Goal: Information Seeking & Learning: Learn about a topic

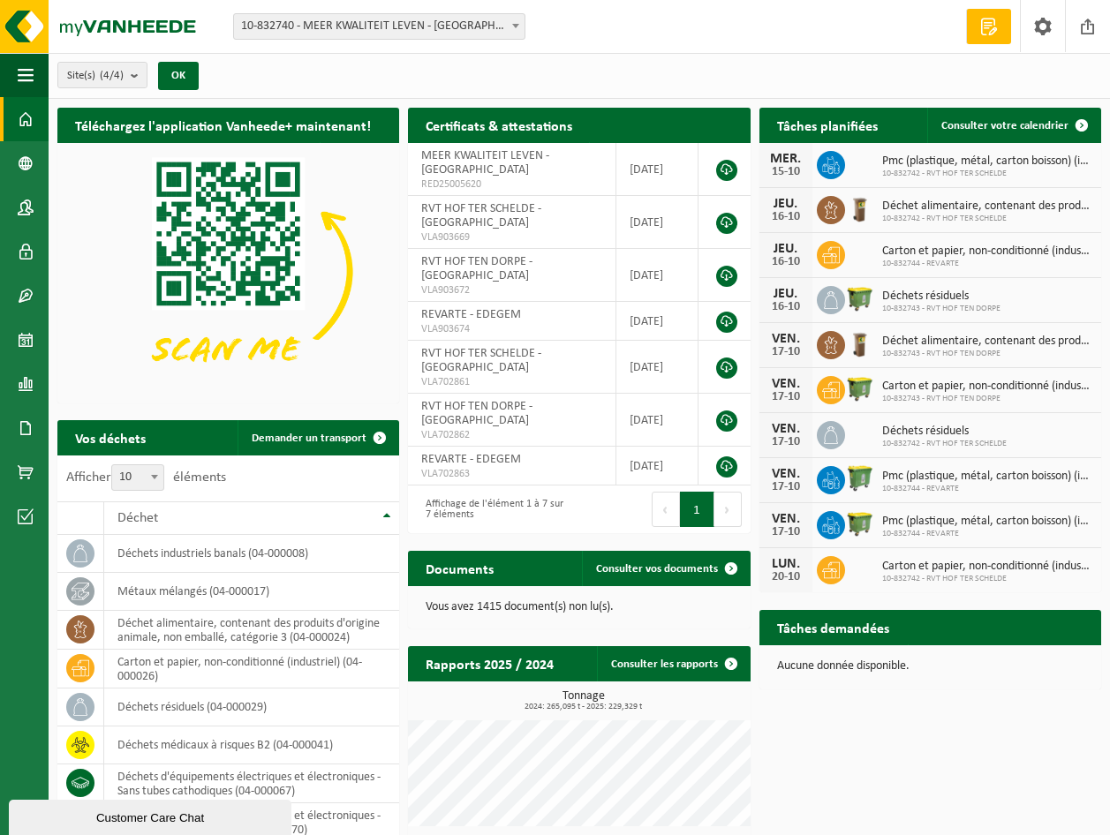
click at [509, 23] on span at bounding box center [516, 25] width 18 height 23
click at [25, 381] on span at bounding box center [26, 384] width 16 height 44
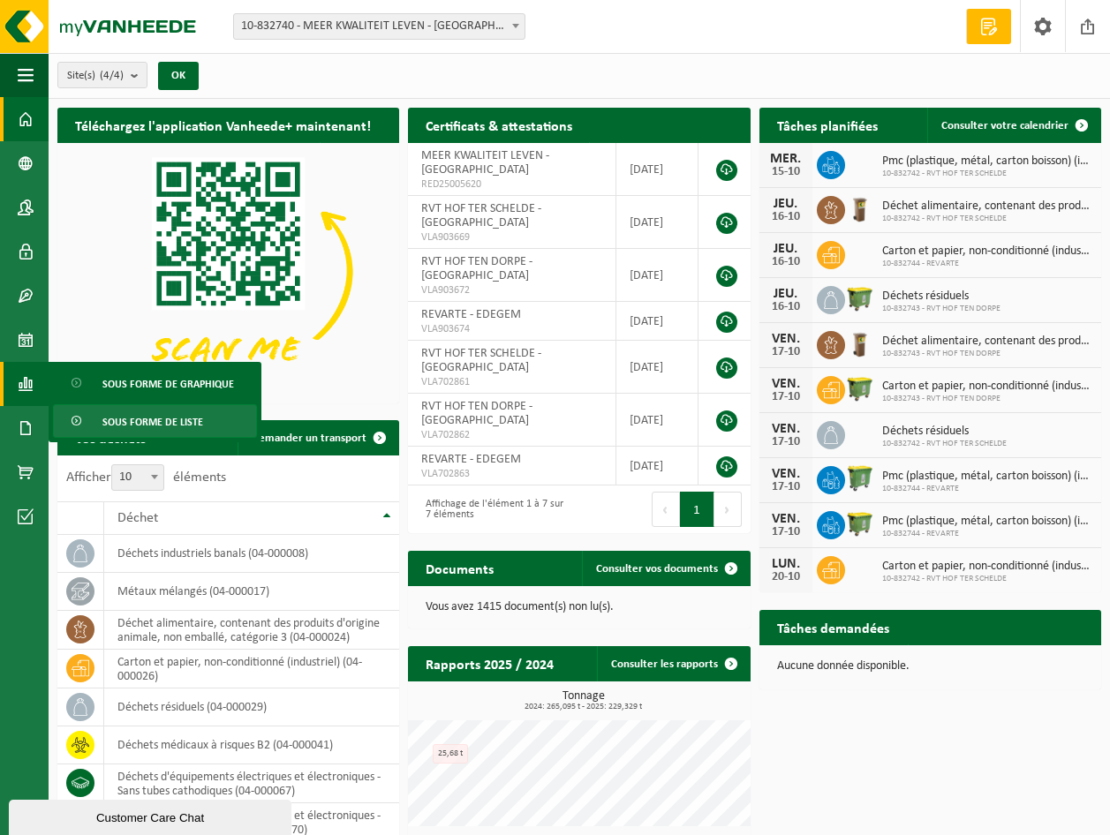
click at [149, 417] on span "Sous forme de liste" at bounding box center [152, 422] width 101 height 34
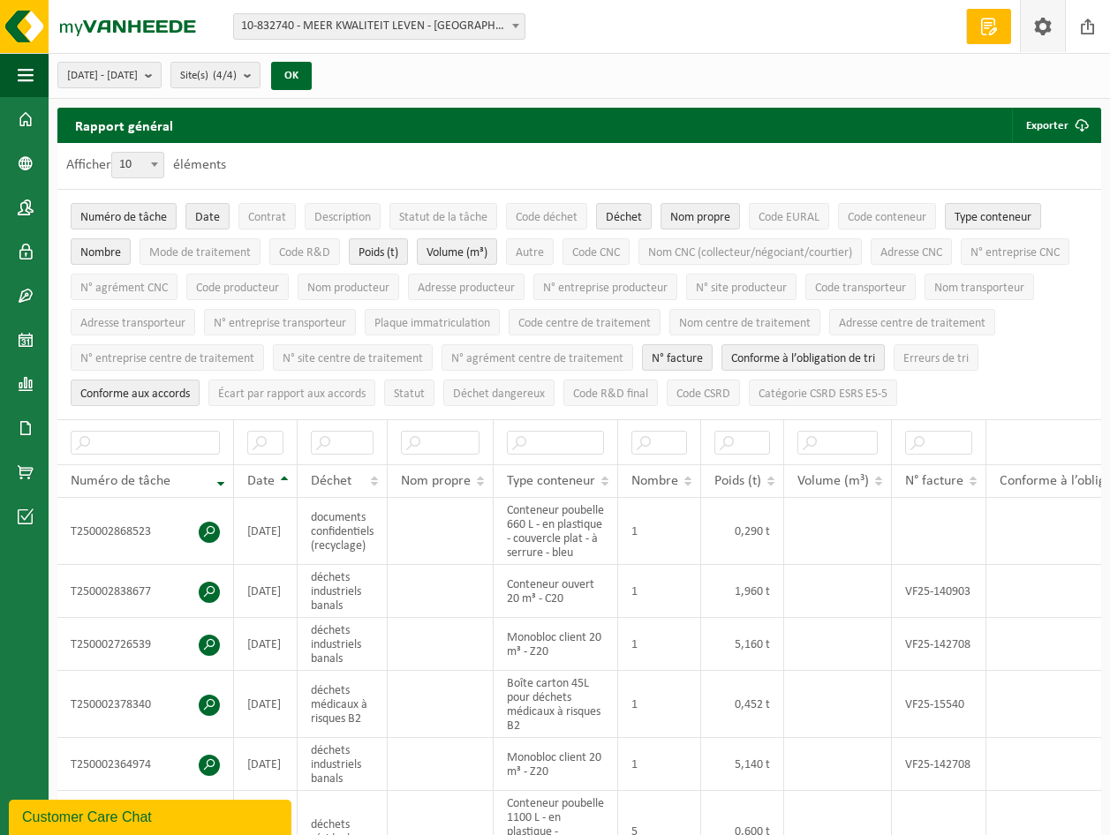
click at [1043, 21] on span at bounding box center [1043, 26] width 26 height 52
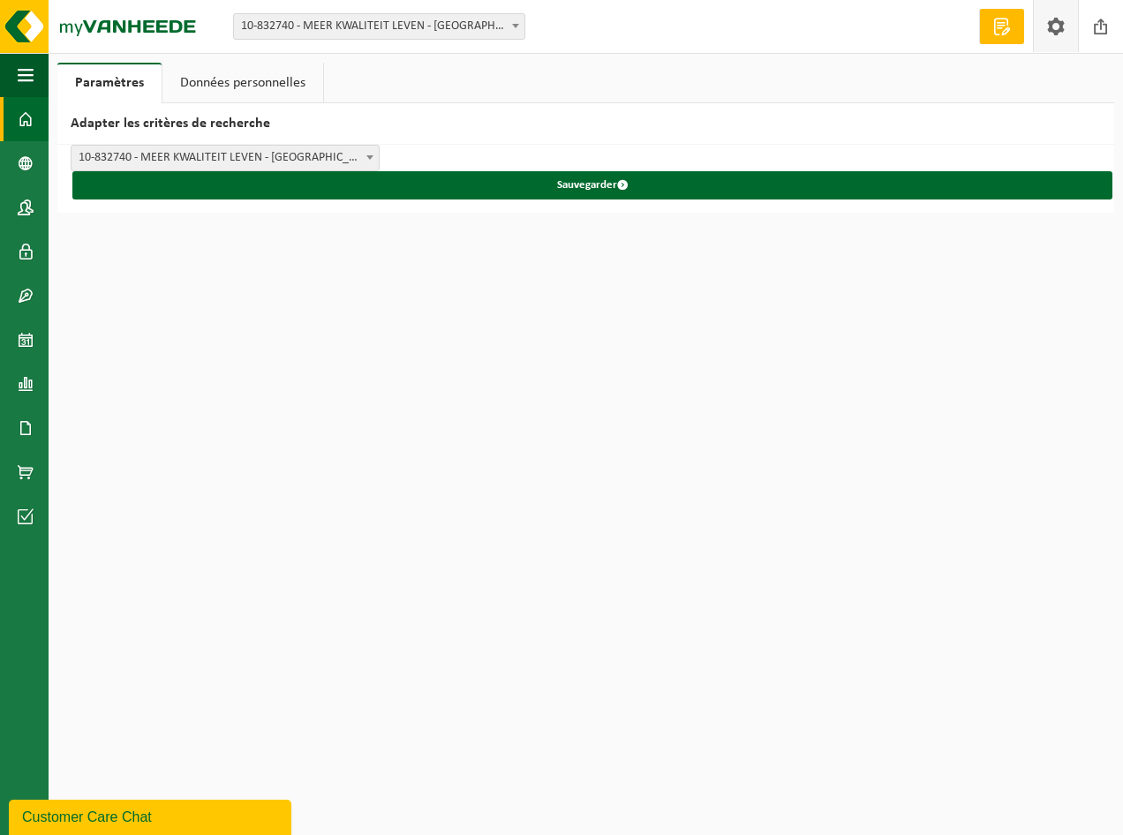
click at [23, 109] on span at bounding box center [26, 119] width 16 height 44
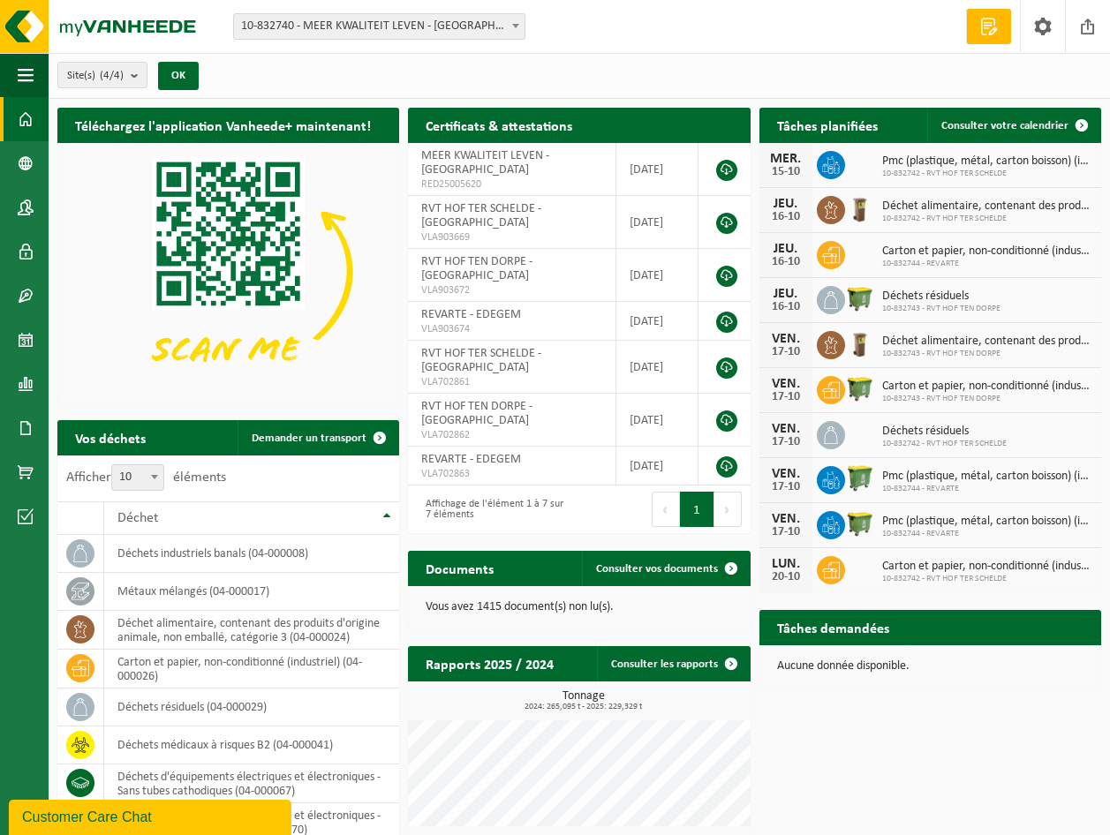
drag, startPoint x: 1014, startPoint y: 2, endPoint x: 705, endPoint y: 32, distance: 310.5
click at [705, 32] on div "Site: 10-832740 - MEER KWALITEIT LEVEN - ANTWERPEN 10-832744 - REVARTE - EDEGEM…" at bounding box center [555, 27] width 1110 height 54
click at [985, 28] on span at bounding box center [989, 27] width 26 height 18
click at [25, 66] on span "button" at bounding box center [26, 75] width 16 height 44
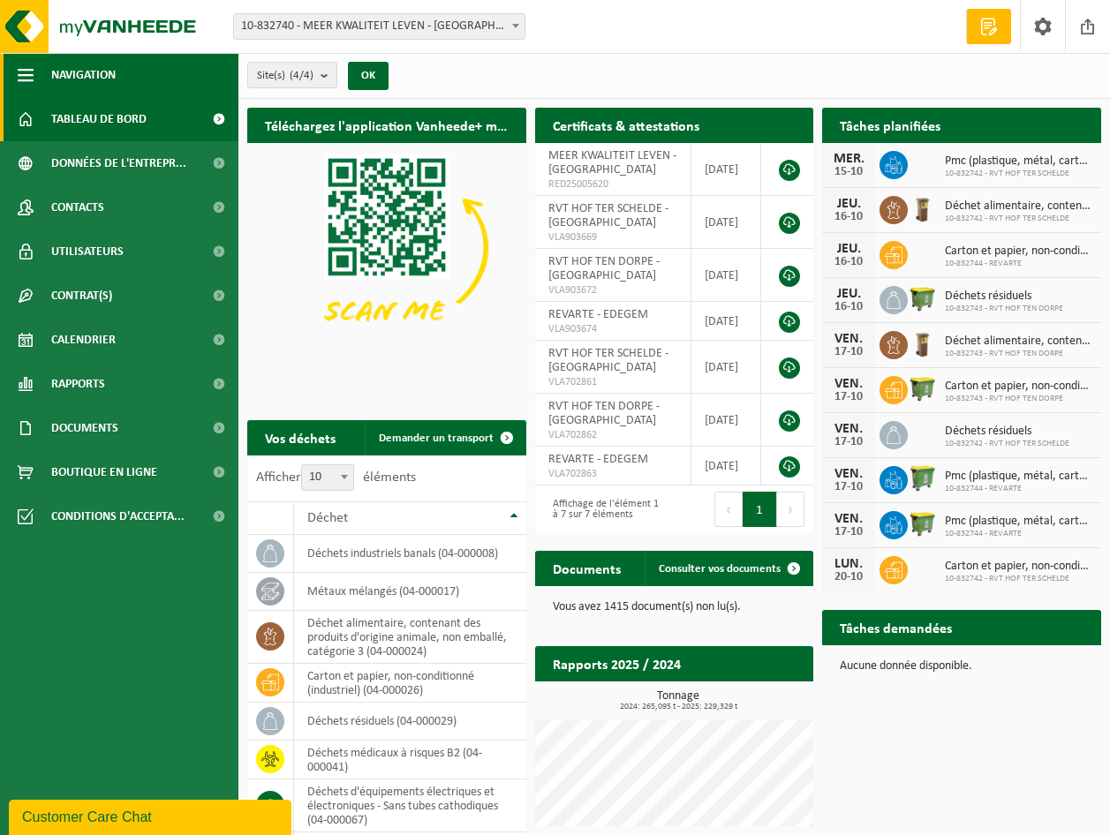
click at [32, 67] on span "button" at bounding box center [26, 75] width 16 height 44
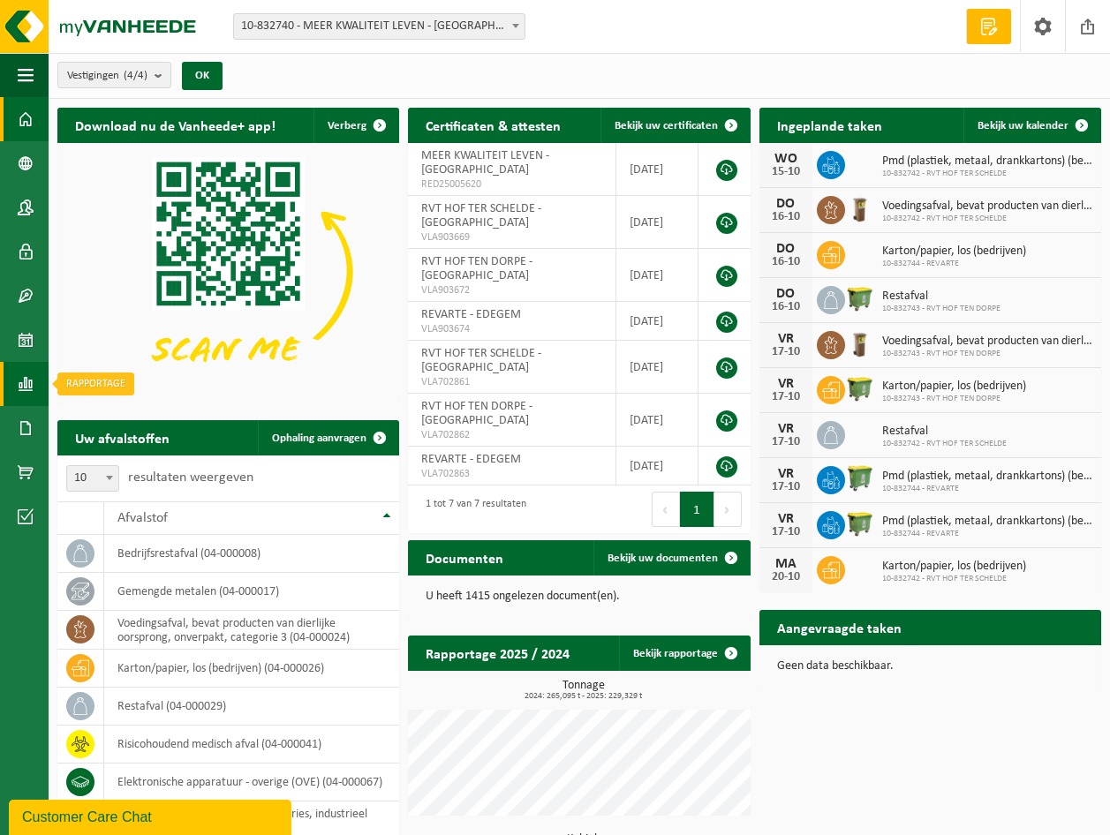
click at [26, 381] on span at bounding box center [26, 384] width 16 height 44
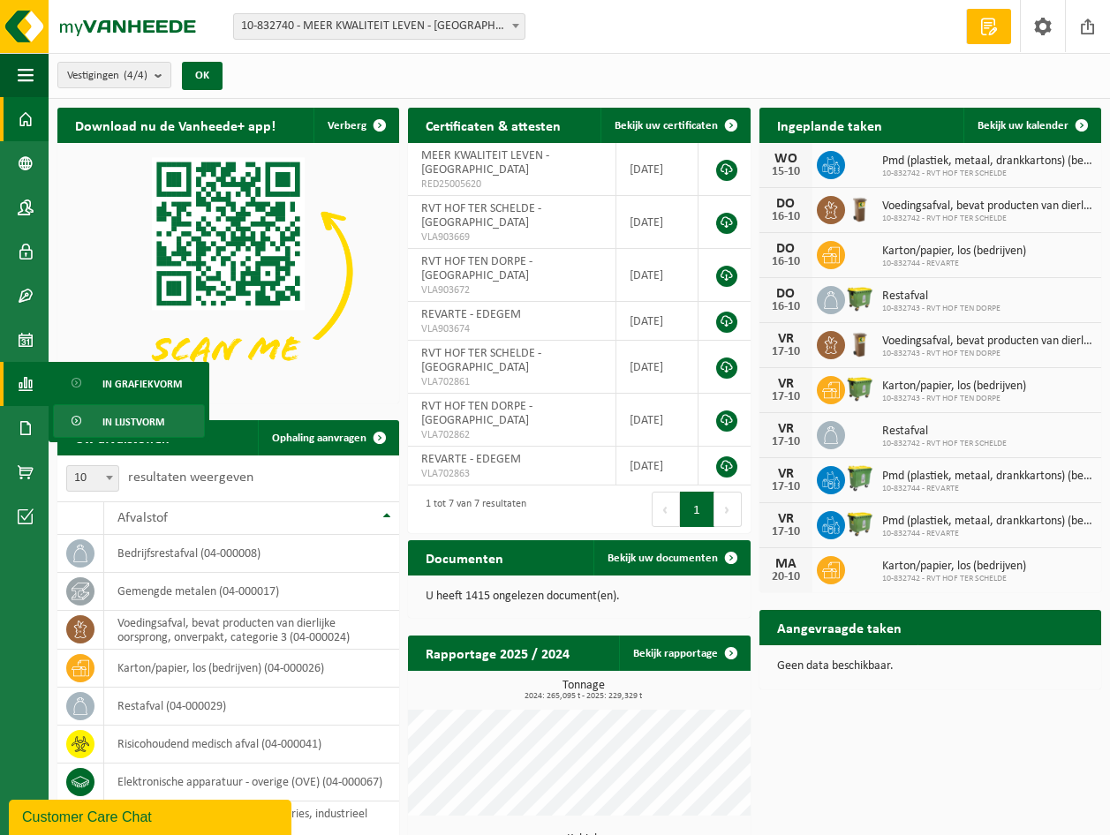
click at [134, 417] on span "In lijstvorm" at bounding box center [133, 422] width 62 height 34
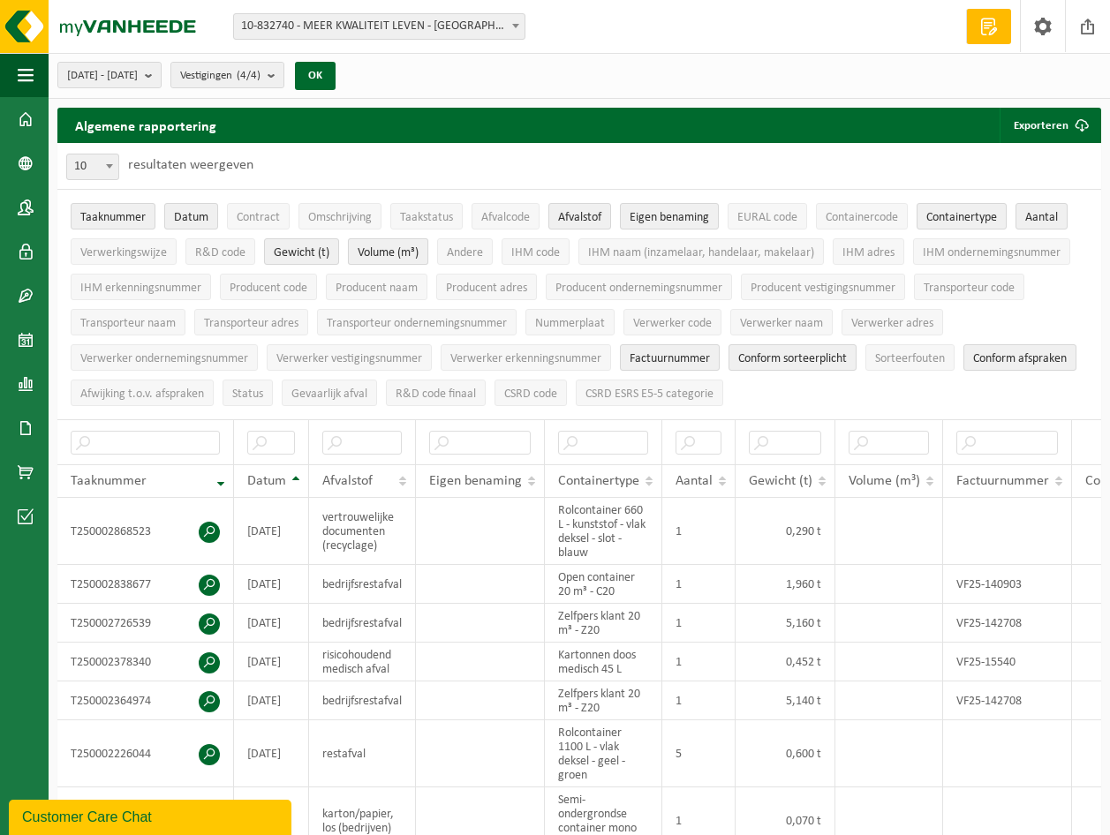
click at [403, 250] on span "Volume (m³)" at bounding box center [388, 252] width 61 height 13
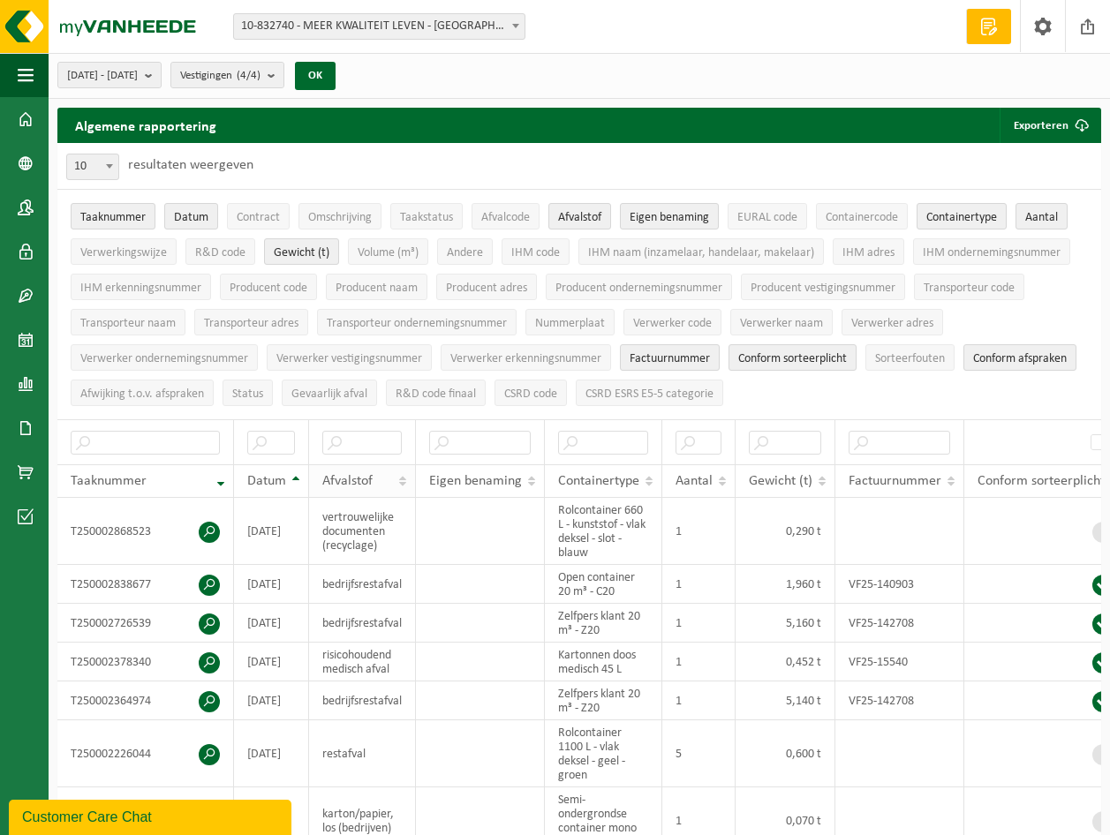
click at [403, 471] on th "Afvalstof" at bounding box center [362, 481] width 107 height 34
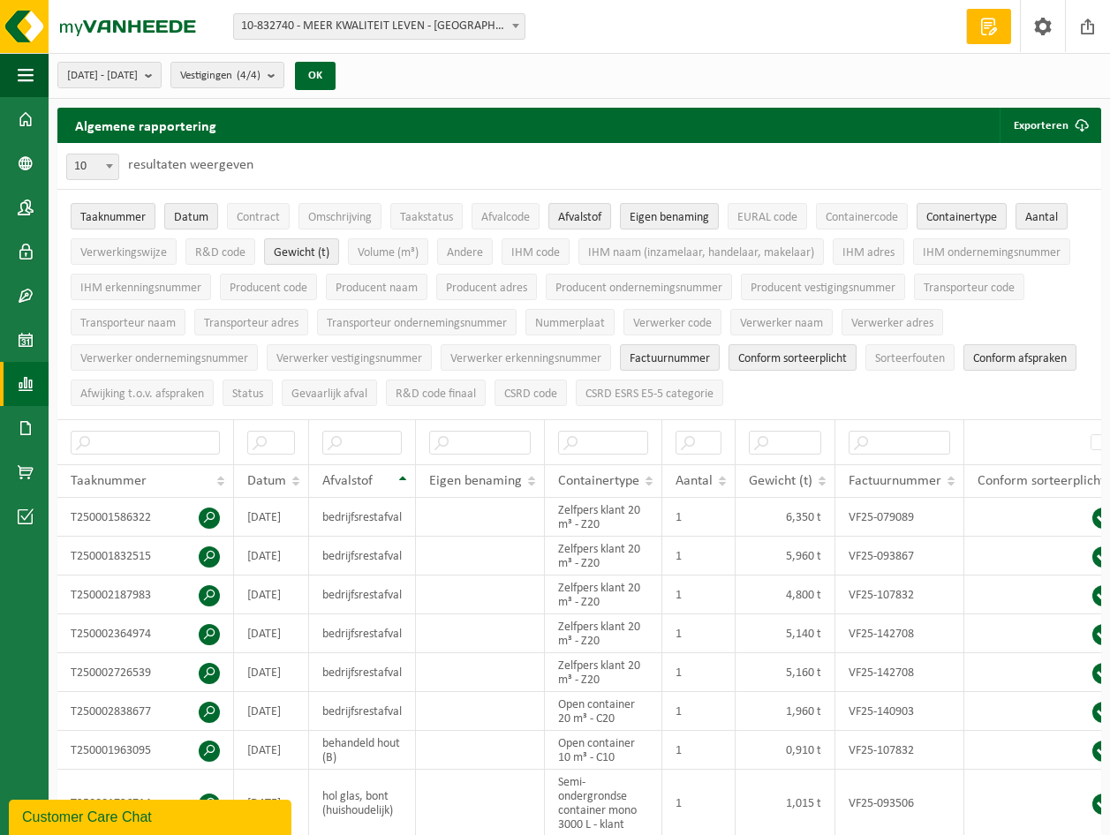
click at [26, 381] on span at bounding box center [26, 384] width 16 height 44
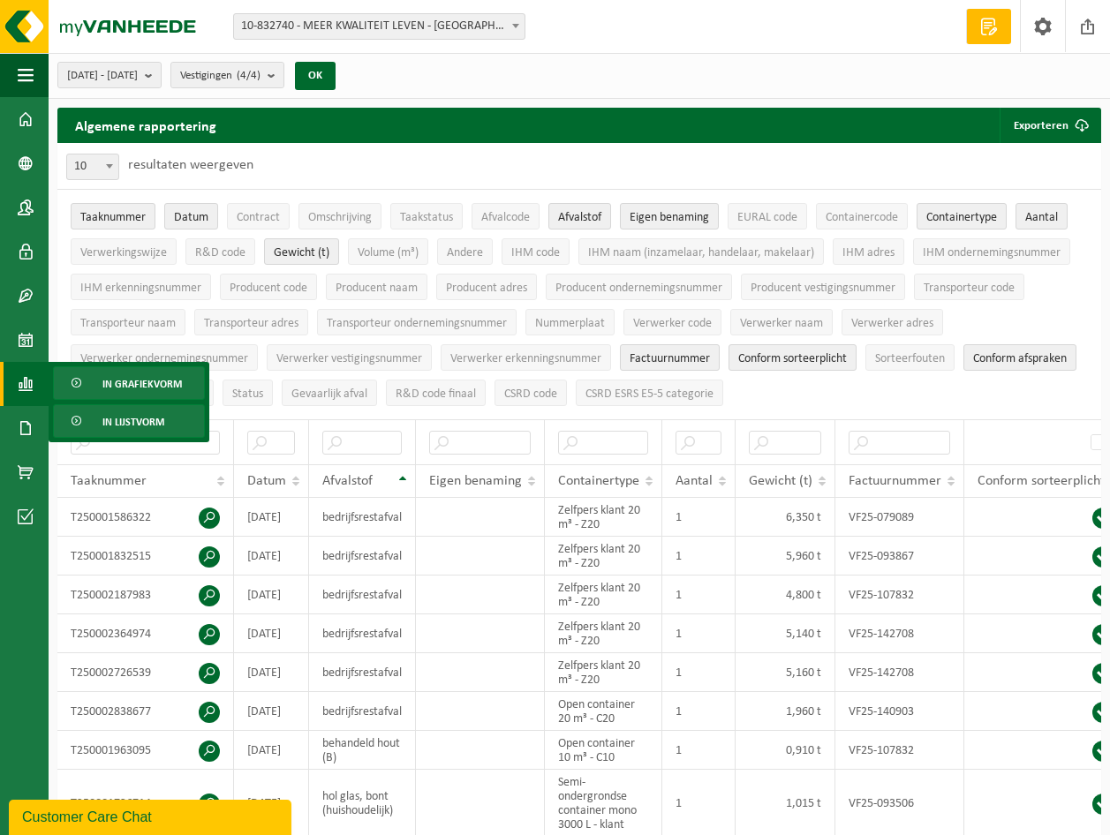
click at [165, 380] on span "In grafiekvorm" at bounding box center [141, 384] width 79 height 34
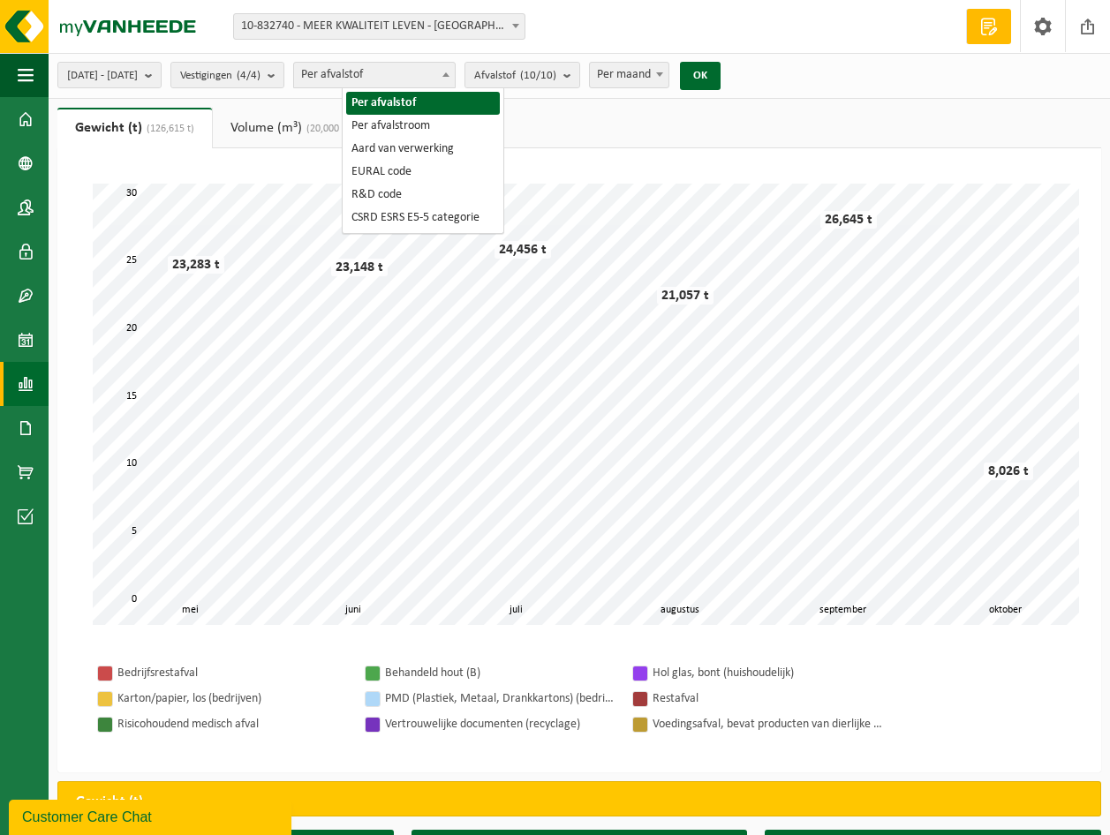
click at [449, 74] on b at bounding box center [445, 74] width 7 height 4
click at [455, 75] on span at bounding box center [446, 74] width 18 height 23
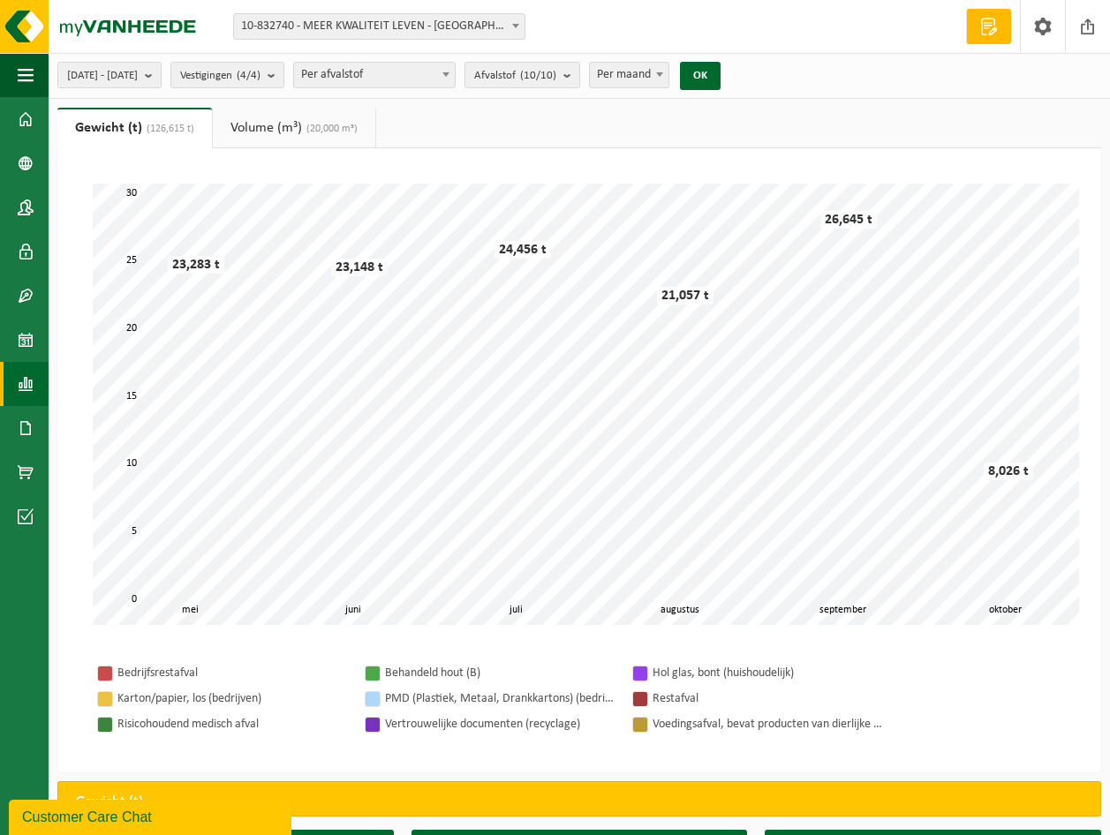
click at [455, 75] on span at bounding box center [446, 74] width 18 height 23
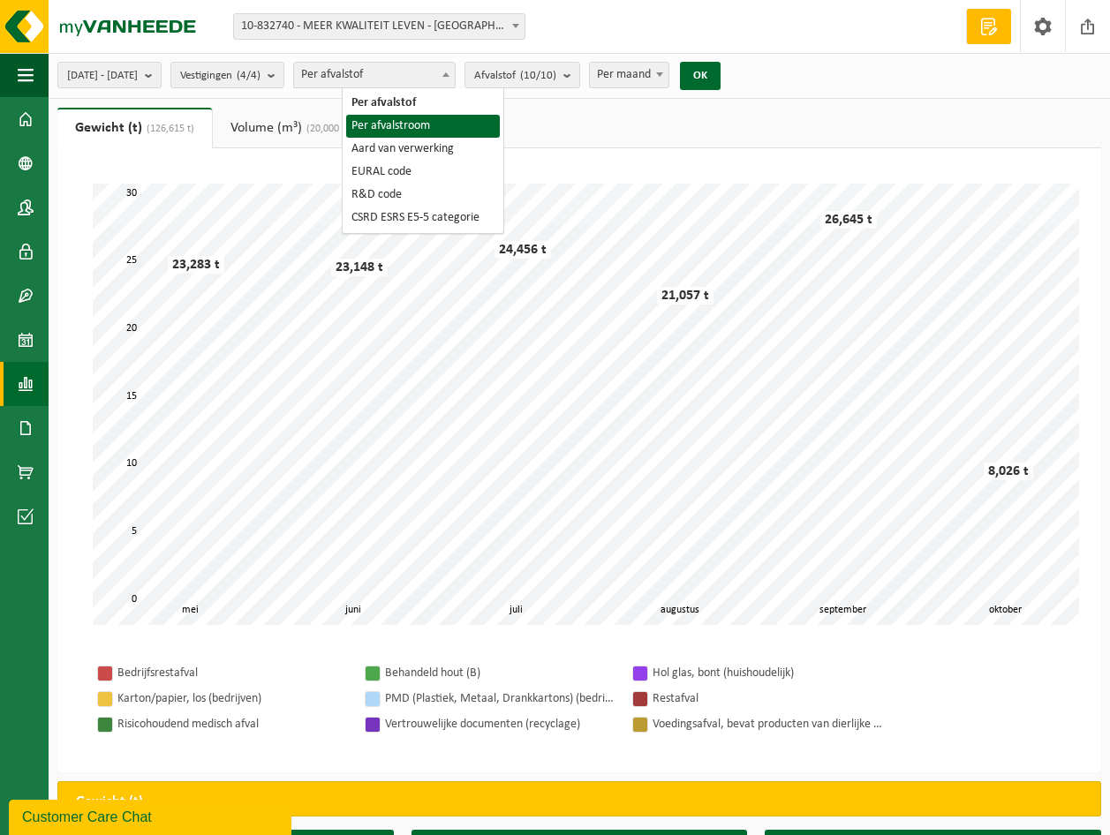
select select "2"
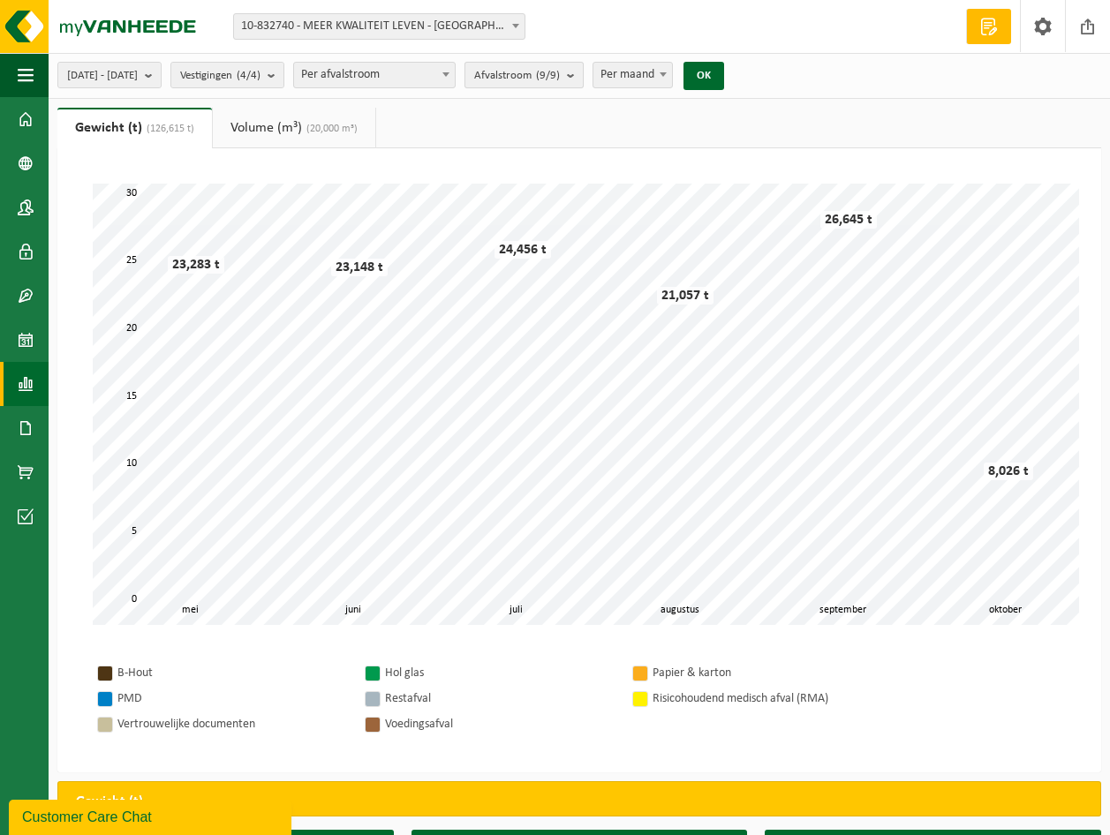
click at [583, 76] on b "submit" at bounding box center [575, 75] width 16 height 25
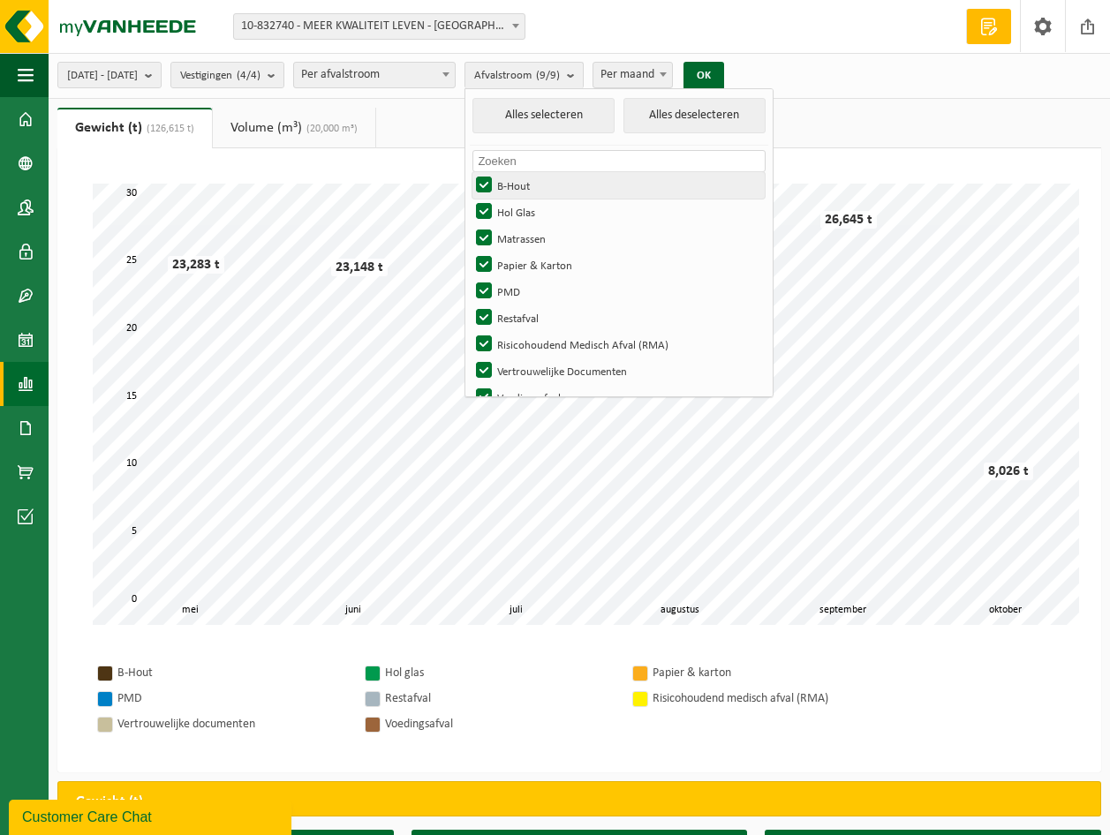
click at [536, 184] on label "B-Hout" at bounding box center [618, 185] width 292 height 26
click at [470, 172] on input "B-Hout" at bounding box center [469, 171] width 1 height 1
checkbox input "false"
click at [539, 206] on label "Hol Glas" at bounding box center [618, 212] width 292 height 26
click at [470, 199] on input "Hol Glas" at bounding box center [469, 198] width 1 height 1
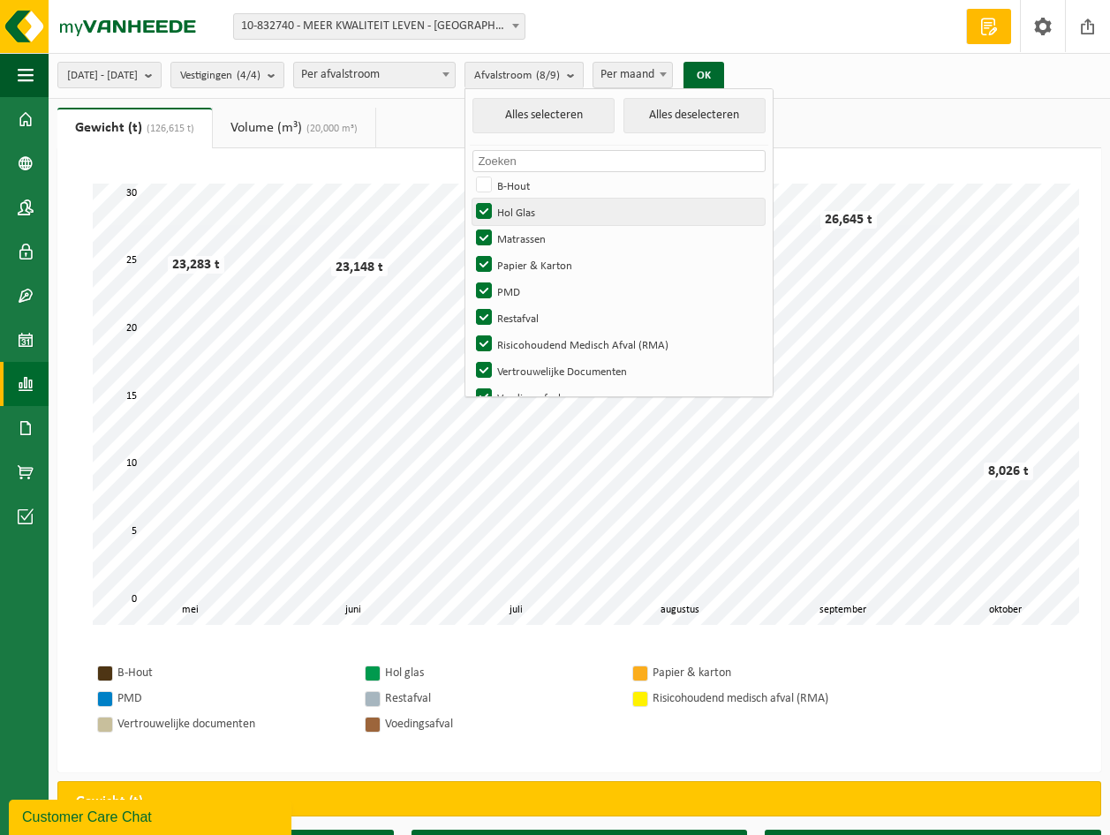
checkbox input "false"
click at [538, 239] on label "Matrassen" at bounding box center [618, 238] width 292 height 26
click at [470, 225] on input "Matrassen" at bounding box center [469, 224] width 1 height 1
checkbox input "false"
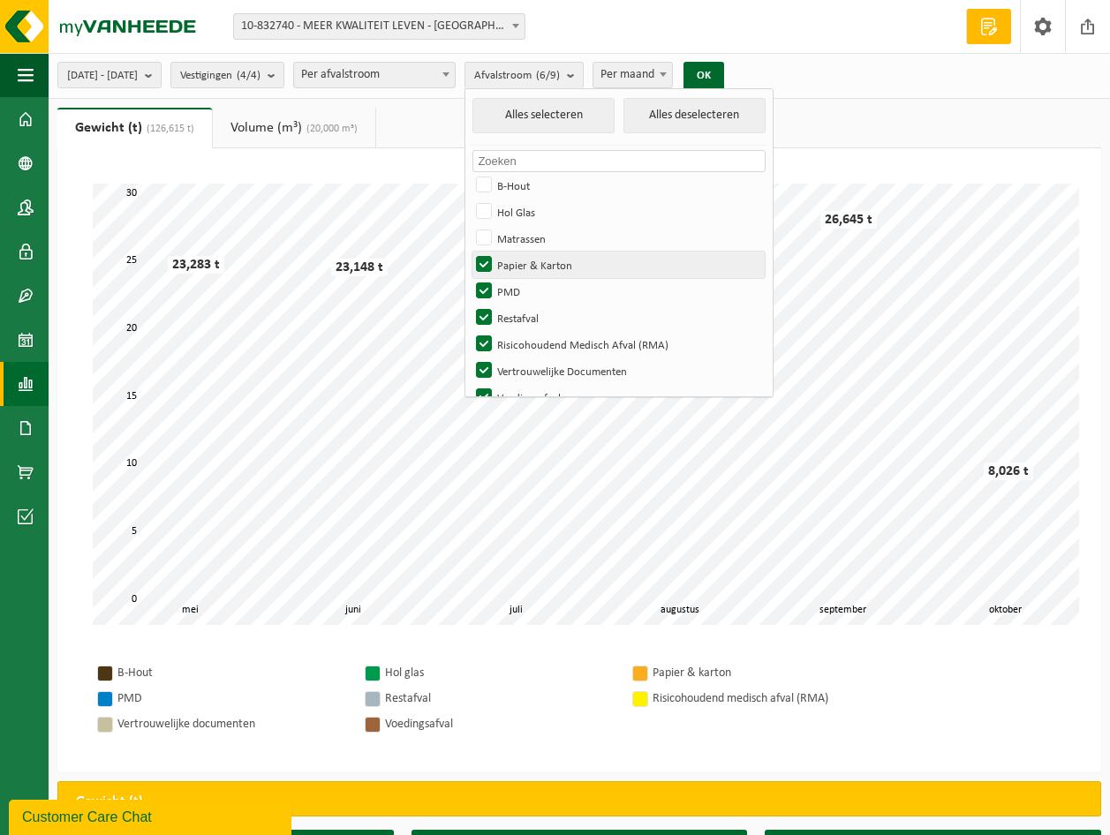
click at [536, 262] on label "Papier & Karton" at bounding box center [618, 265] width 292 height 26
click at [470, 252] on input "Papier & Karton" at bounding box center [469, 251] width 1 height 1
checkbox input "false"
click at [531, 286] on label "PMD" at bounding box center [618, 291] width 292 height 26
click at [470, 278] on input "PMD" at bounding box center [469, 277] width 1 height 1
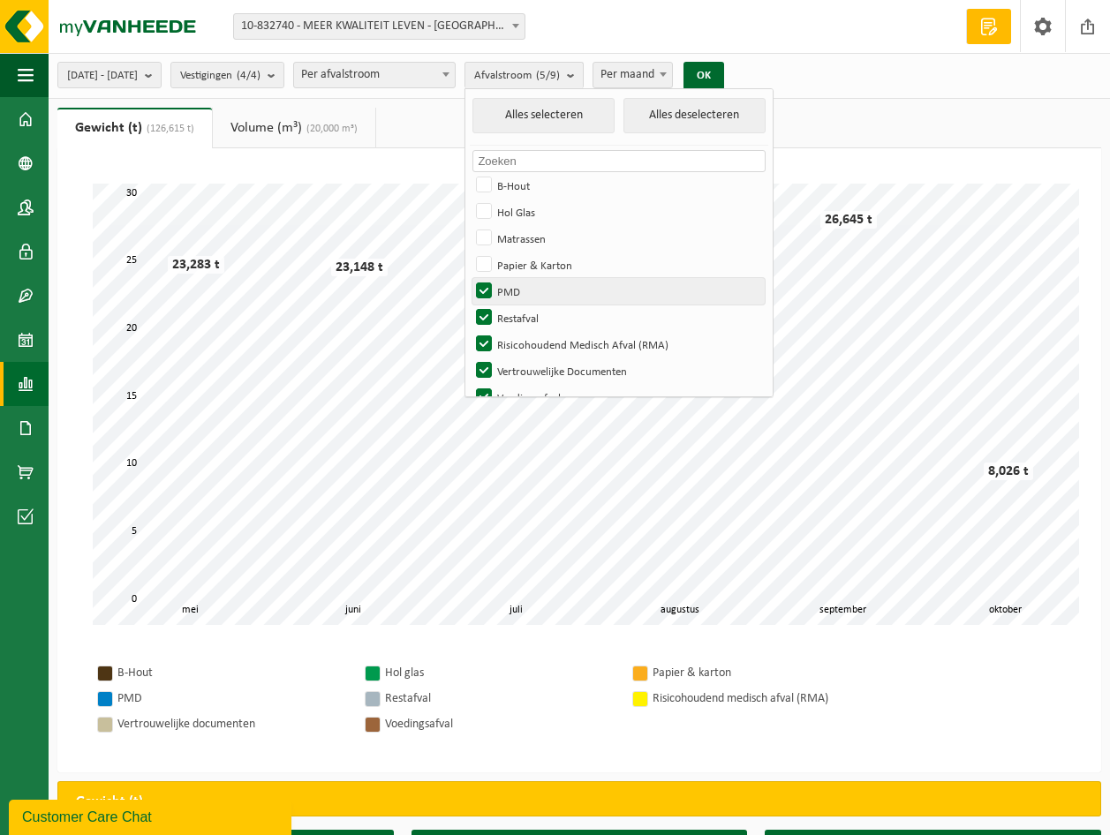
checkbox input "false"
click at [531, 311] on label "Restafval" at bounding box center [618, 318] width 292 height 26
click at [470, 305] on input "Restafval" at bounding box center [469, 304] width 1 height 1
checkbox input "false"
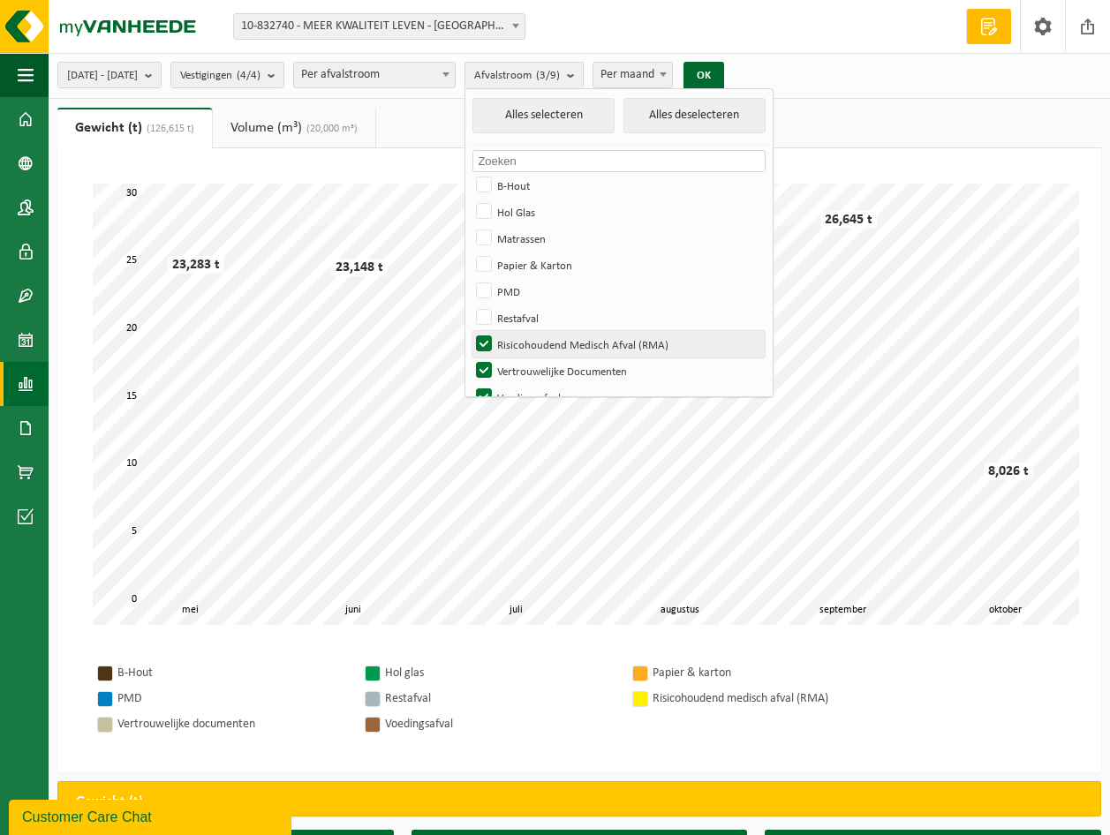
click at [536, 338] on label "Risicohoudend Medisch Afval (RMA)" at bounding box center [618, 344] width 292 height 26
click at [470, 331] on input "Risicohoudend Medisch Afval (RMA)" at bounding box center [469, 330] width 1 height 1
checkbox input "false"
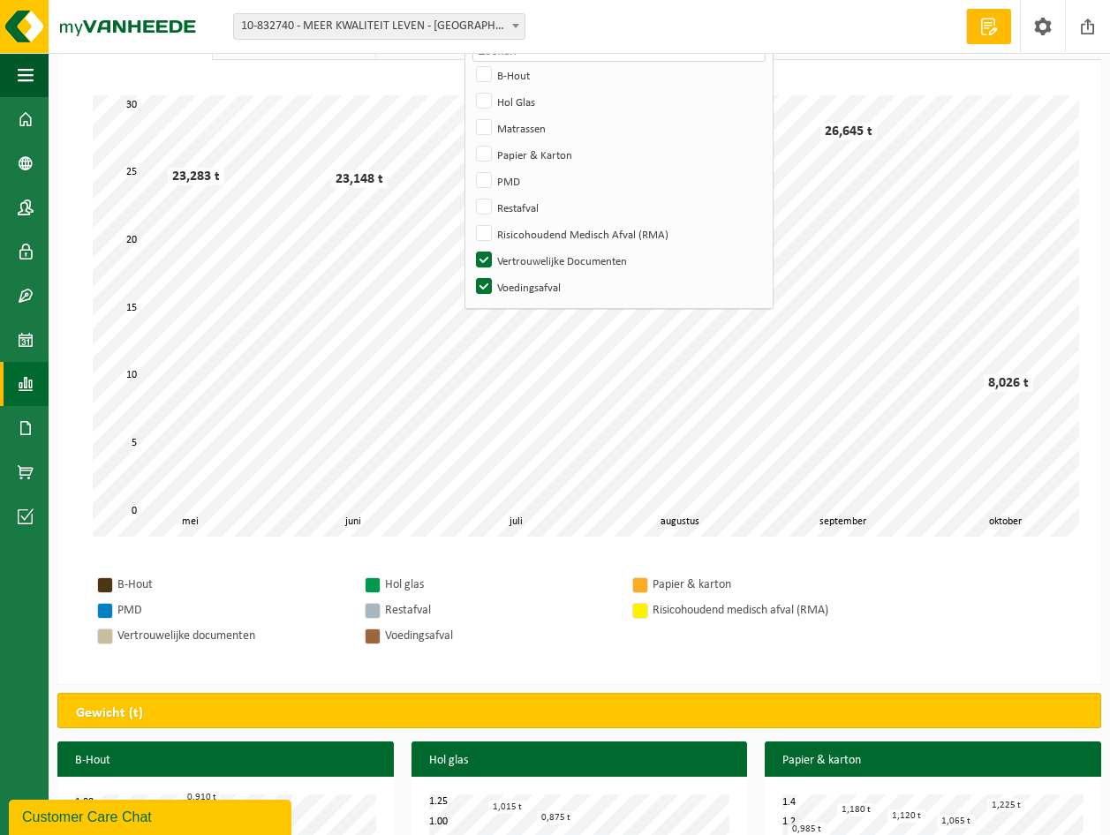
scroll to position [177, 0]
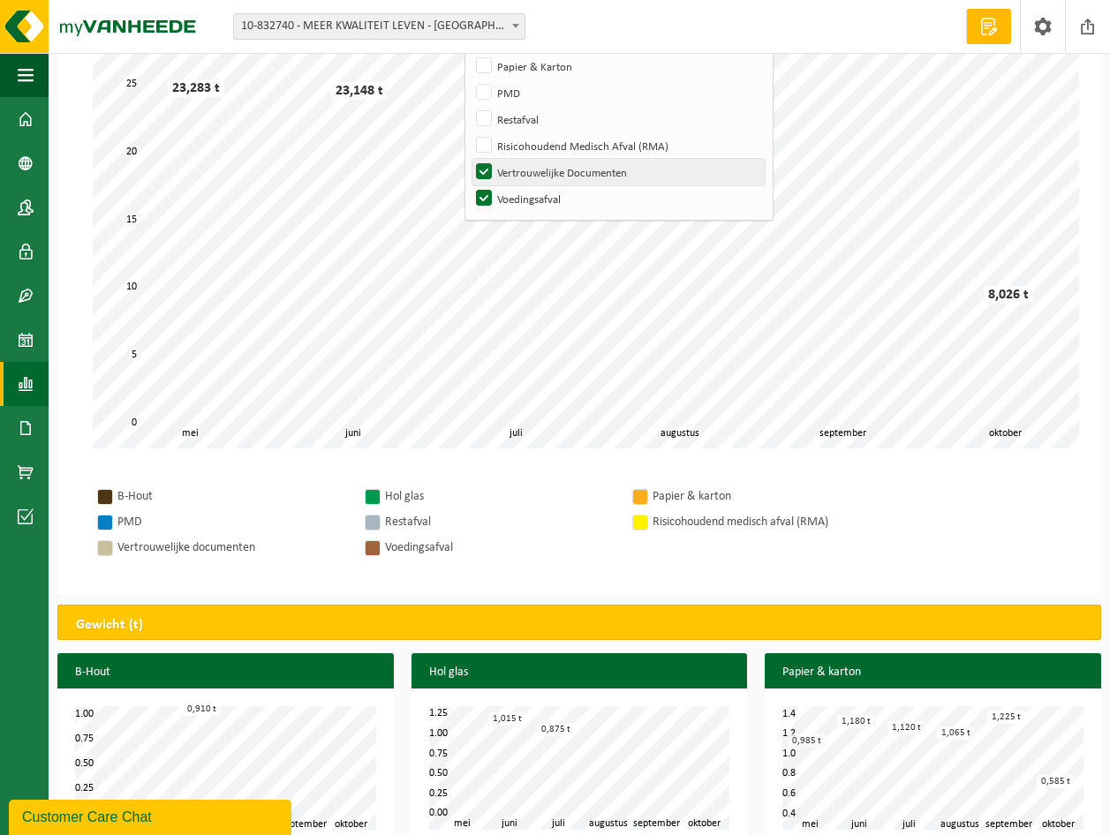
click at [531, 163] on label "Vertrouwelijke Documenten" at bounding box center [618, 172] width 292 height 26
click at [470, 159] on input "Vertrouwelijke Documenten" at bounding box center [469, 158] width 1 height 1
checkbox input "false"
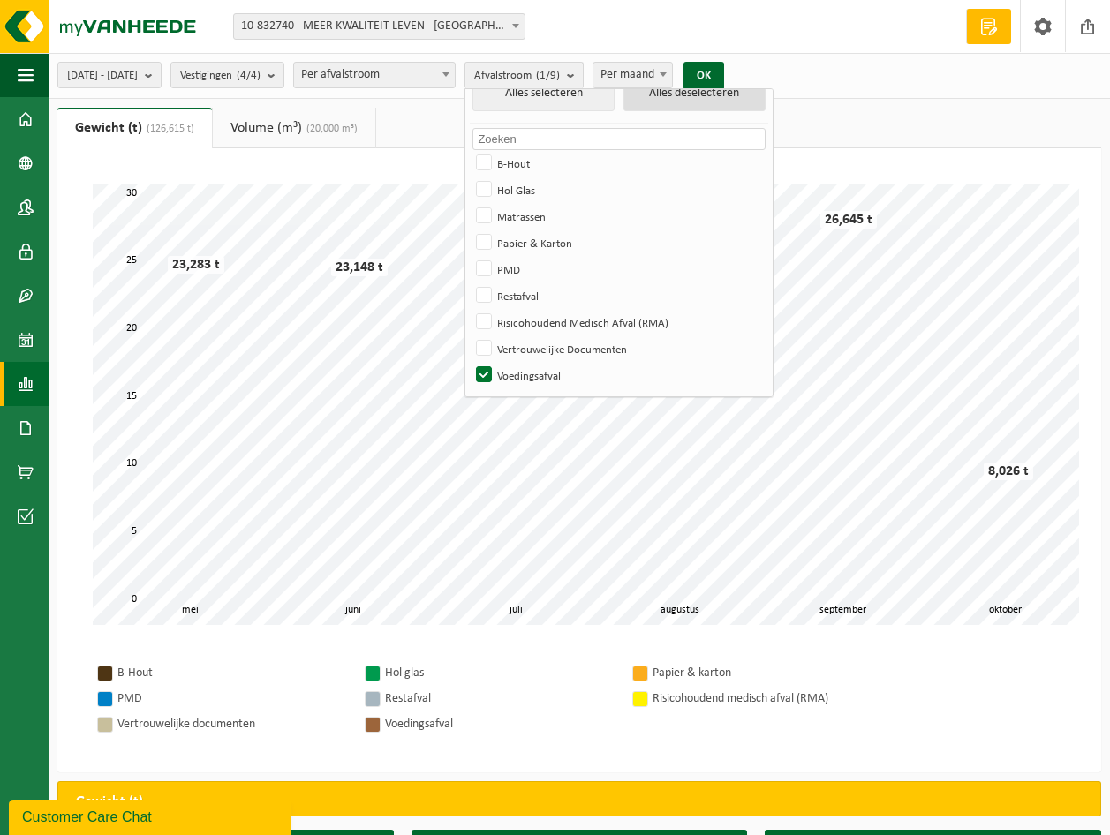
scroll to position [0, 0]
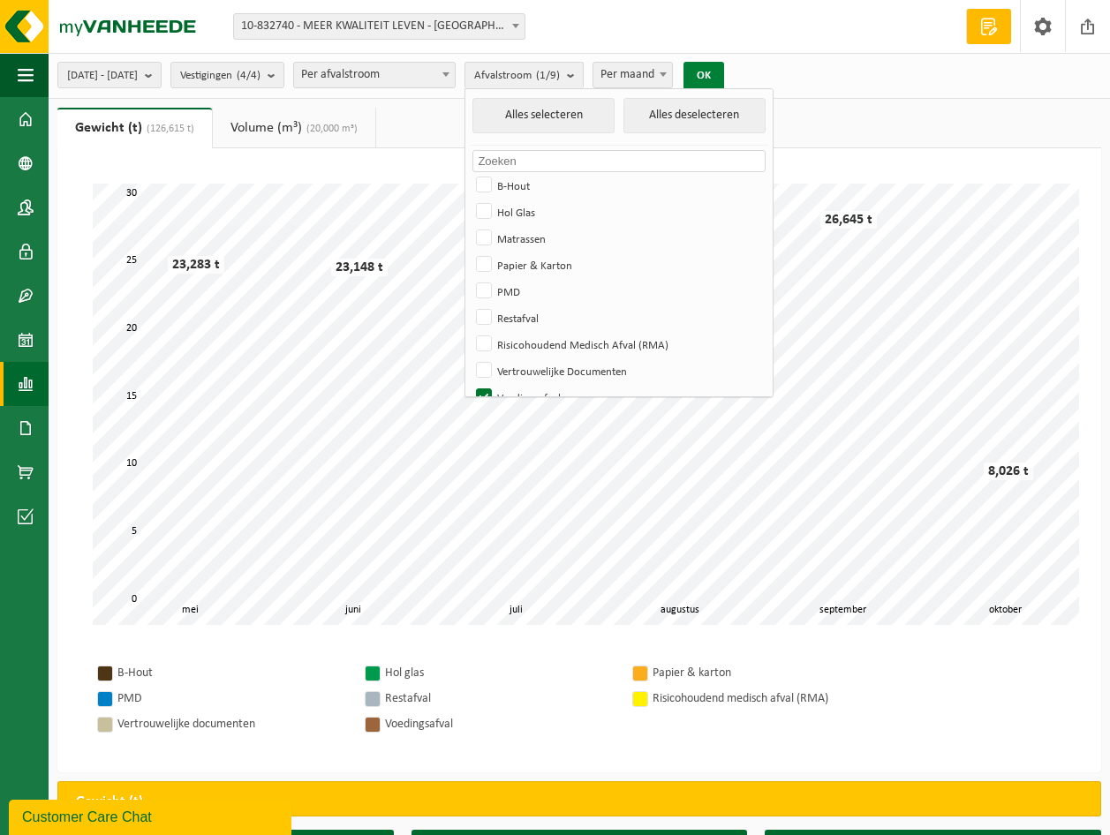
click at [724, 70] on button "OK" at bounding box center [703, 76] width 41 height 28
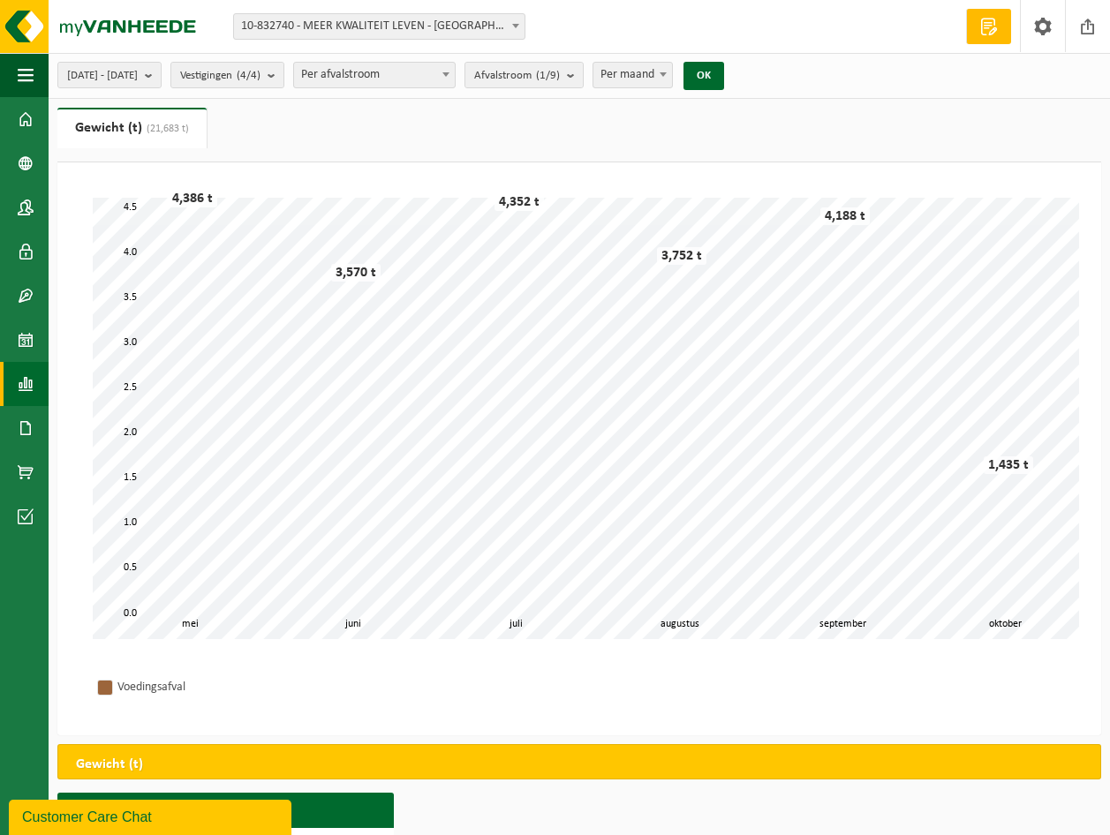
click at [672, 66] on span at bounding box center [663, 74] width 18 height 23
select select "3"
click at [724, 72] on button "OK" at bounding box center [703, 76] width 41 height 28
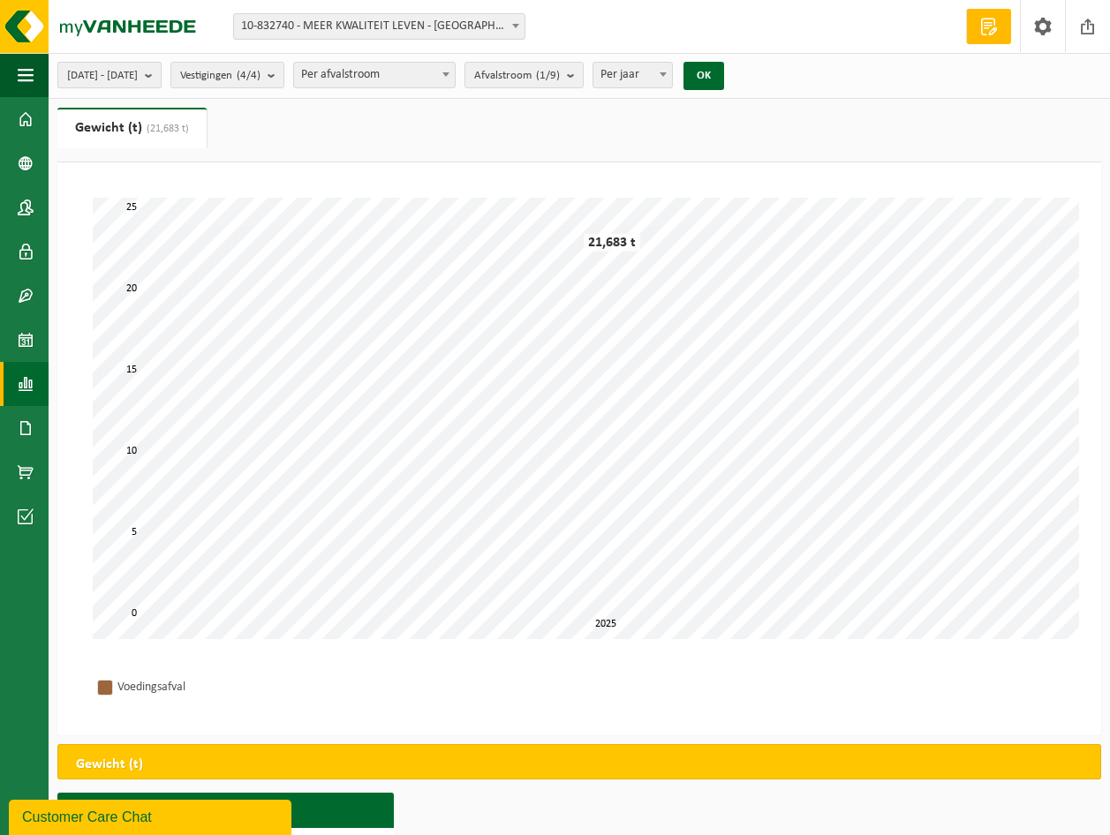
click at [161, 69] on b "submit" at bounding box center [153, 75] width 16 height 25
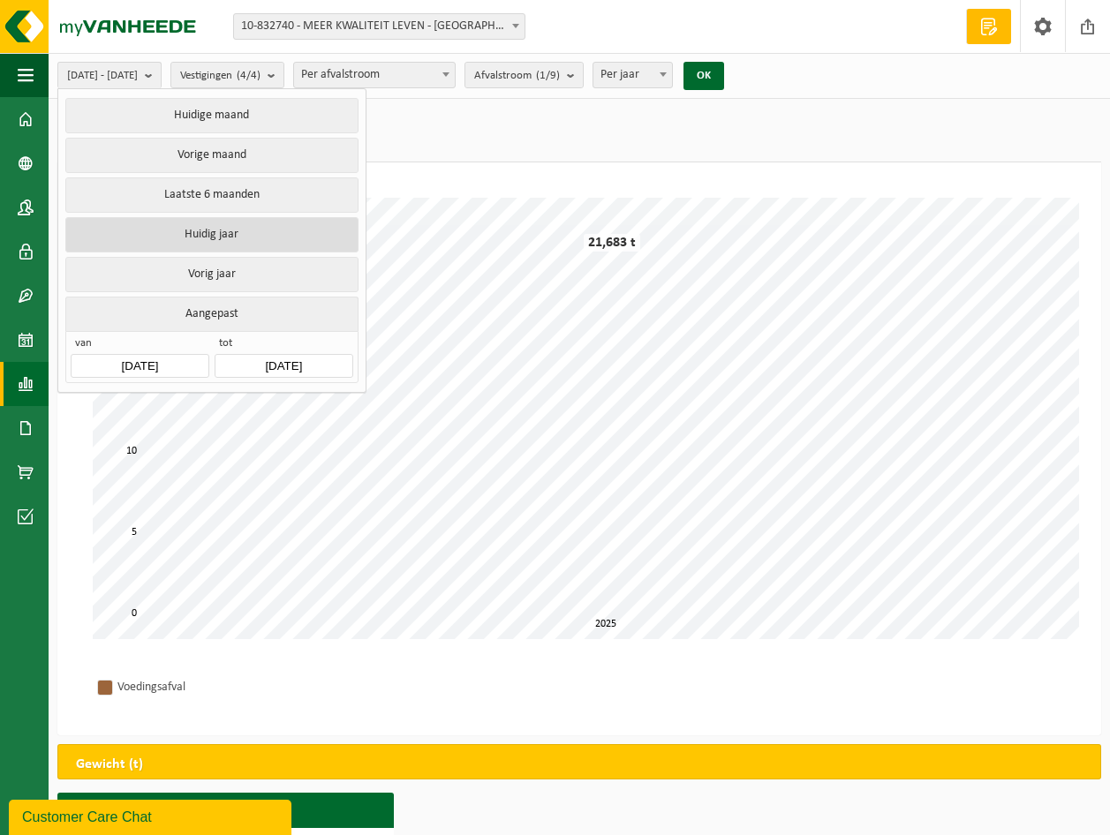
click at [202, 228] on button "Huidig jaar" at bounding box center [211, 234] width 292 height 35
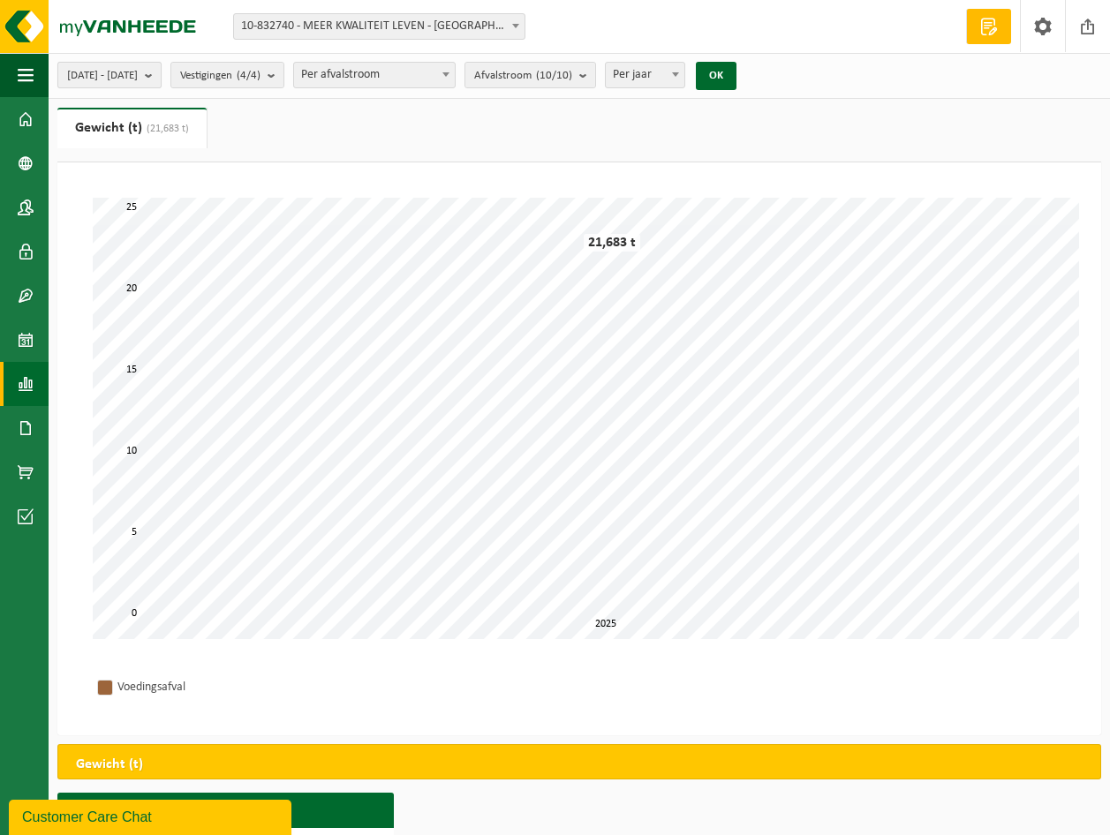
click at [161, 73] on b "submit" at bounding box center [153, 75] width 16 height 25
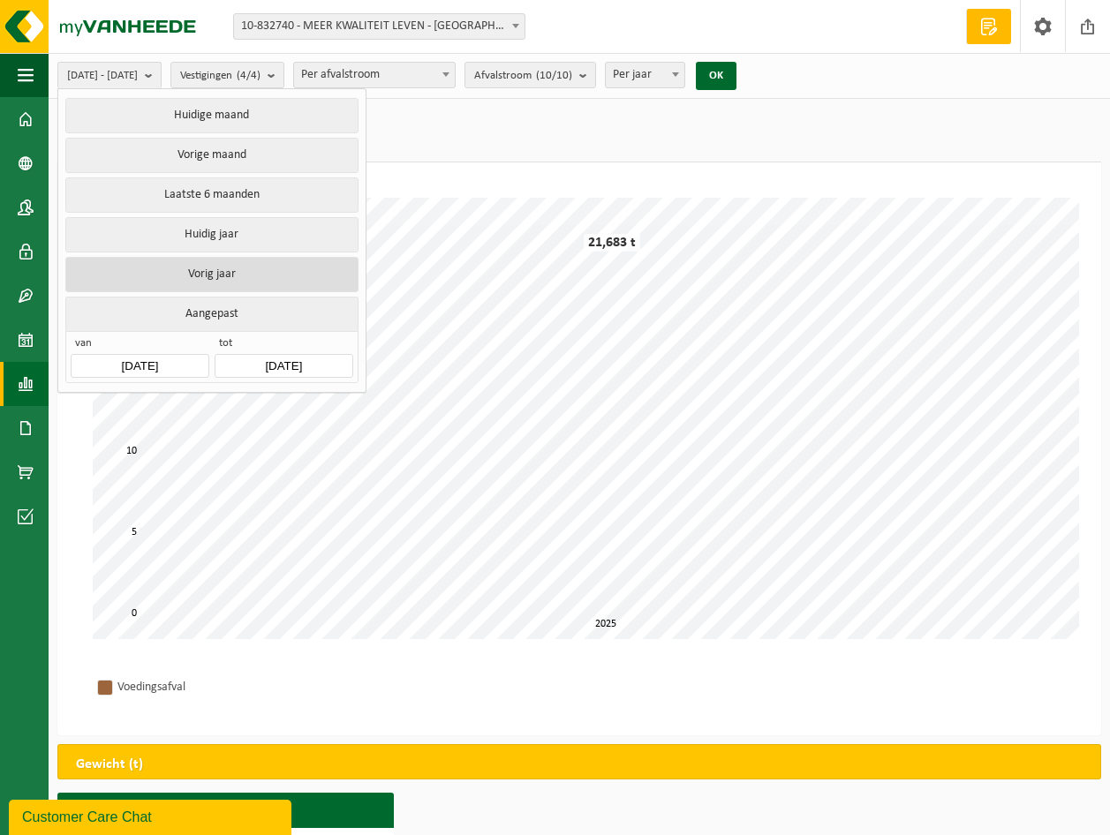
click at [203, 265] on button "Vorig jaar" at bounding box center [211, 274] width 292 height 35
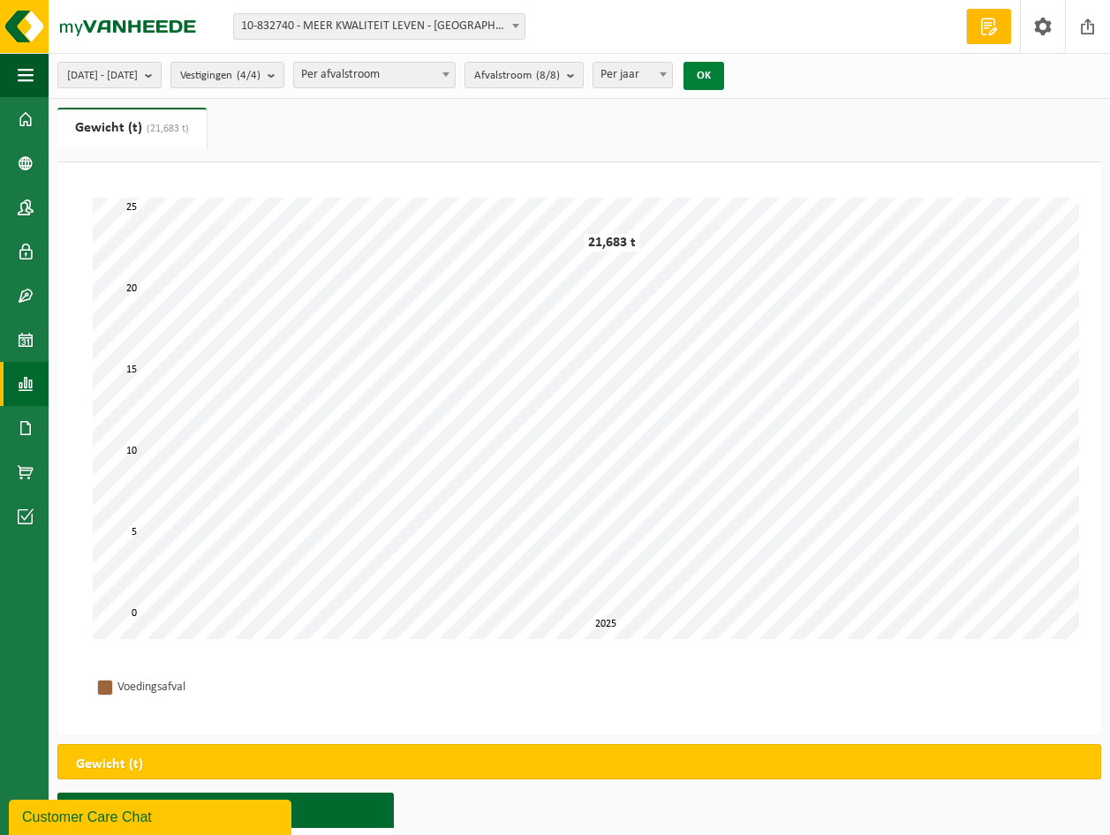
click at [724, 71] on button "OK" at bounding box center [703, 76] width 41 height 28
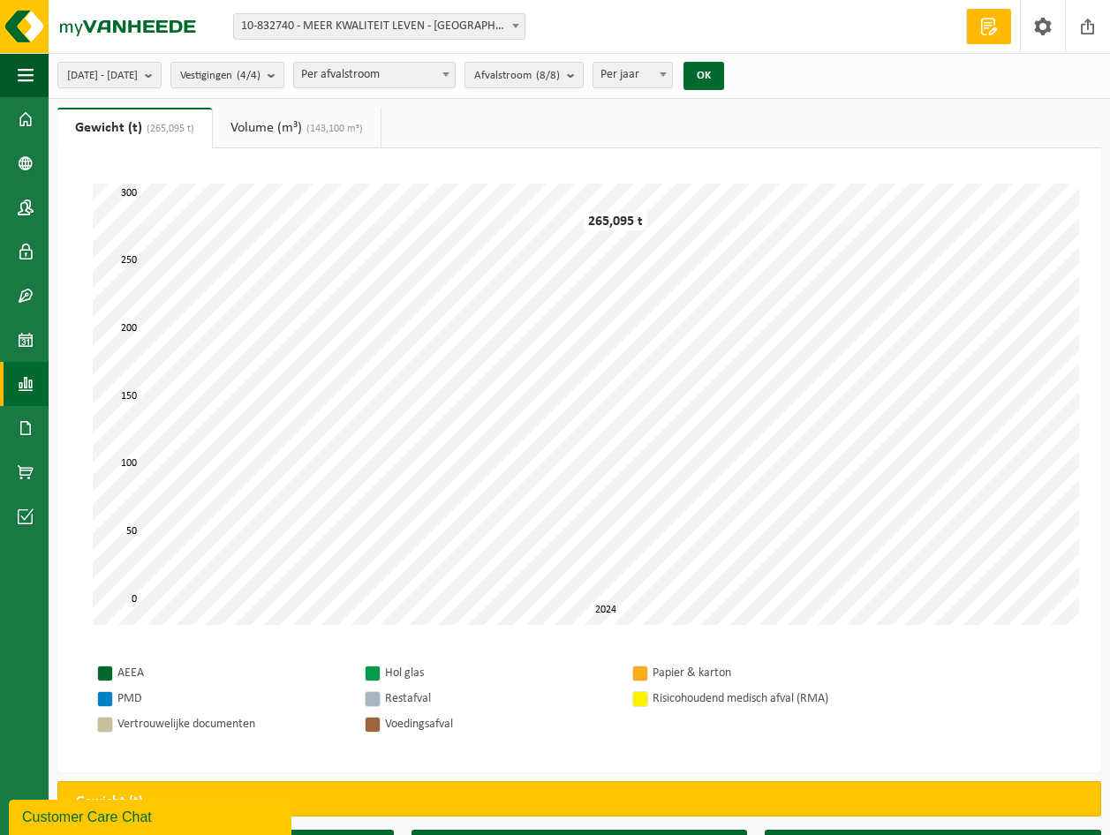
click at [455, 72] on span at bounding box center [446, 74] width 18 height 23
click at [583, 71] on b "submit" at bounding box center [575, 75] width 16 height 25
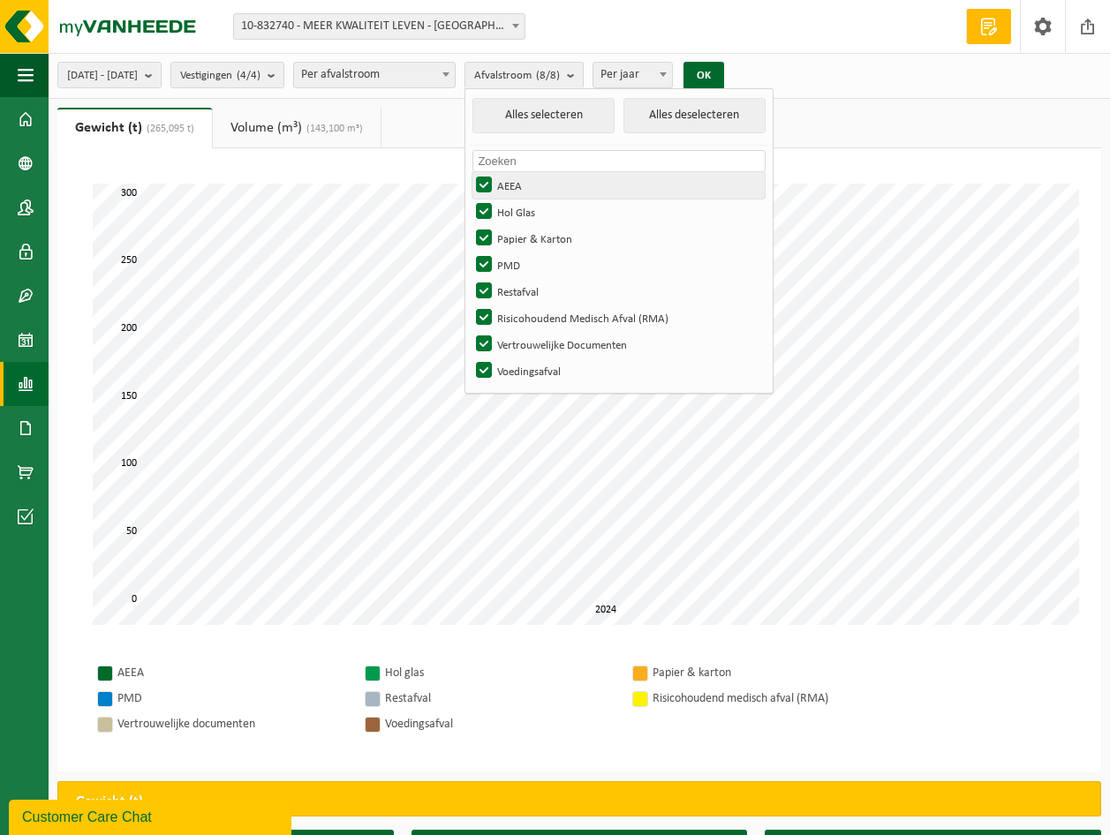
click at [535, 181] on label "AEEA" at bounding box center [618, 185] width 292 height 26
click at [470, 172] on input "AEEA" at bounding box center [469, 171] width 1 height 1
checkbox input "false"
click at [539, 200] on label "Hol Glas" at bounding box center [618, 212] width 292 height 26
click at [470, 199] on input "Hol Glas" at bounding box center [469, 198] width 1 height 1
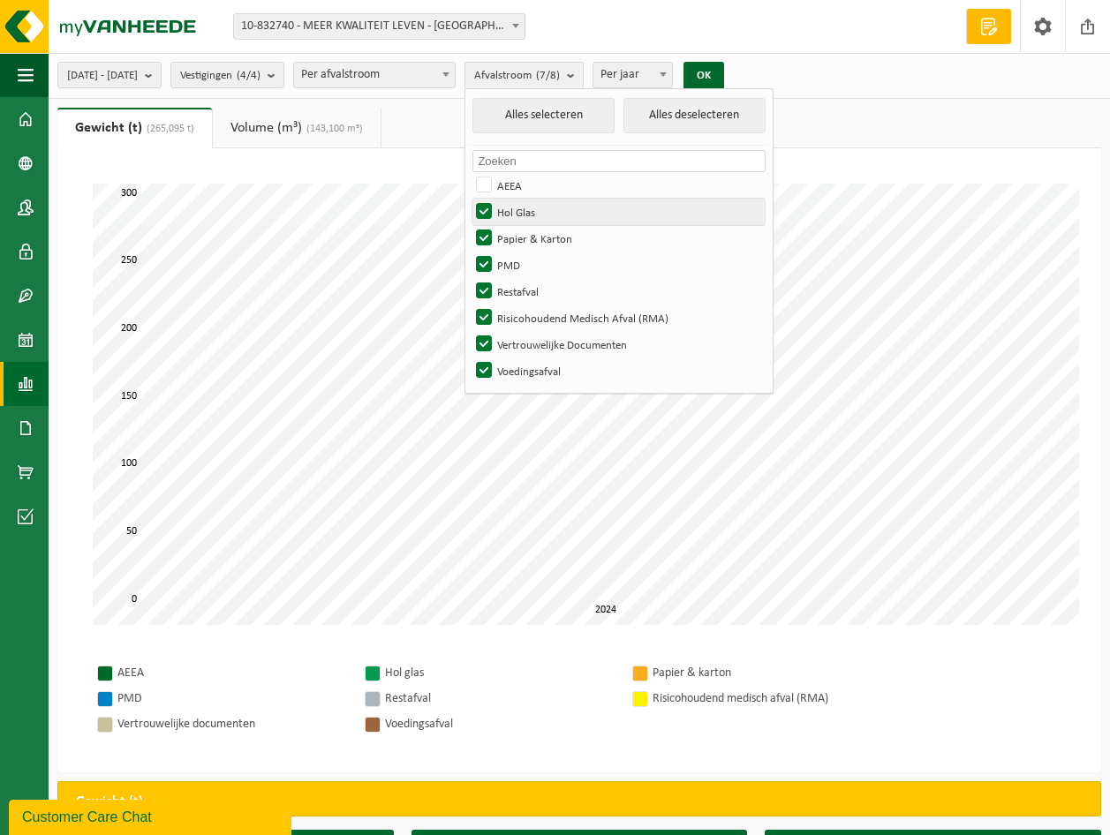
checkbox input "false"
drag, startPoint x: 532, startPoint y: 231, endPoint x: 535, endPoint y: 260, distance: 28.4
click at [532, 232] on label "Papier & Karton" at bounding box center [618, 238] width 292 height 26
click at [470, 225] on input "Papier & Karton" at bounding box center [469, 224] width 1 height 1
checkbox input "false"
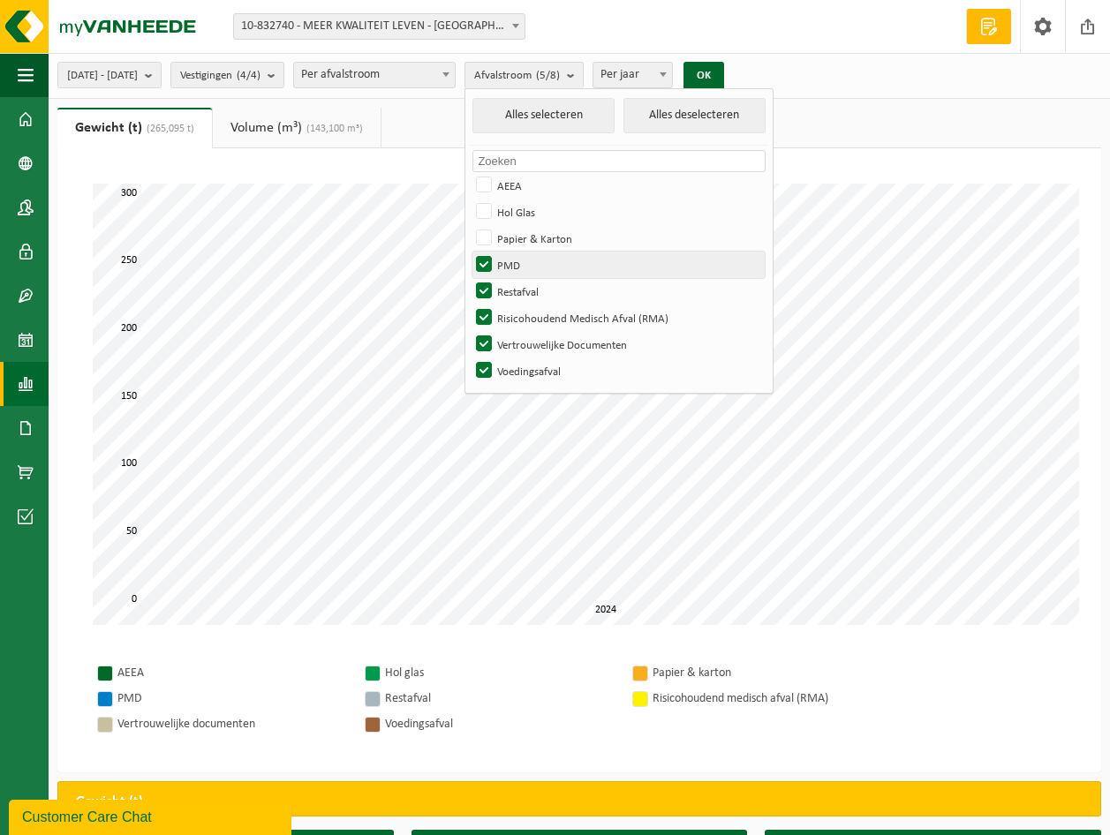
click at [539, 257] on label "PMD" at bounding box center [618, 265] width 292 height 26
click at [470, 252] on input "PMD" at bounding box center [469, 251] width 1 height 1
checkbox input "false"
click at [533, 286] on label "Restafval" at bounding box center [618, 291] width 292 height 26
click at [470, 278] on input "Restafval" at bounding box center [469, 277] width 1 height 1
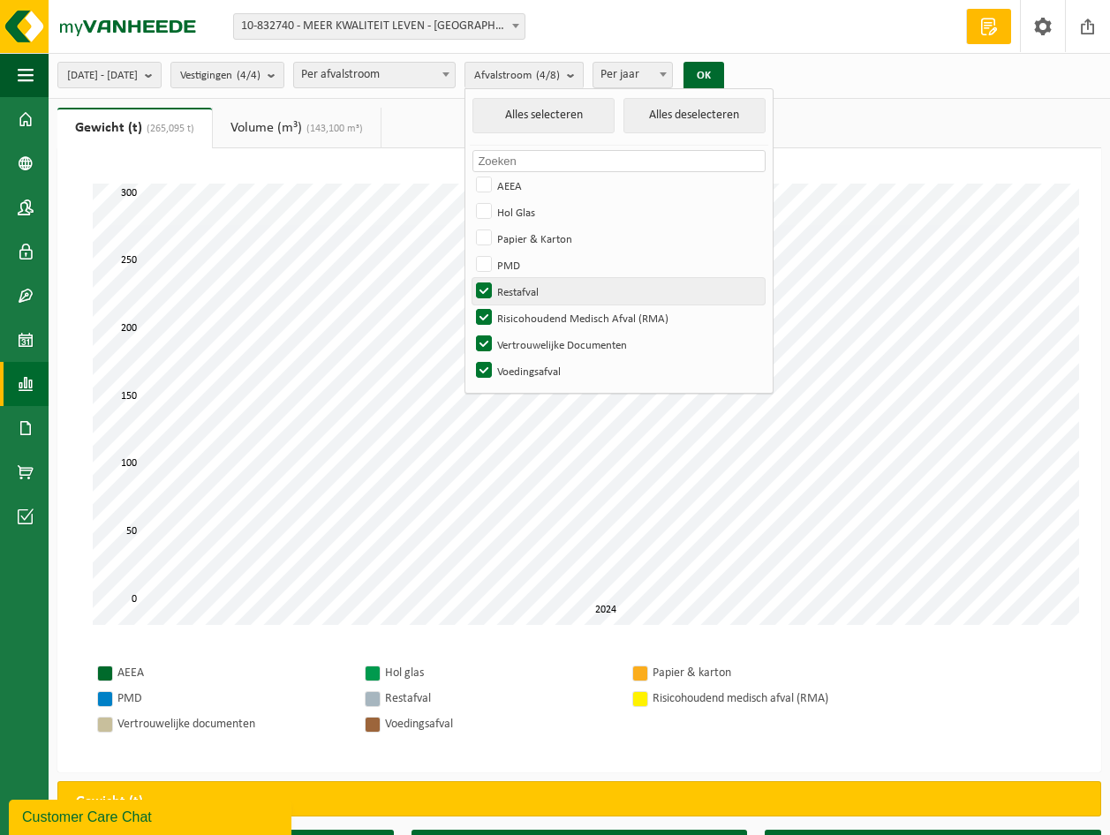
checkbox input "false"
drag, startPoint x: 530, startPoint y: 309, endPoint x: 532, endPoint y: 325, distance: 16.0
click at [531, 309] on label "Risicohoudend Medisch Afval (RMA)" at bounding box center [618, 318] width 292 height 26
click at [470, 305] on input "Risicohoudend Medisch Afval (RMA)" at bounding box center [469, 304] width 1 height 1
checkbox input "false"
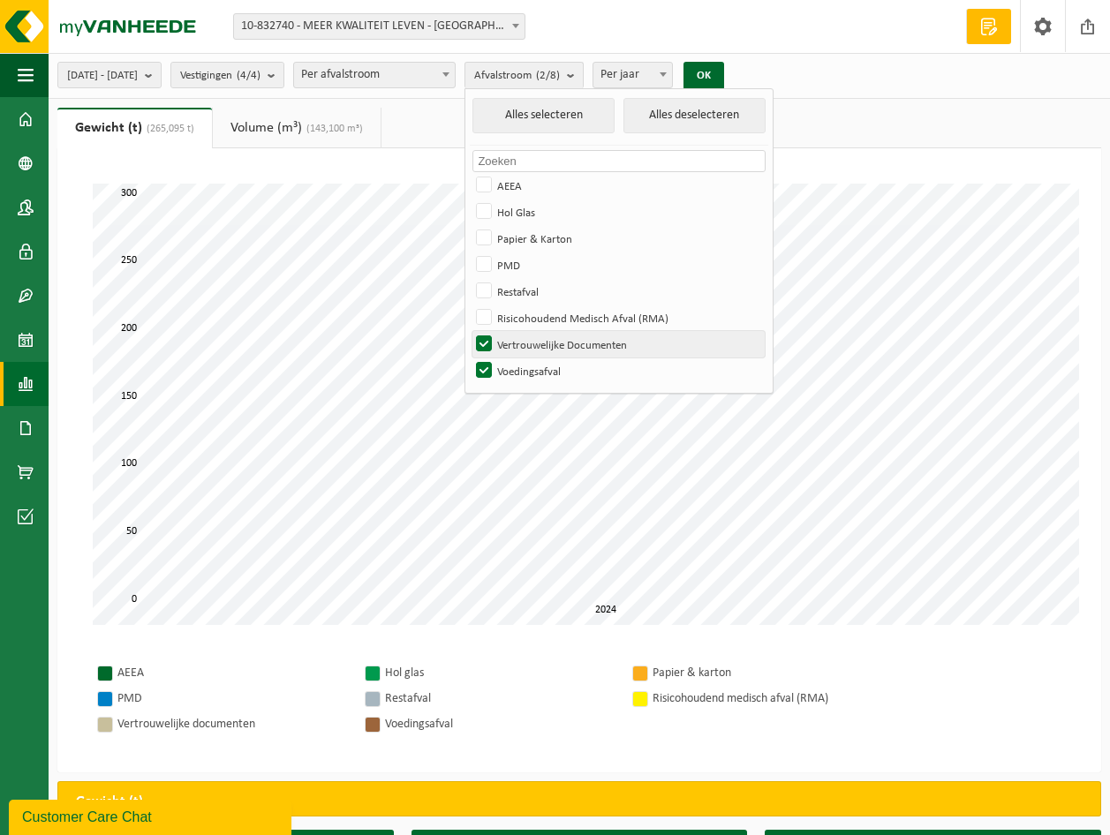
click at [529, 334] on label "Vertrouwelijke Documenten" at bounding box center [618, 344] width 292 height 26
click at [470, 331] on input "Vertrouwelijke Documenten" at bounding box center [469, 330] width 1 height 1
checkbox input "false"
click at [724, 71] on button "OK" at bounding box center [703, 76] width 41 height 28
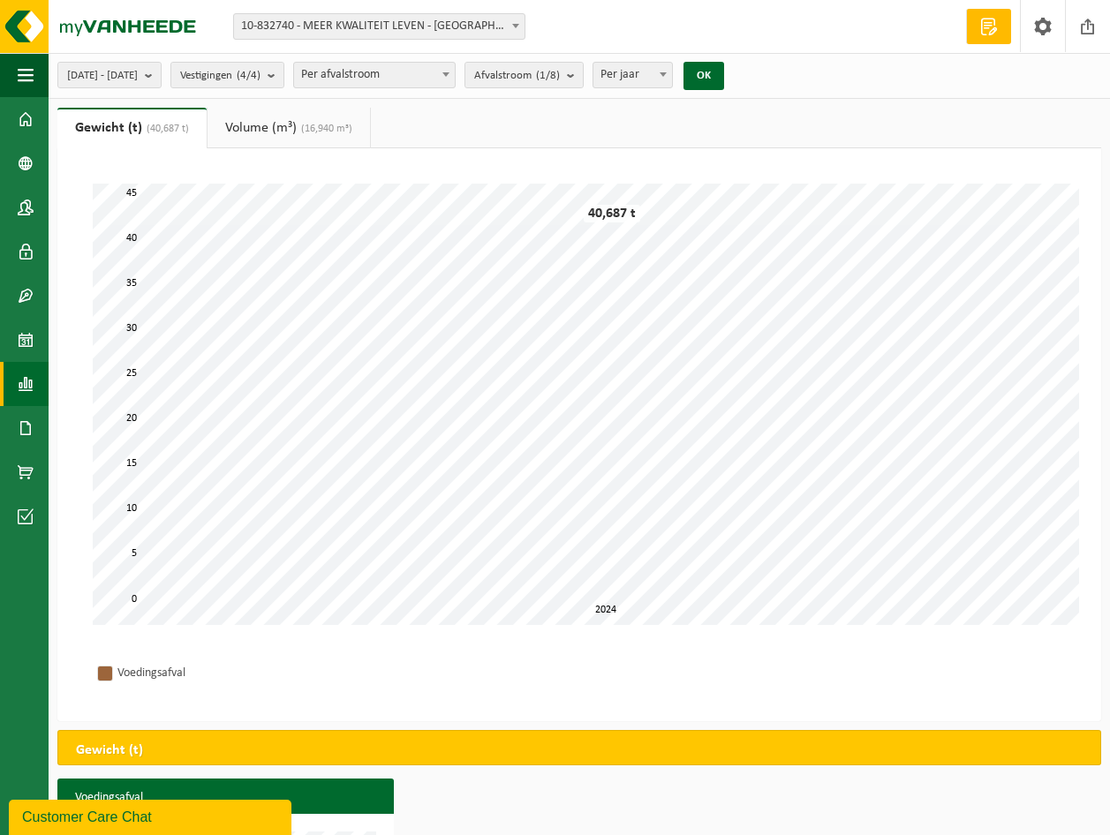
click at [279, 123] on link "Volume (m³) (16,940 m³)" at bounding box center [289, 128] width 162 height 41
click at [583, 69] on b "submit" at bounding box center [575, 75] width 16 height 25
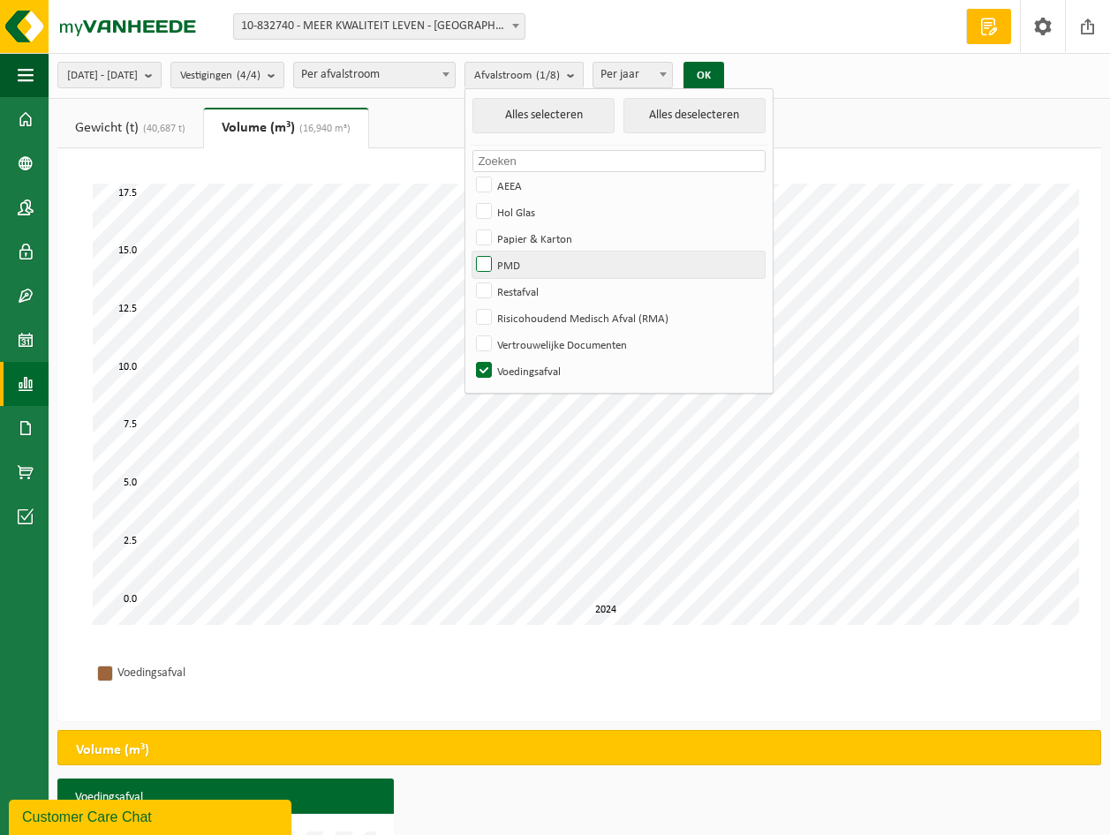
click at [532, 263] on label "PMD" at bounding box center [618, 265] width 292 height 26
click at [470, 252] on input "PMD" at bounding box center [469, 251] width 1 height 1
checkbox input "true"
click at [531, 362] on label "Voedingsafval" at bounding box center [618, 371] width 292 height 26
click at [470, 358] on input "Voedingsafval" at bounding box center [469, 357] width 1 height 1
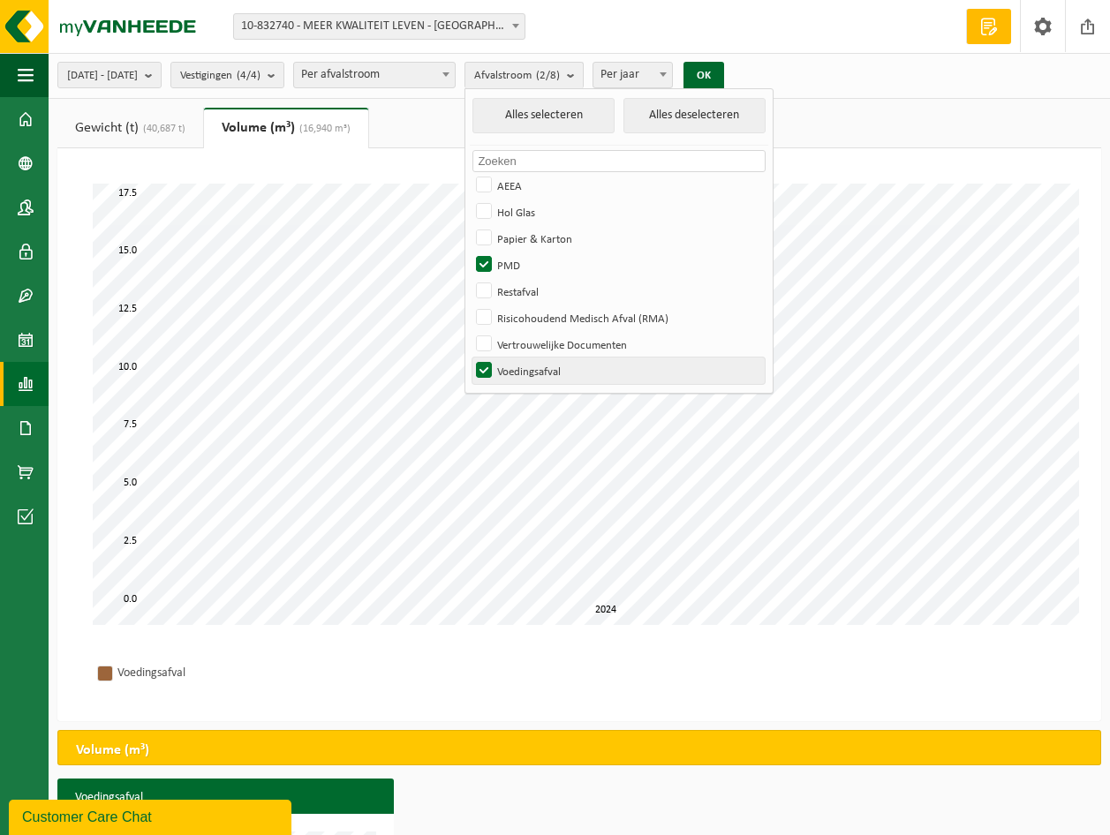
checkbox input "false"
click at [724, 72] on button "OK" at bounding box center [703, 76] width 41 height 28
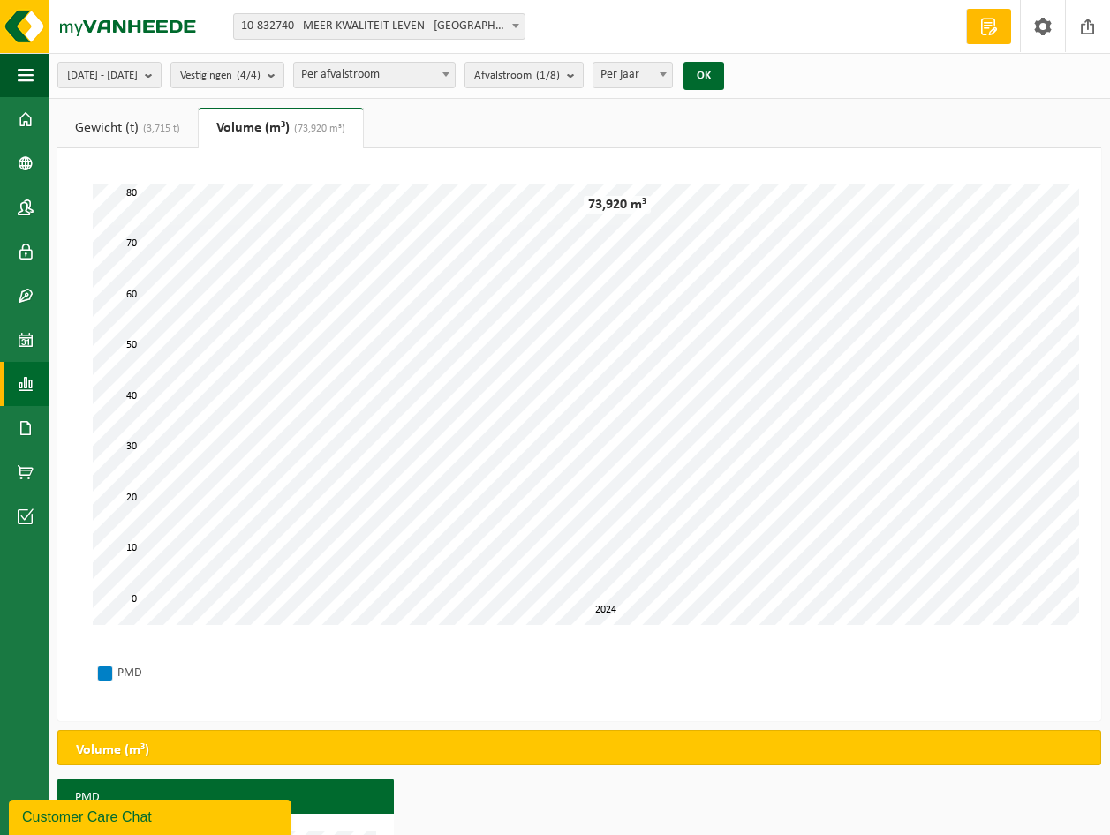
click at [164, 125] on span "(3,715 t)" at bounding box center [160, 129] width 42 height 11
click at [161, 73] on b "submit" at bounding box center [153, 75] width 16 height 25
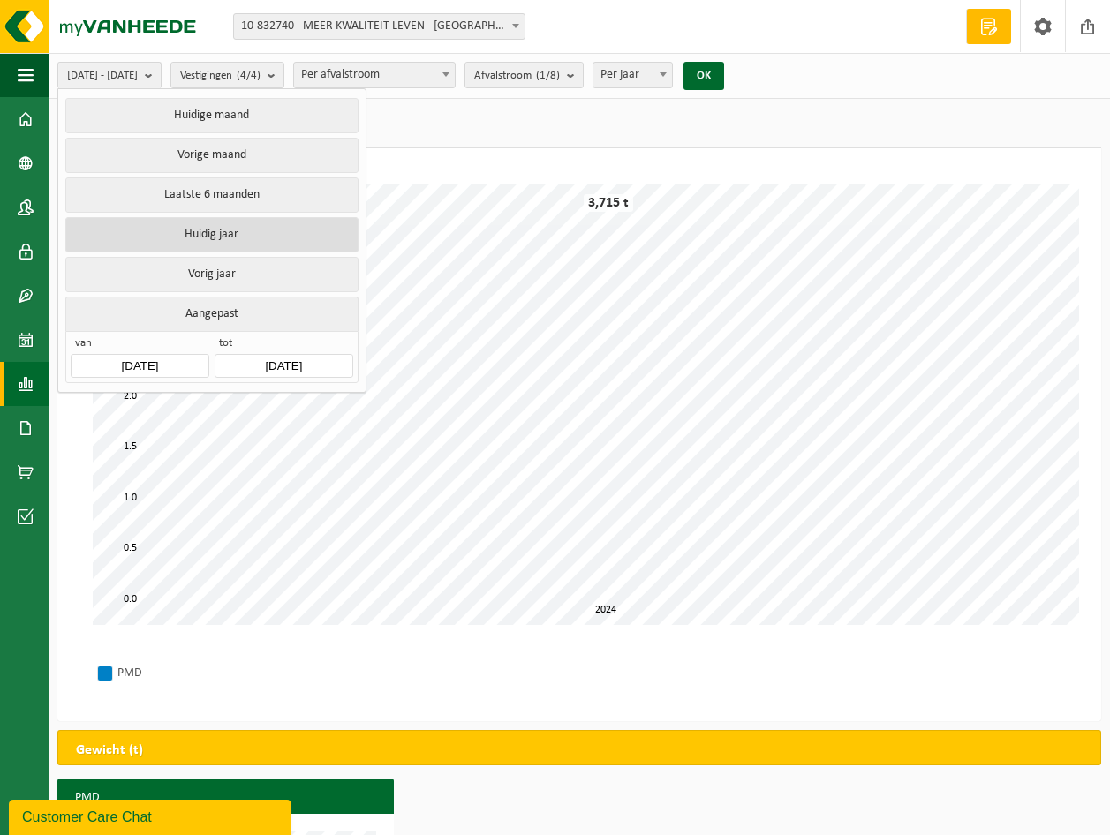
click at [217, 227] on button "Huidig jaar" at bounding box center [211, 234] width 292 height 35
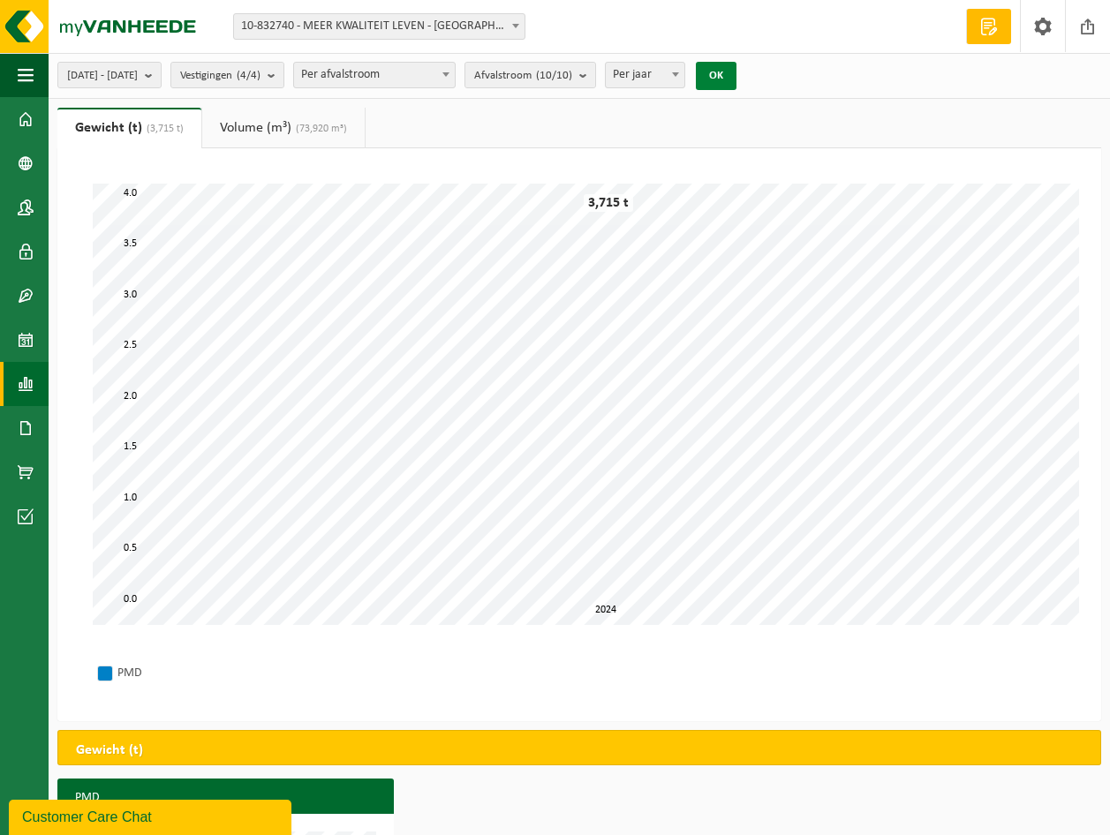
click at [736, 67] on button "OK" at bounding box center [716, 76] width 41 height 28
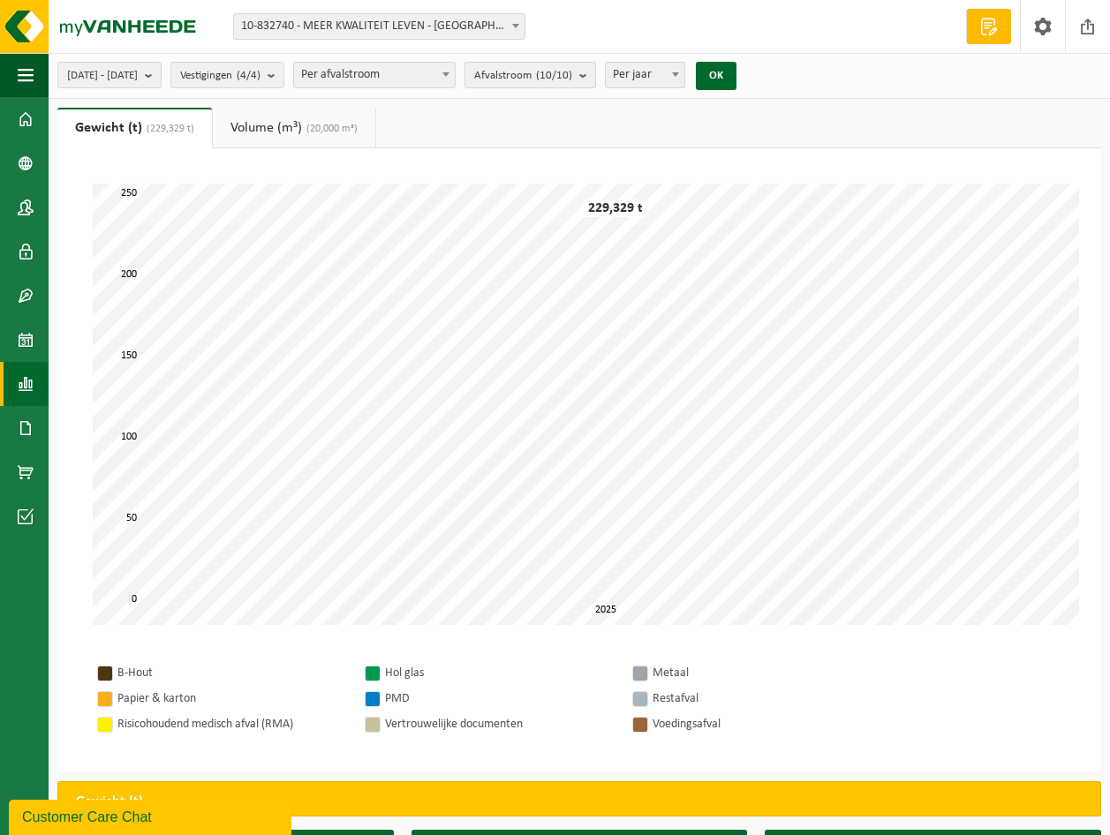
click at [595, 72] on b "submit" at bounding box center [587, 75] width 16 height 25
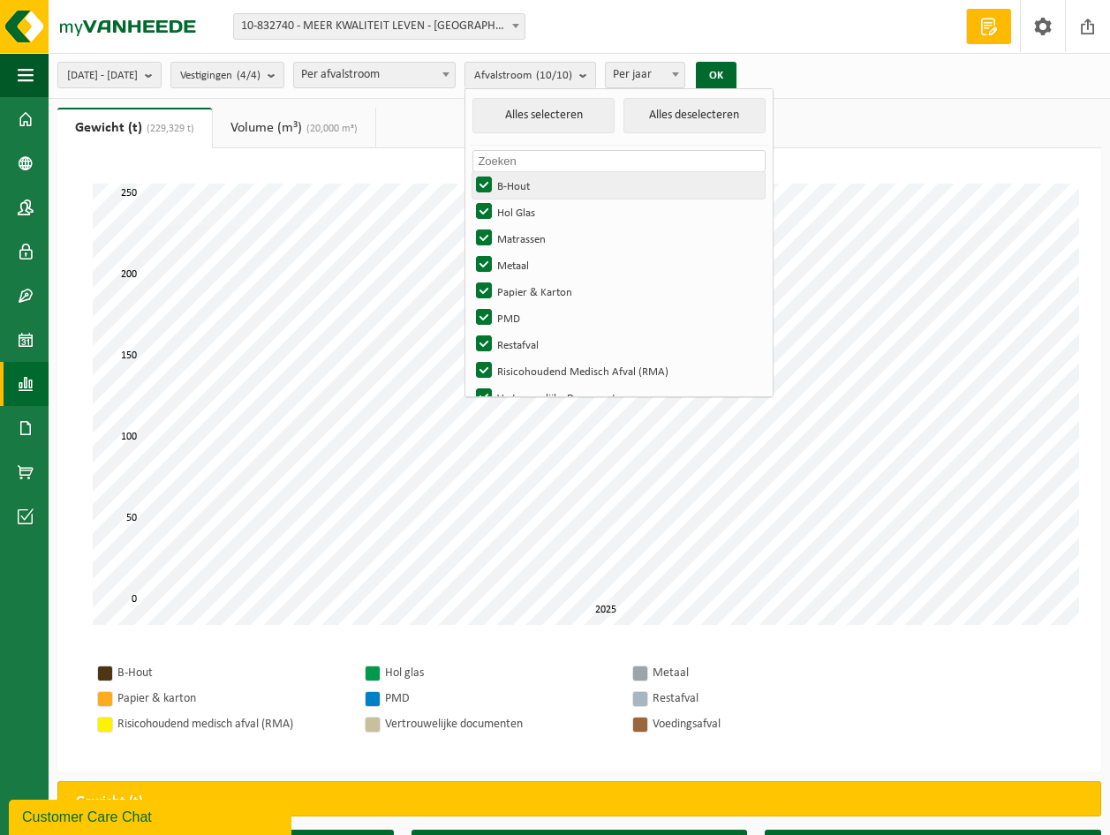
click at [536, 178] on label "B-Hout" at bounding box center [618, 185] width 292 height 26
click at [470, 172] on input "B-Hout" at bounding box center [469, 171] width 1 height 1
checkbox input "false"
click at [539, 206] on label "Hol Glas" at bounding box center [618, 212] width 292 height 26
click at [470, 199] on input "Hol Glas" at bounding box center [469, 198] width 1 height 1
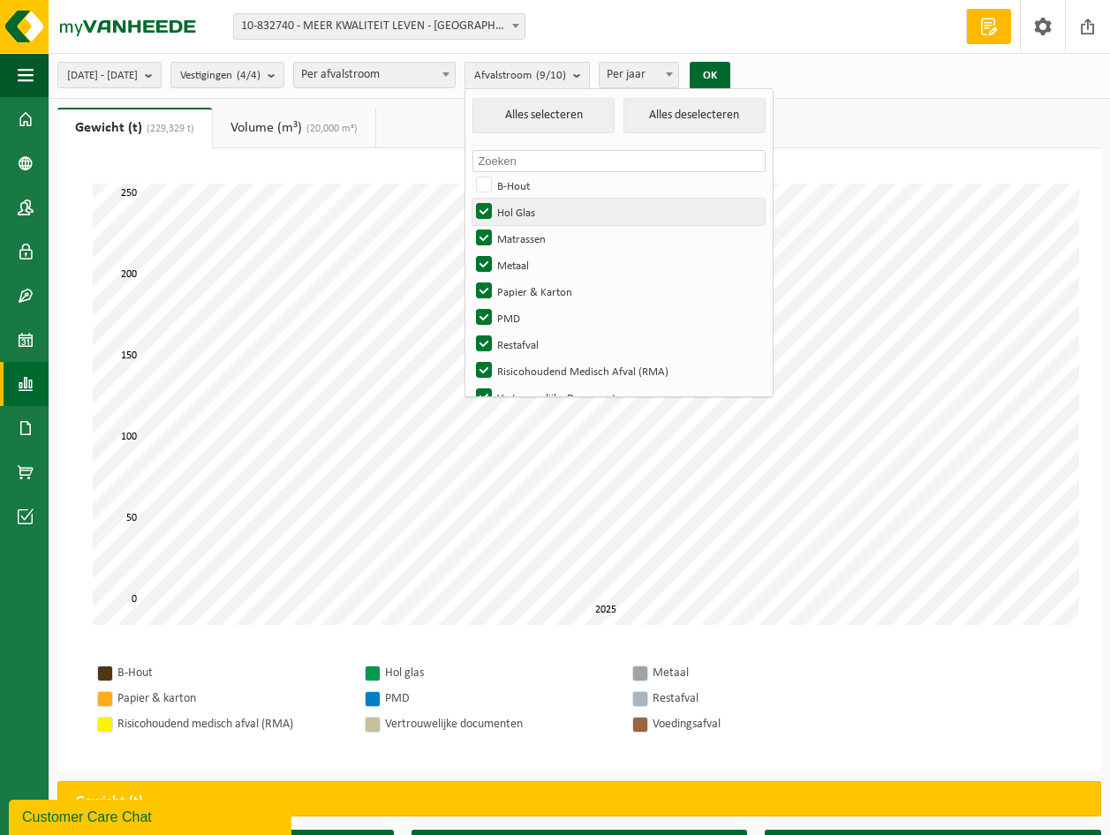
checkbox input "false"
click at [538, 230] on label "Matrassen" at bounding box center [618, 238] width 292 height 26
click at [470, 225] on input "Matrassen" at bounding box center [469, 224] width 1 height 1
checkbox input "false"
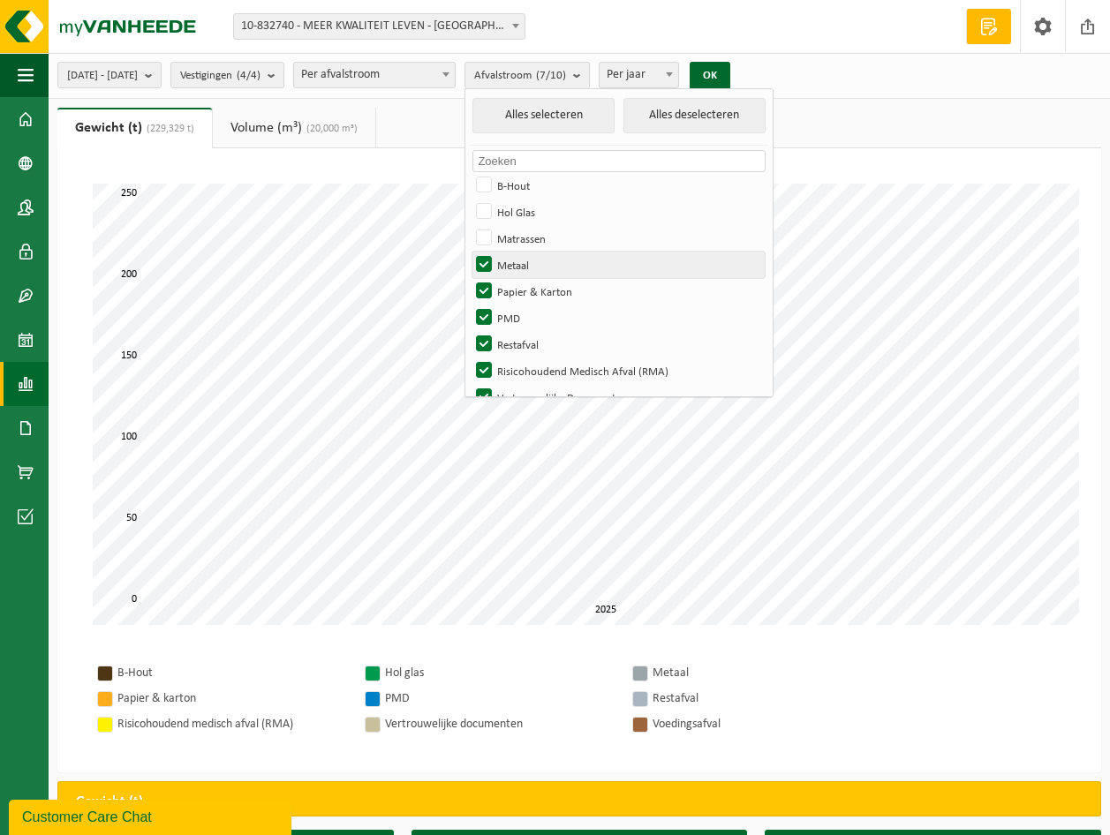
click at [532, 252] on label "Metaal" at bounding box center [618, 265] width 292 height 26
click at [470, 252] on input "Metaal" at bounding box center [469, 251] width 1 height 1
checkbox input "false"
click at [534, 281] on label "Papier & Karton" at bounding box center [618, 291] width 292 height 26
click at [470, 278] on input "Papier & Karton" at bounding box center [469, 277] width 1 height 1
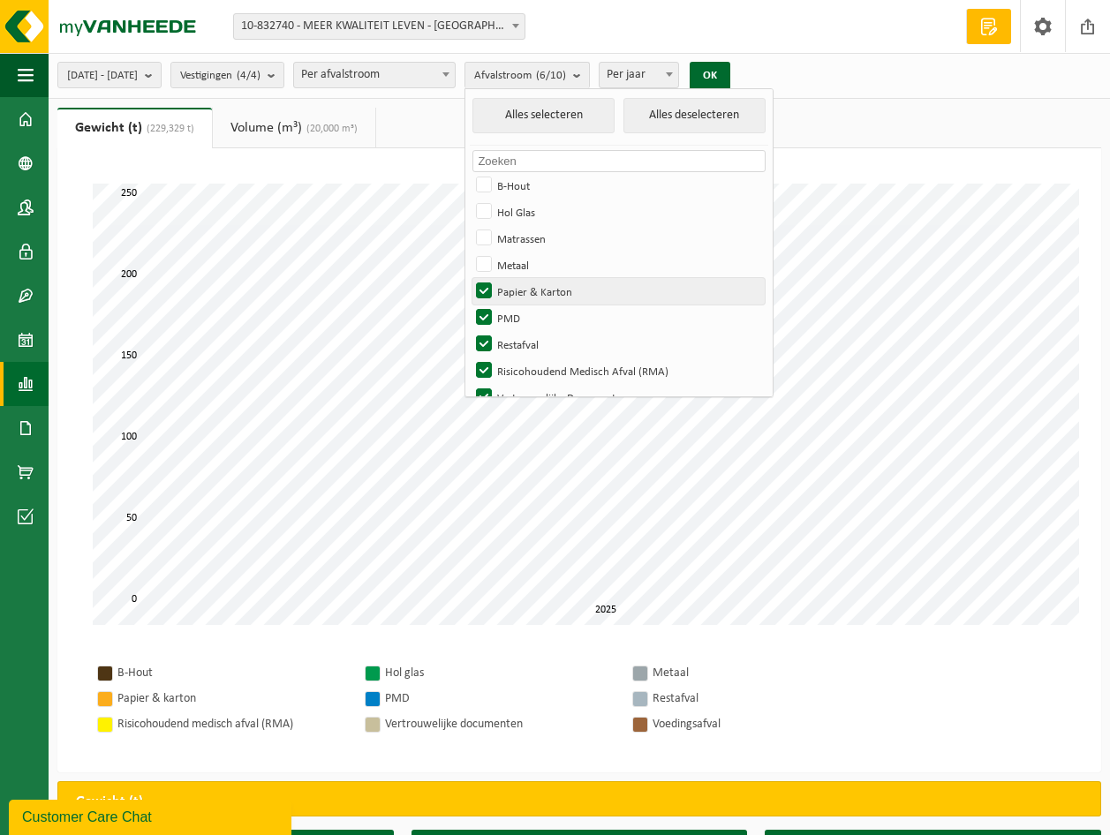
checkbox input "false"
click at [533, 319] on label "PMD" at bounding box center [618, 318] width 292 height 26
click at [470, 305] on input "PMD" at bounding box center [469, 304] width 1 height 1
click at [534, 334] on ul "Alles selecteren Alles deselecteren Geen materialen beschikbaar voor de gekozen…" at bounding box center [618, 267] width 307 height 357
click at [537, 318] on label "PMD" at bounding box center [618, 318] width 292 height 26
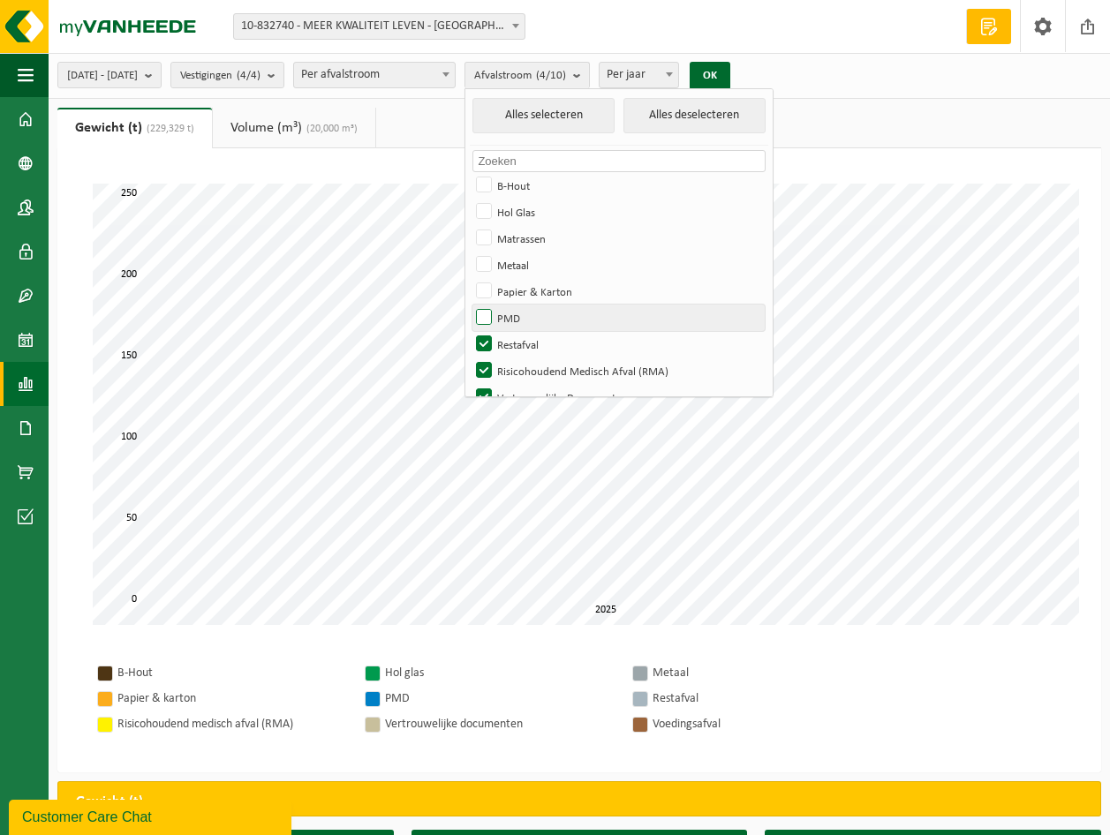
click at [470, 305] on input "PMD" at bounding box center [469, 304] width 1 height 1
checkbox input "true"
drag, startPoint x: 531, startPoint y: 337, endPoint x: 530, endPoint y: 366, distance: 29.2
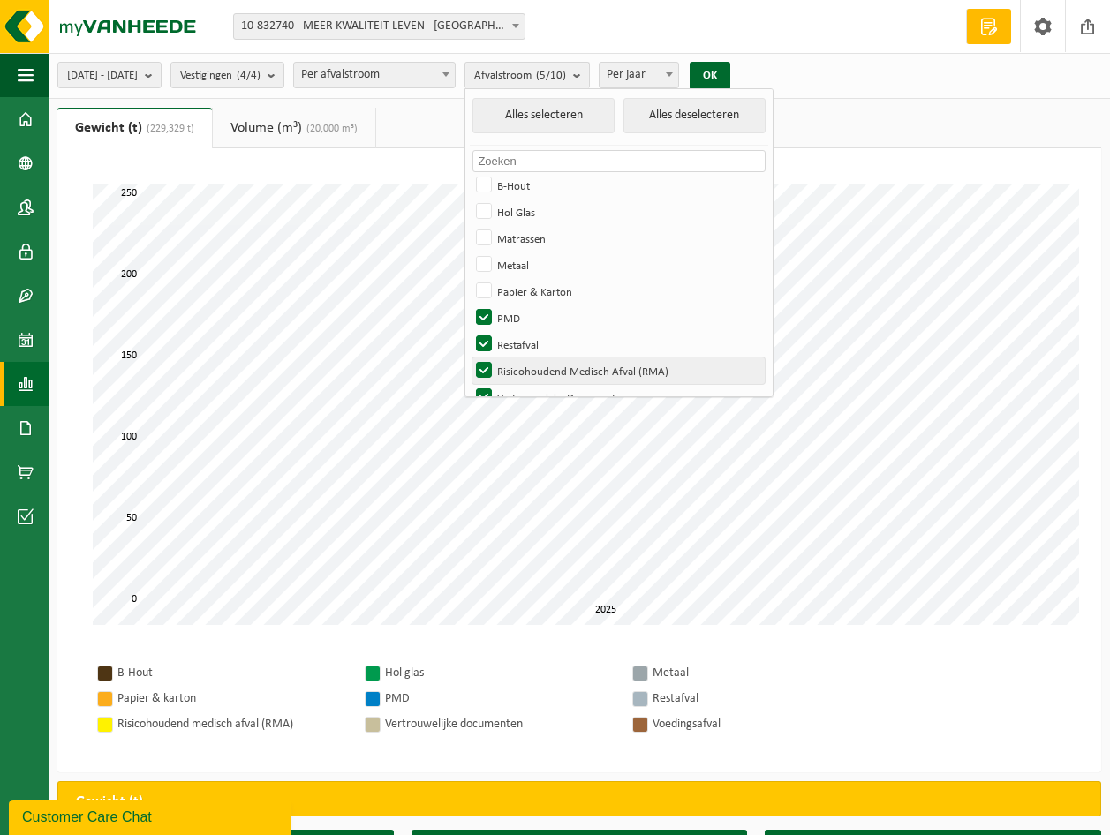
click at [531, 338] on label "Restafval" at bounding box center [618, 344] width 292 height 26
click at [470, 331] on input "Restafval" at bounding box center [469, 330] width 1 height 1
checkbox input "false"
click at [531, 364] on label "Risicohoudend Medisch Afval (RMA)" at bounding box center [618, 371] width 292 height 26
click at [470, 358] on input "Risicohoudend Medisch Afval (RMA)" at bounding box center [469, 357] width 1 height 1
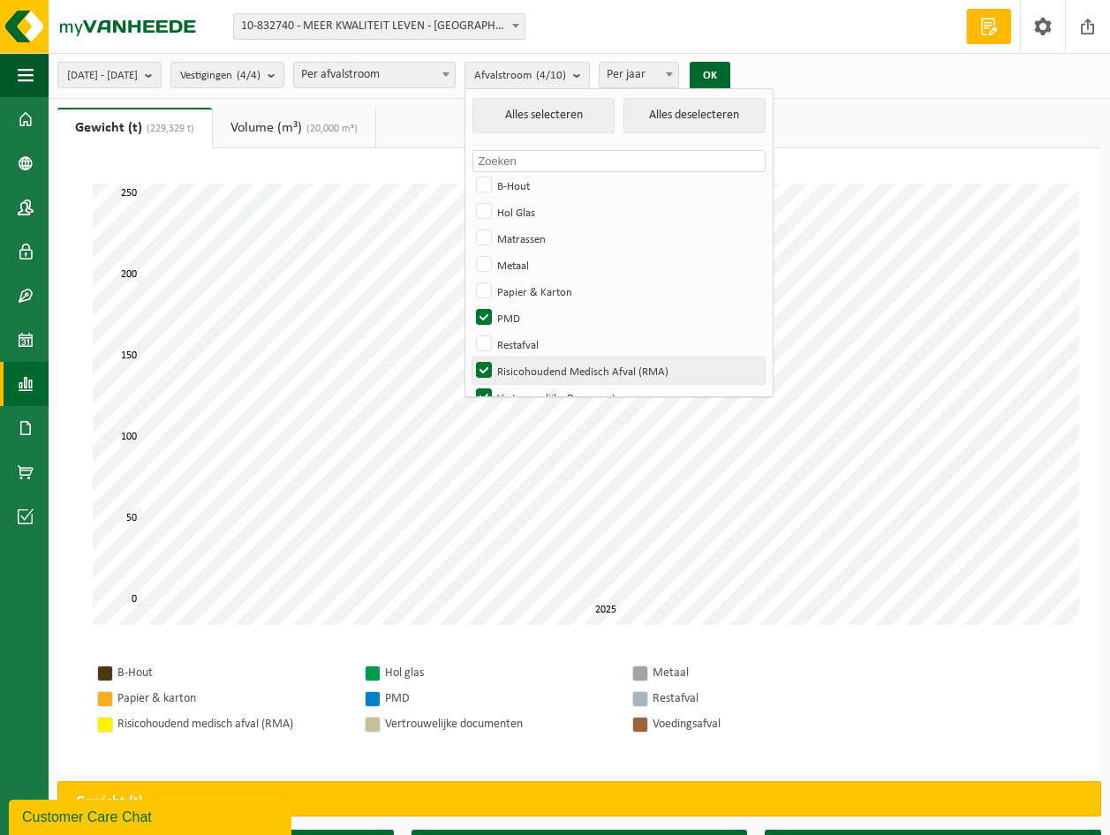
checkbox input "false"
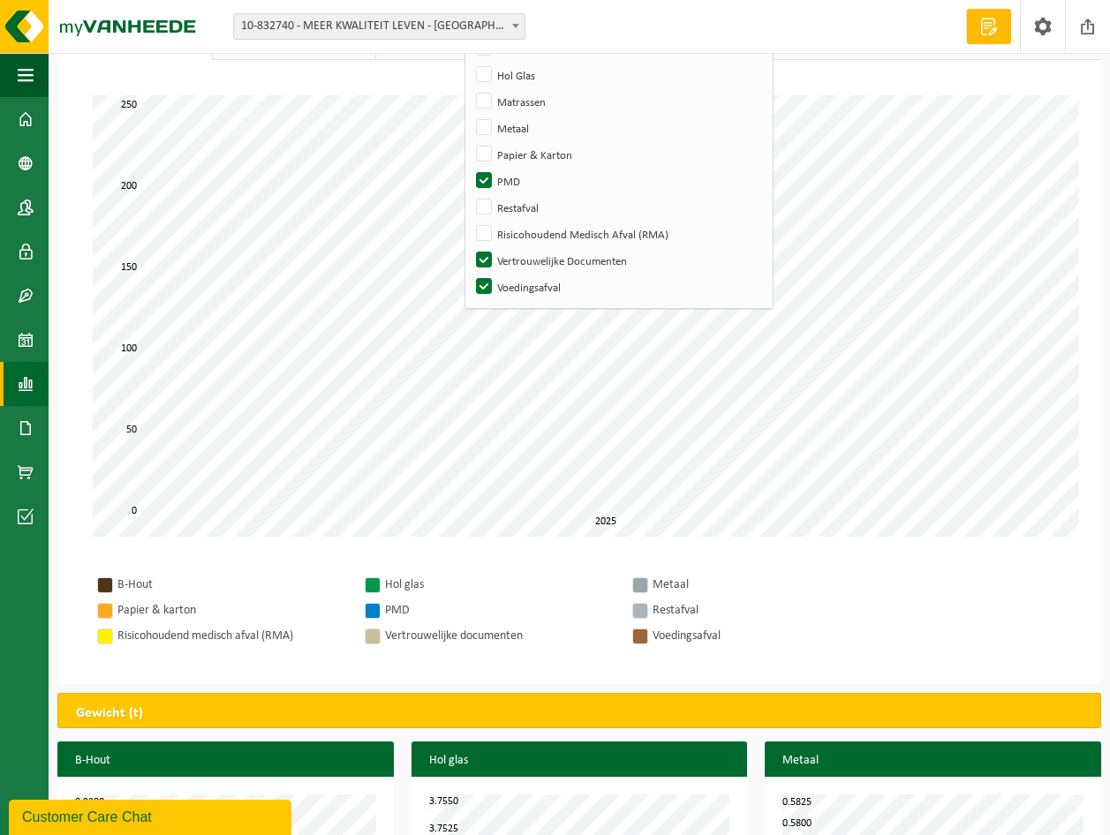
scroll to position [177, 0]
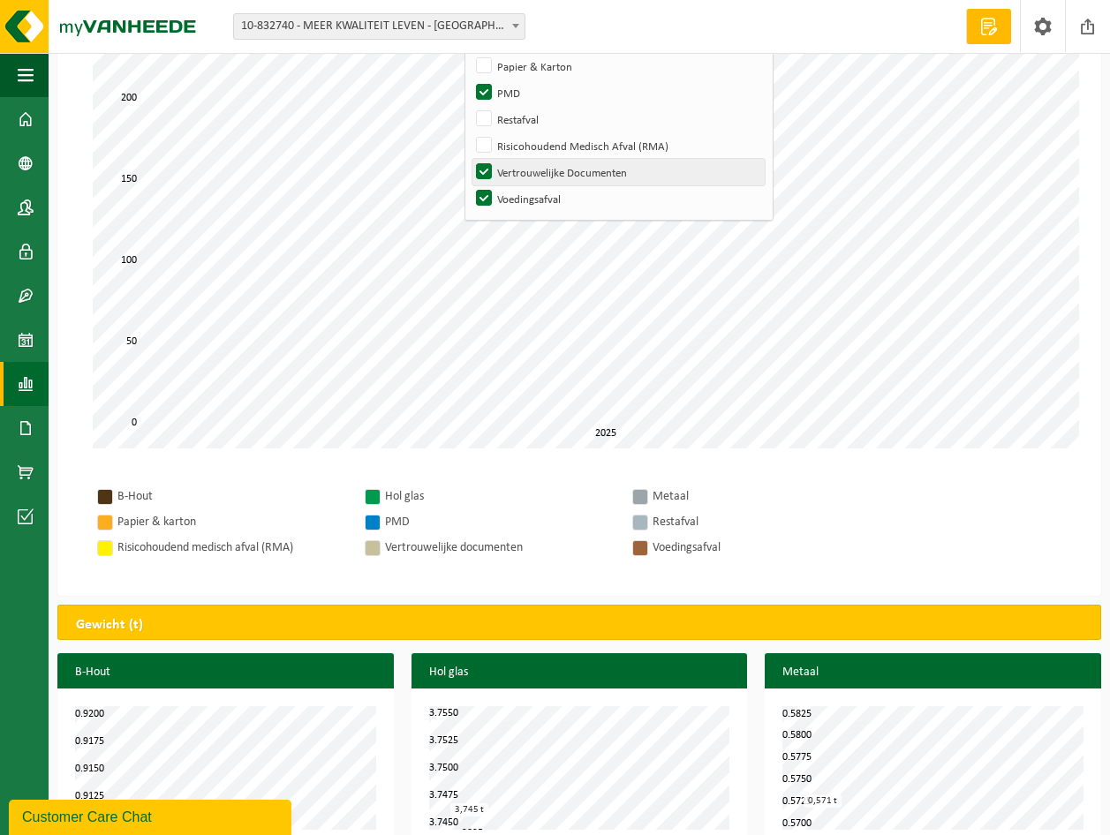
click at [534, 169] on label "Vertrouwelijke Documenten" at bounding box center [618, 172] width 292 height 26
click at [470, 159] on input "Vertrouwelijke Documenten" at bounding box center [469, 158] width 1 height 1
checkbox input "false"
click at [531, 196] on label "Voedingsafval" at bounding box center [618, 198] width 292 height 26
click at [470, 185] on input "Voedingsafval" at bounding box center [469, 185] width 1 height 1
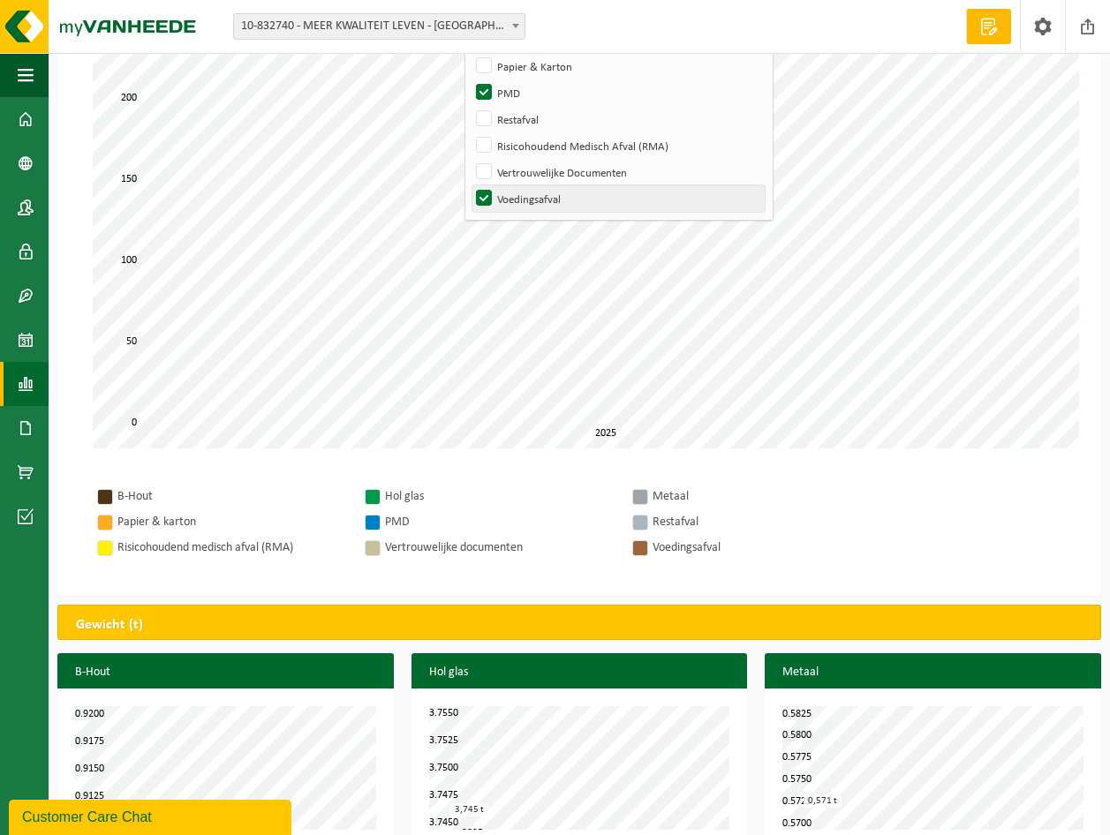
checkbox input "false"
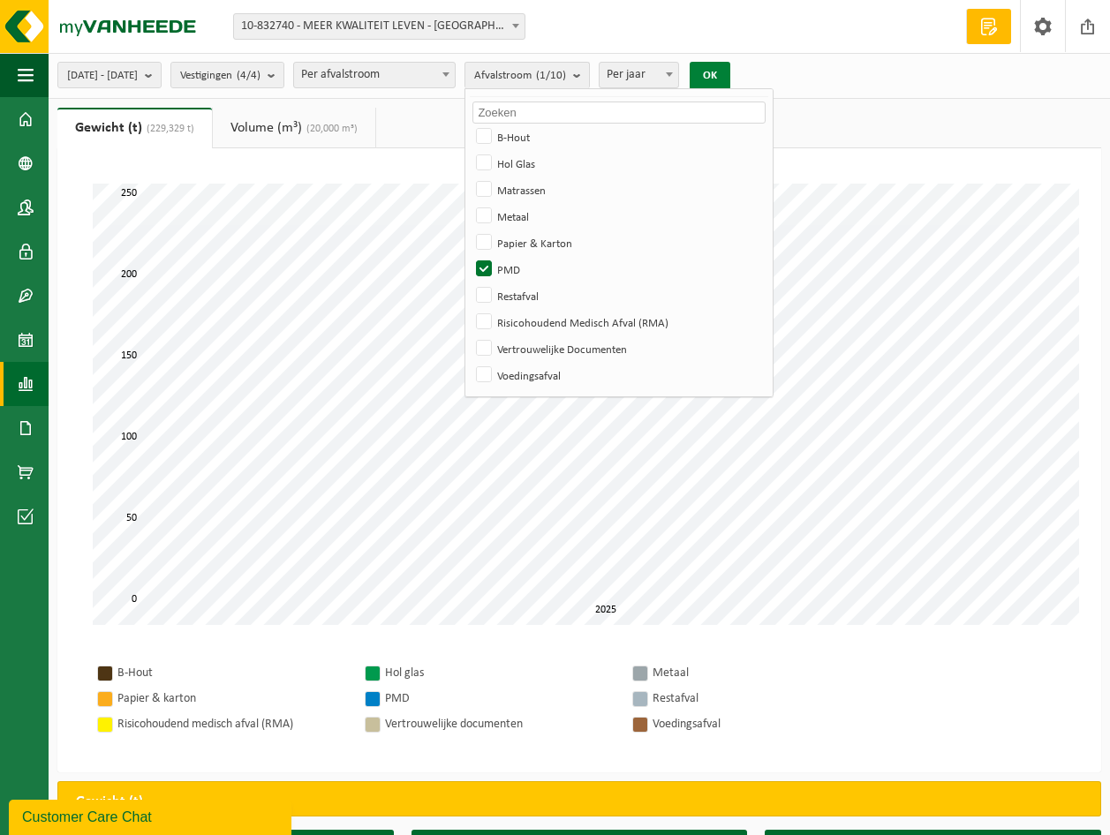
click at [730, 70] on button "OK" at bounding box center [710, 76] width 41 height 28
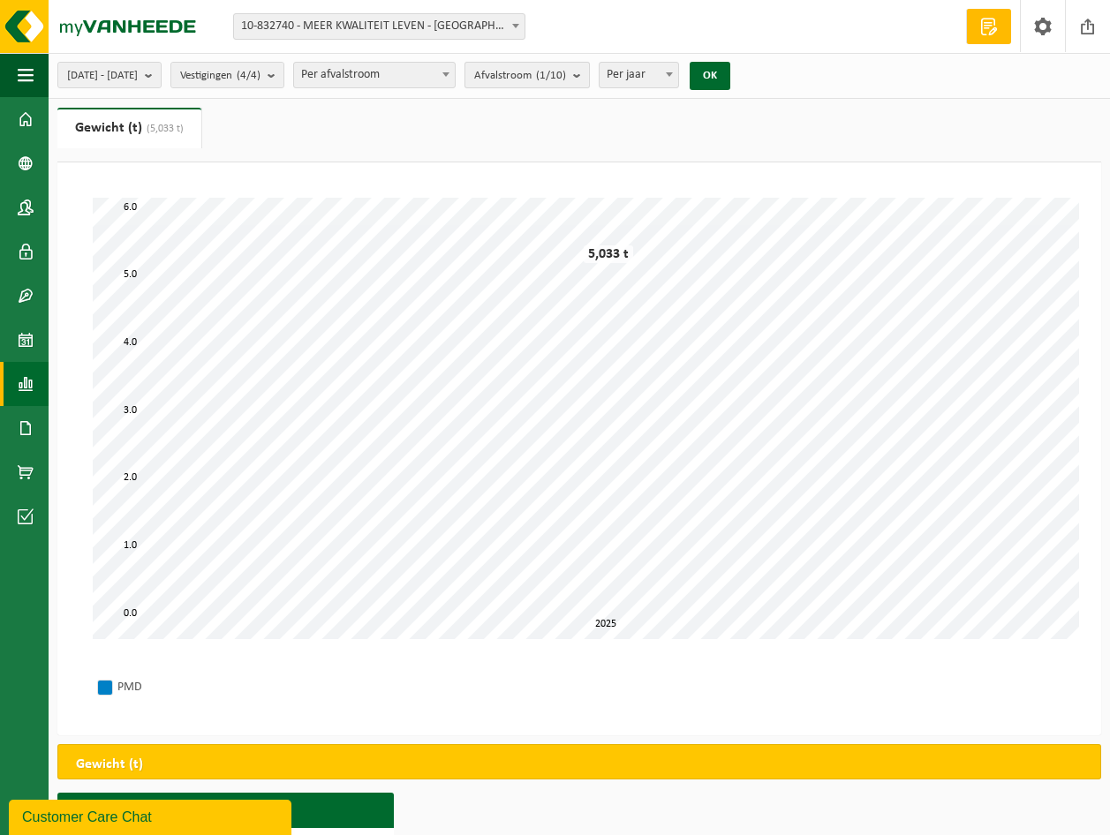
click at [589, 72] on b "submit" at bounding box center [581, 75] width 16 height 25
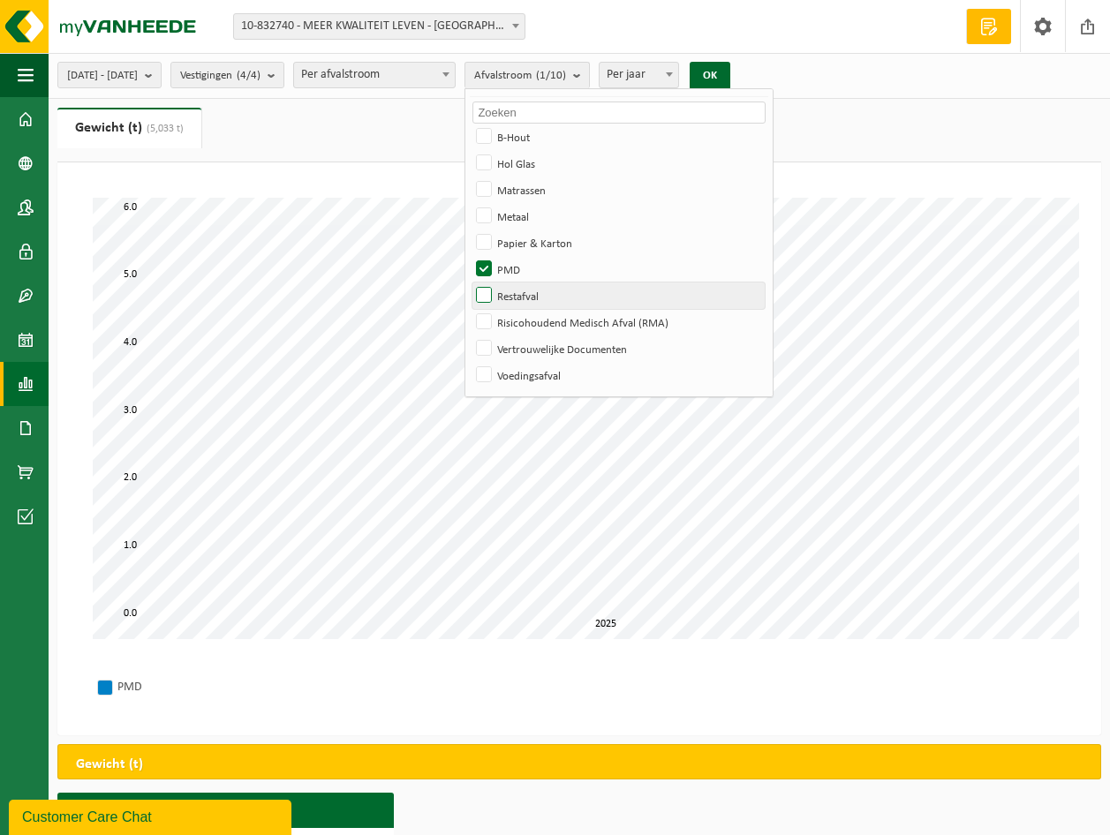
click at [532, 290] on label "Restafval" at bounding box center [618, 296] width 292 height 26
click at [470, 283] on input "Restafval" at bounding box center [469, 282] width 1 height 1
checkbox input "true"
click at [534, 264] on label "PMD" at bounding box center [618, 269] width 292 height 26
click at [470, 256] on input "PMD" at bounding box center [469, 255] width 1 height 1
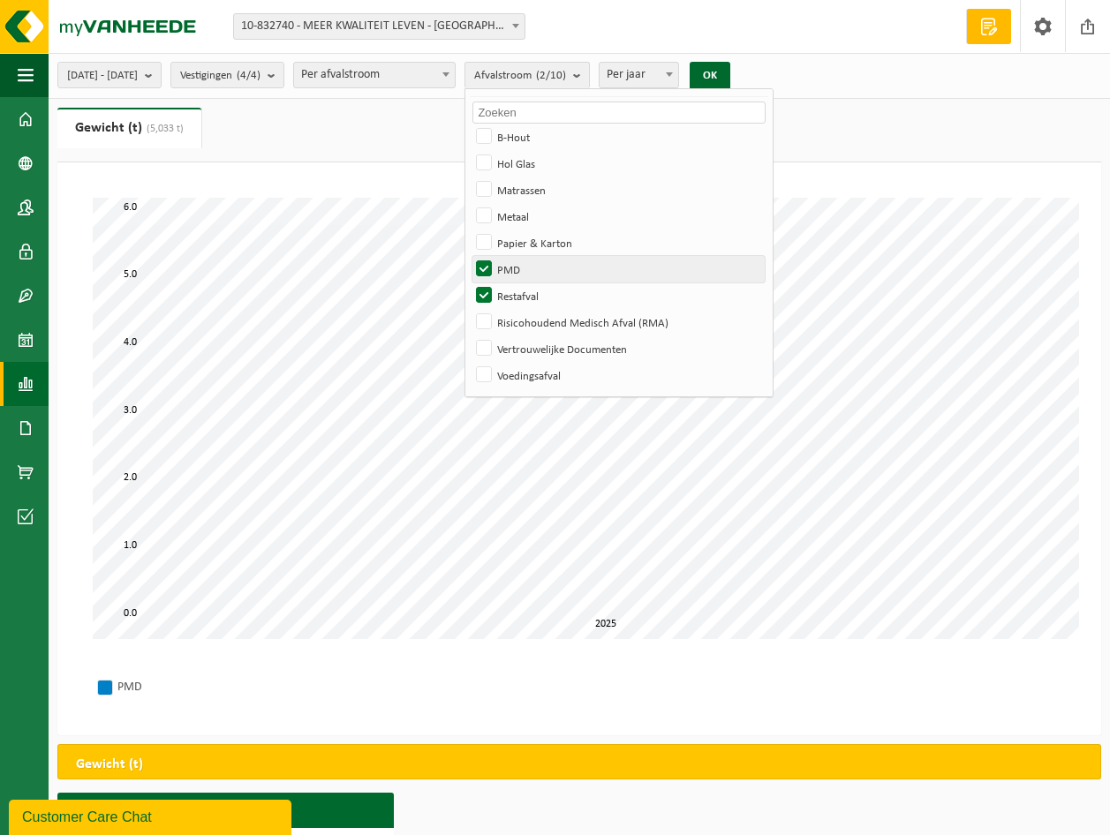
checkbox input "false"
click at [730, 70] on button "OK" at bounding box center [710, 76] width 41 height 28
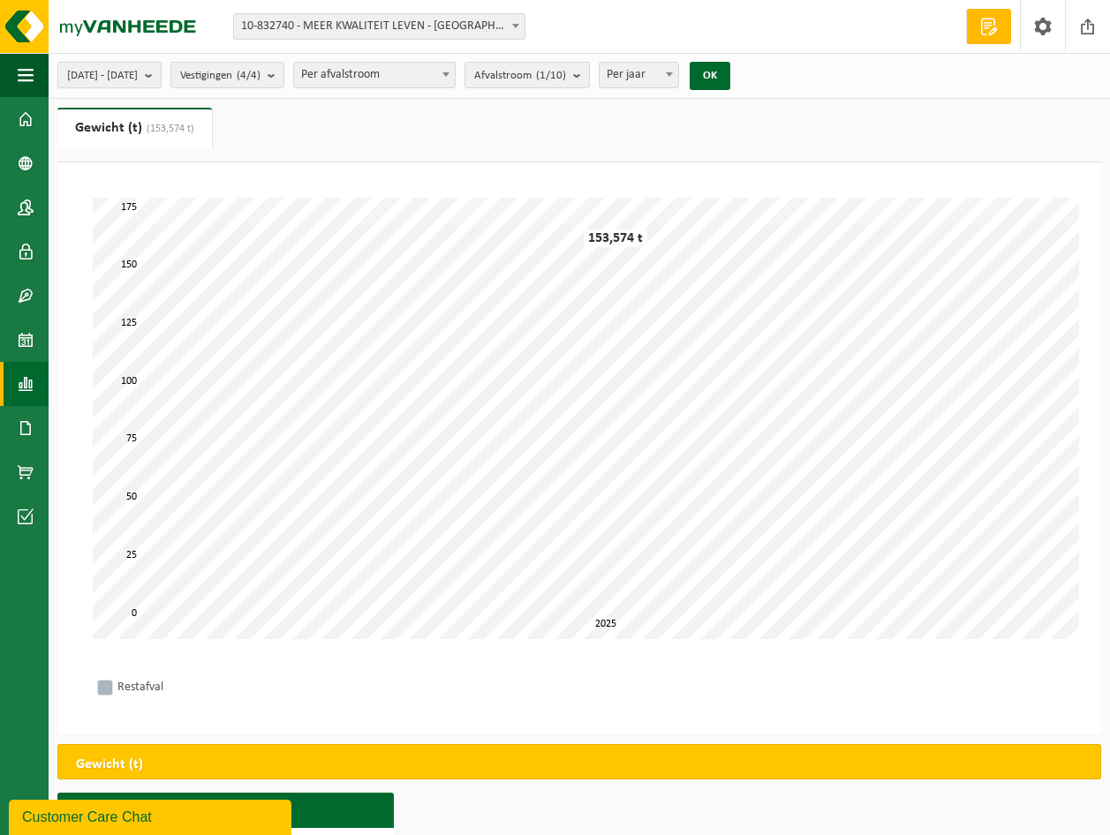
click at [161, 71] on b "submit" at bounding box center [153, 75] width 16 height 25
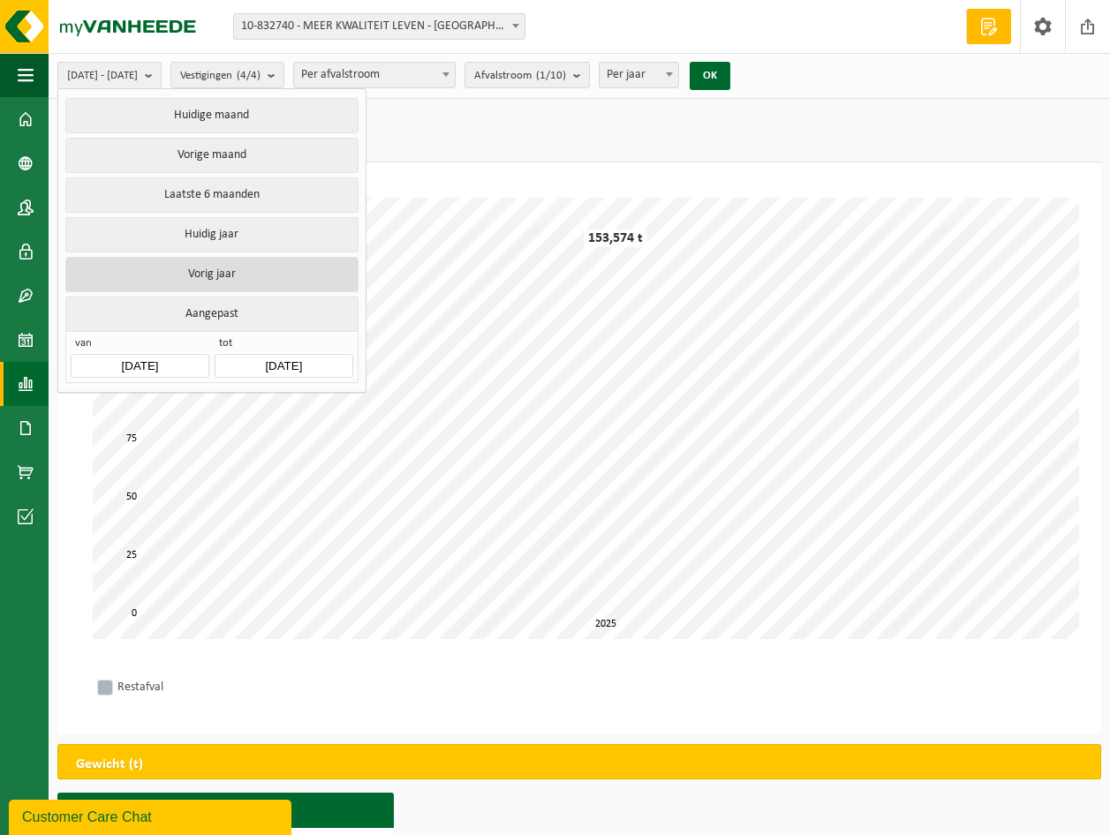
click at [185, 271] on button "Vorig jaar" at bounding box center [211, 274] width 292 height 35
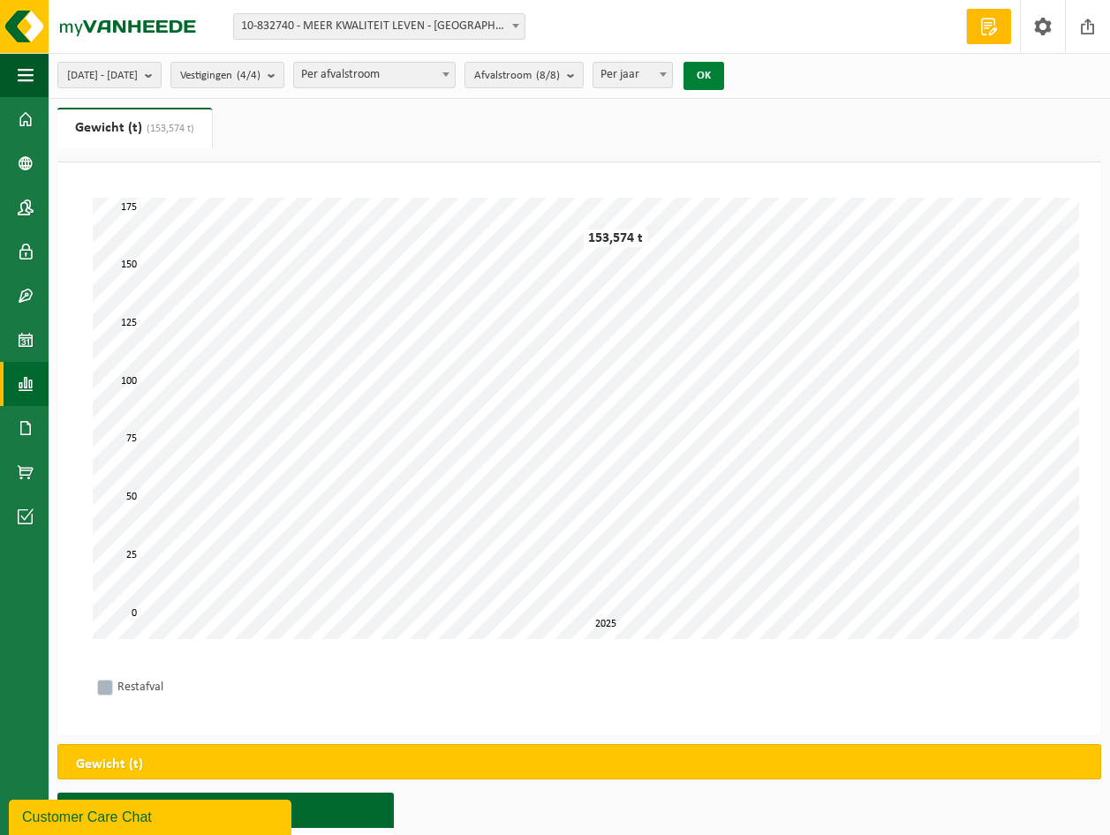
click at [724, 70] on button "OK" at bounding box center [703, 76] width 41 height 28
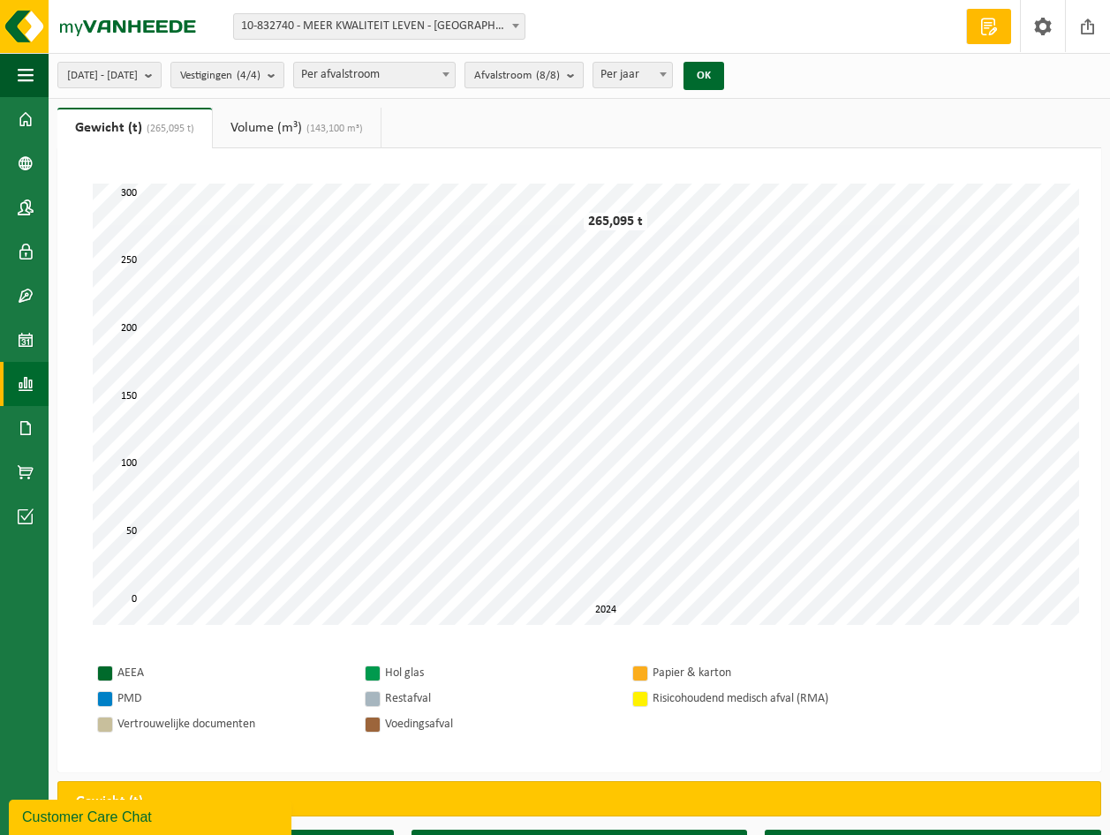
click at [583, 74] on b "submit" at bounding box center [575, 75] width 16 height 25
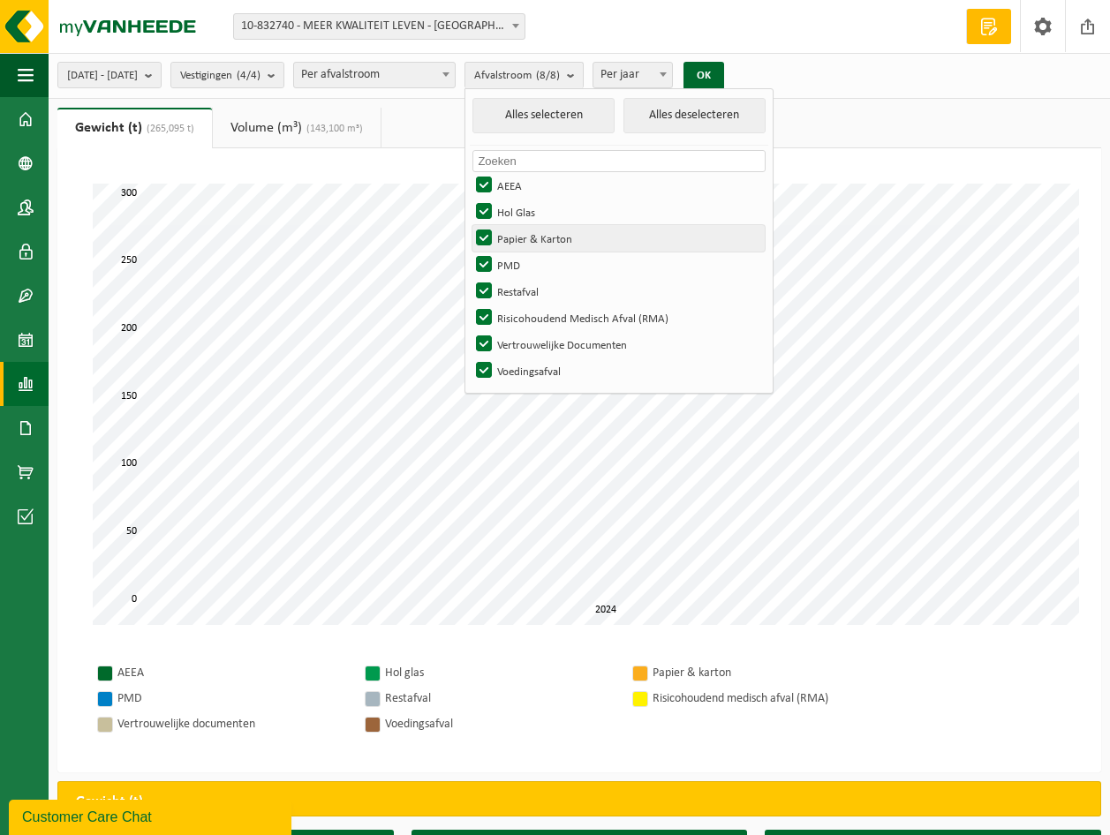
drag, startPoint x: 532, startPoint y: 257, endPoint x: 536, endPoint y: 245, distance: 12.9
click at [532, 254] on label "PMD" at bounding box center [618, 265] width 292 height 26
click at [470, 252] on input "PMD" at bounding box center [469, 251] width 1 height 1
checkbox input "false"
click at [531, 234] on label "Papier & Karton" at bounding box center [618, 238] width 292 height 26
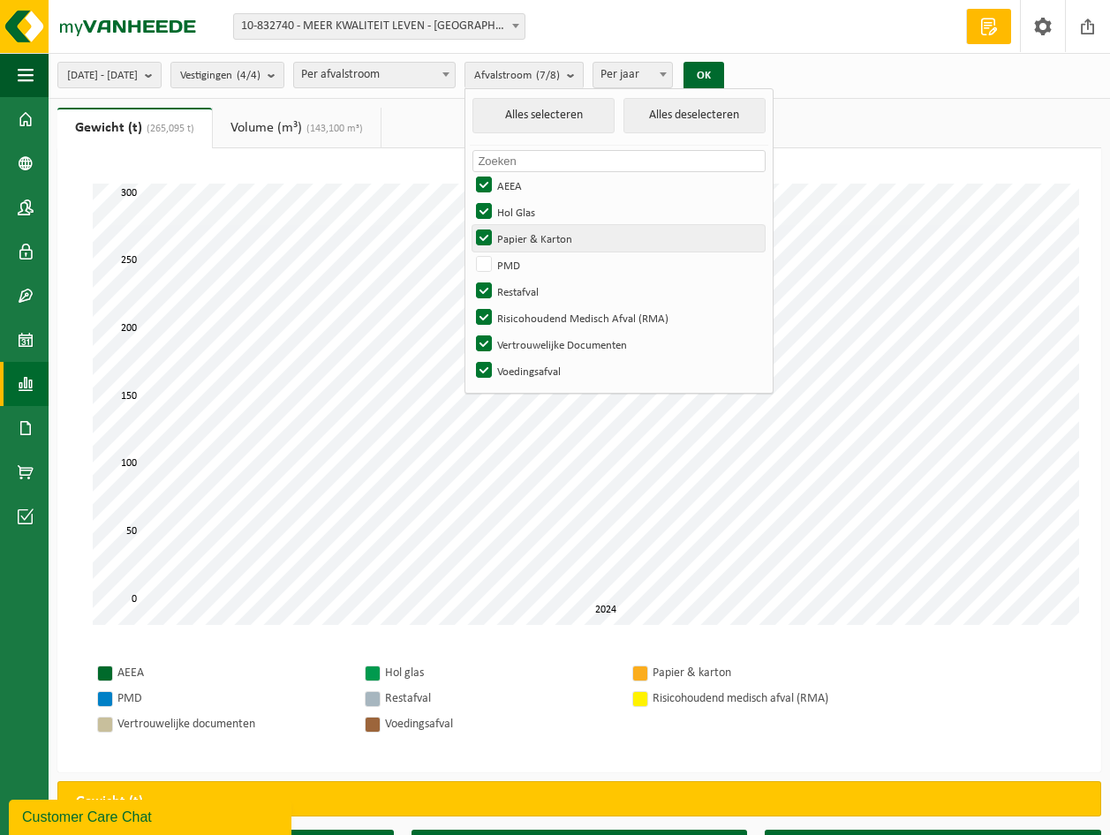
click at [470, 225] on input "Papier & Karton" at bounding box center [469, 224] width 1 height 1
checkbox input "false"
click at [534, 205] on label "Hol Glas" at bounding box center [618, 212] width 292 height 26
click at [470, 199] on input "Hol Glas" at bounding box center [469, 198] width 1 height 1
checkbox input "false"
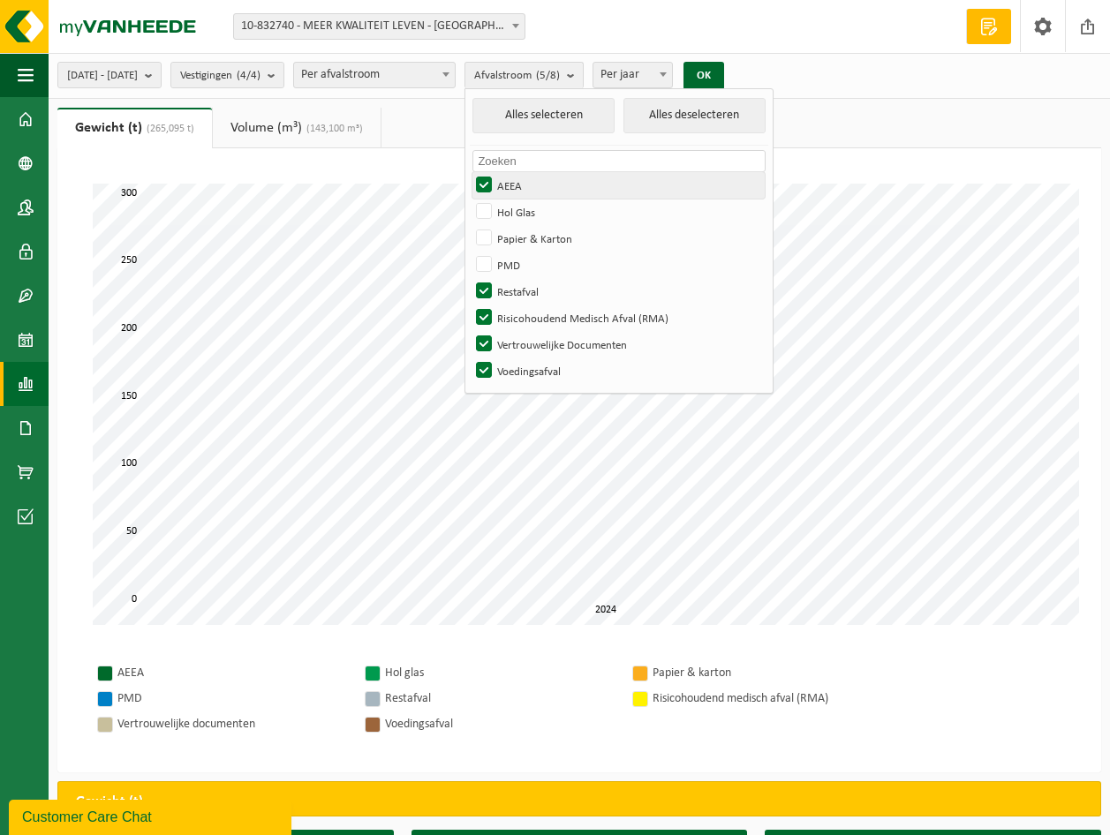
click at [533, 176] on label "AEEA" at bounding box center [618, 185] width 292 height 26
click at [470, 172] on input "AEEA" at bounding box center [469, 171] width 1 height 1
checkbox input "false"
drag, startPoint x: 527, startPoint y: 312, endPoint x: 532, endPoint y: 336, distance: 24.2
click at [527, 313] on label "Risicohoudend Medisch Afval (RMA)" at bounding box center [618, 318] width 292 height 26
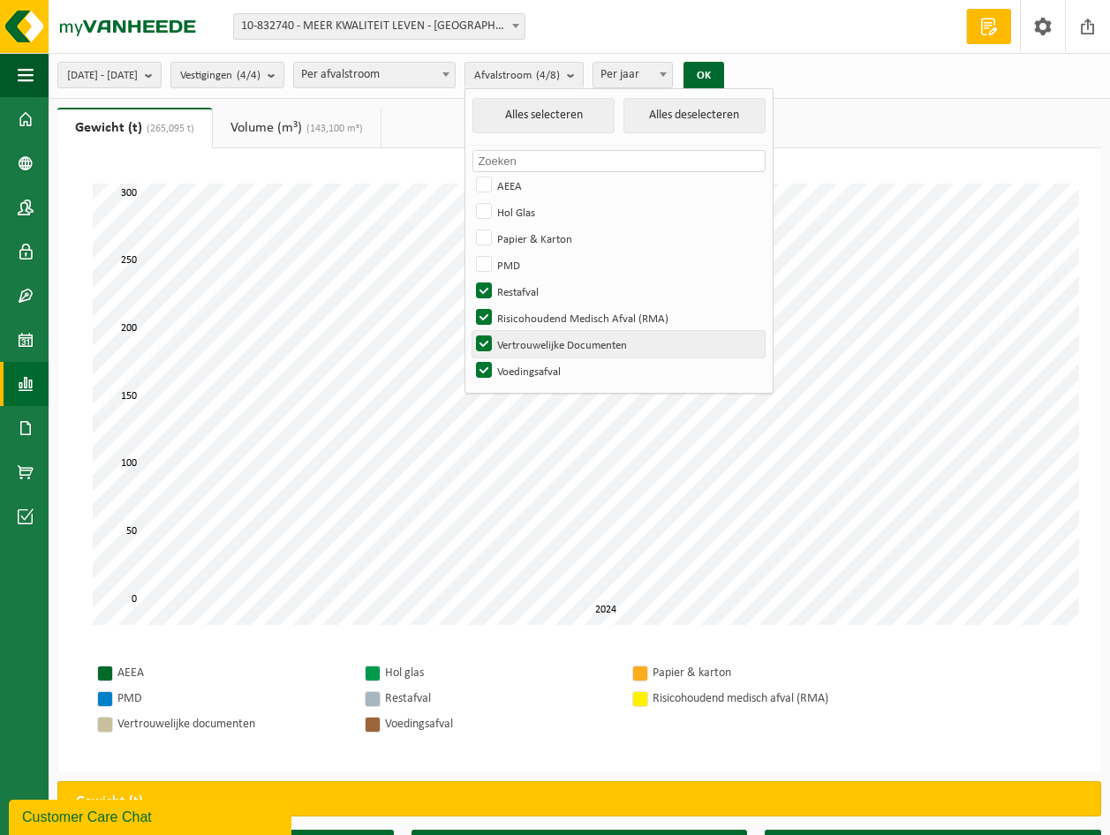
click at [470, 305] on input "Risicohoudend Medisch Afval (RMA)" at bounding box center [469, 304] width 1 height 1
checkbox input "false"
click at [532, 344] on label "Vertrouwelijke Documenten" at bounding box center [618, 344] width 292 height 26
click at [470, 331] on input "Vertrouwelijke Documenten" at bounding box center [469, 330] width 1 height 1
checkbox input "false"
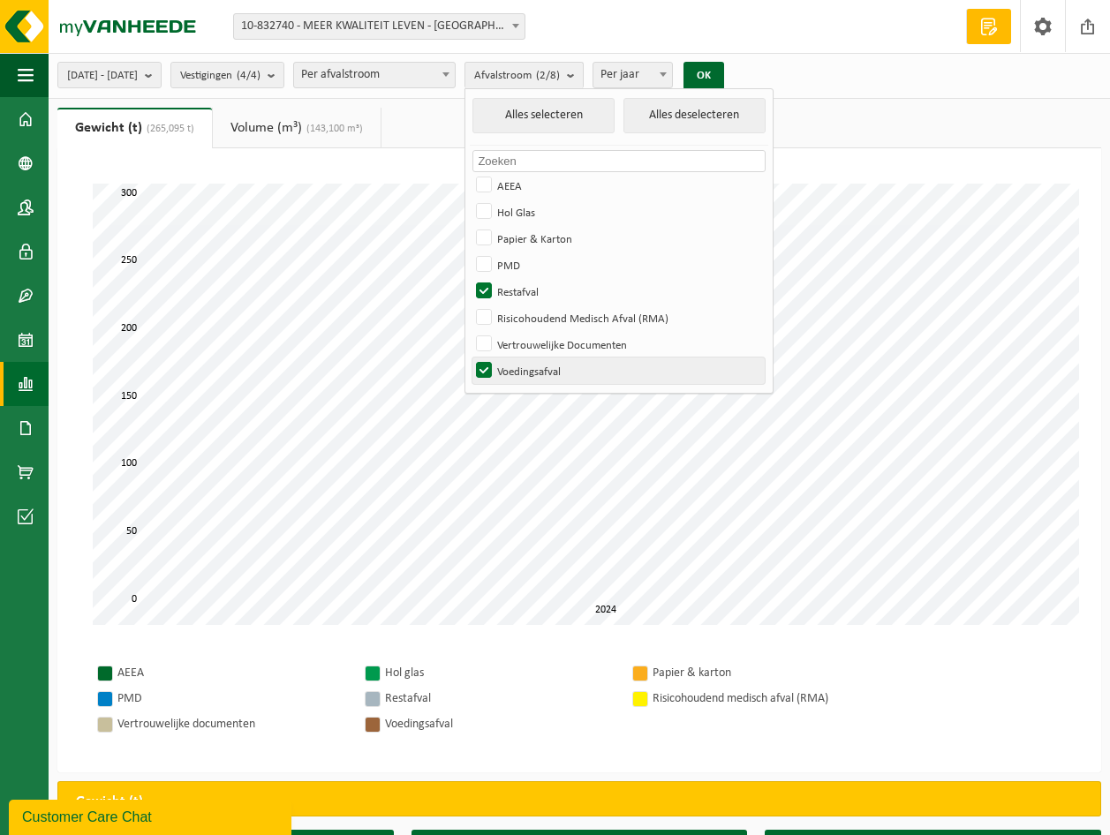
click at [532, 364] on label "Voedingsafval" at bounding box center [618, 371] width 292 height 26
click at [470, 358] on input "Voedingsafval" at bounding box center [469, 357] width 1 height 1
checkbox input "false"
click at [724, 69] on button "OK" at bounding box center [703, 76] width 41 height 28
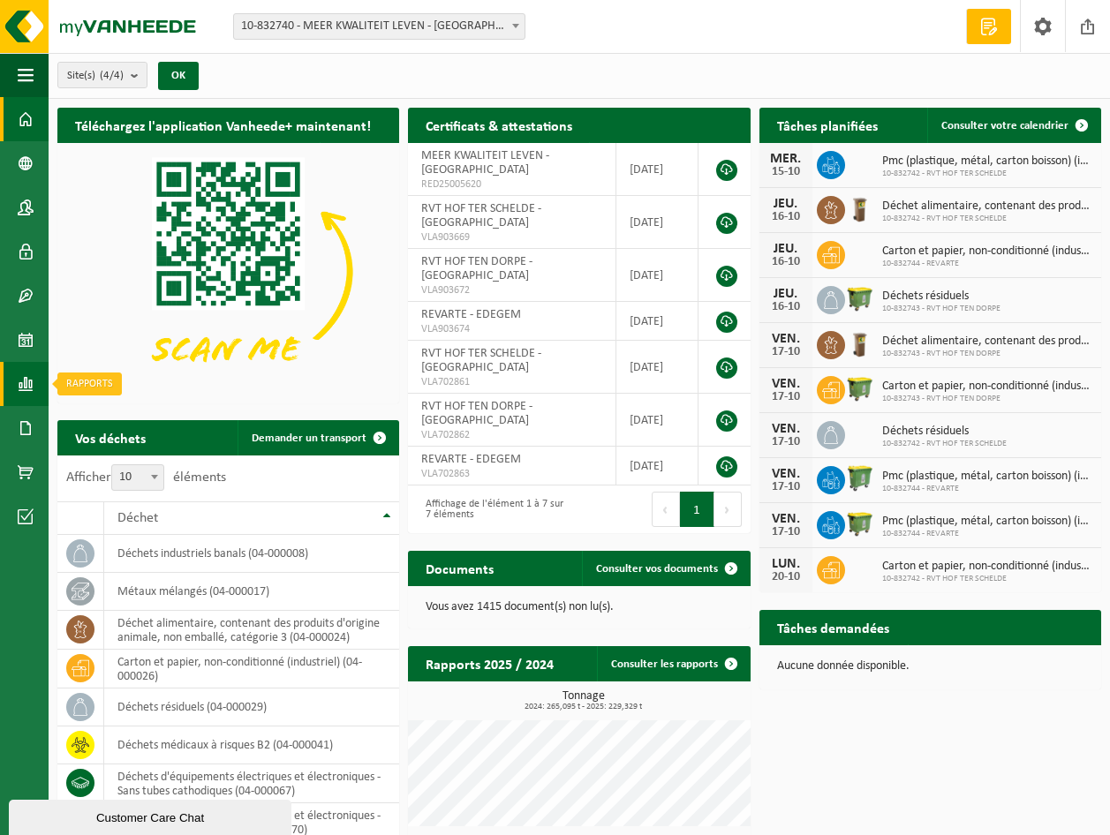
drag, startPoint x: 20, startPoint y: 377, endPoint x: 29, endPoint y: 379, distance: 9.0
click at [20, 377] on span at bounding box center [26, 384] width 16 height 44
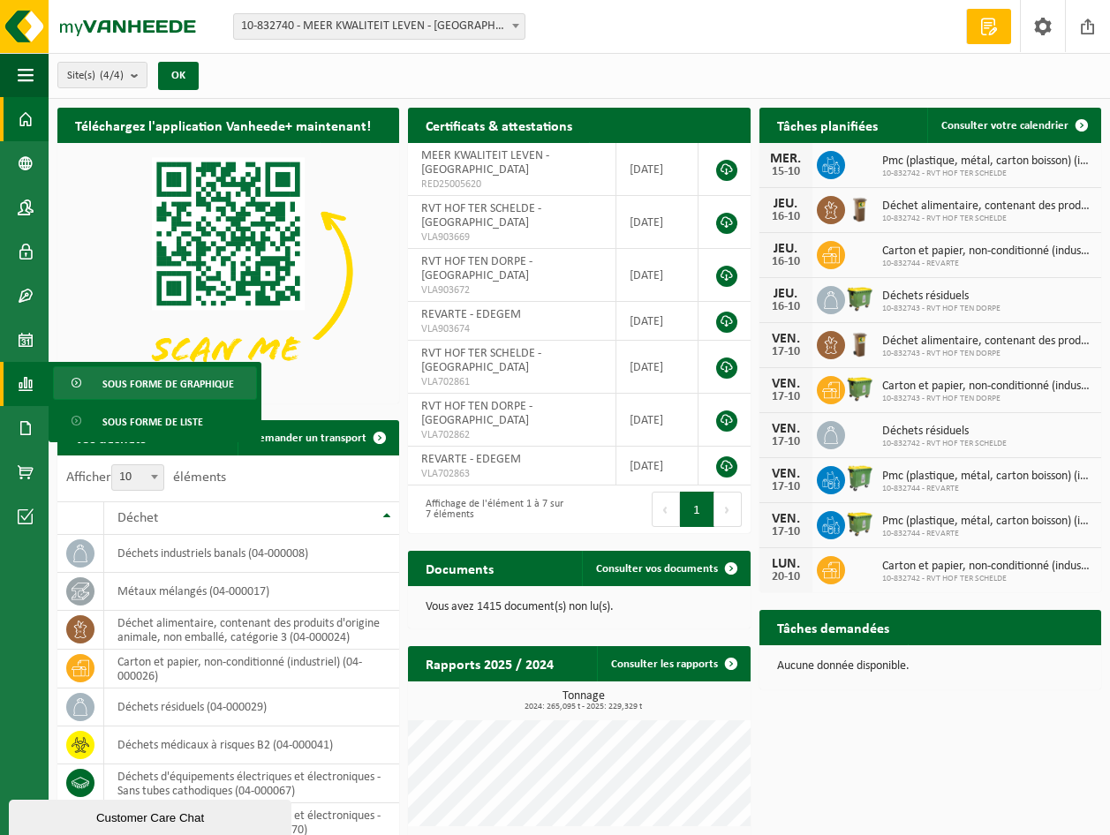
click at [156, 380] on span "Sous forme de graphique" at bounding box center [168, 384] width 132 height 34
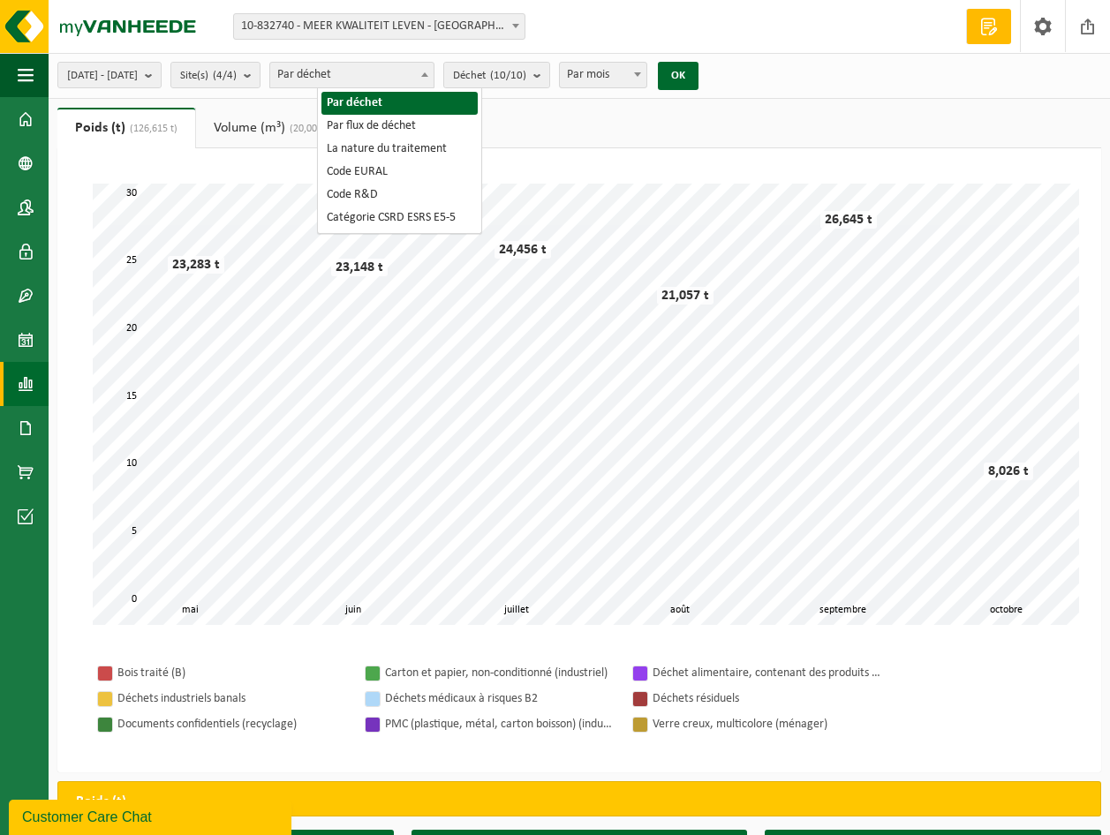
click at [428, 73] on b at bounding box center [424, 74] width 7 height 4
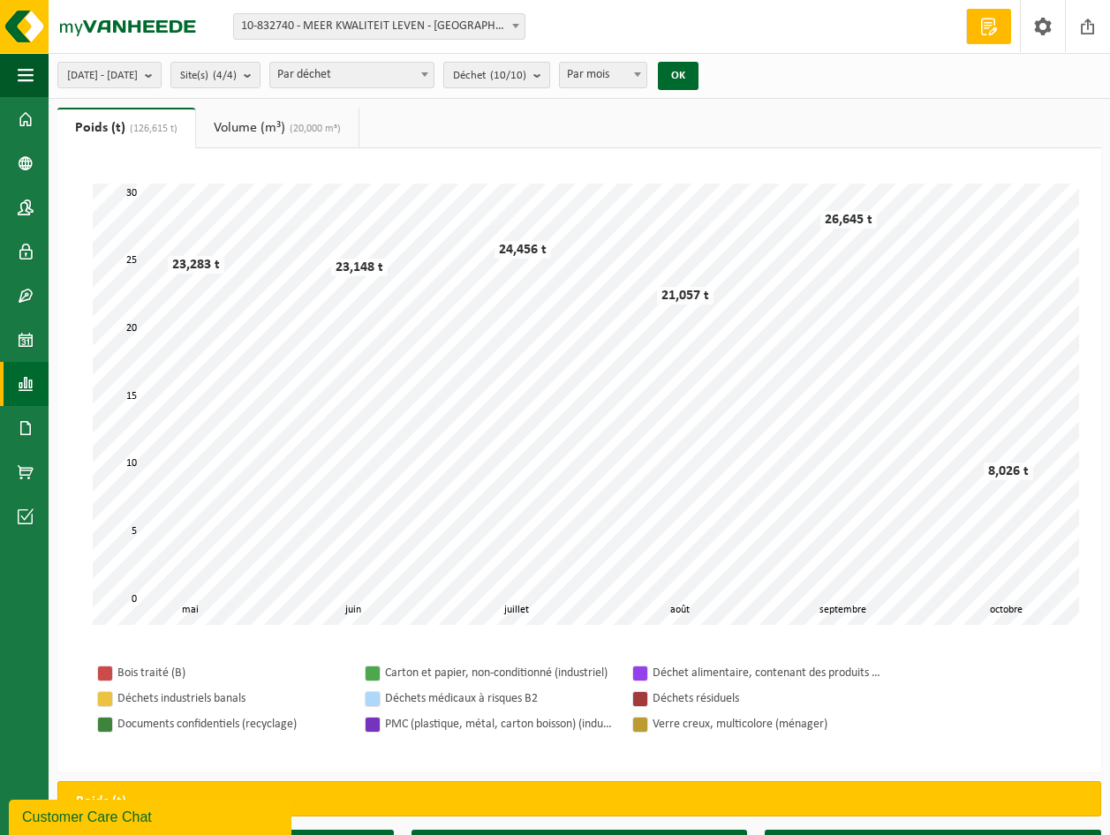
click at [549, 74] on b "submit" at bounding box center [541, 75] width 16 height 25
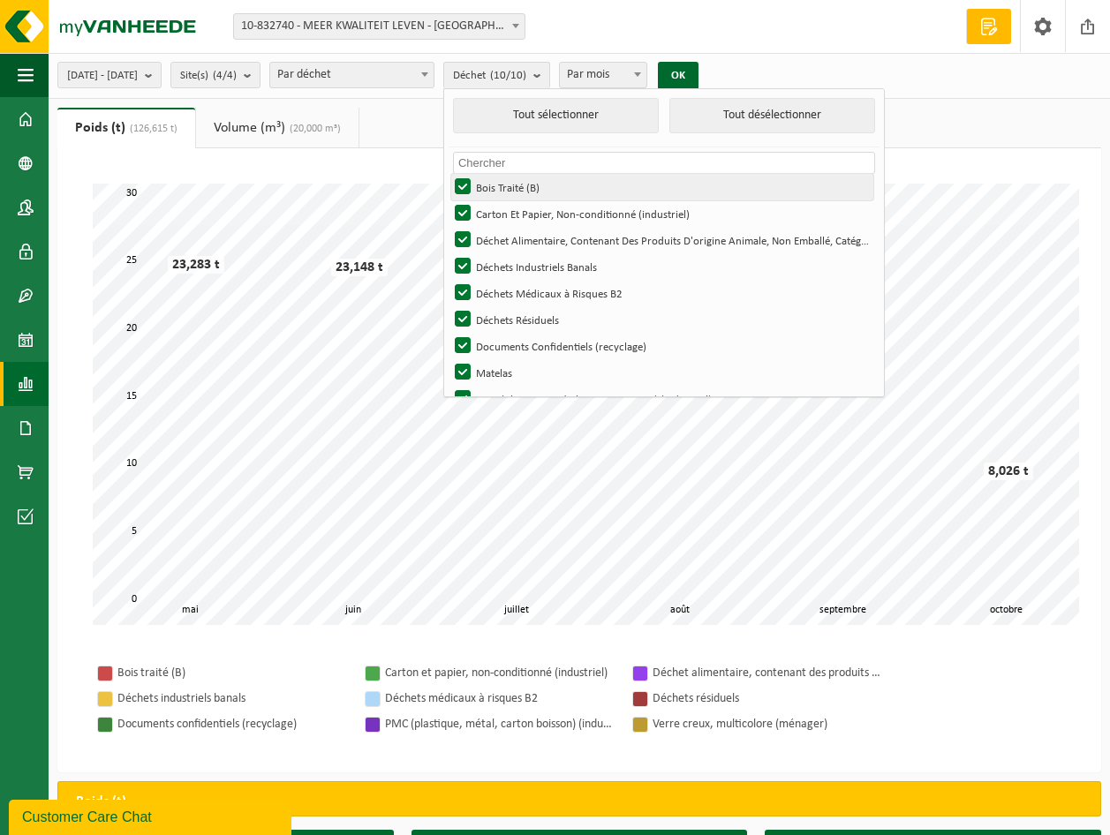
click at [515, 180] on label "Bois Traité (B)" at bounding box center [662, 187] width 422 height 26
click at [449, 174] on input "Bois Traité (B)" at bounding box center [448, 173] width 1 height 1
checkbox input "false"
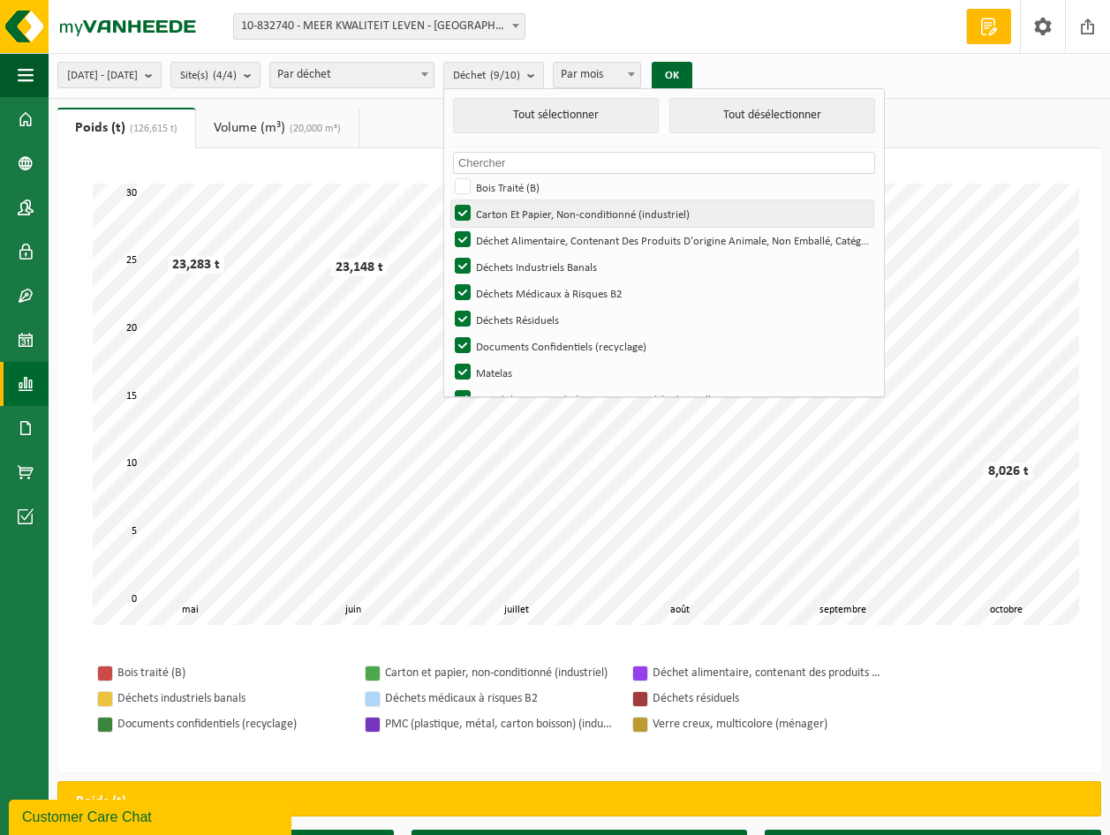
click at [511, 203] on label "Carton Et Papier, Non-conditionné (industriel)" at bounding box center [662, 213] width 422 height 26
click at [449, 200] on input "Carton Et Papier, Non-conditionné (industriel)" at bounding box center [448, 200] width 1 height 1
checkbox input "false"
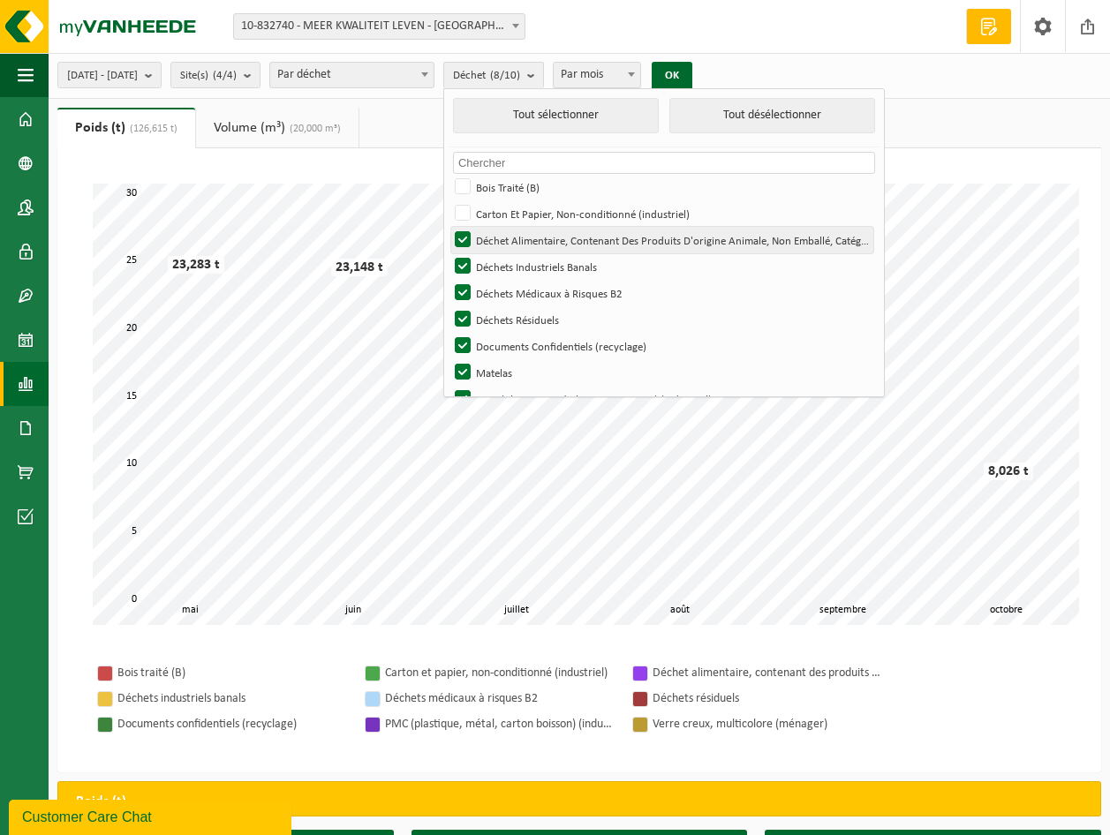
click at [509, 227] on label "Déchet Alimentaire, Contenant Des Produits D'origine Animale, Non Emballé, Caté…" at bounding box center [662, 240] width 422 height 26
click at [449, 226] on input "Déchet Alimentaire, Contenant Des Produits D'origine Animale, Non Emballé, Caté…" at bounding box center [448, 226] width 1 height 1
checkbox input "false"
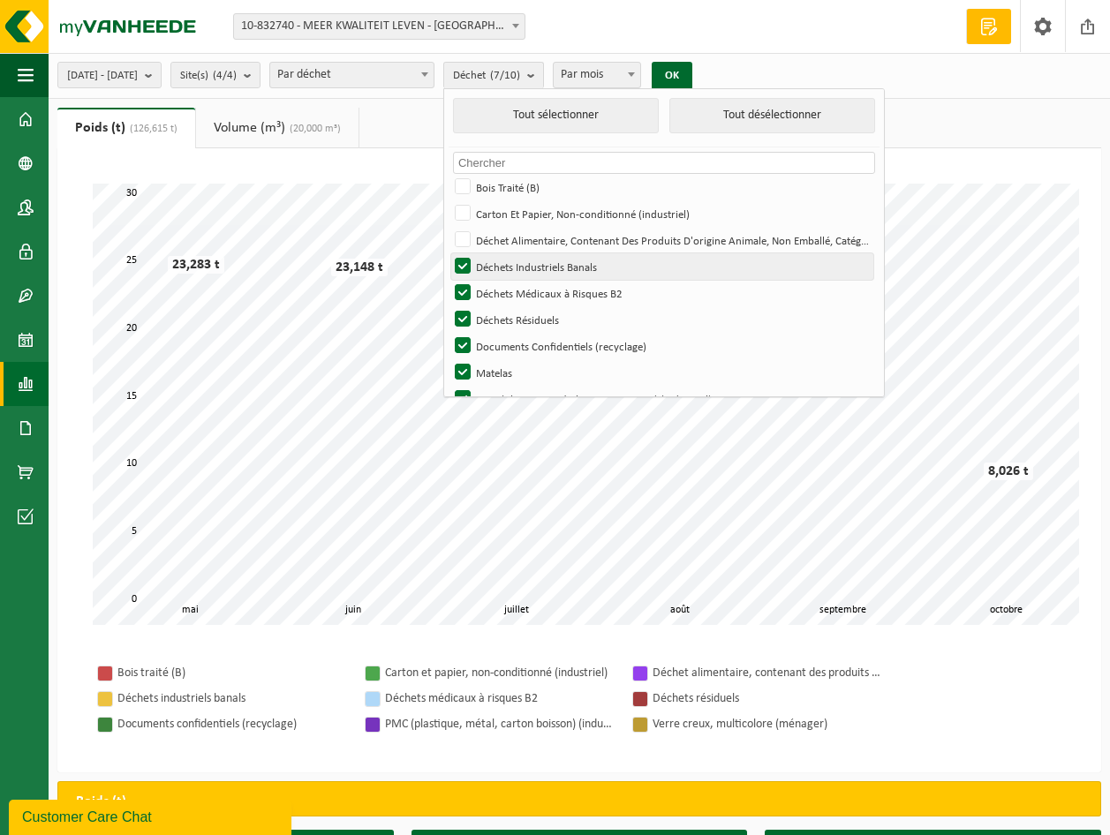
click at [507, 255] on label "Déchets Industriels Banals" at bounding box center [662, 266] width 422 height 26
click at [449, 253] on input "Déchets Industriels Banals" at bounding box center [448, 253] width 1 height 1
checkbox input "false"
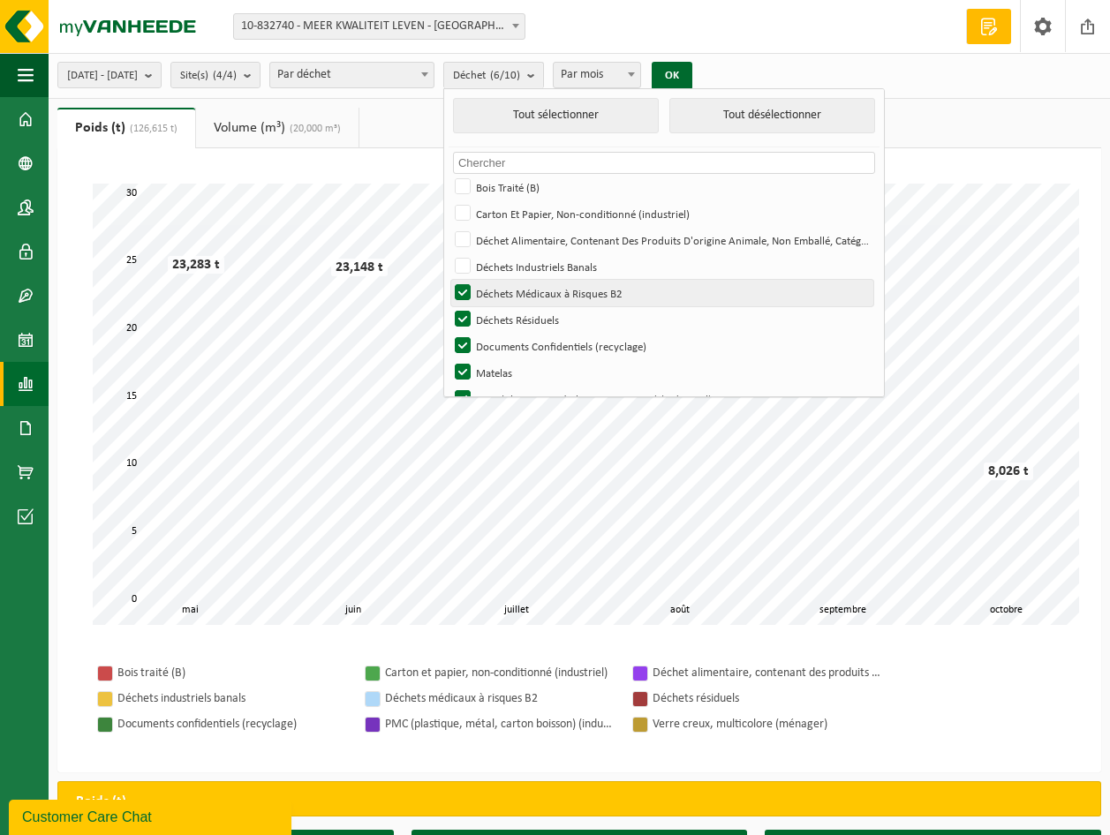
click at [508, 289] on label "Déchets Médicaux à Risques B2" at bounding box center [662, 293] width 422 height 26
click at [449, 280] on input "Déchets Médicaux à Risques B2" at bounding box center [448, 279] width 1 height 1
checkbox input "false"
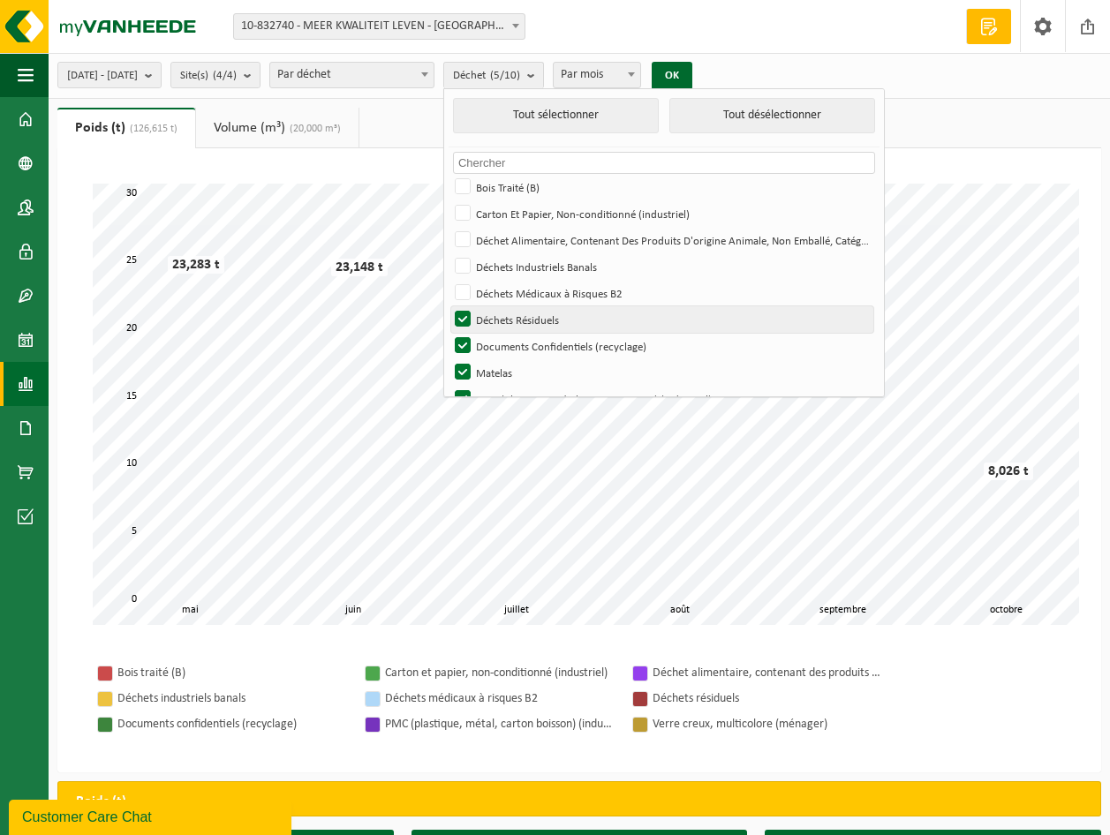
click at [507, 312] on label "Déchets Résiduels" at bounding box center [662, 319] width 422 height 26
click at [449, 306] on input "Déchets Résiduels" at bounding box center [448, 306] width 1 height 1
checkbox input "false"
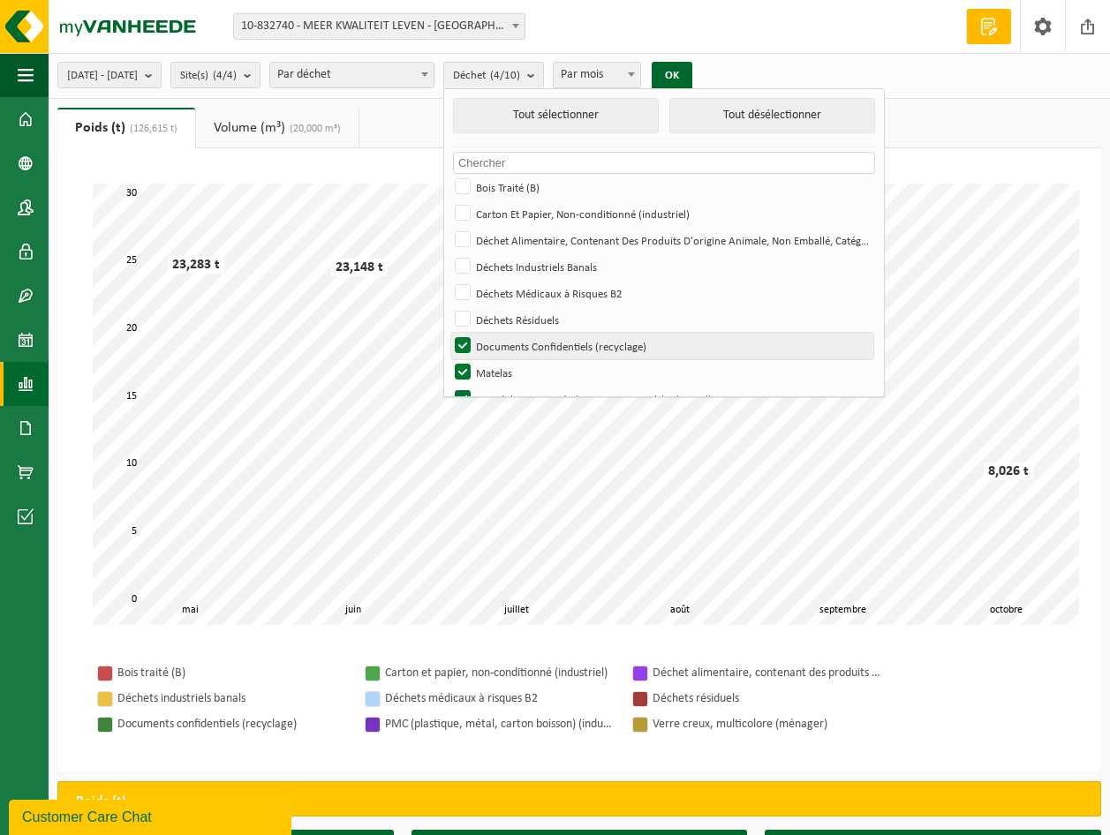
click at [512, 336] on label "Documents Confidentiels (recyclage)" at bounding box center [662, 346] width 422 height 26
click at [449, 333] on input "Documents Confidentiels (recyclage)" at bounding box center [448, 332] width 1 height 1
checkbox input "false"
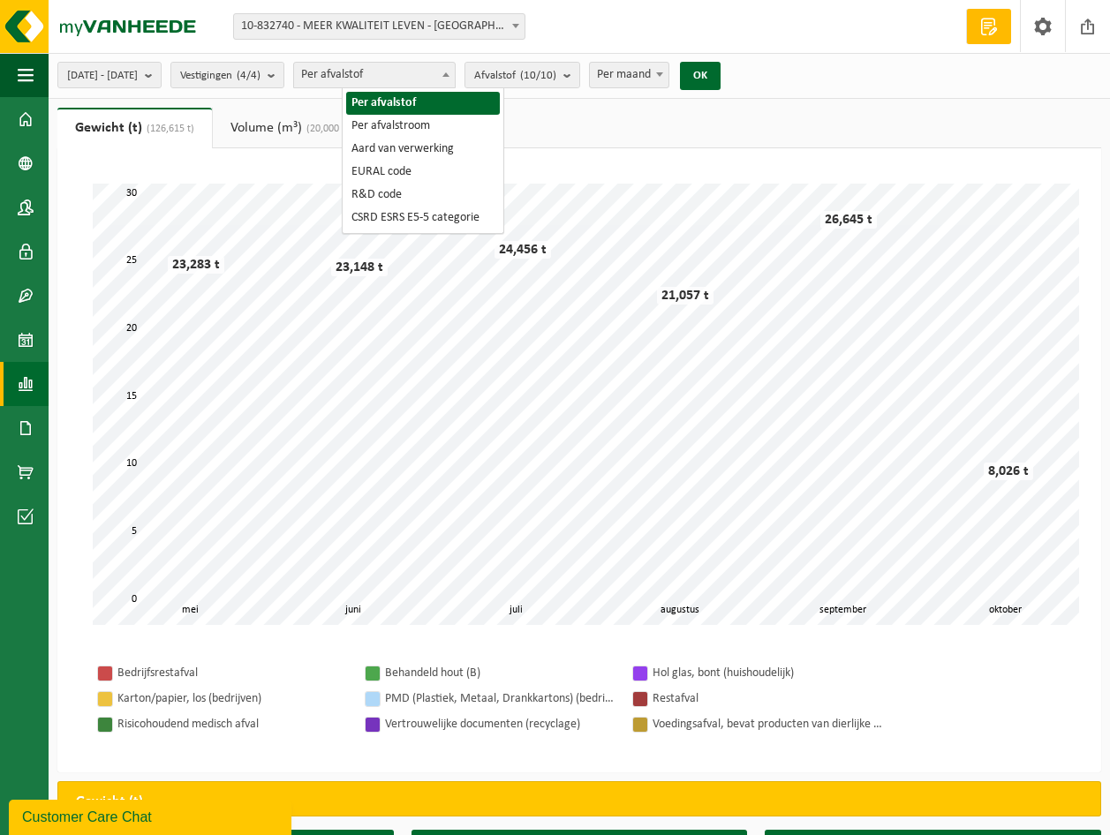
click at [449, 72] on b at bounding box center [445, 74] width 7 height 4
click at [455, 71] on span at bounding box center [446, 74] width 18 height 23
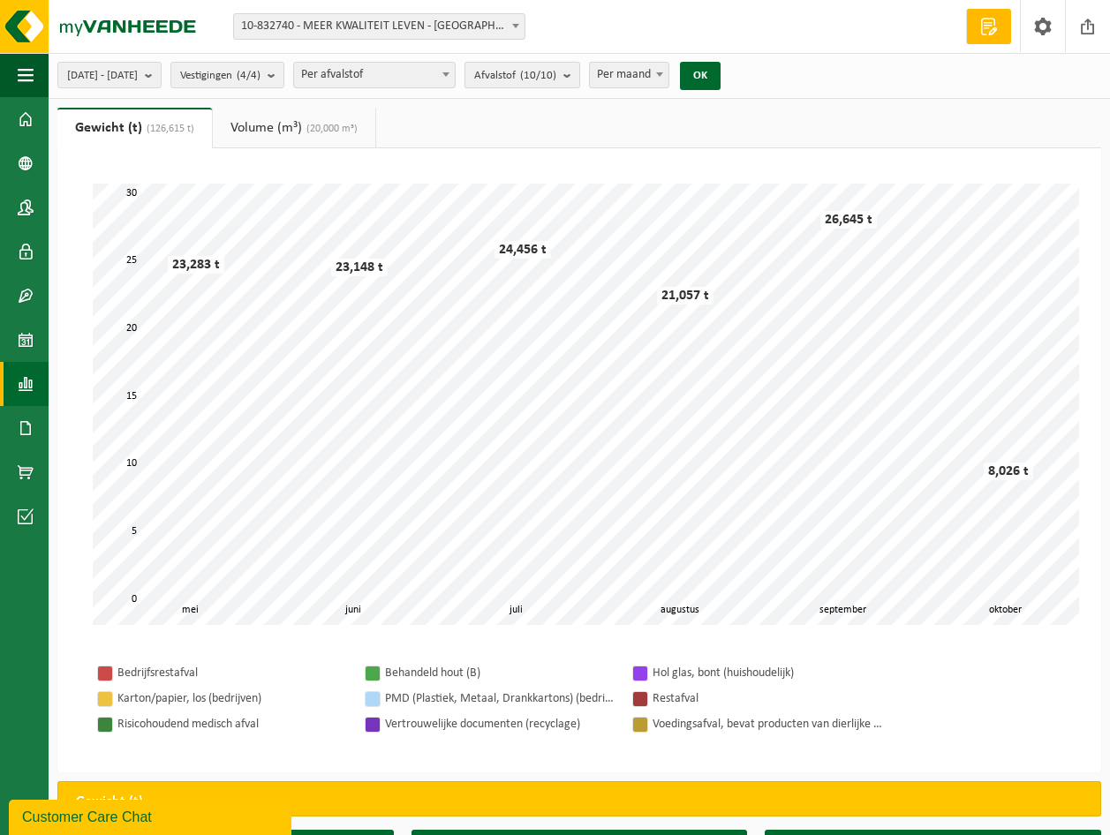
click at [579, 70] on b "submit" at bounding box center [571, 75] width 16 height 25
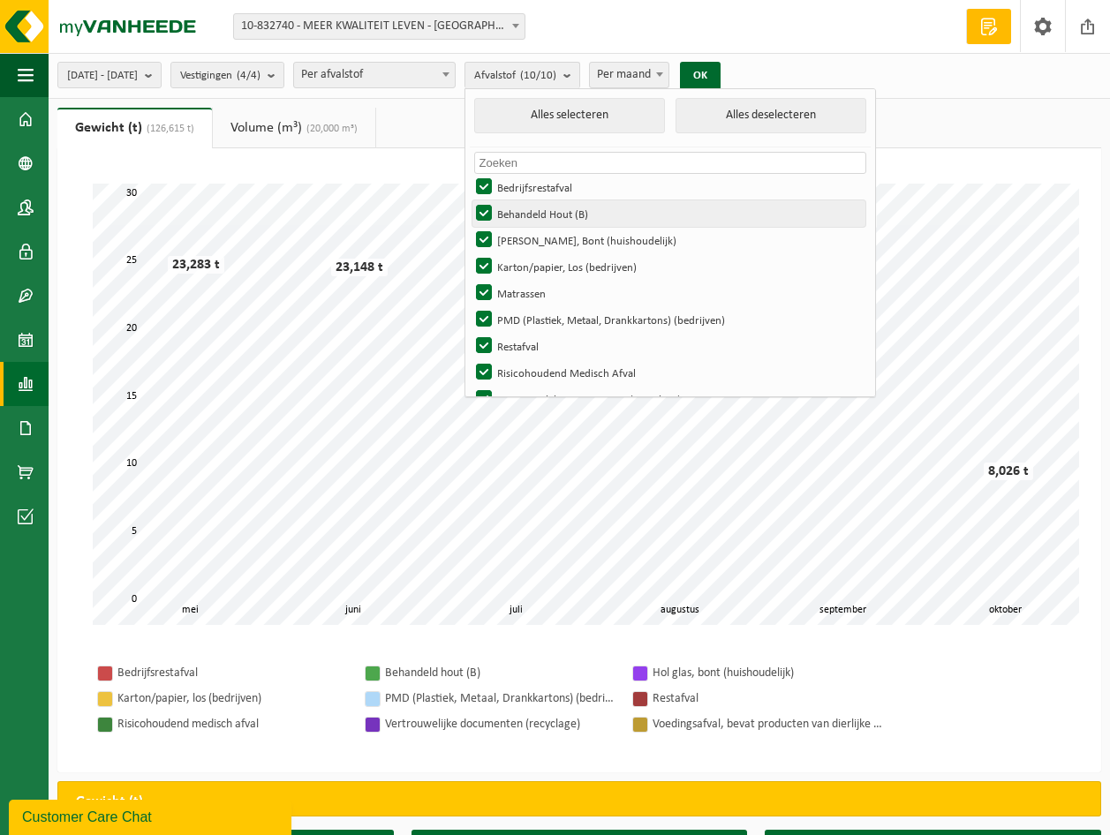
click at [536, 206] on label "Behandeld Hout (B)" at bounding box center [668, 213] width 393 height 26
click at [470, 200] on input "Behandeld Hout (B)" at bounding box center [469, 200] width 1 height 1
checkbox input "false"
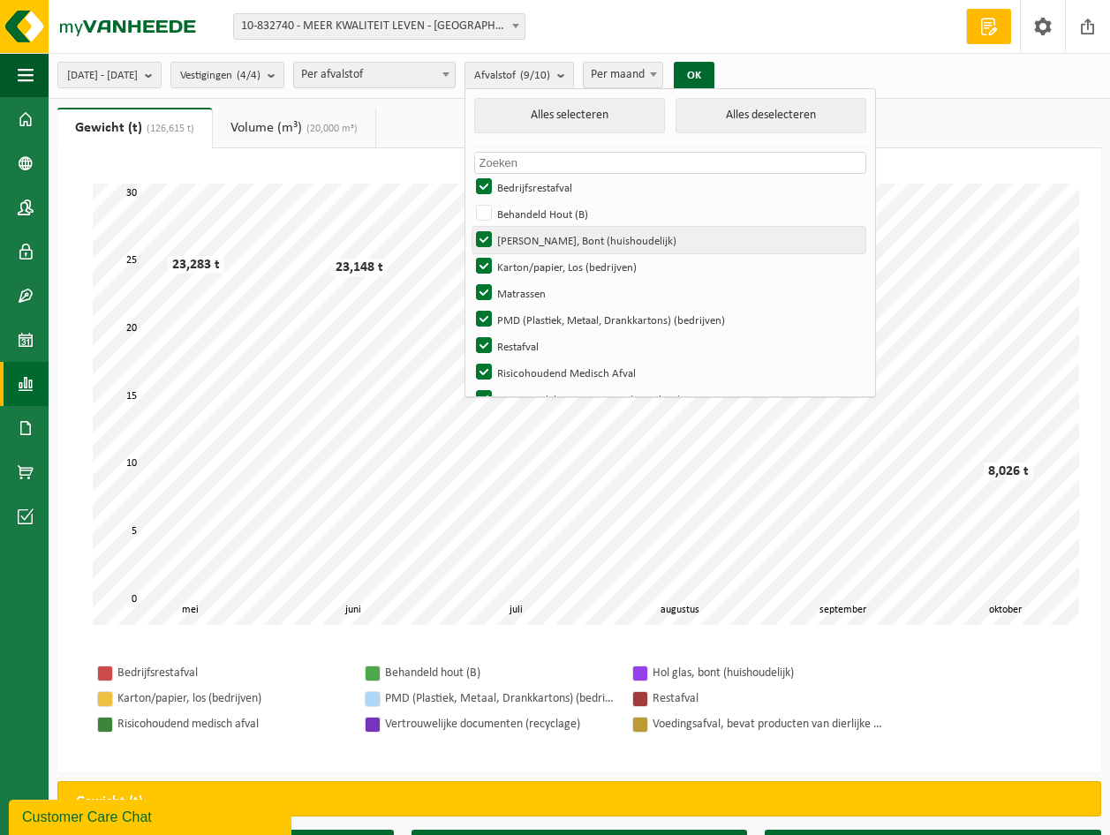
click at [534, 230] on label "[PERSON_NAME], Bont (huishoudelijk)" at bounding box center [668, 240] width 393 height 26
click at [470, 227] on input "[PERSON_NAME], Bont (huishoudelijk)" at bounding box center [469, 226] width 1 height 1
checkbox input "false"
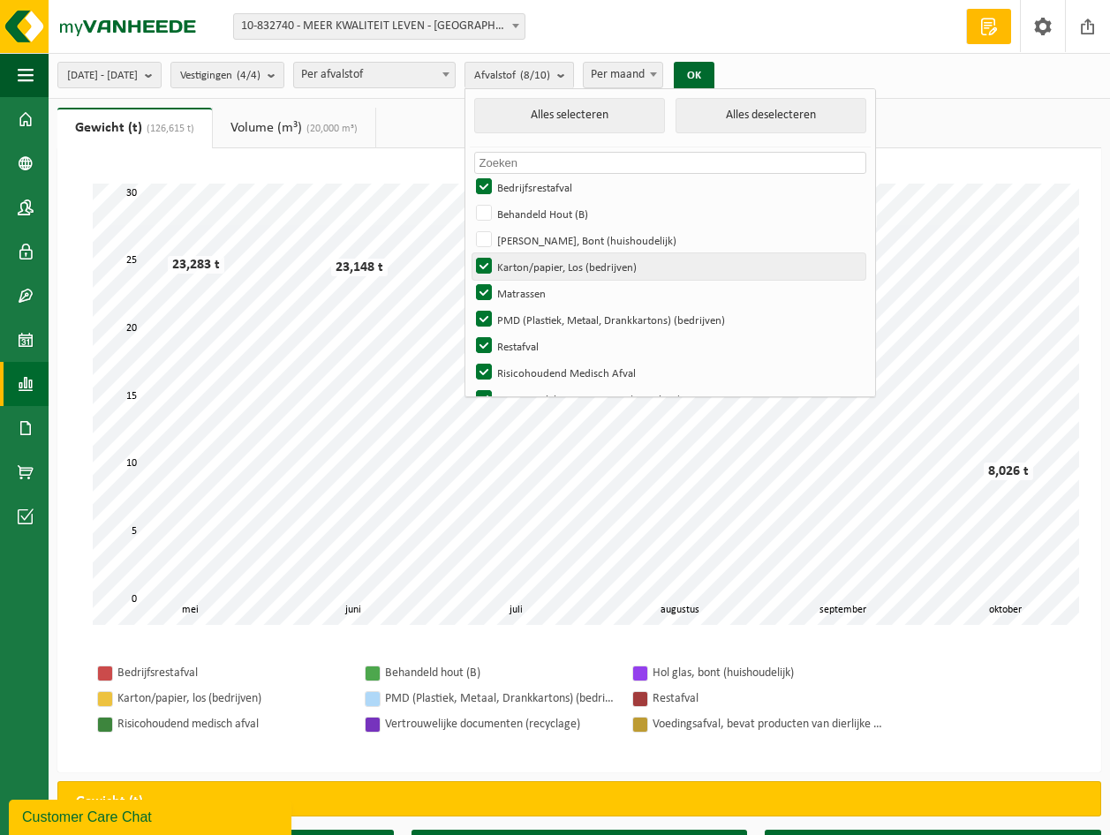
click at [537, 263] on label "Karton/papier, Los (bedrijven)" at bounding box center [668, 266] width 393 height 26
click at [470, 253] on input "Karton/papier, Los (bedrijven)" at bounding box center [469, 253] width 1 height 1
checkbox input "false"
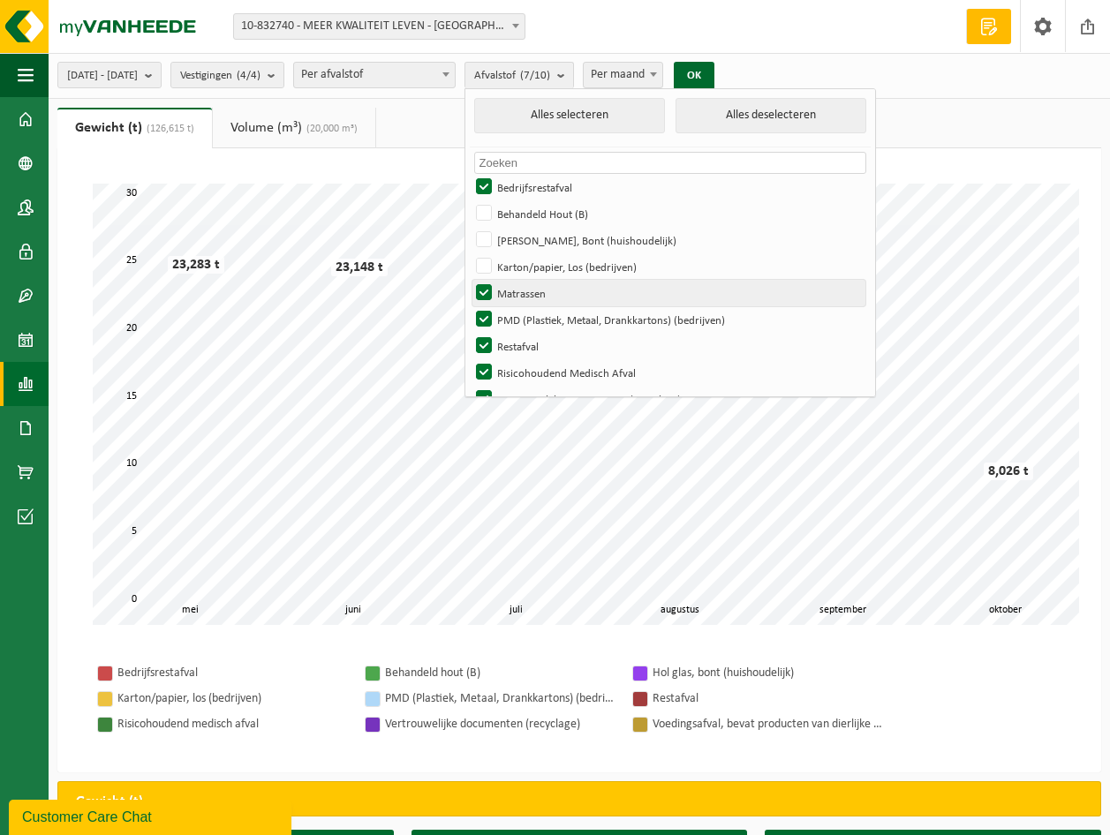
click at [540, 292] on label "Matrassen" at bounding box center [668, 293] width 393 height 26
click at [470, 280] on input "Matrassen" at bounding box center [469, 279] width 1 height 1
checkbox input "false"
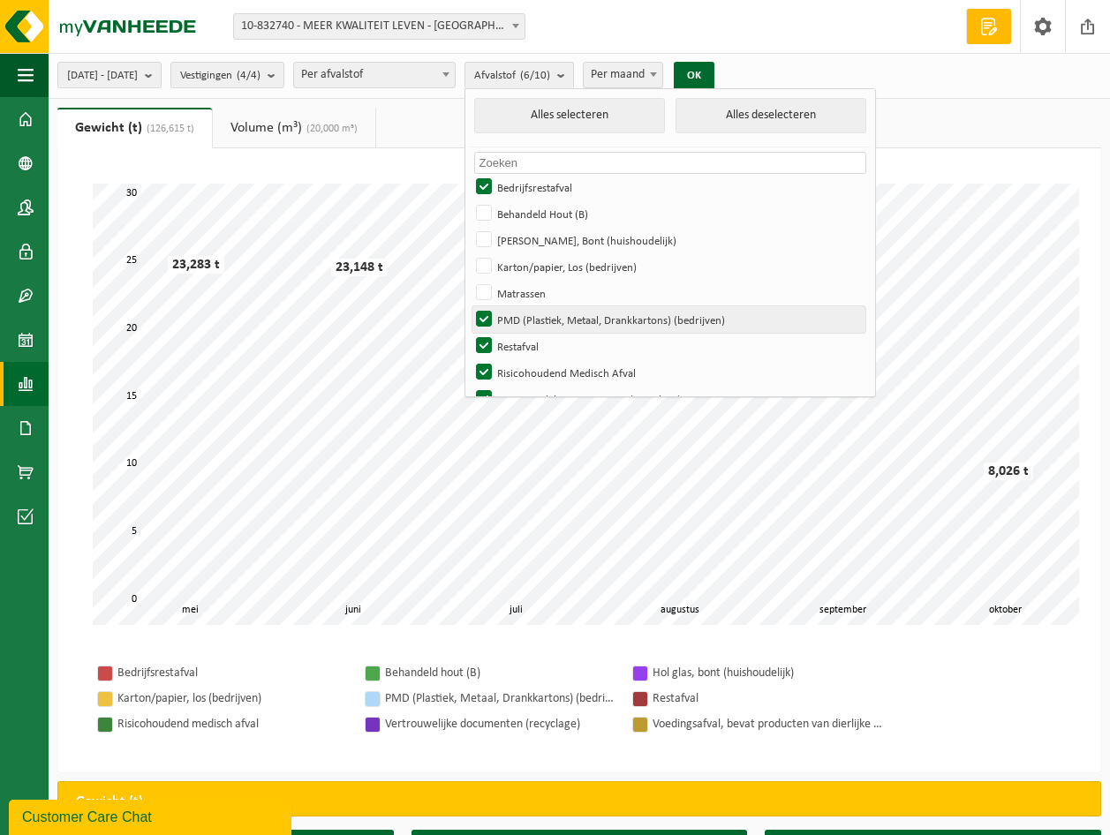
click at [535, 320] on label "PMD (Plastiek, Metaal, Drankkartons) (bedrijven)" at bounding box center [668, 319] width 393 height 26
click at [470, 306] on input "PMD (Plastiek, Metaal, Drankkartons) (bedrijven)" at bounding box center [469, 306] width 1 height 1
checkbox input "false"
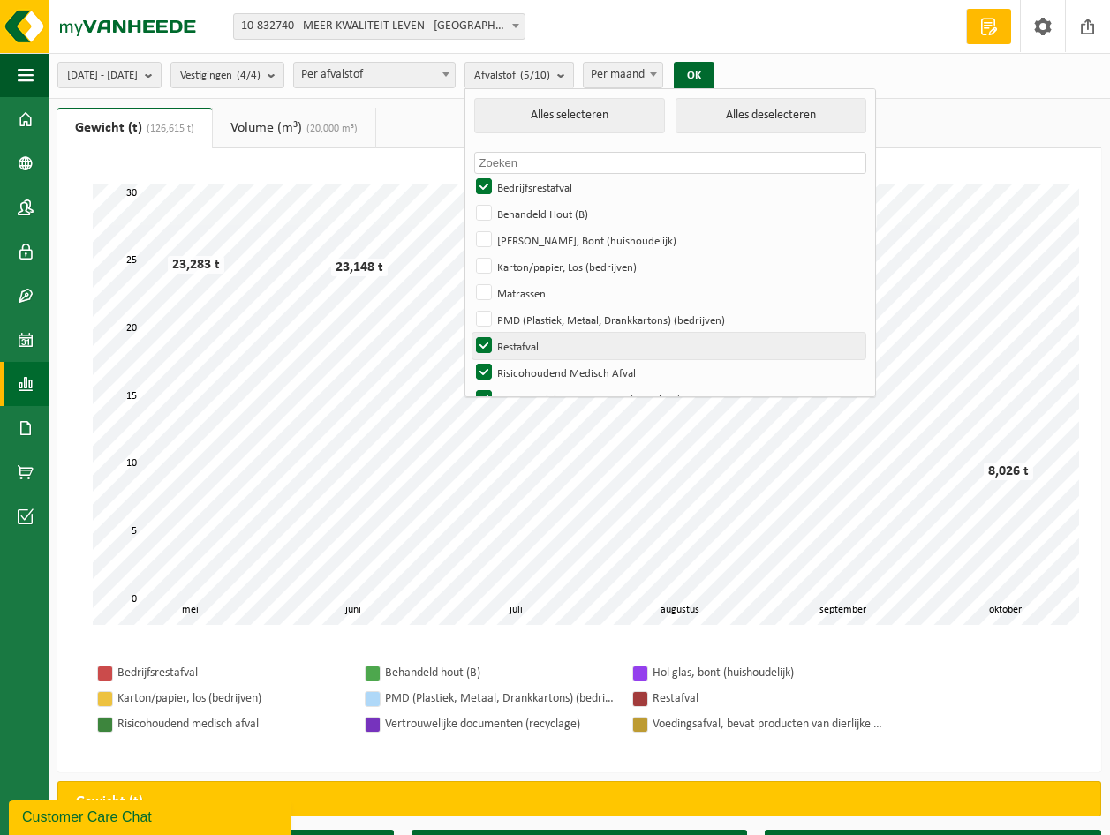
click at [527, 342] on label "Restafval" at bounding box center [668, 346] width 393 height 26
click at [470, 333] on input "Restafval" at bounding box center [469, 332] width 1 height 1
checkbox input "false"
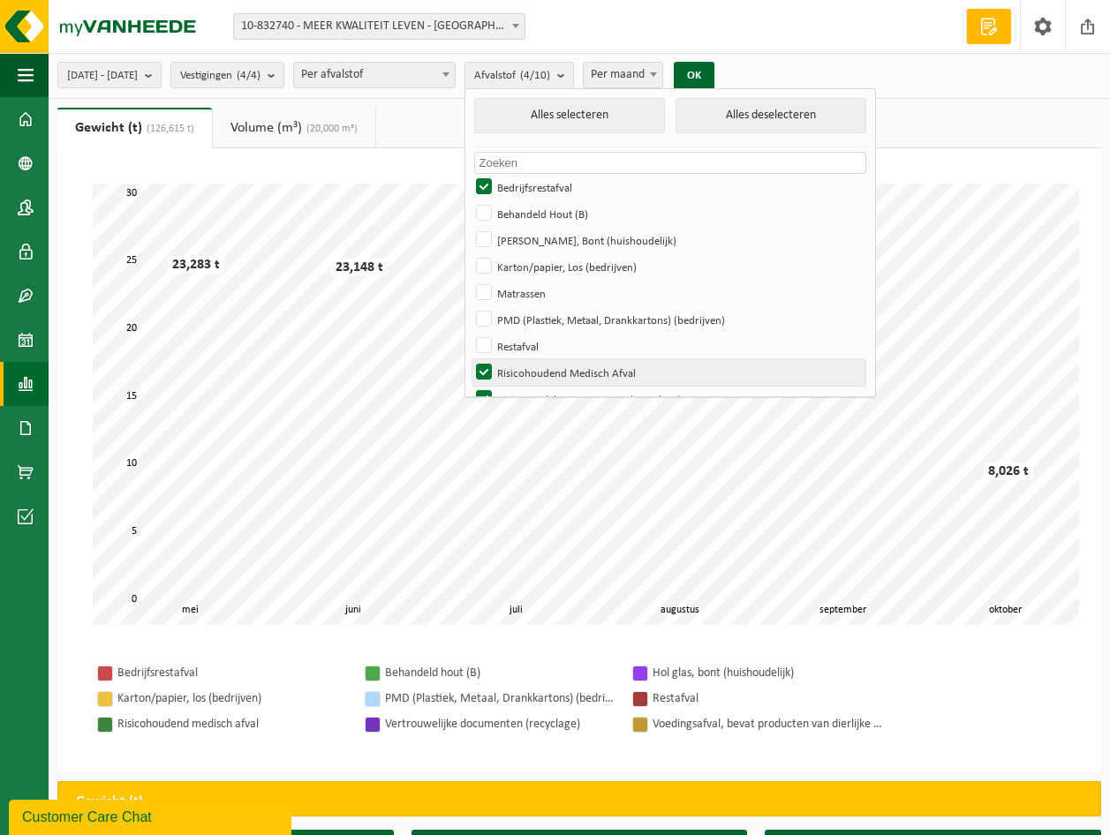
click at [530, 367] on label "Risicohoudend Medisch Afval" at bounding box center [668, 372] width 393 height 26
click at [470, 359] on input "Risicohoudend Medisch Afval" at bounding box center [469, 359] width 1 height 1
checkbox input "false"
click at [527, 388] on label "Vertrouwelijke Documenten (recyclage)" at bounding box center [668, 399] width 393 height 26
click at [470, 386] on input "Vertrouwelijke Documenten (recyclage)" at bounding box center [469, 385] width 1 height 1
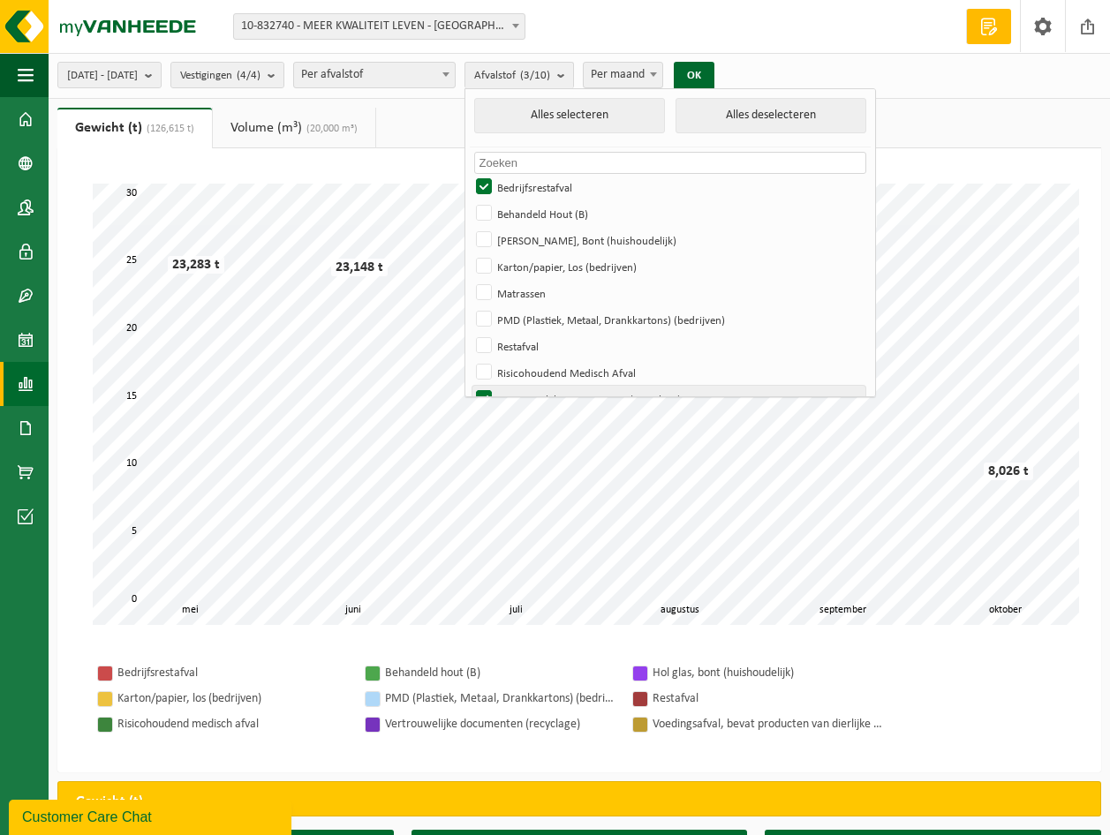
checkbox input "false"
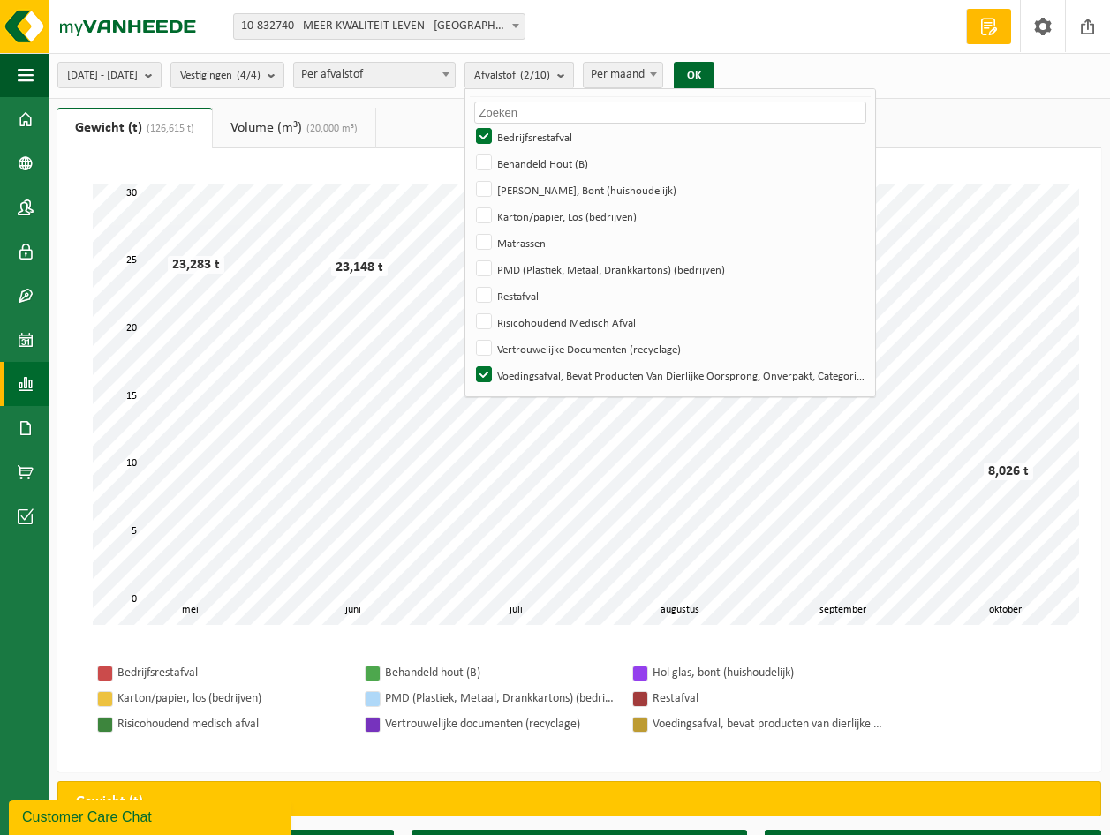
scroll to position [88, 0]
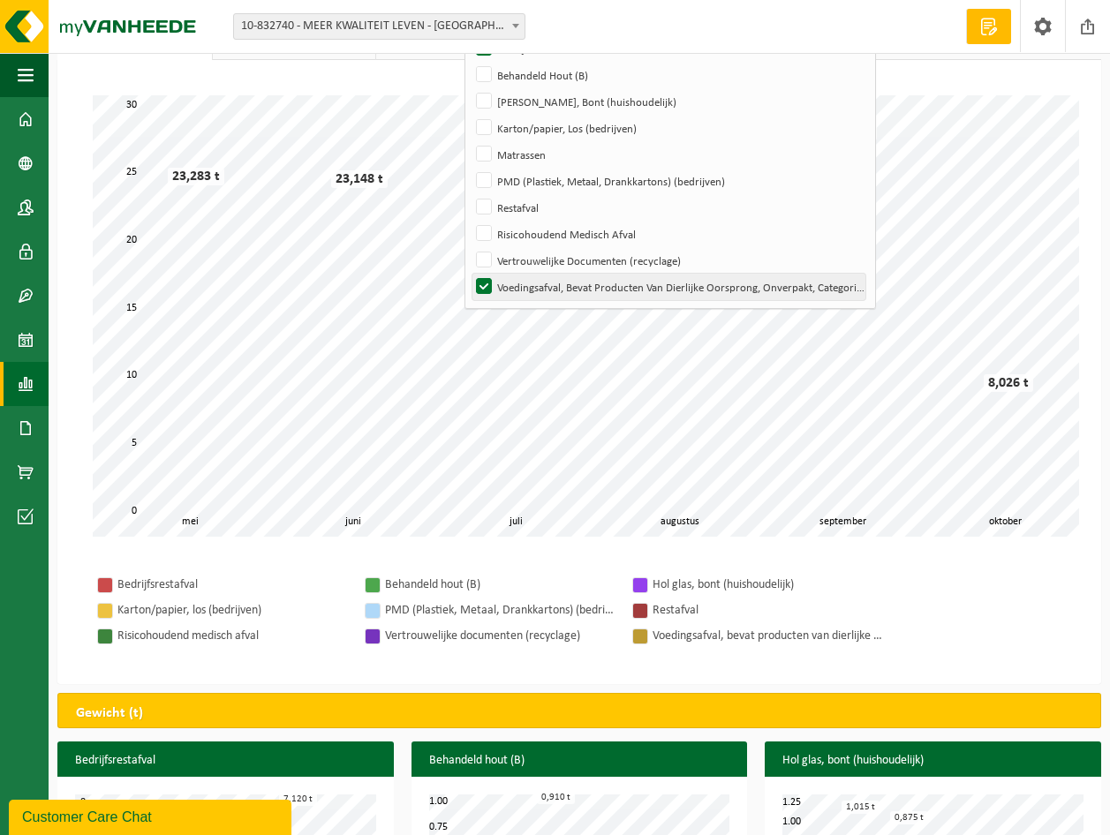
click at [536, 282] on label "Voedingsafval, Bevat Producten Van Dierlijke Oorsprong, Onverpakt, Categorie 3" at bounding box center [668, 287] width 393 height 26
click at [470, 274] on input "Voedingsafval, Bevat Producten Van Dierlijke Oorsprong, Onverpakt, Categorie 3" at bounding box center [469, 273] width 1 height 1
checkbox input "false"
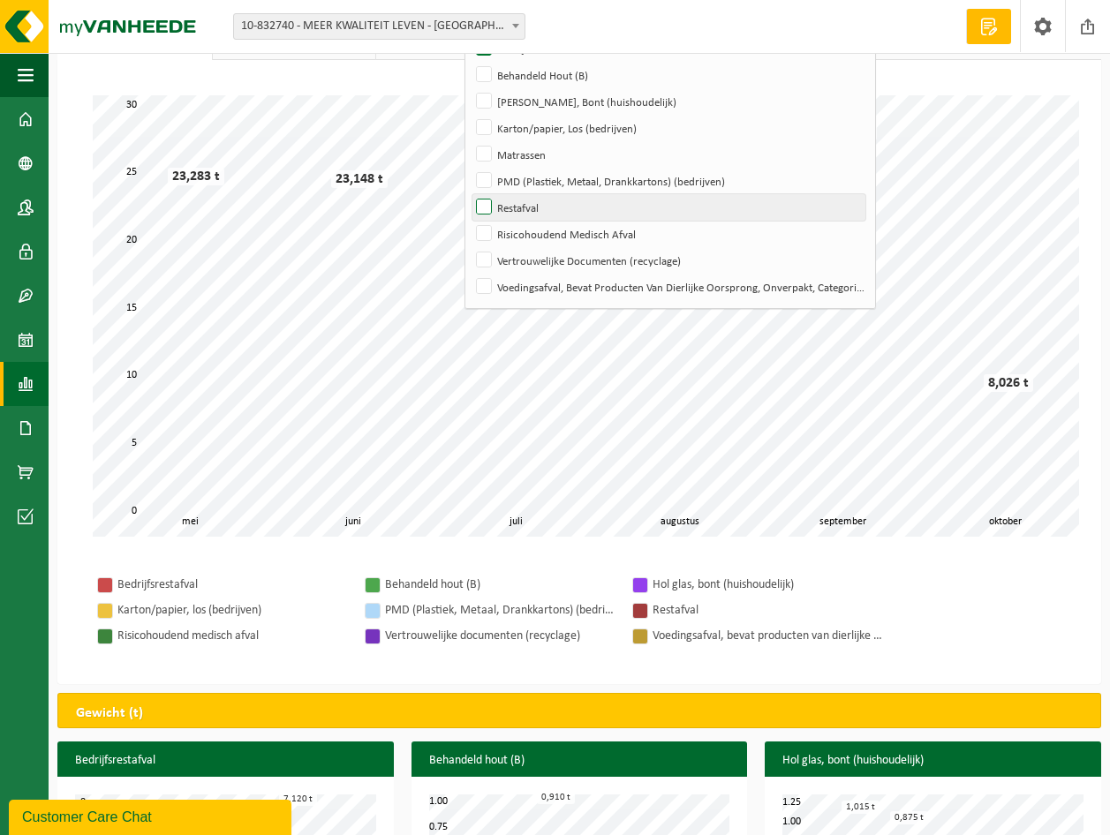
click at [533, 204] on label "Restafval" at bounding box center [668, 207] width 393 height 26
click at [470, 194] on input "Restafval" at bounding box center [469, 193] width 1 height 1
checkbox input "true"
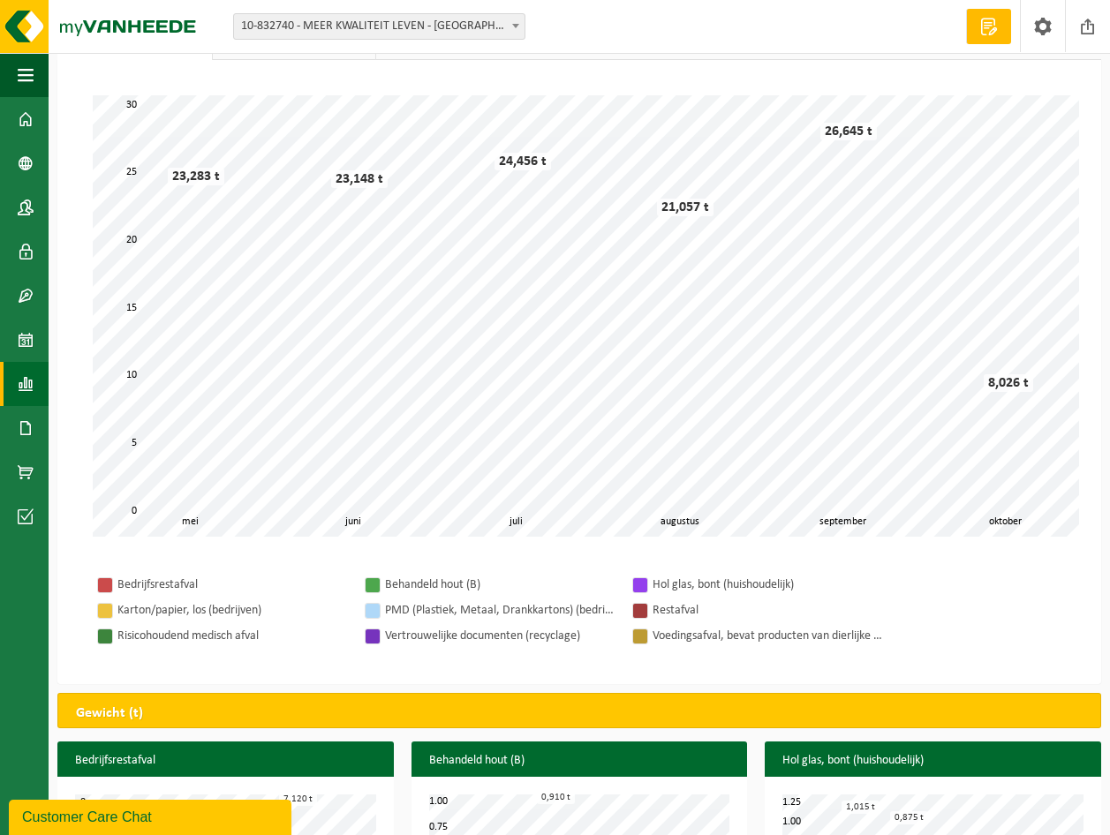
scroll to position [0, 0]
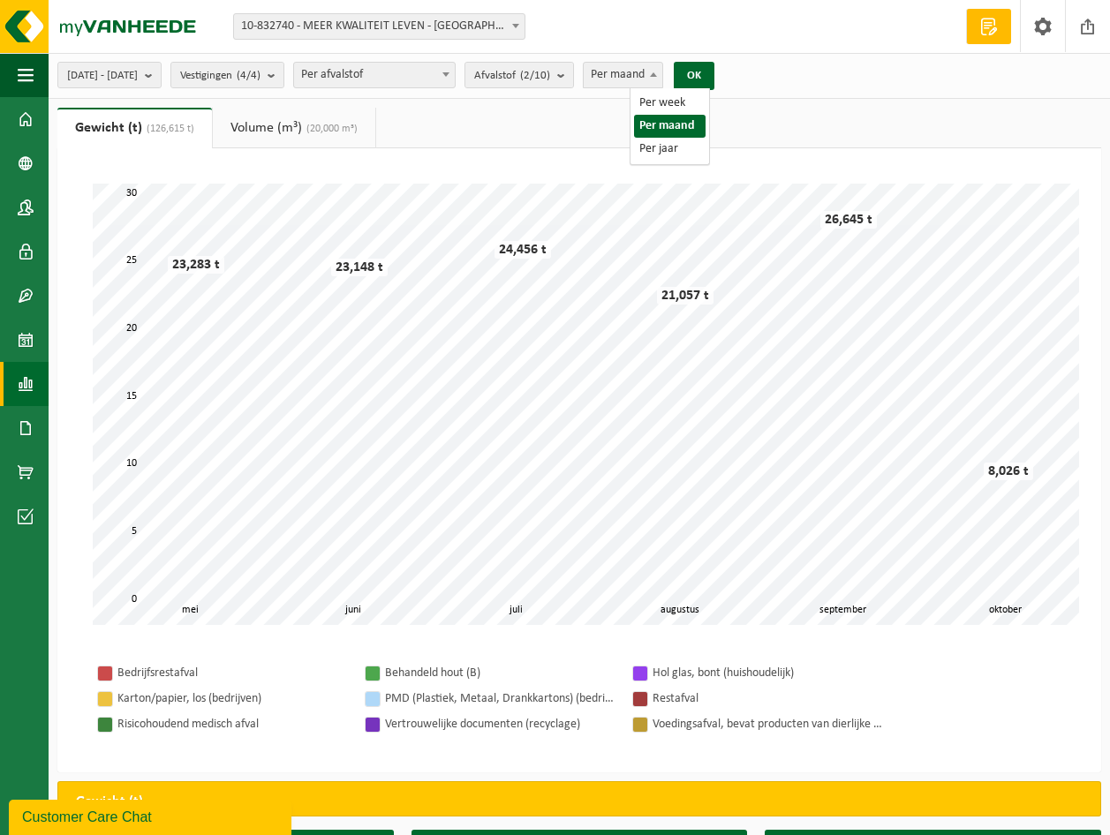
click at [662, 71] on span at bounding box center [654, 74] width 18 height 23
select select "1"
click at [161, 72] on b "submit" at bounding box center [153, 75] width 16 height 25
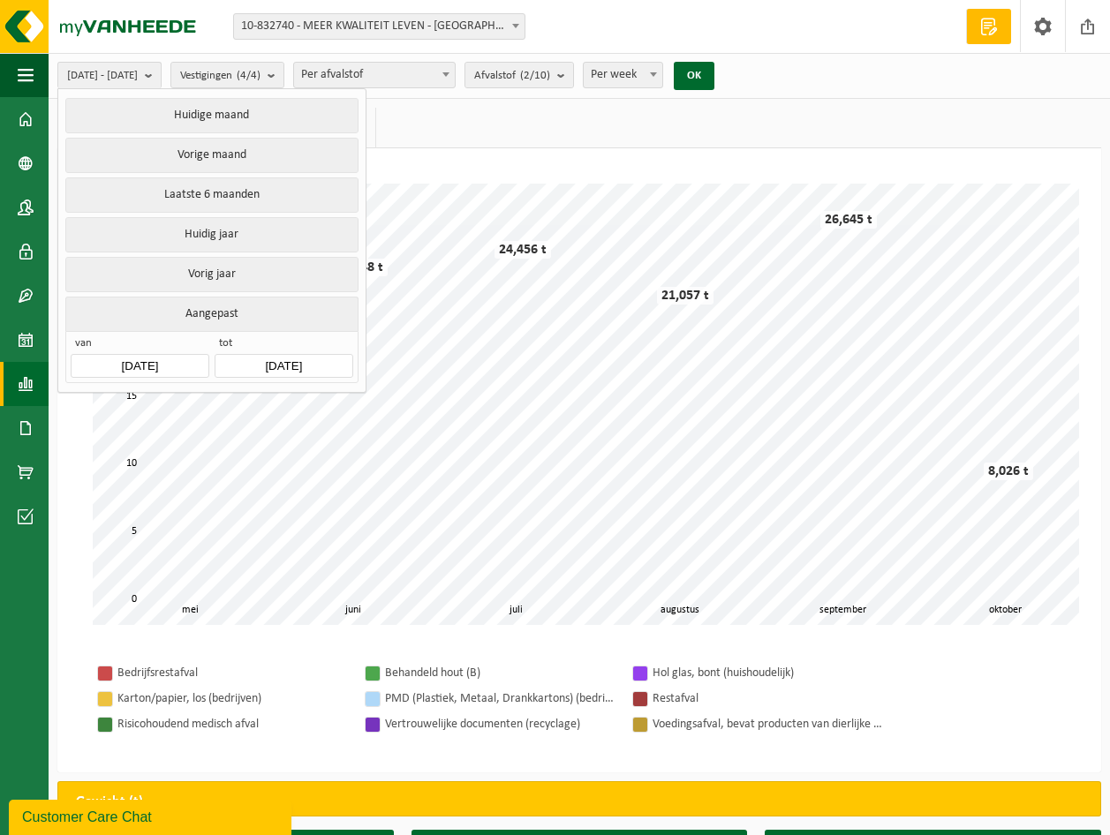
click at [177, 356] on input "[DATE]" at bounding box center [140, 366] width 138 height 24
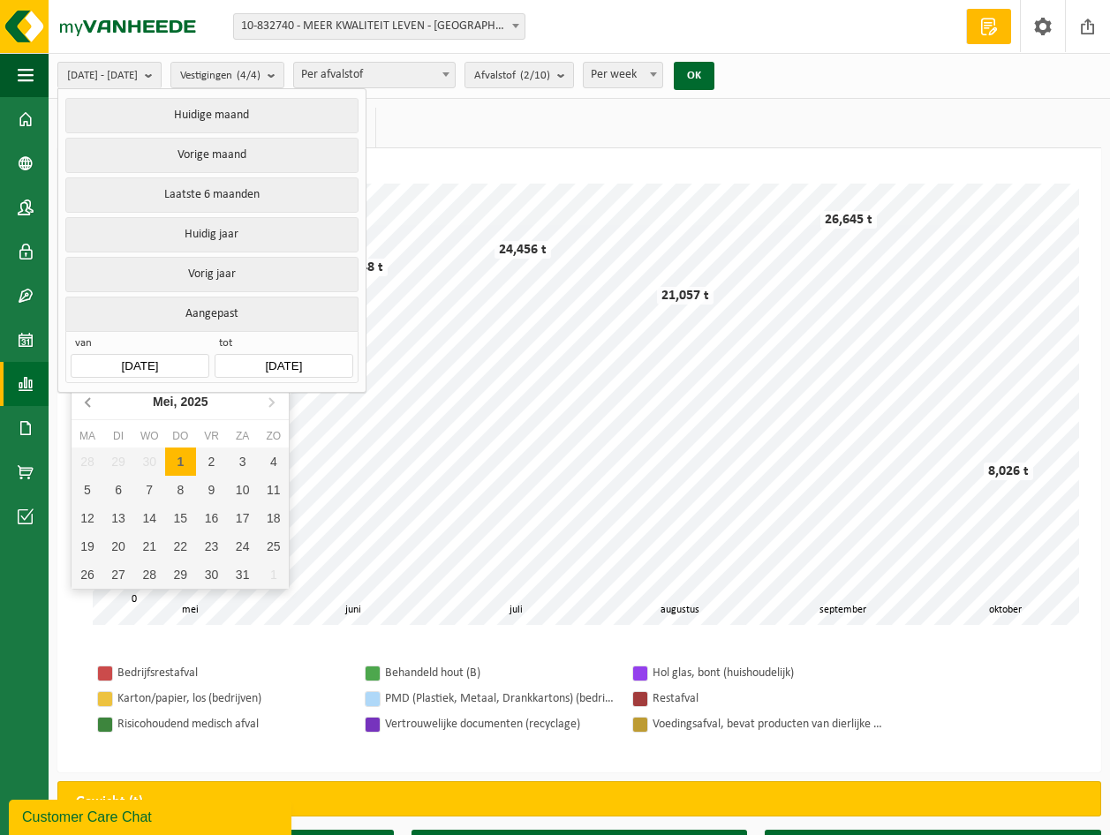
click at [88, 401] on icon at bounding box center [88, 402] width 4 height 9
click at [81, 398] on icon at bounding box center [89, 402] width 28 height 28
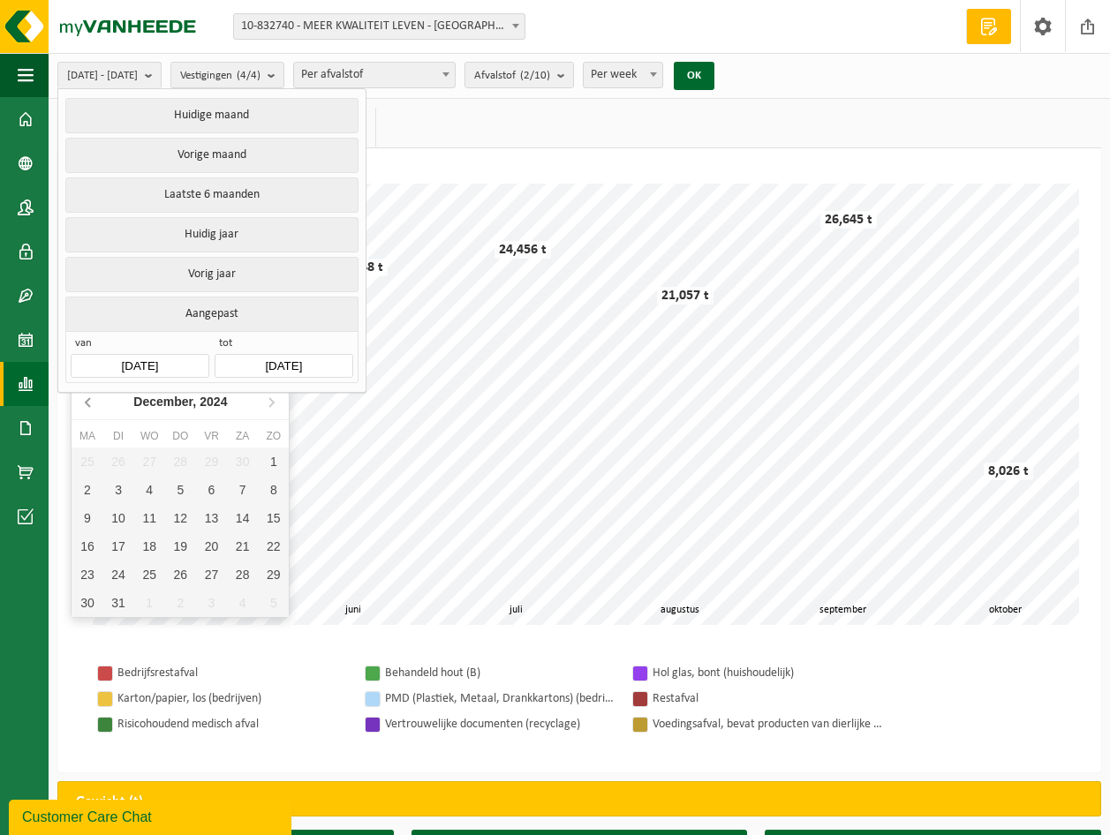
click at [81, 396] on icon at bounding box center [89, 402] width 28 height 28
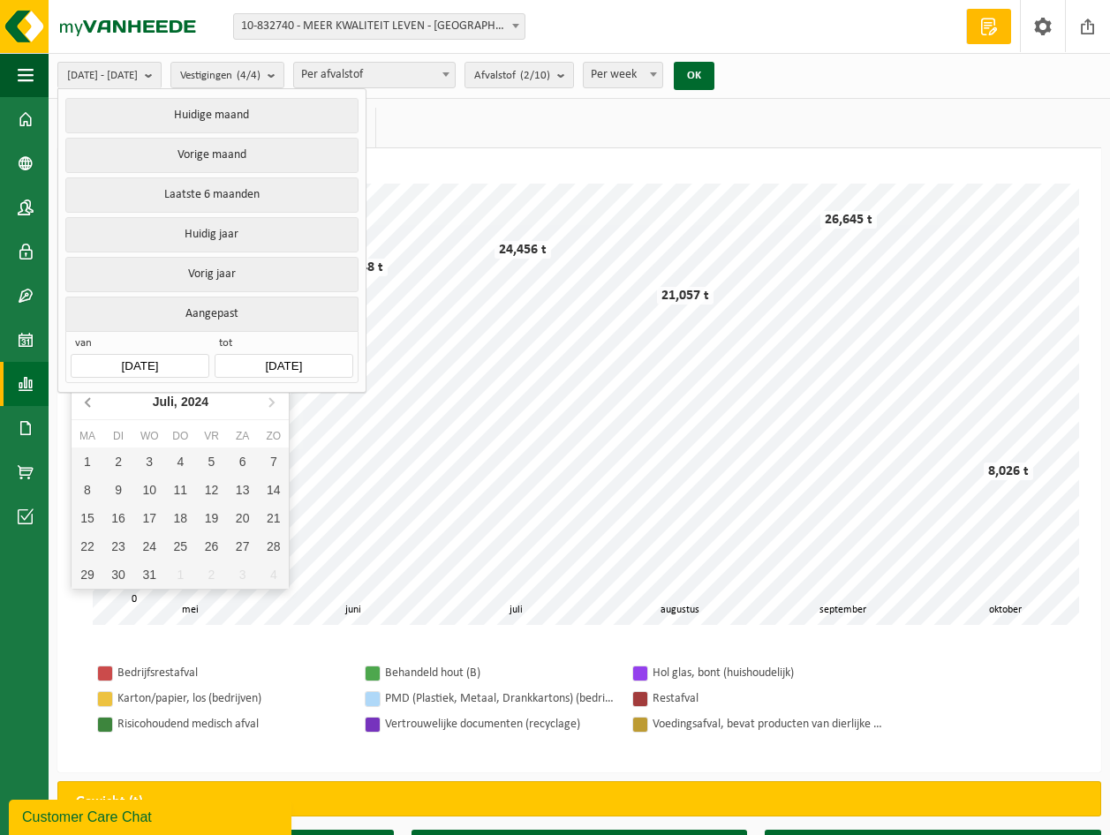
click at [81, 396] on icon at bounding box center [89, 402] width 28 height 28
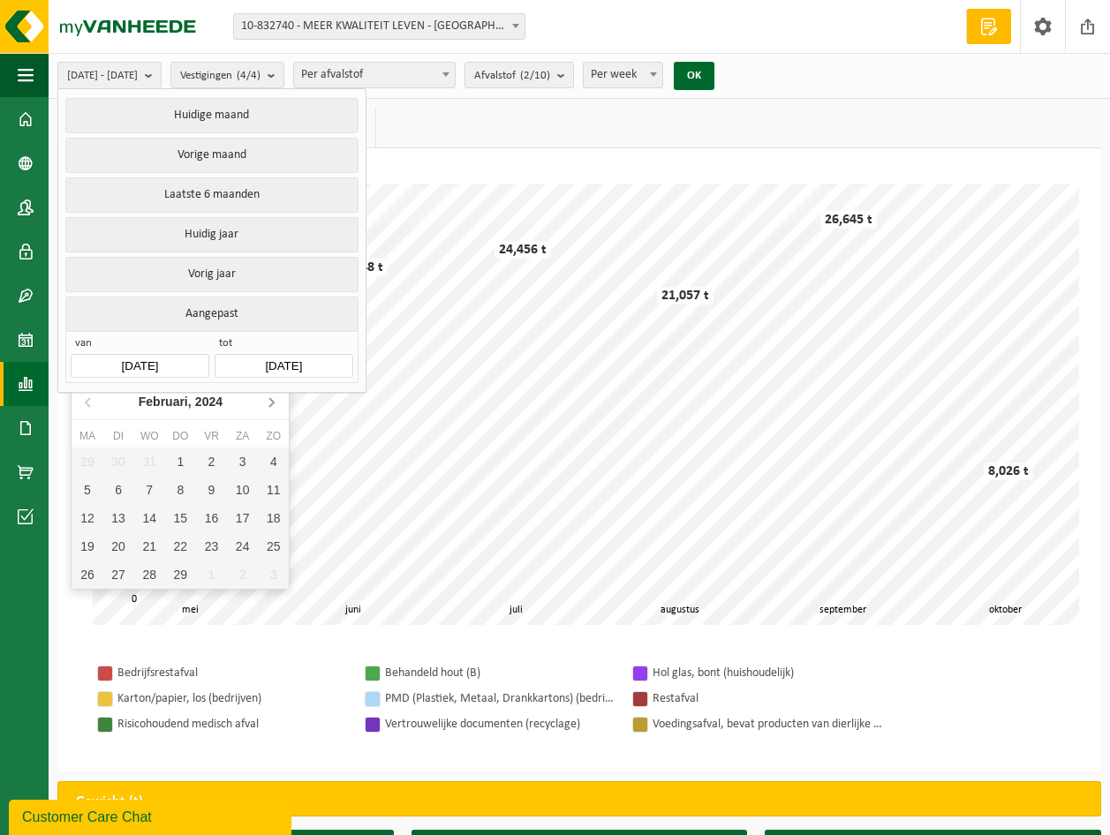
click at [275, 395] on icon at bounding box center [271, 402] width 28 height 28
click at [210, 457] on div "1" at bounding box center [211, 462] width 31 height 28
type input "[DATE]"
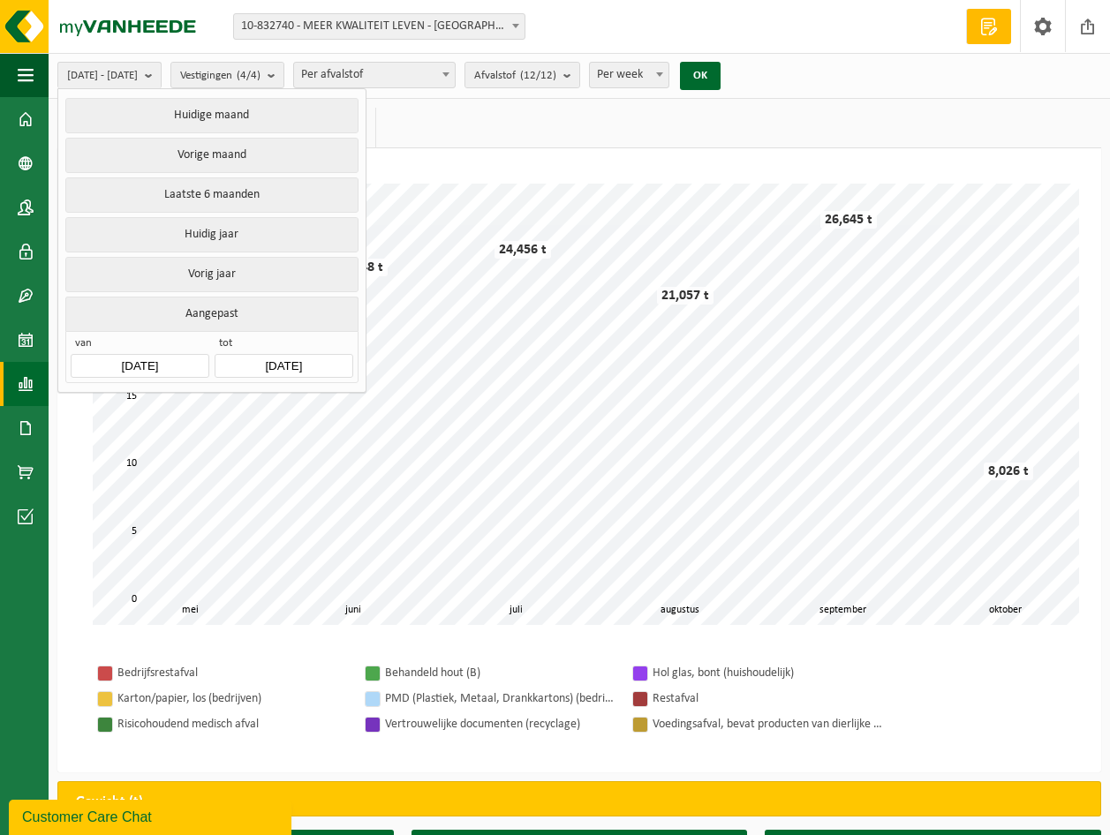
click at [323, 354] on input "[DATE]" at bounding box center [284, 366] width 138 height 24
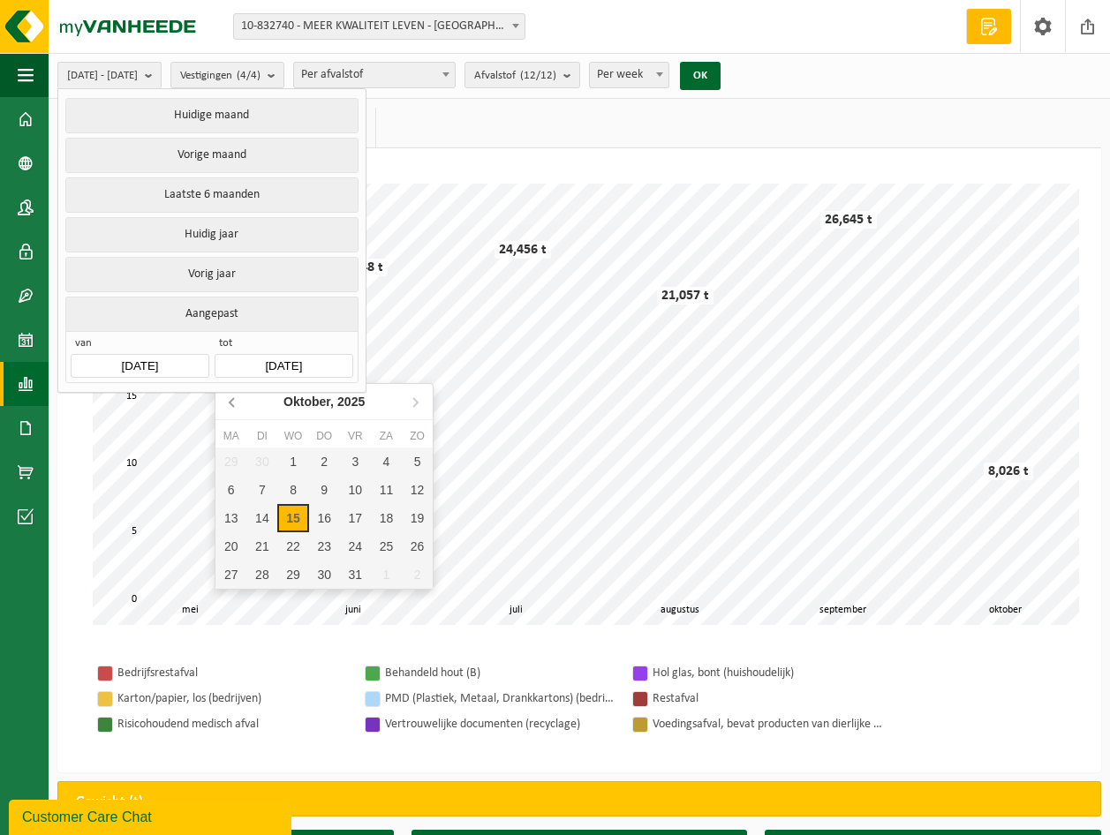
click at [230, 403] on icon at bounding box center [232, 402] width 4 height 9
click at [230, 401] on icon at bounding box center [233, 402] width 28 height 28
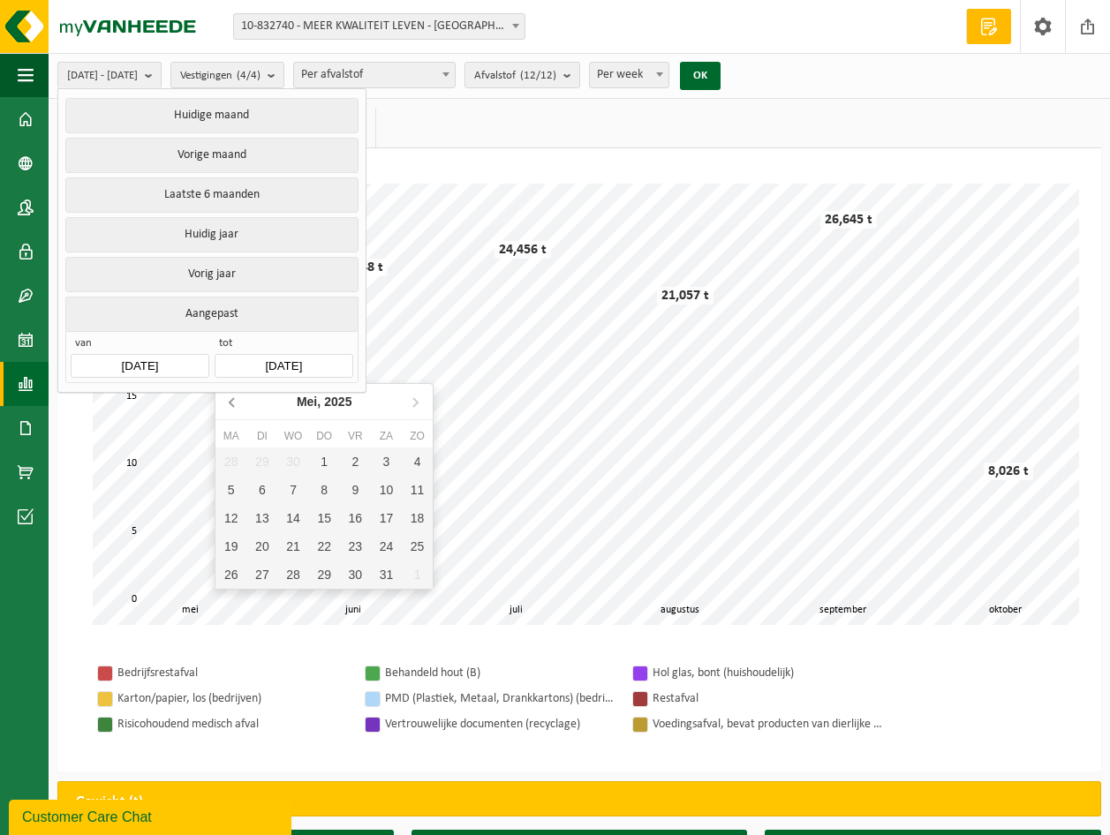
click at [230, 401] on icon at bounding box center [233, 402] width 28 height 28
click at [229, 401] on icon at bounding box center [233, 402] width 28 height 28
click at [417, 396] on icon at bounding box center [415, 402] width 28 height 28
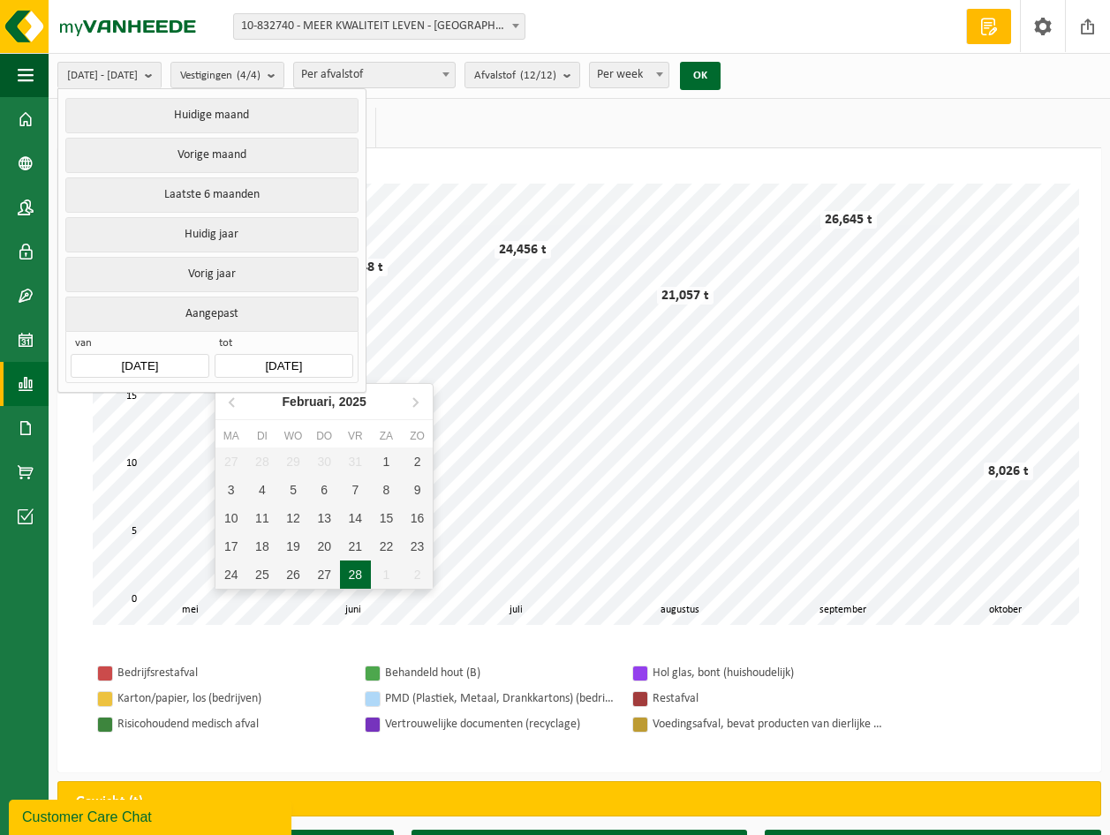
click at [357, 566] on div "28" at bounding box center [355, 575] width 31 height 28
type input "[DATE]"
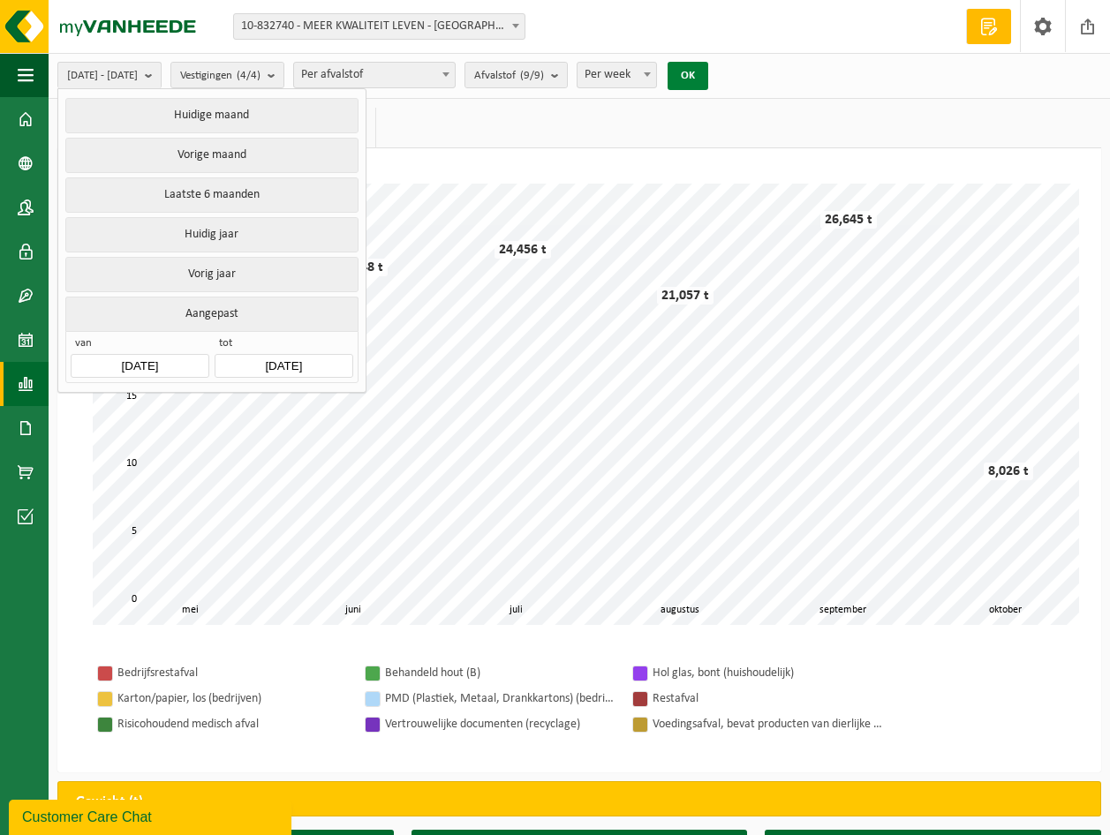
click at [708, 69] on button "OK" at bounding box center [688, 76] width 41 height 28
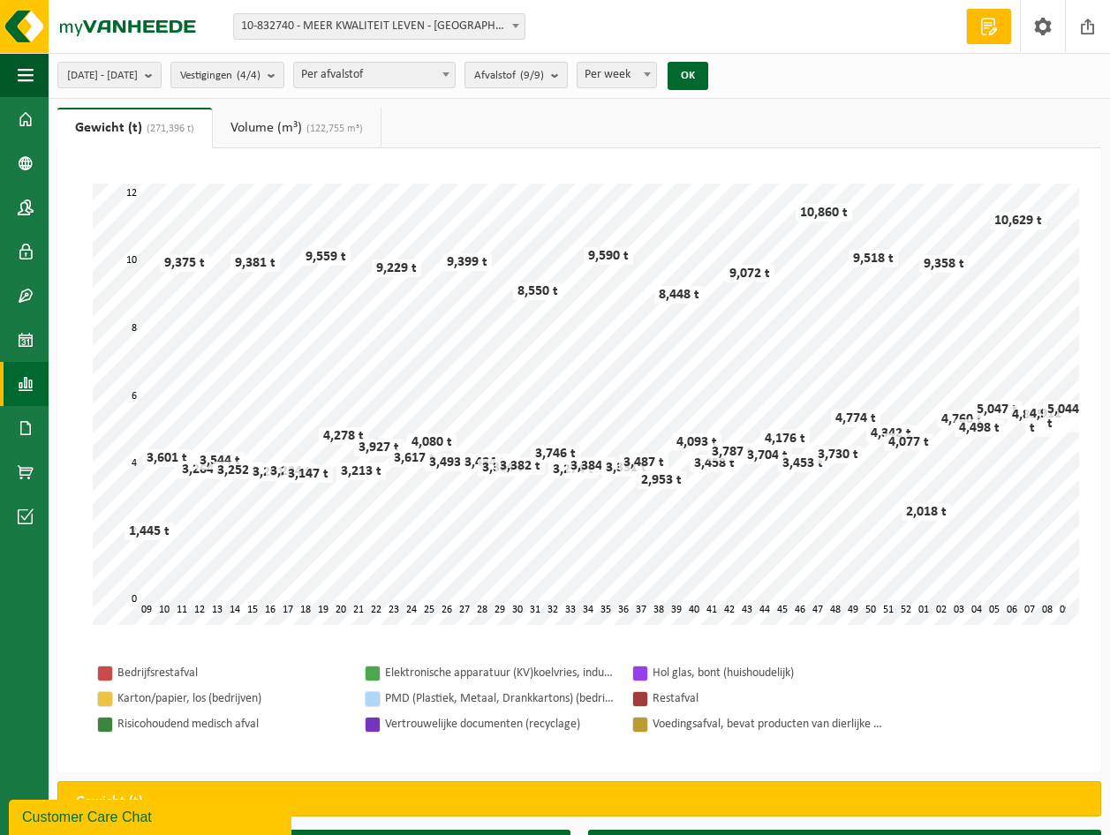
click at [567, 72] on b "submit" at bounding box center [559, 75] width 16 height 25
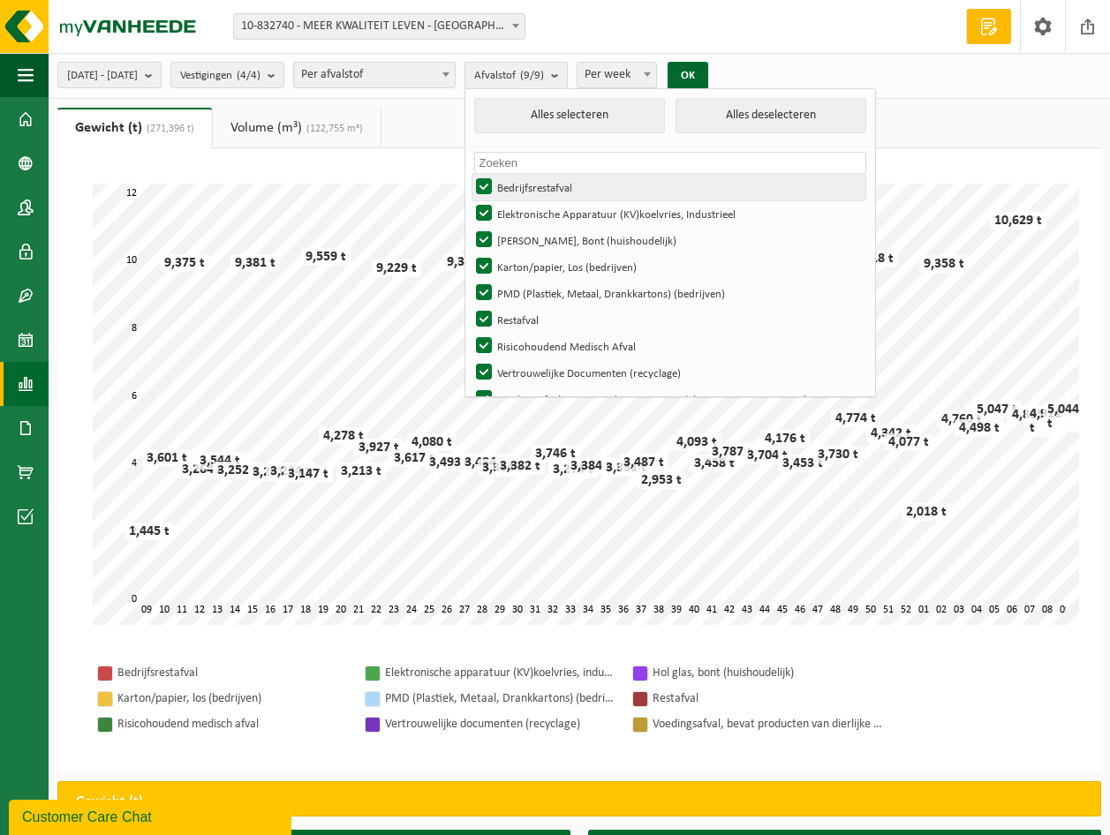
click at [532, 190] on label "Bedrijfsrestafval" at bounding box center [668, 187] width 393 height 26
click at [470, 174] on input "Bedrijfsrestafval" at bounding box center [469, 173] width 1 height 1
checkbox input "false"
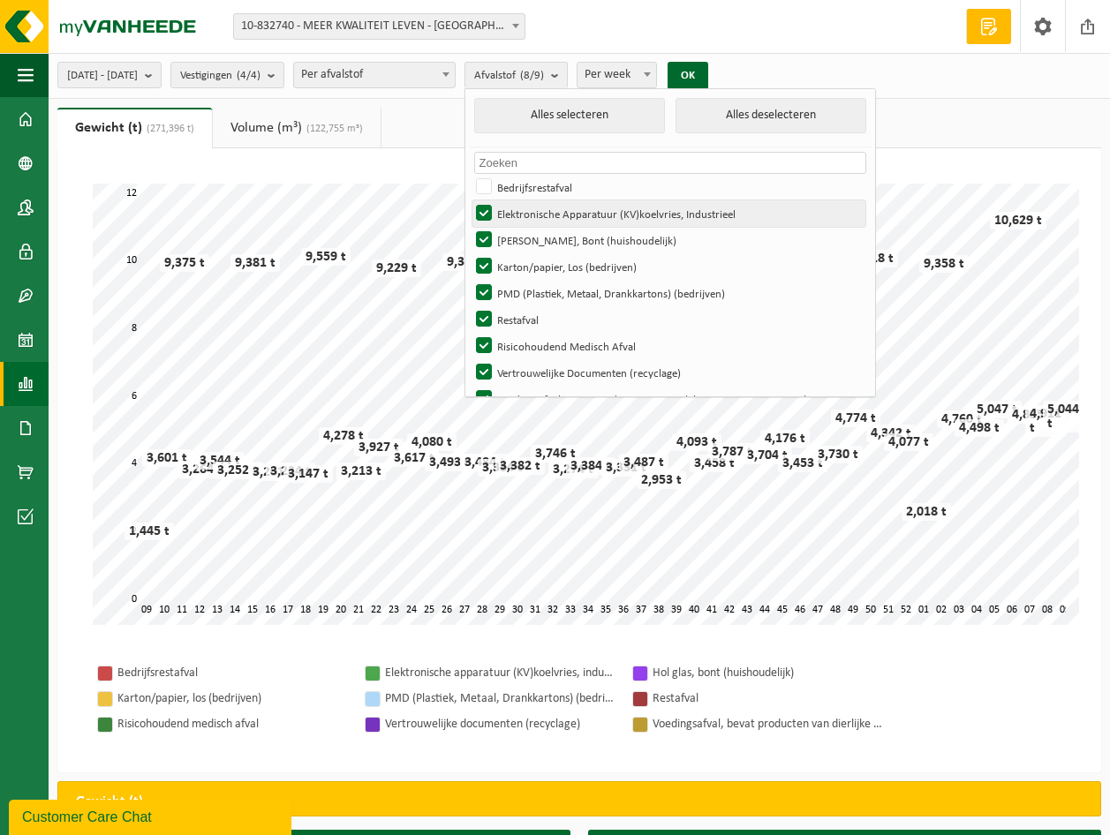
click at [536, 209] on label "Elektronische Apparatuur (KV)koelvries, Industrieel" at bounding box center [668, 213] width 393 height 26
click at [470, 200] on input "Elektronische Apparatuur (KV)koelvries, Industrieel" at bounding box center [469, 200] width 1 height 1
checkbox input "false"
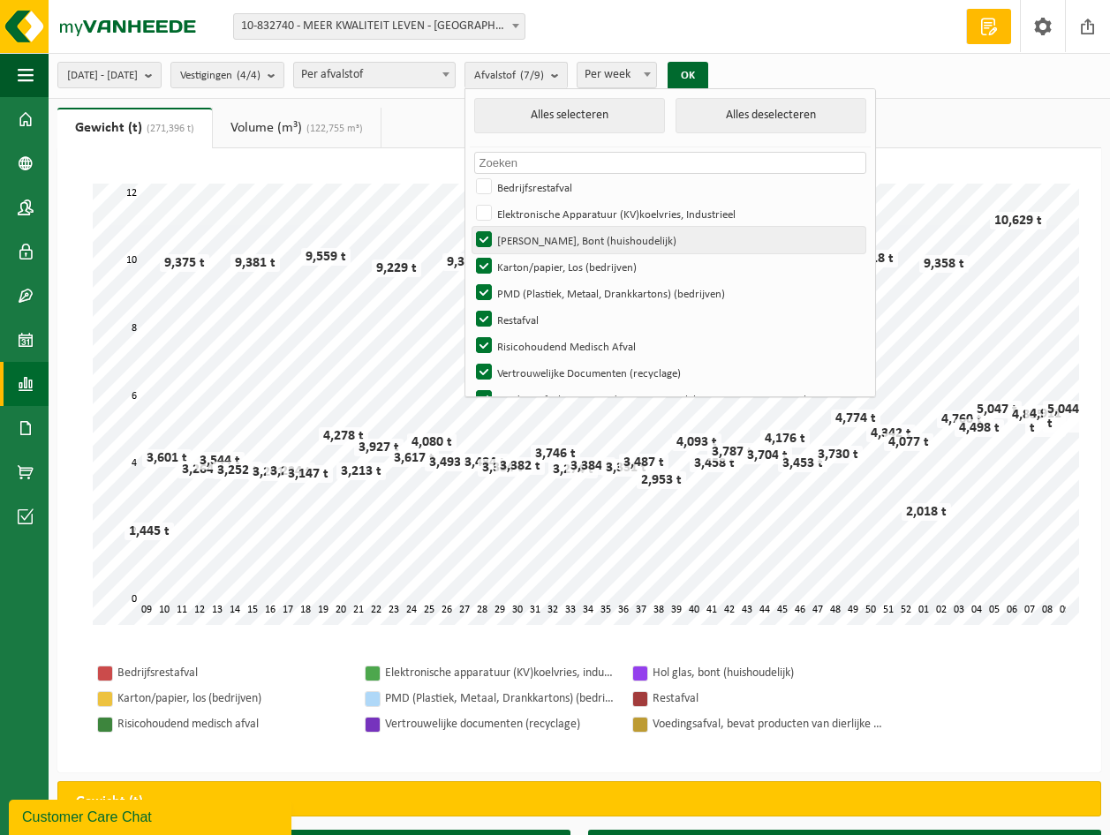
click at [529, 232] on label "[PERSON_NAME], Bont (huishoudelijk)" at bounding box center [668, 240] width 393 height 26
click at [470, 227] on input "[PERSON_NAME], Bont (huishoudelijk)" at bounding box center [469, 226] width 1 height 1
checkbox input "false"
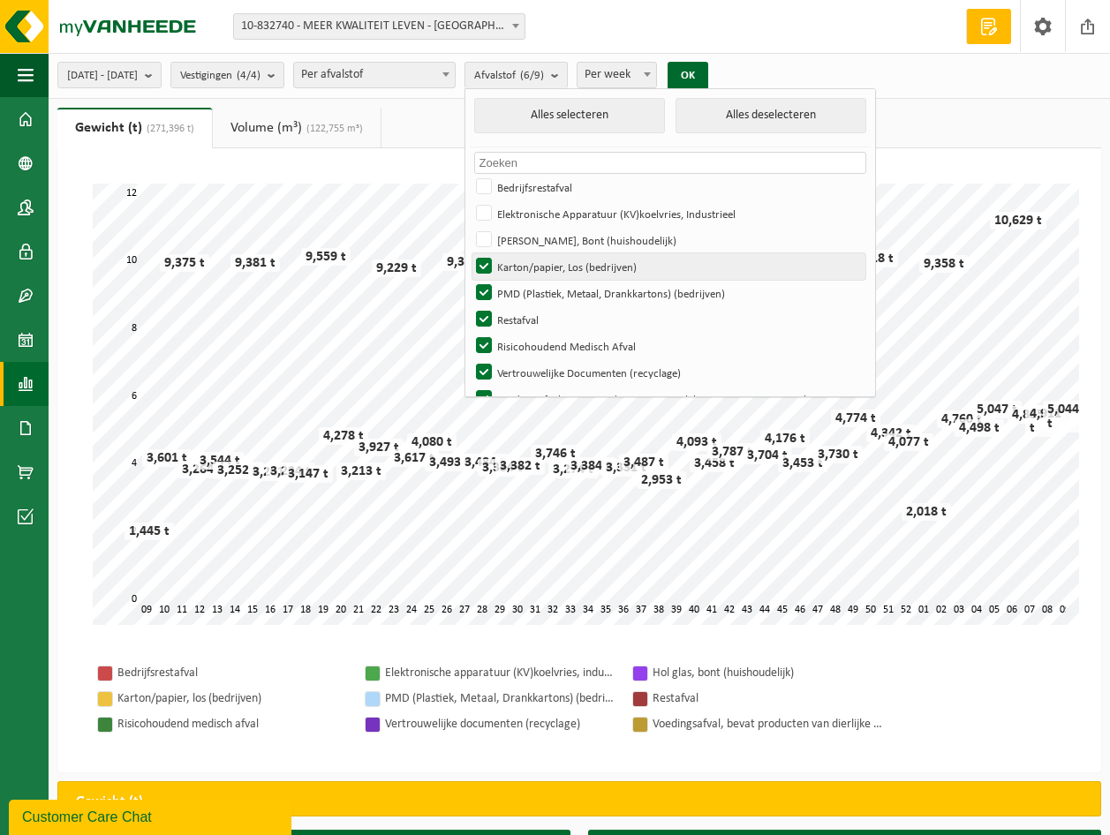
click at [525, 261] on label "Karton/papier, Los (bedrijven)" at bounding box center [668, 266] width 393 height 26
click at [470, 253] on input "Karton/papier, Los (bedrijven)" at bounding box center [469, 253] width 1 height 1
checkbox input "false"
click at [530, 280] on label "PMD (Plastiek, Metaal, Drankkartons) (bedrijven)" at bounding box center [668, 293] width 393 height 26
click at [470, 279] on input "PMD (Plastiek, Metaal, Drankkartons) (bedrijven)" at bounding box center [469, 279] width 1 height 1
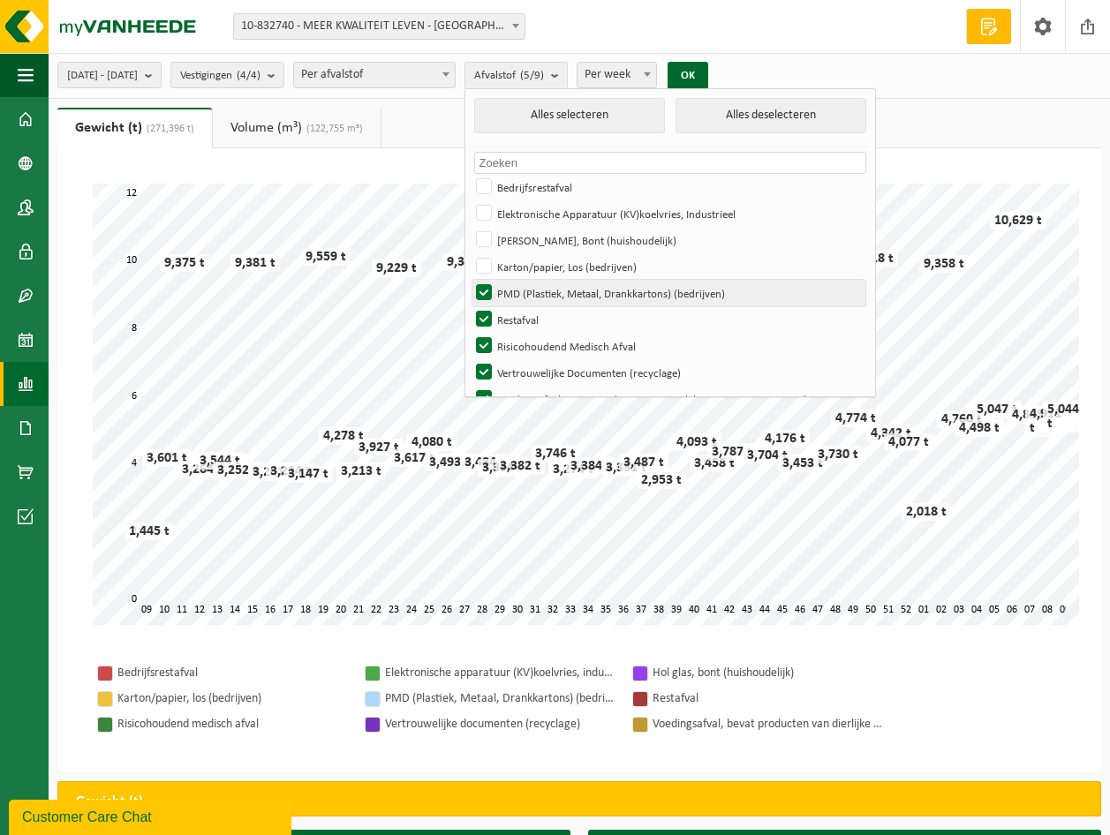
checkbox input "false"
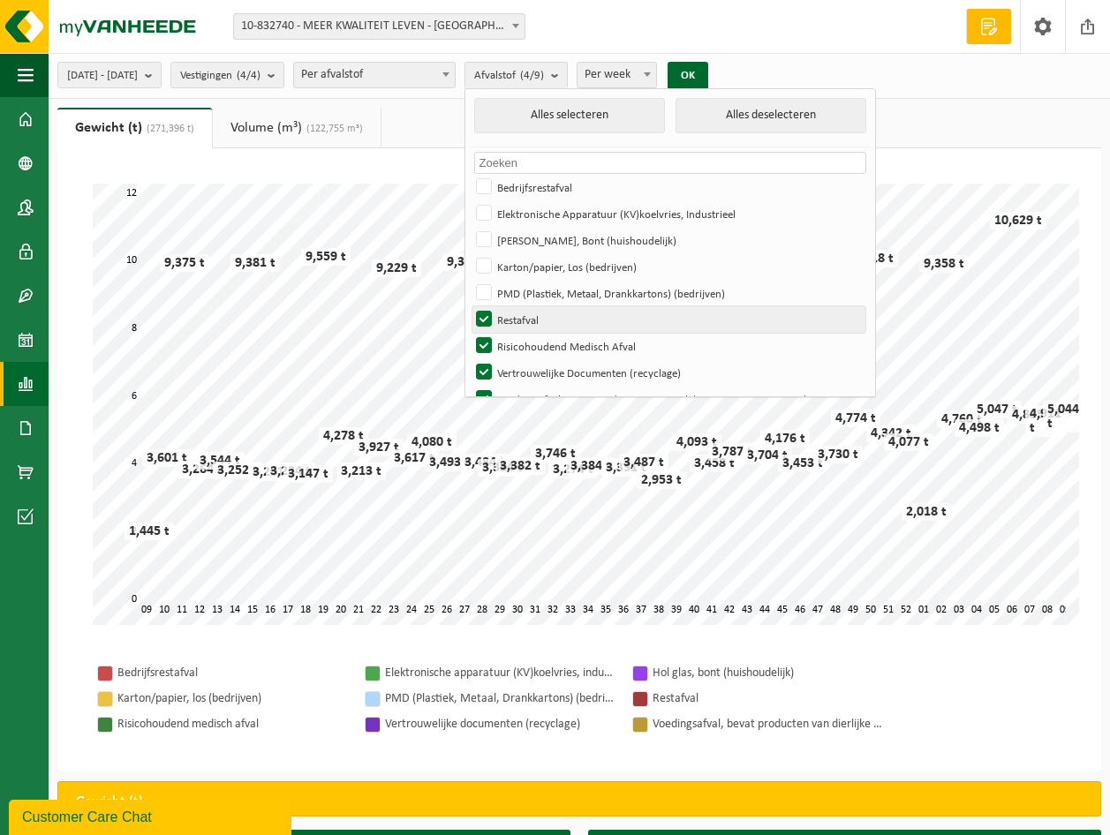
click at [531, 306] on label "Restafval" at bounding box center [668, 319] width 393 height 26
click at [470, 306] on input "Restafval" at bounding box center [469, 306] width 1 height 1
checkbox input "false"
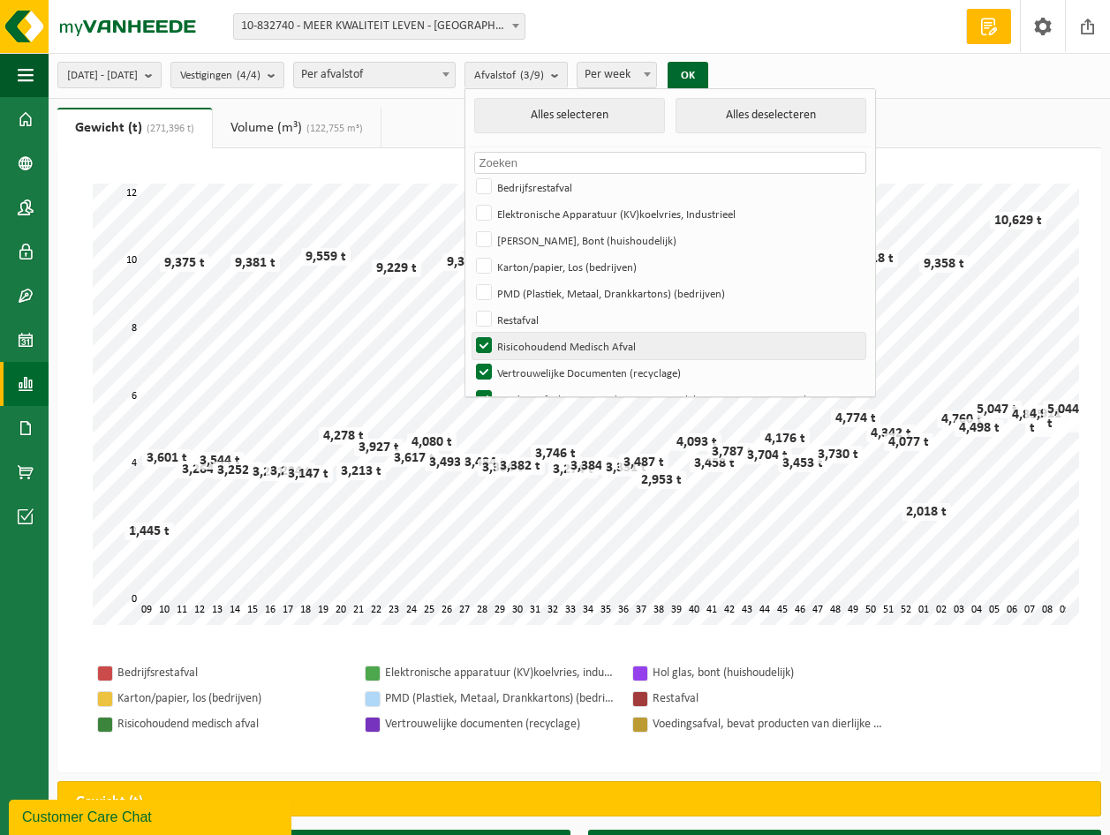
click at [529, 335] on label "Risicohoudend Medisch Afval" at bounding box center [668, 346] width 393 height 26
click at [470, 333] on input "Risicohoudend Medisch Afval" at bounding box center [469, 332] width 1 height 1
checkbox input "false"
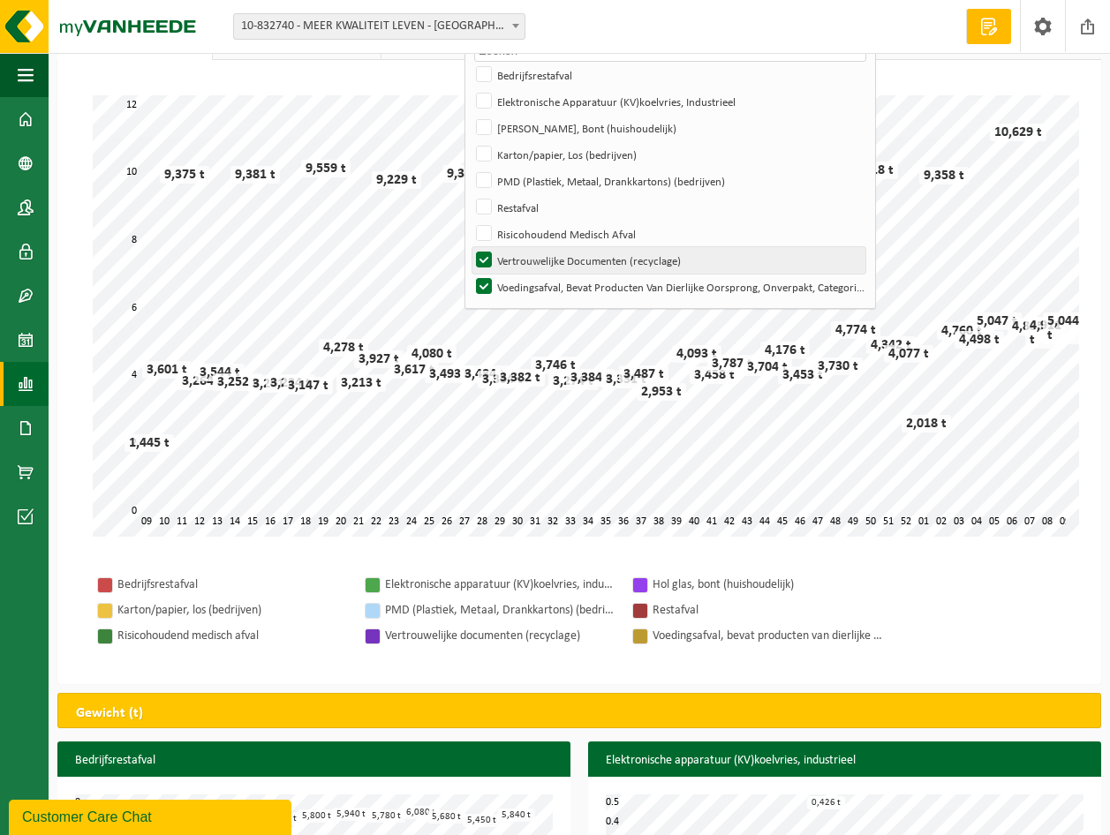
click at [533, 256] on label "Vertrouwelijke Documenten (recyclage)" at bounding box center [668, 260] width 393 height 26
click at [470, 247] on input "Vertrouwelijke Documenten (recyclage)" at bounding box center [469, 246] width 1 height 1
checkbox input "false"
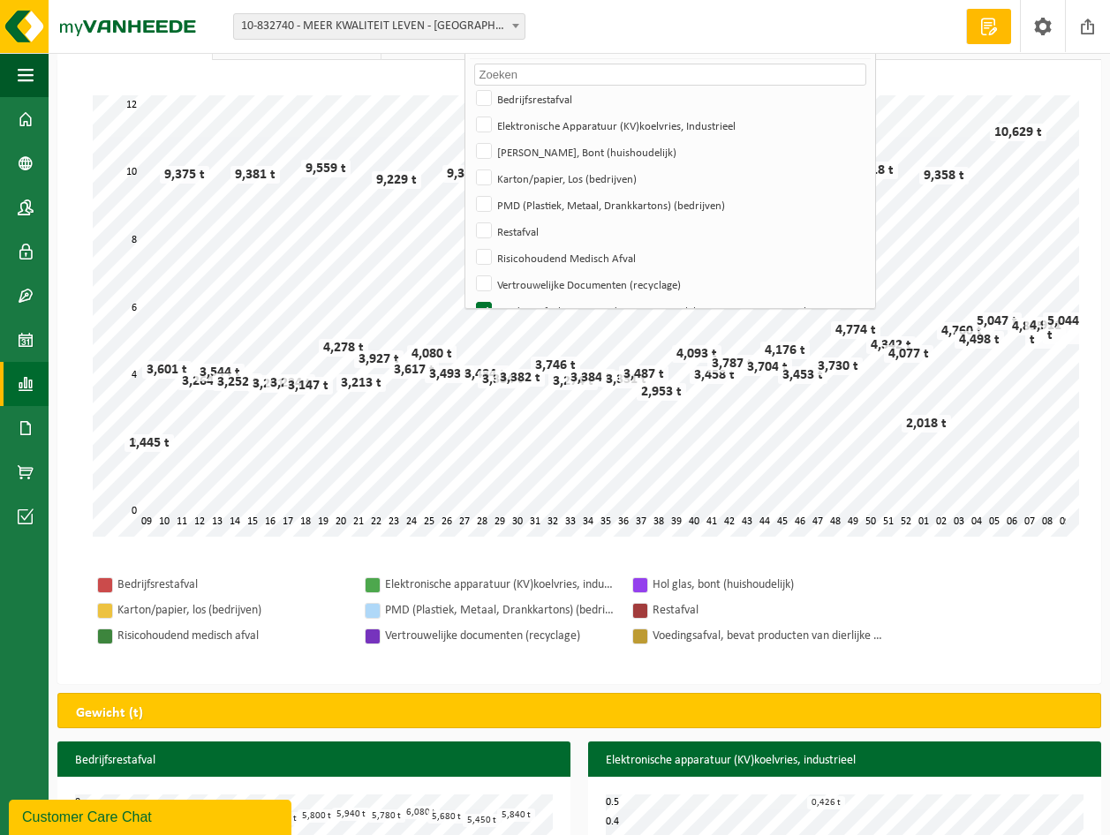
scroll to position [0, 0]
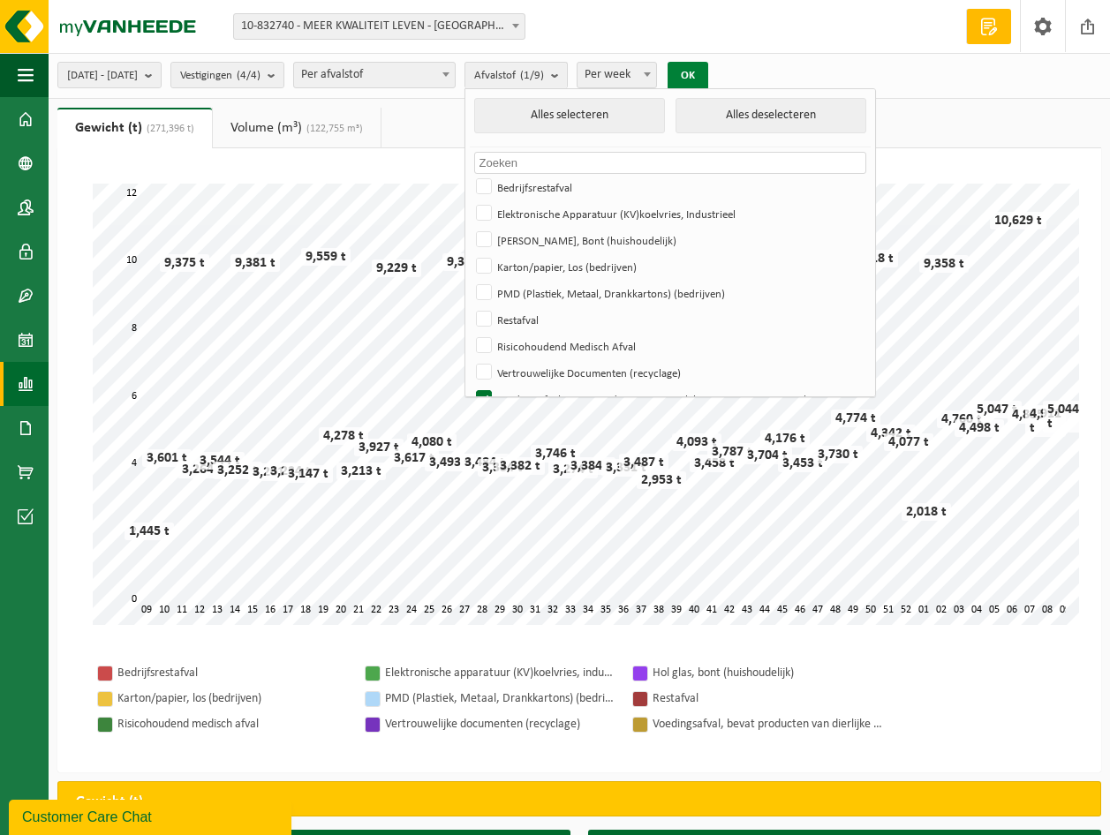
click at [708, 66] on button "OK" at bounding box center [688, 76] width 41 height 28
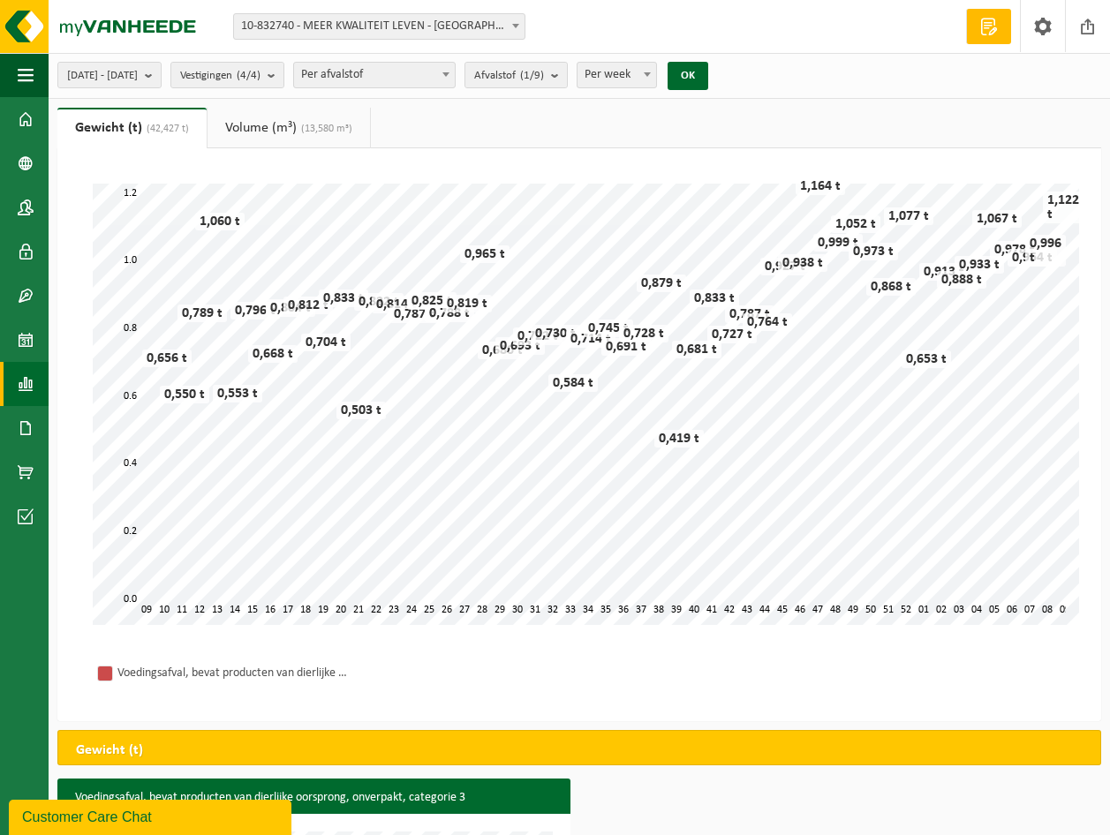
click at [651, 73] on b at bounding box center [647, 74] width 7 height 4
select select "3"
click at [708, 72] on button "OK" at bounding box center [688, 76] width 41 height 28
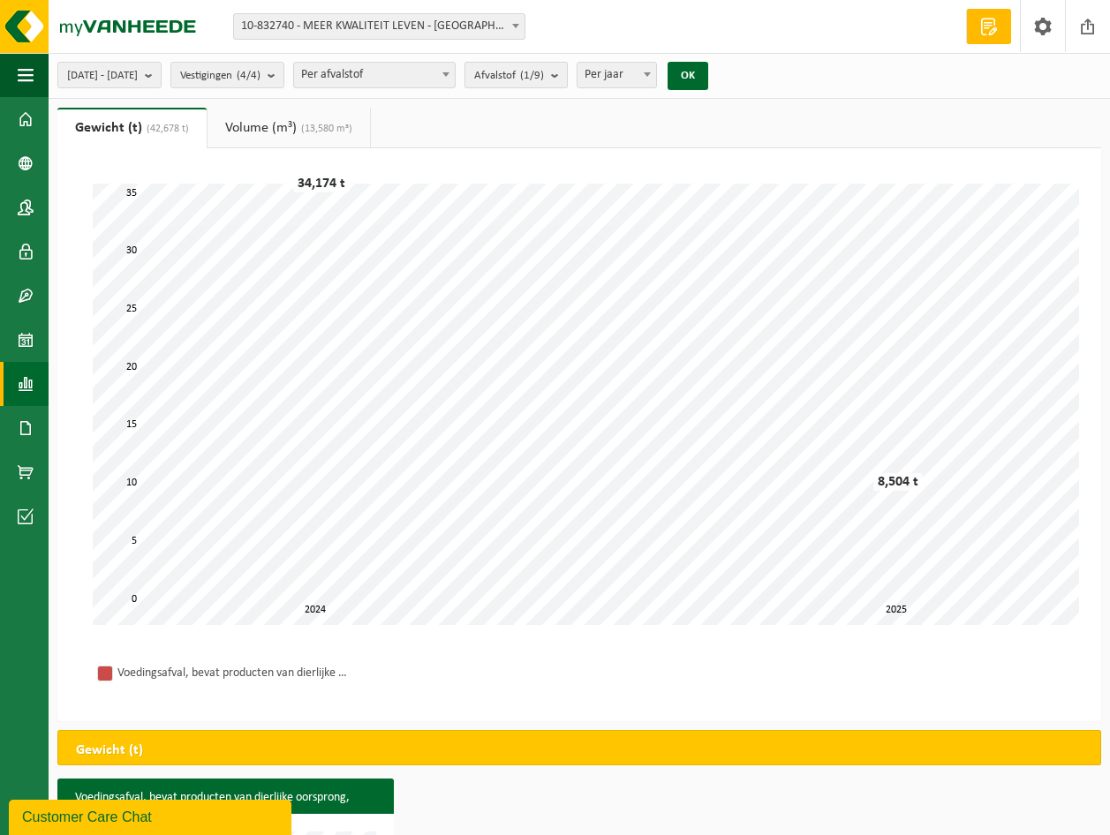
click at [567, 71] on b "submit" at bounding box center [559, 75] width 16 height 25
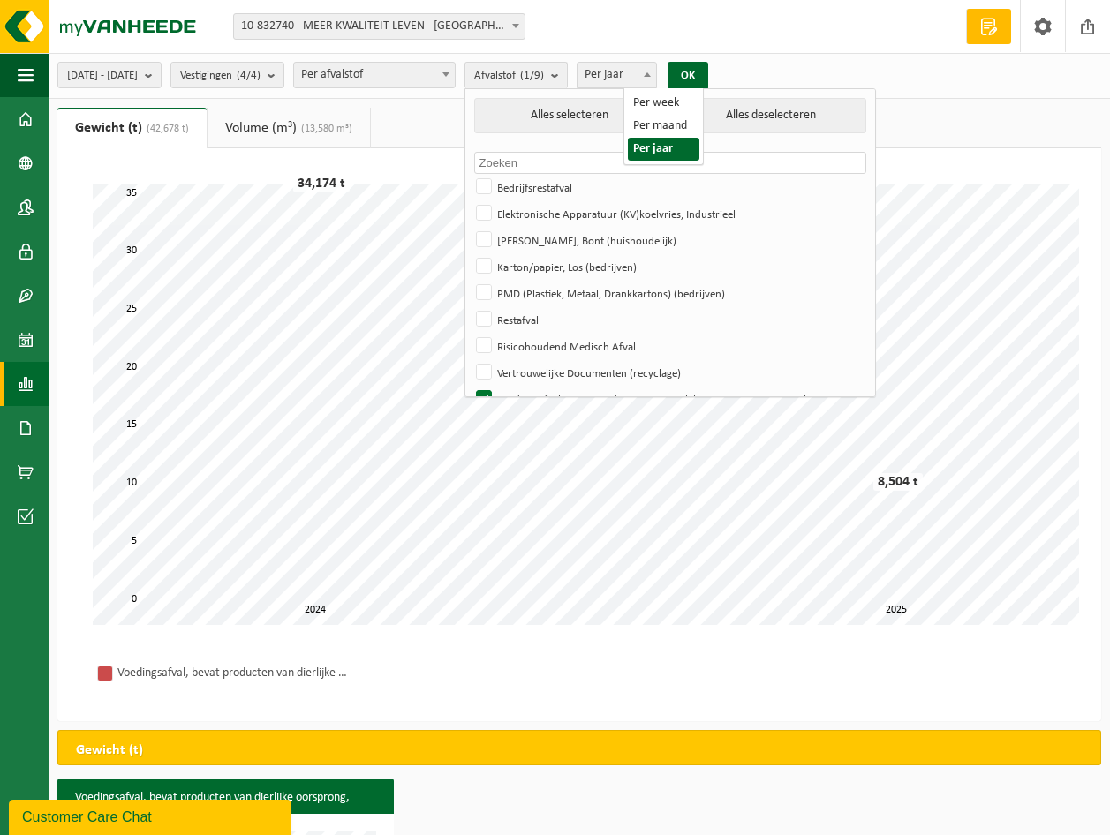
click at [651, 75] on b at bounding box center [647, 74] width 7 height 4
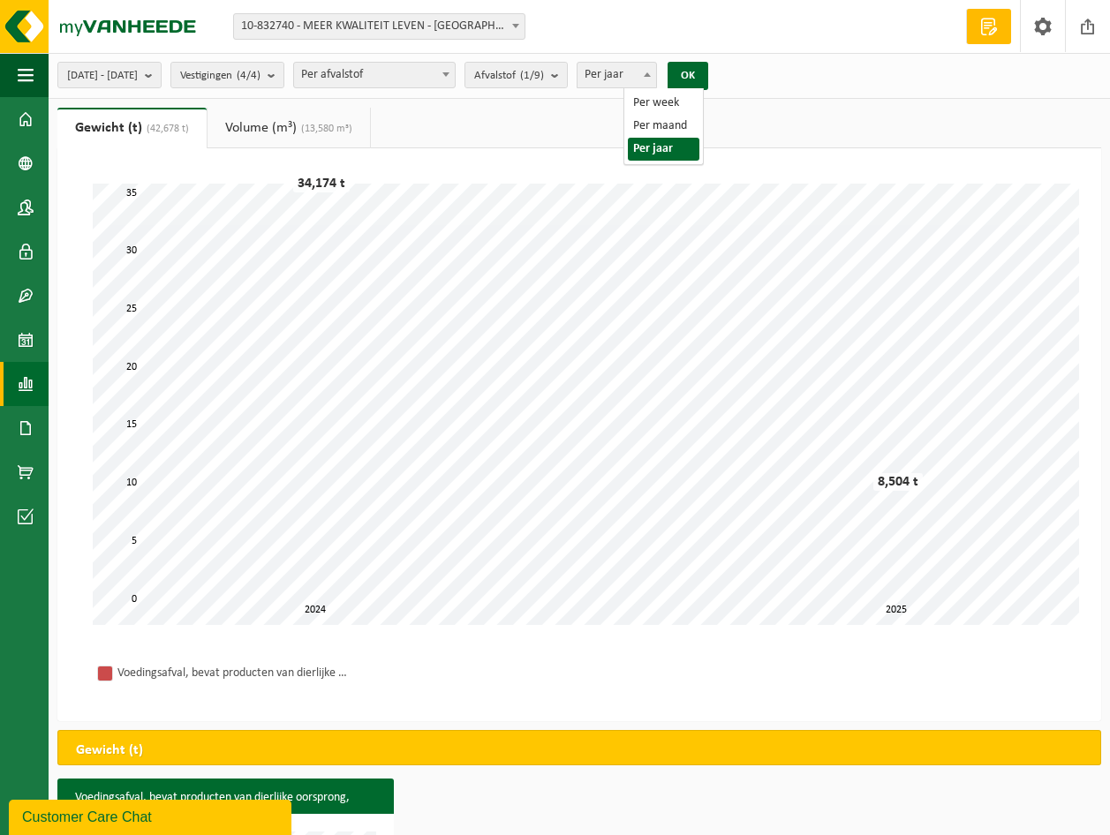
click at [651, 75] on b at bounding box center [647, 74] width 7 height 4
click at [567, 72] on b "submit" at bounding box center [559, 75] width 16 height 25
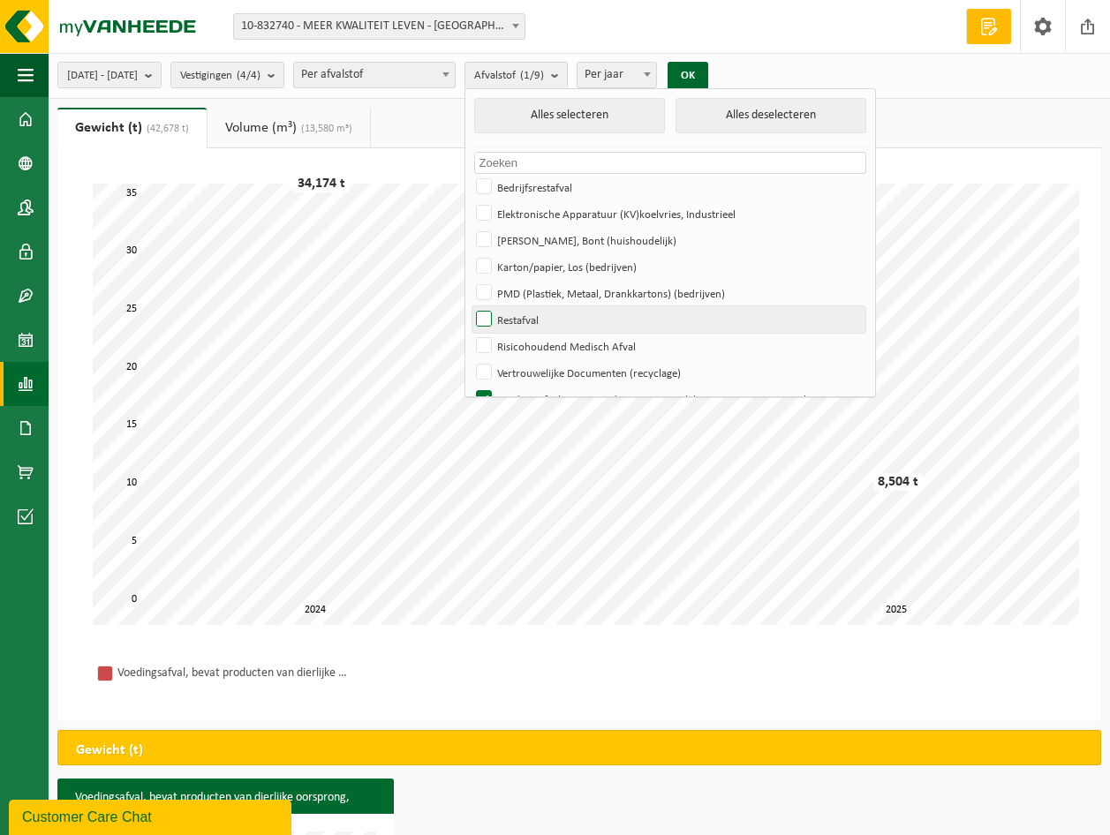
scroll to position [24, 0]
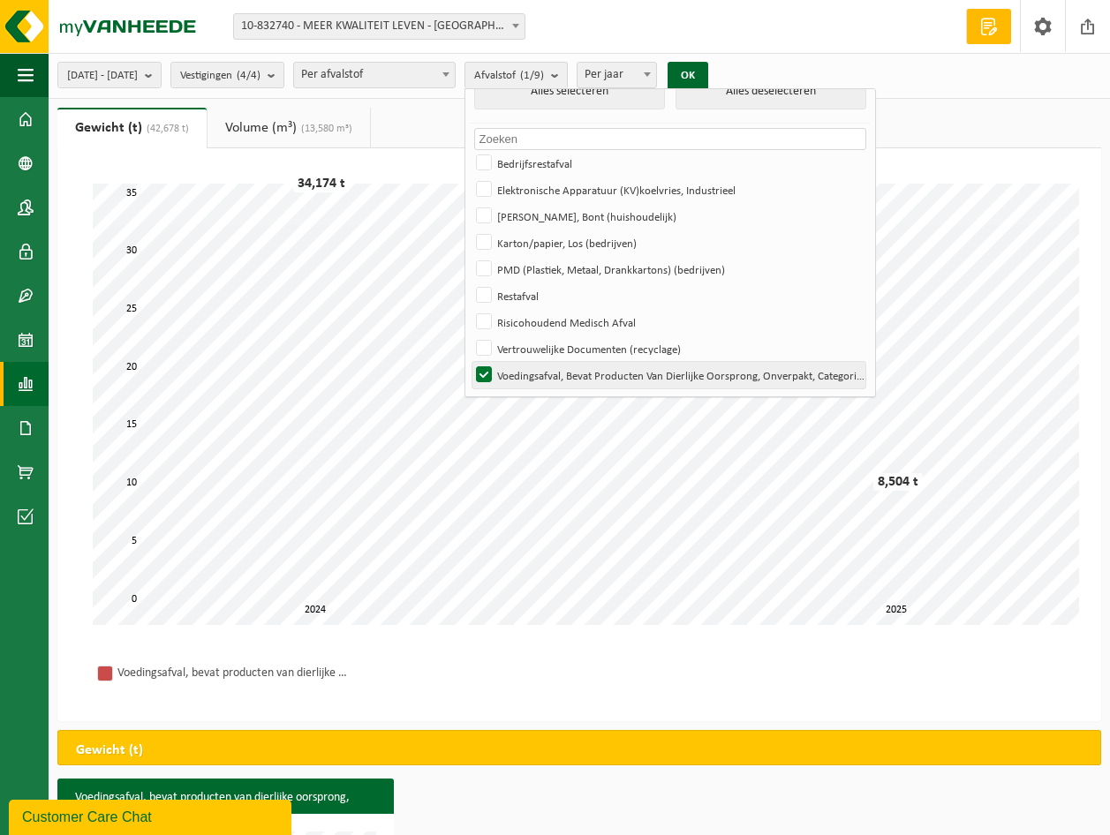
click at [534, 374] on label "Voedingsafval, Bevat Producten Van Dierlijke Oorsprong, Onverpakt, Categorie 3" at bounding box center [668, 375] width 393 height 26
click at [470, 362] on input "Voedingsafval, Bevat Producten Van Dierlijke Oorsprong, Onverpakt, Categorie 3" at bounding box center [469, 361] width 1 height 1
checkbox input "false"
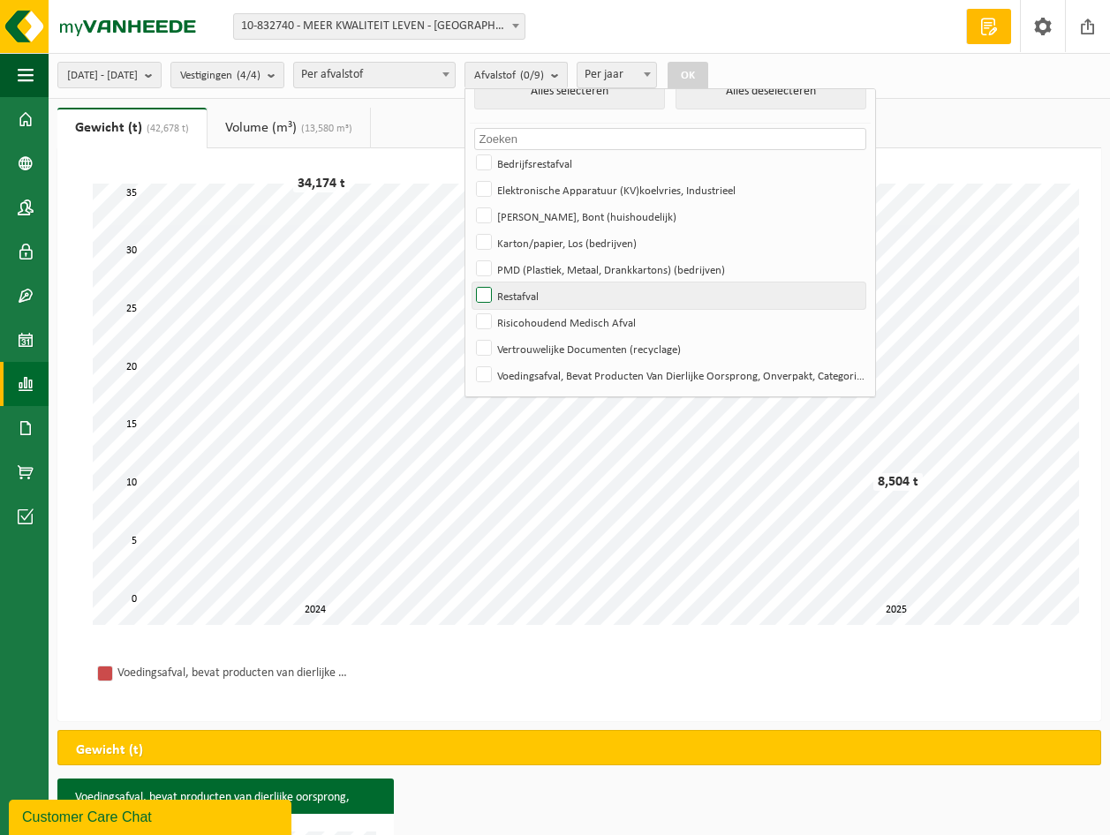
click at [535, 292] on label "Restafval" at bounding box center [668, 296] width 393 height 26
click at [470, 283] on input "Restafval" at bounding box center [469, 282] width 1 height 1
checkbox input "true"
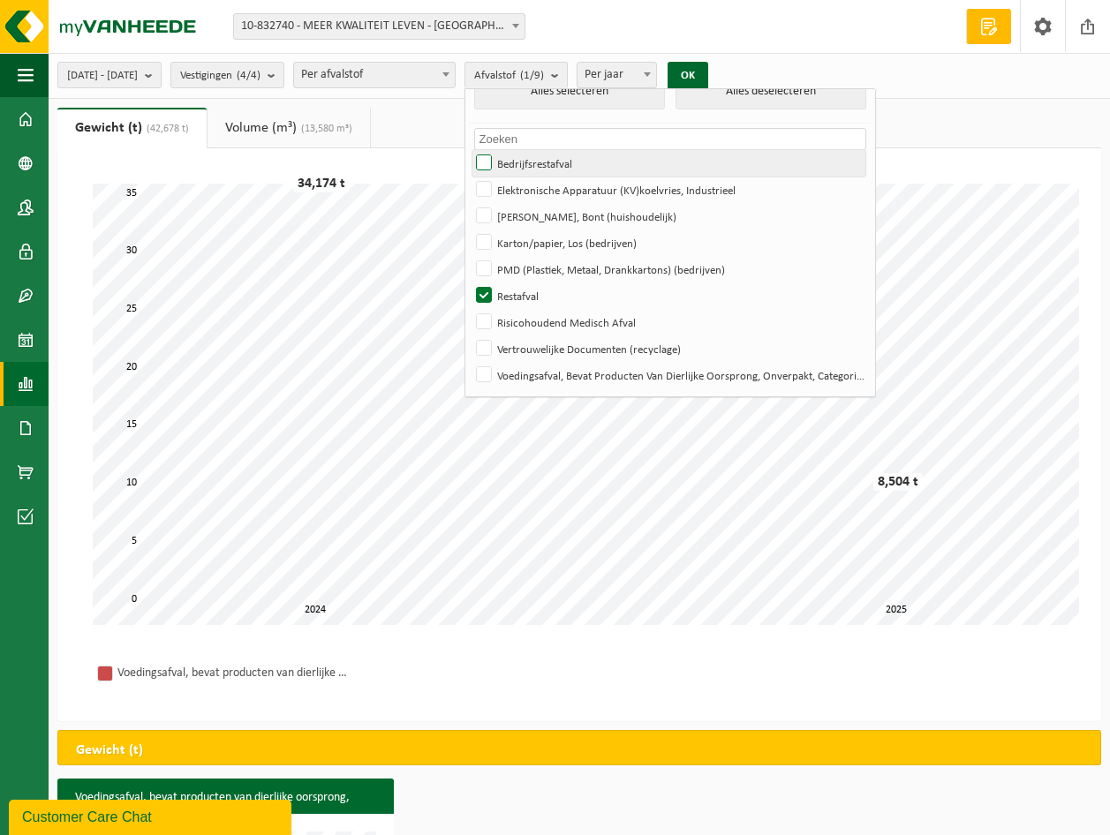
click at [532, 160] on label "Bedrijfsrestafval" at bounding box center [668, 163] width 393 height 26
click at [470, 150] on input "Bedrijfsrestafval" at bounding box center [469, 149] width 1 height 1
click at [708, 71] on button "OK" at bounding box center [688, 76] width 41 height 28
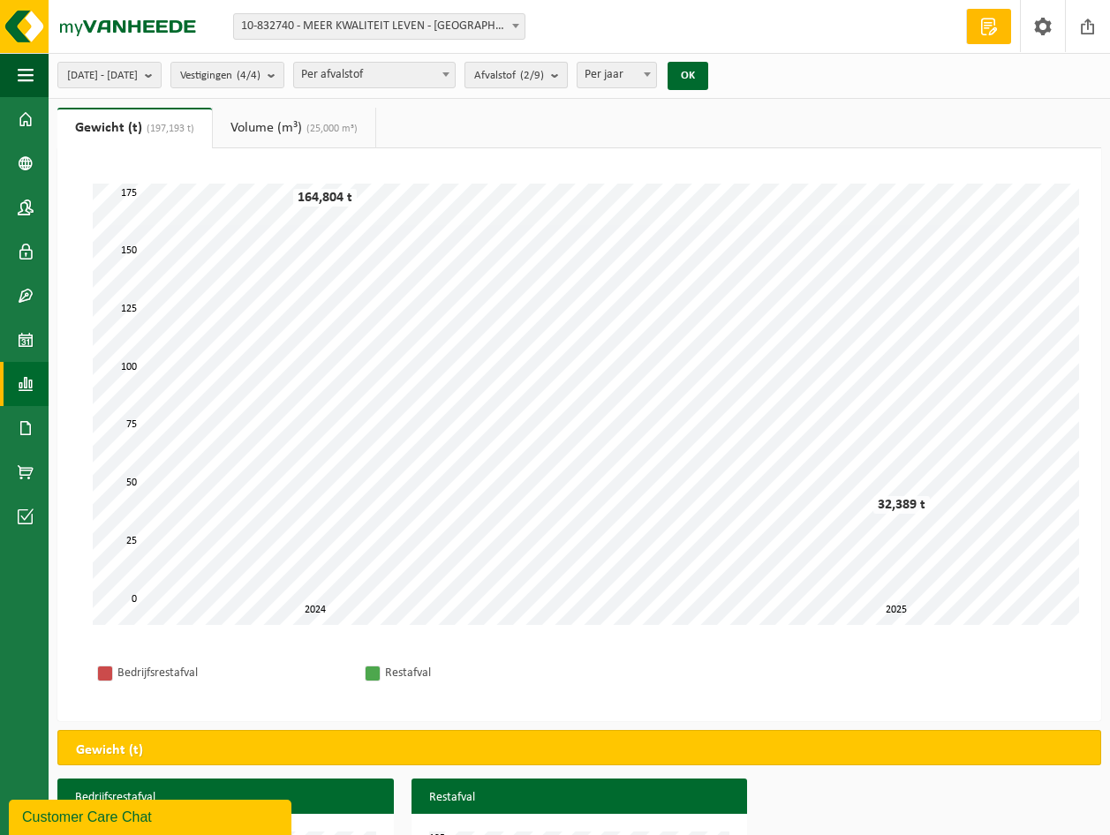
click at [567, 74] on b "submit" at bounding box center [559, 75] width 16 height 25
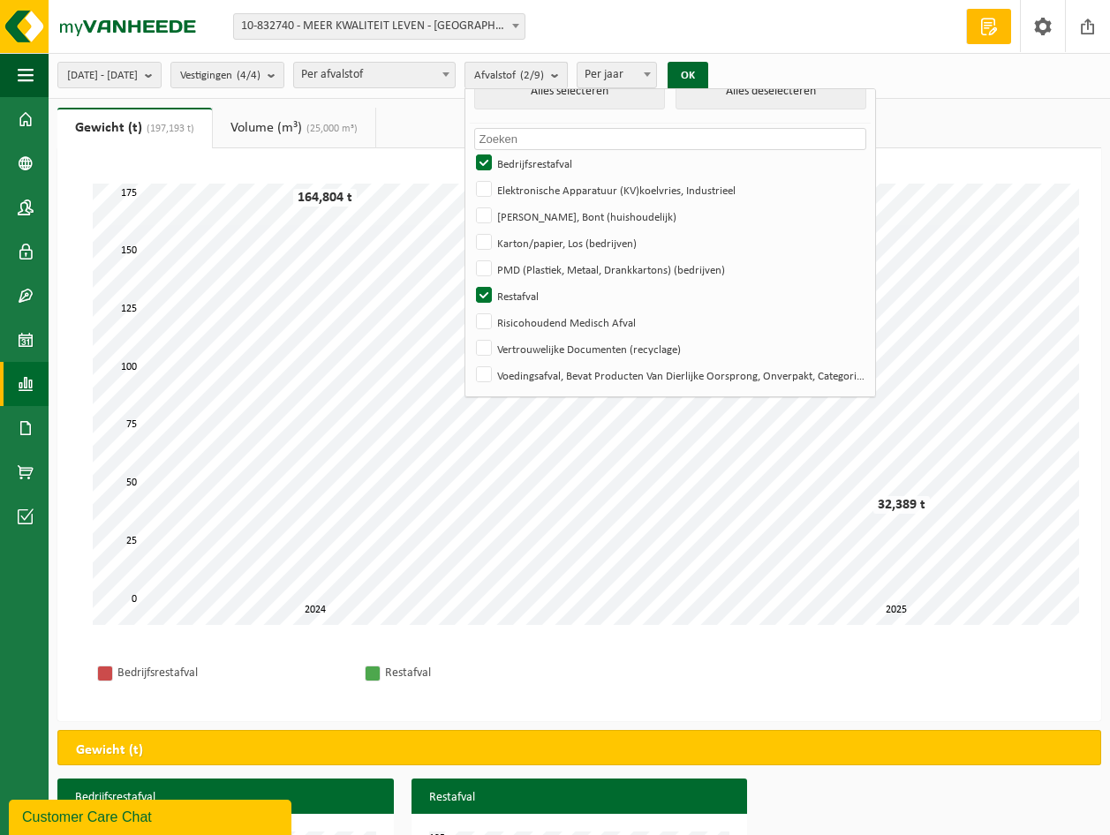
scroll to position [23, 0]
click at [534, 156] on label "Bedrijfsrestafval" at bounding box center [668, 164] width 393 height 26
click at [470, 151] on input "Bedrijfsrestafval" at bounding box center [469, 150] width 1 height 1
checkbox input "false"
drag, startPoint x: 528, startPoint y: 295, endPoint x: 540, endPoint y: 276, distance: 22.3
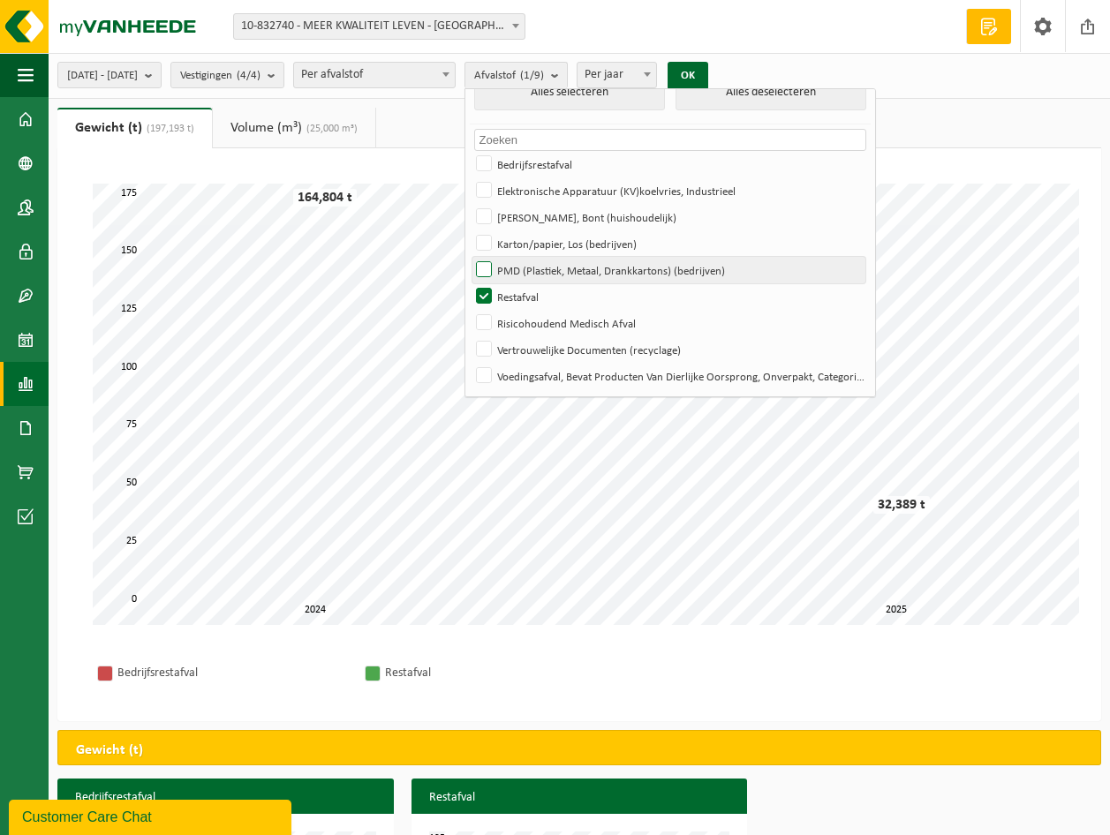
click at [528, 293] on label "Restafval" at bounding box center [668, 296] width 393 height 26
click at [470, 283] on input "Restafval" at bounding box center [469, 283] width 1 height 1
checkbox input "false"
click at [527, 263] on label "PMD (Plastiek, Metaal, Drankkartons) (bedrijven)" at bounding box center [668, 270] width 393 height 26
click at [470, 257] on input "PMD (Plastiek, Metaal, Drankkartons) (bedrijven)" at bounding box center [469, 256] width 1 height 1
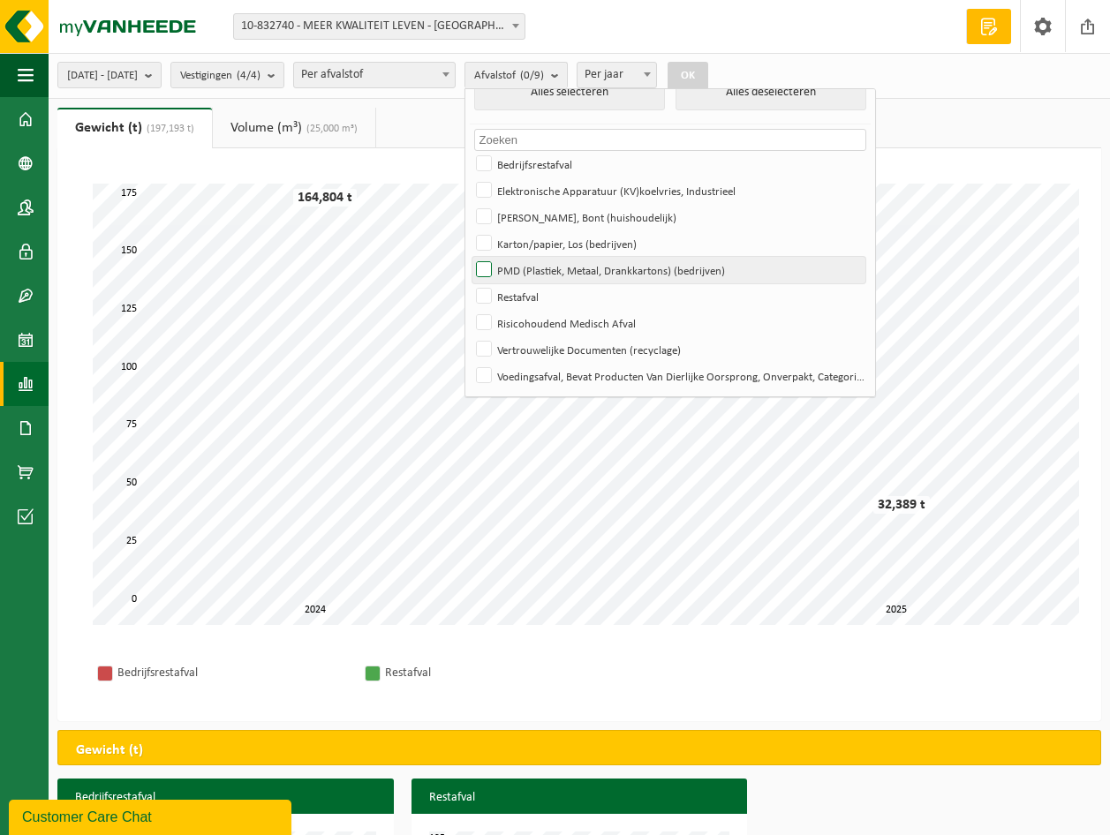
checkbox input "true"
click at [708, 72] on button "OK" at bounding box center [688, 76] width 41 height 28
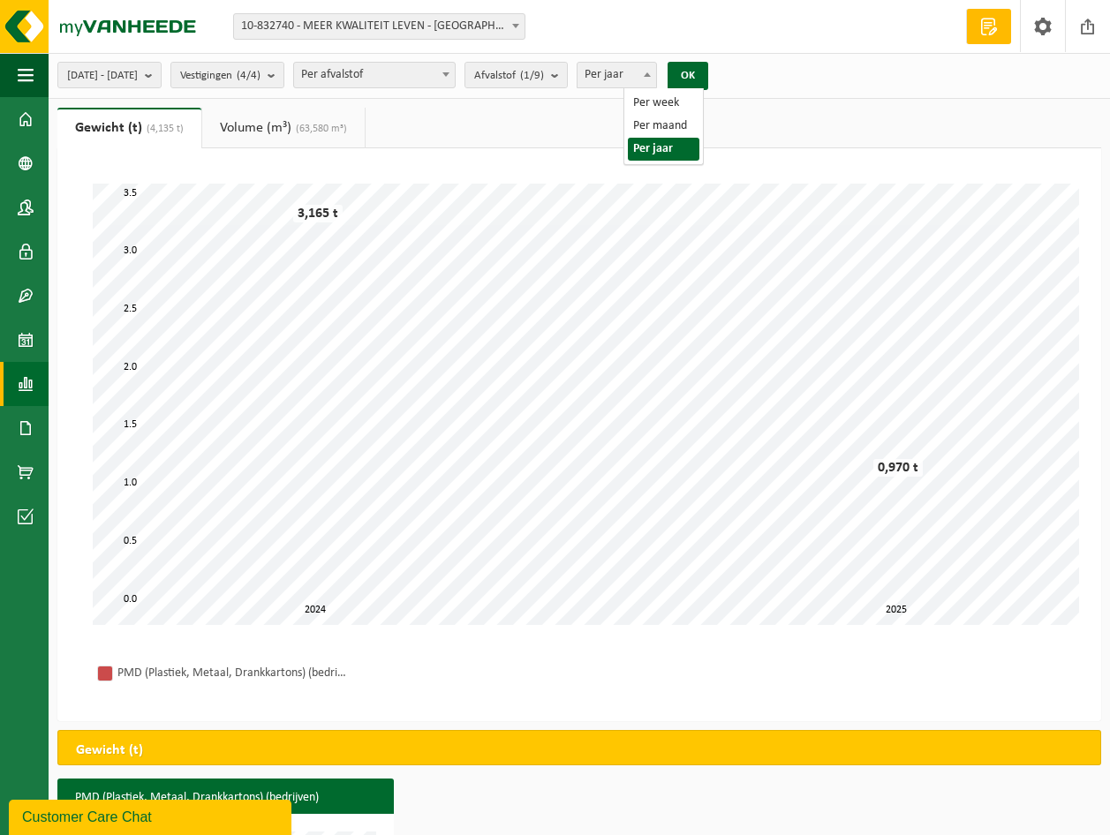
click at [656, 72] on span at bounding box center [647, 74] width 18 height 23
select select "1"
click at [567, 74] on b "submit" at bounding box center [559, 75] width 16 height 25
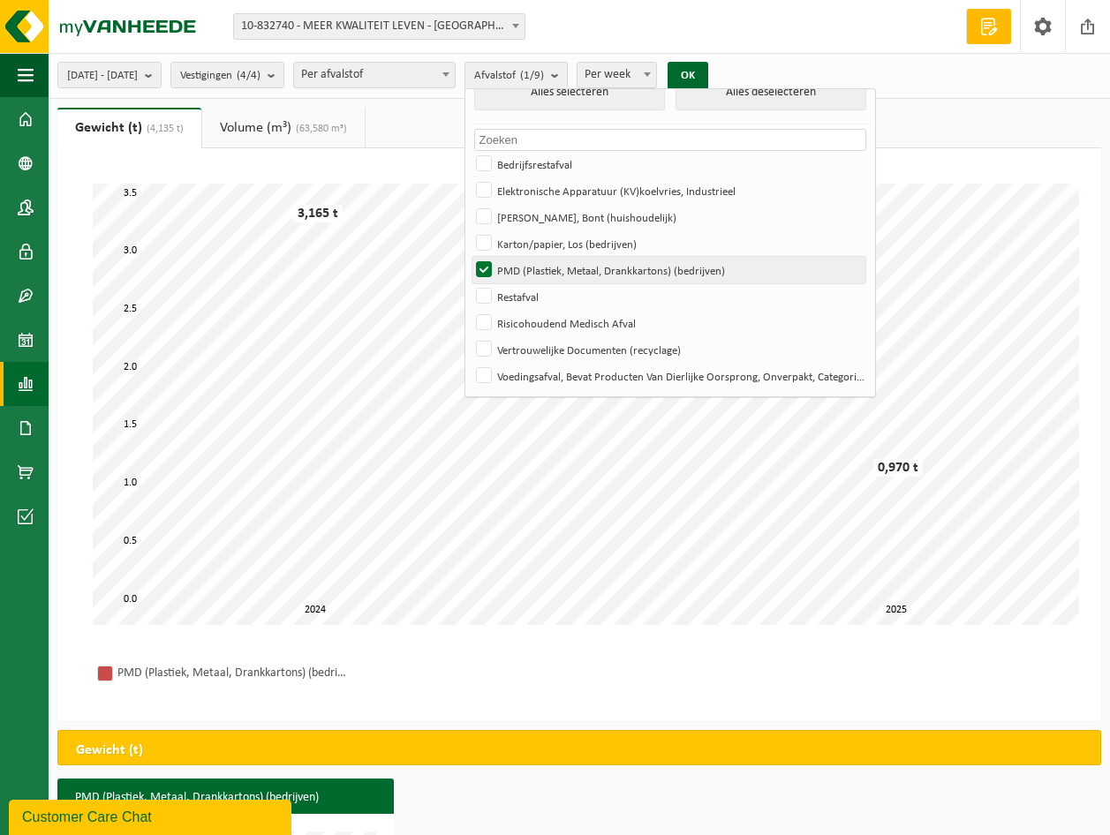
click at [532, 262] on label "PMD (Plastiek, Metaal, Drankkartons) (bedrijven)" at bounding box center [668, 270] width 393 height 26
click at [470, 257] on input "PMD (Plastiek, Metaal, Drankkartons) (bedrijven)" at bounding box center [469, 256] width 1 height 1
checkbox input "false"
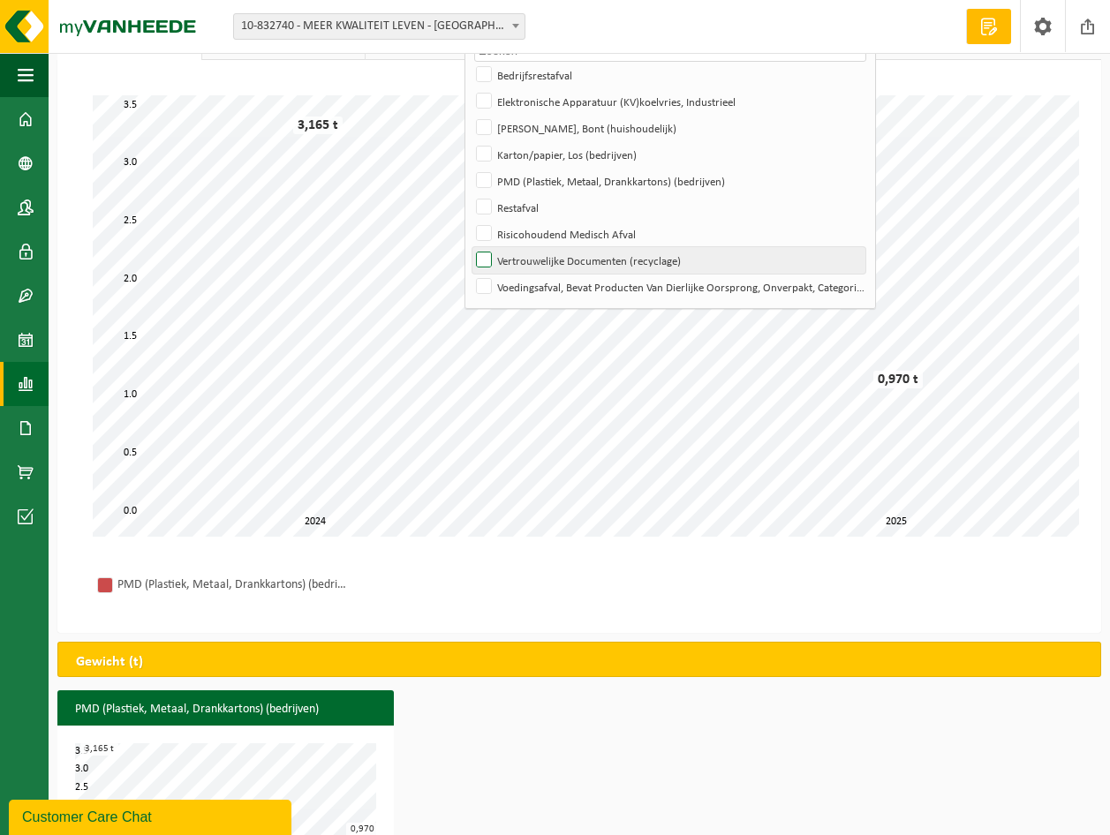
scroll to position [155, 0]
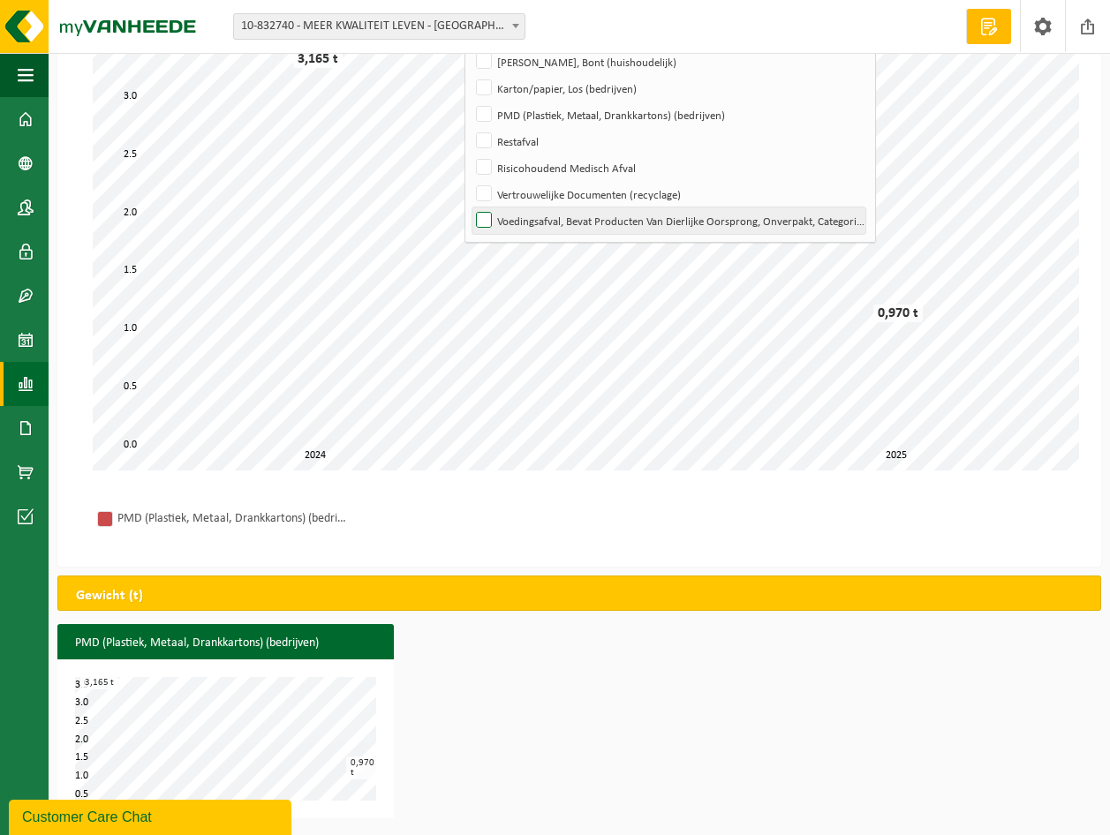
click at [532, 216] on label "Voedingsafval, Bevat Producten Van Dierlijke Oorsprong, Onverpakt, Categorie 3" at bounding box center [668, 221] width 393 height 26
click at [470, 208] on input "Voedingsafval, Bevat Producten Van Dierlijke Oorsprong, Onverpakt, Categorie 3" at bounding box center [469, 207] width 1 height 1
checkbox input "true"
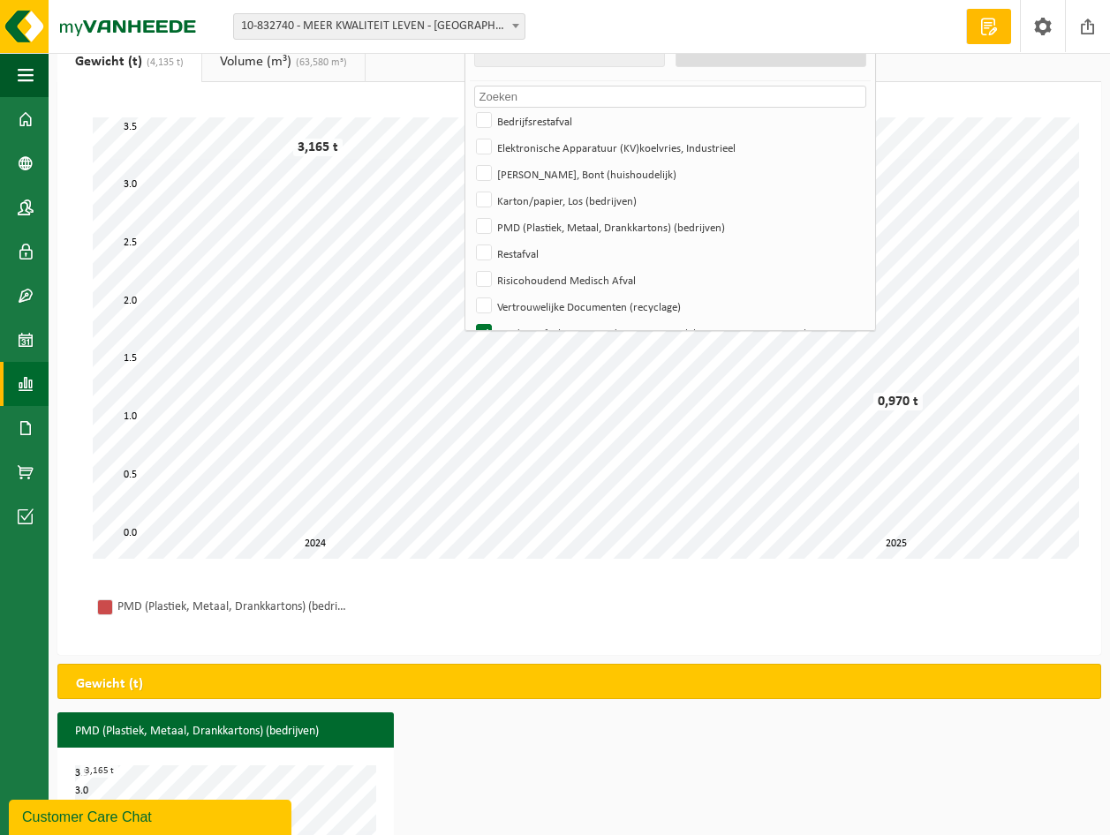
scroll to position [0, 0]
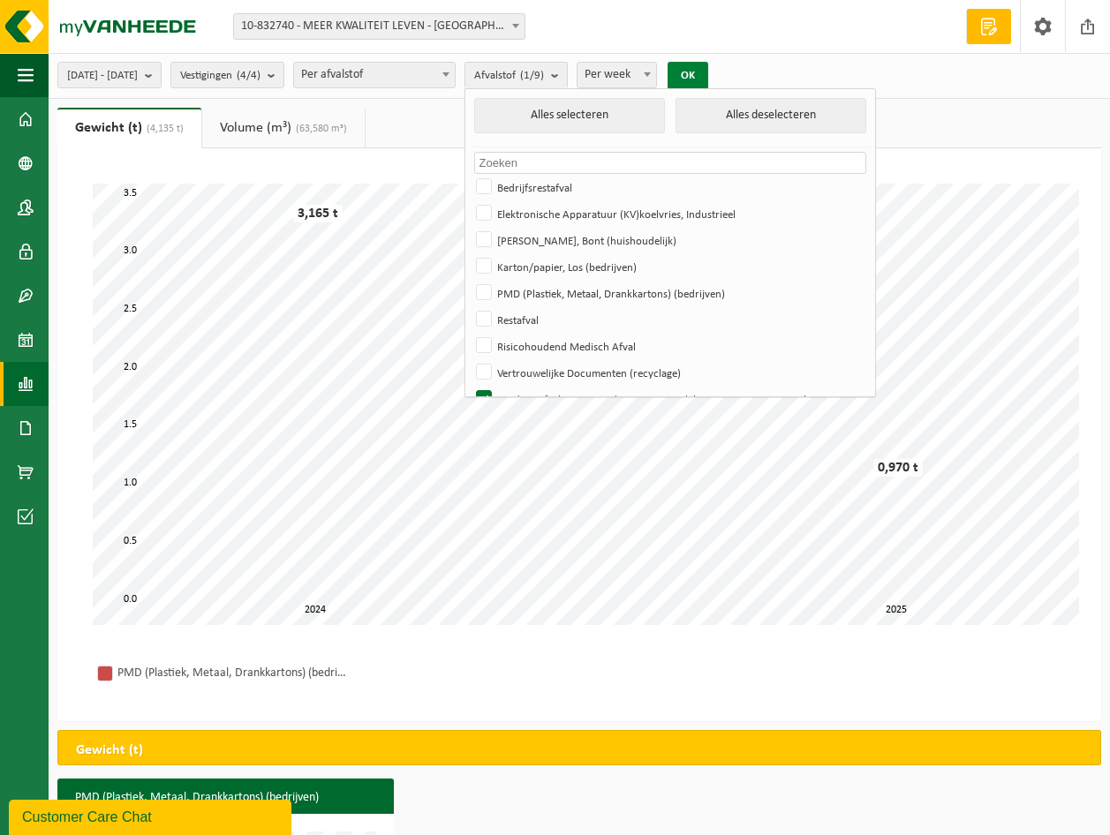
click at [708, 69] on button "OK" at bounding box center [688, 76] width 41 height 28
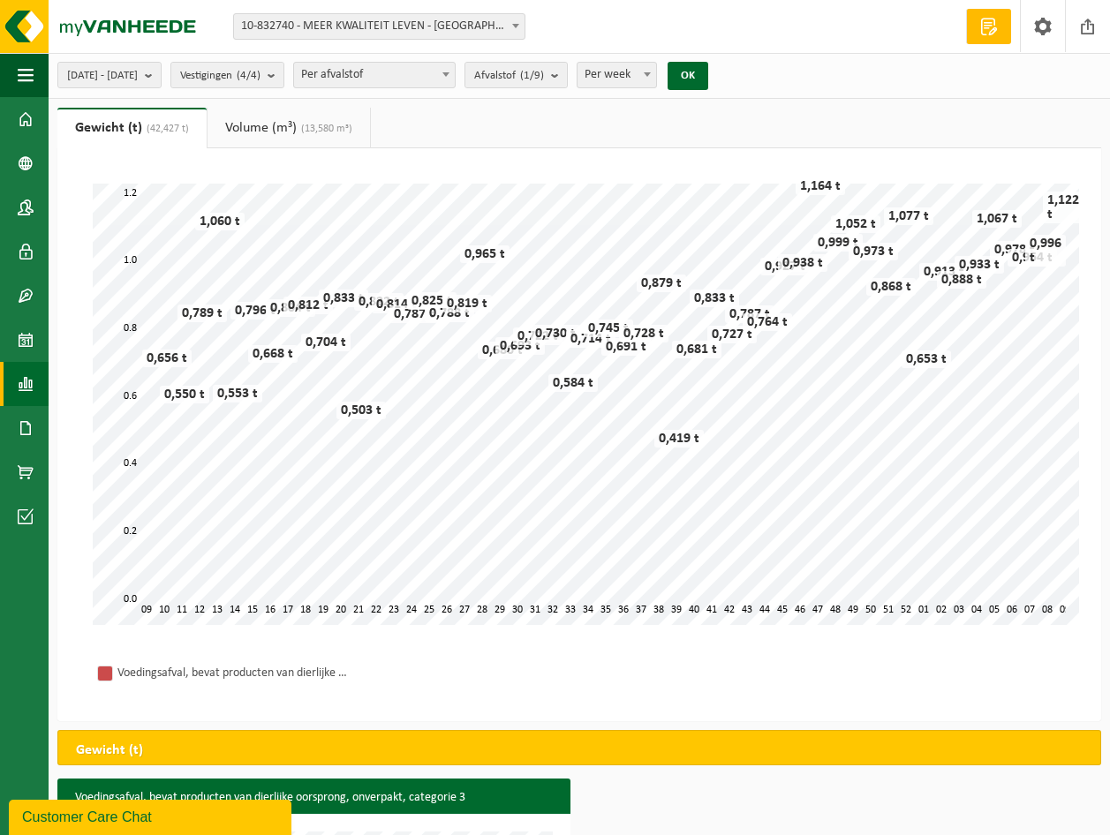
click at [656, 66] on span at bounding box center [647, 74] width 18 height 23
select select "3"
click at [567, 72] on b "submit" at bounding box center [559, 75] width 16 height 25
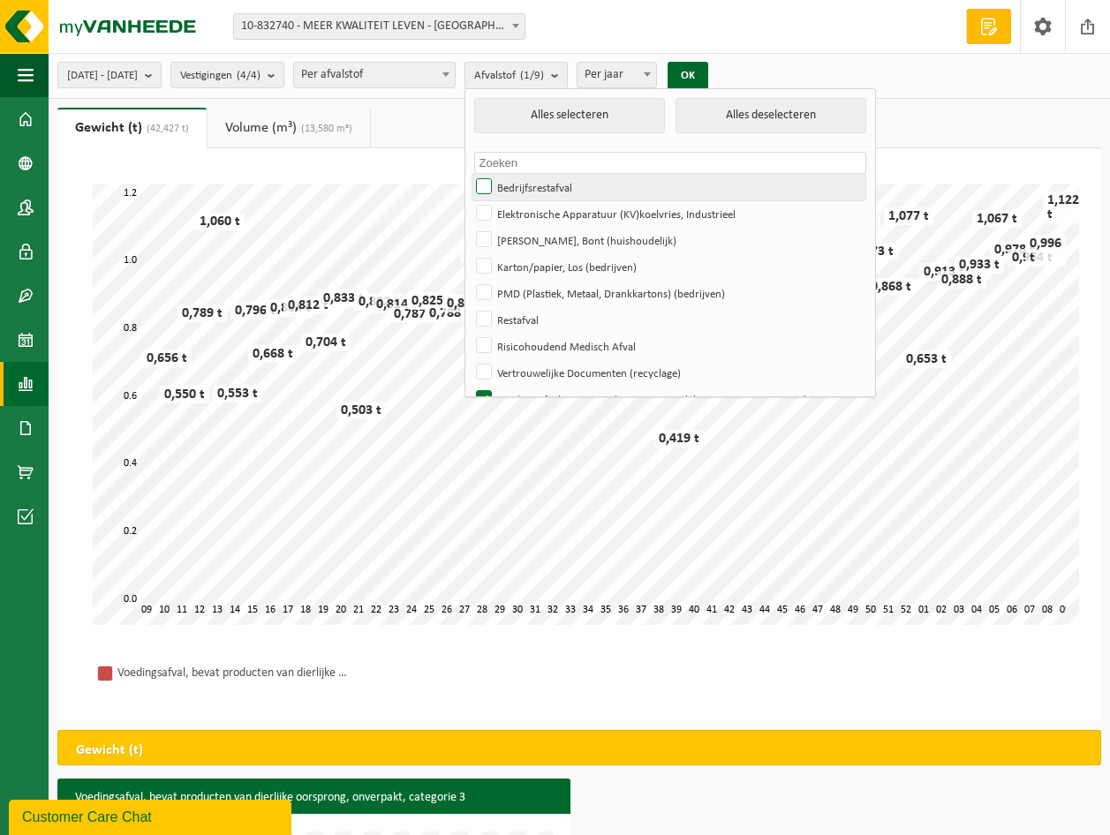
click at [536, 185] on label "Bedrijfsrestafval" at bounding box center [668, 187] width 393 height 26
click at [470, 174] on input "Bedrijfsrestafval" at bounding box center [469, 173] width 1 height 1
checkbox input "true"
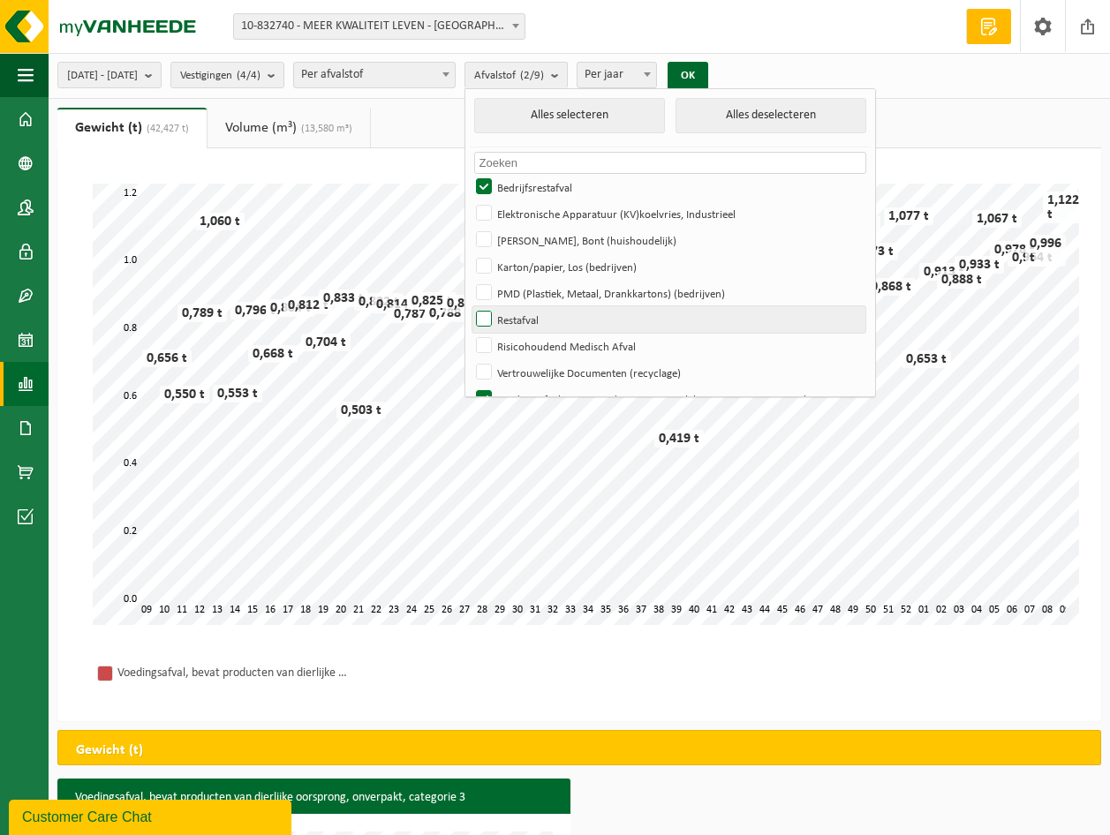
click at [539, 318] on label "Restafval" at bounding box center [668, 319] width 393 height 26
click at [470, 306] on input "Restafval" at bounding box center [469, 306] width 1 height 1
checkbox input "true"
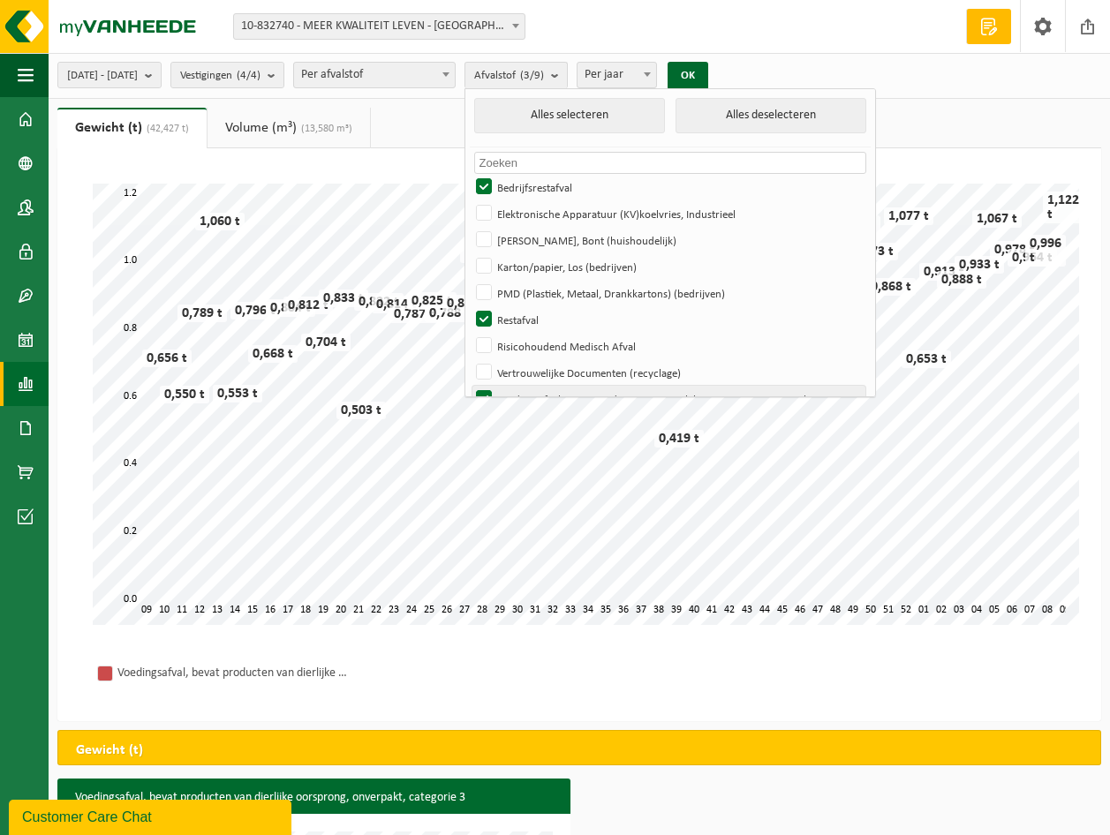
click at [530, 387] on label "Voedingsafval, Bevat Producten Van Dierlijke Oorsprong, Onverpakt, Categorie 3" at bounding box center [668, 399] width 393 height 26
click at [470, 386] on input "Voedingsafval, Bevat Producten Van Dierlijke Oorsprong, Onverpakt, Categorie 3" at bounding box center [469, 385] width 1 height 1
checkbox input "false"
click at [708, 72] on button "OK" at bounding box center [688, 76] width 41 height 28
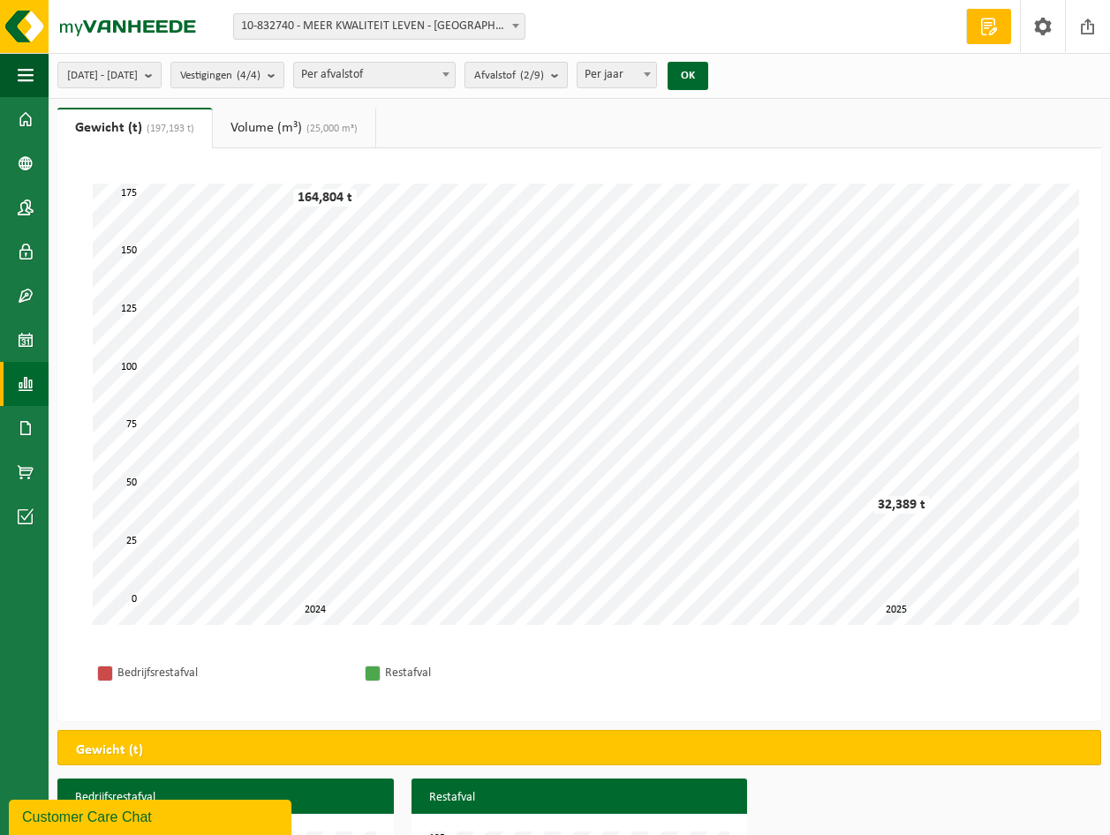
click at [567, 77] on b "submit" at bounding box center [559, 75] width 16 height 25
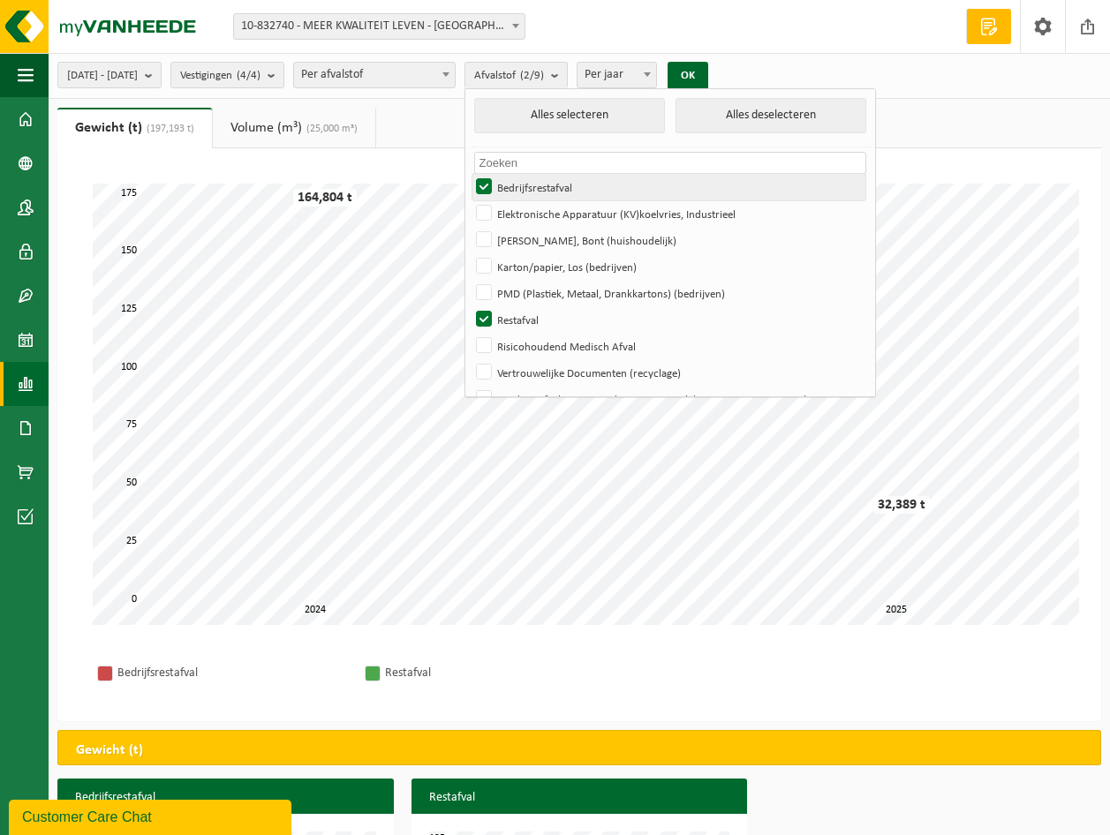
click at [533, 181] on label "Bedrijfsrestafval" at bounding box center [668, 187] width 393 height 26
click at [470, 174] on input "Bedrijfsrestafval" at bounding box center [469, 173] width 1 height 1
checkbox input "false"
click at [708, 68] on button "OK" at bounding box center [688, 76] width 41 height 28
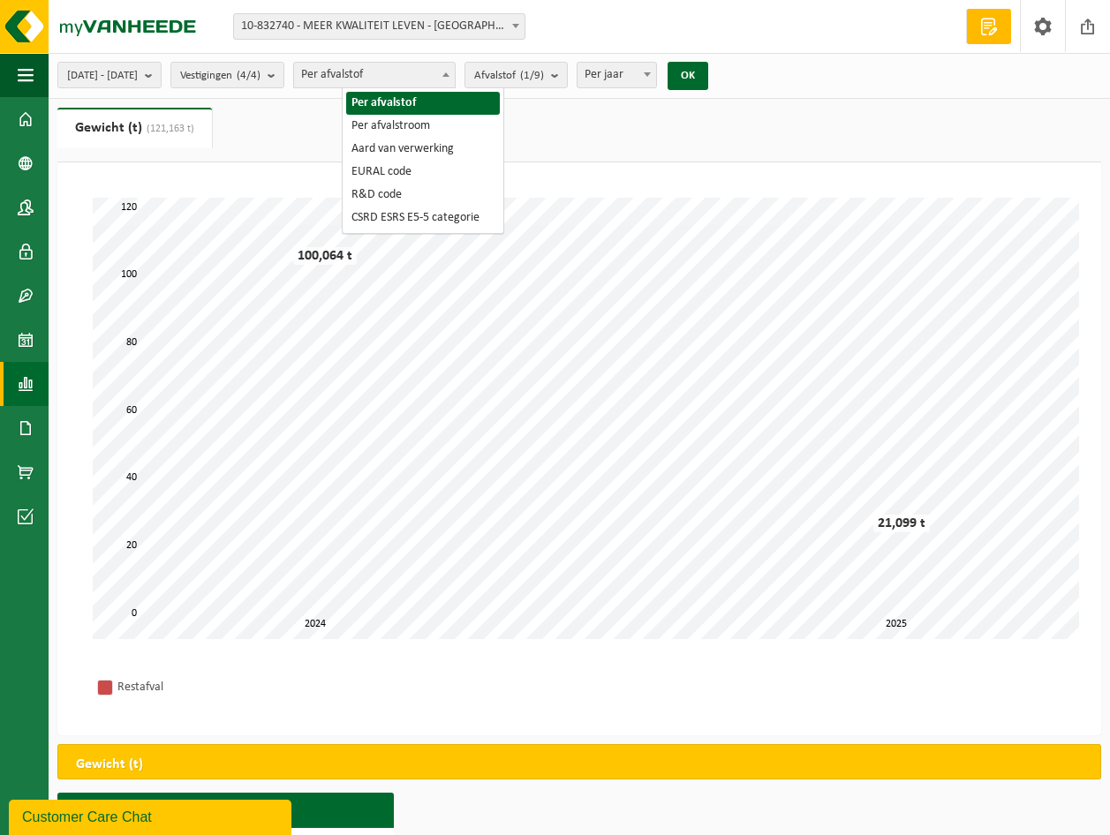
click at [455, 70] on span at bounding box center [446, 74] width 18 height 23
click at [567, 69] on b "submit" at bounding box center [559, 75] width 16 height 25
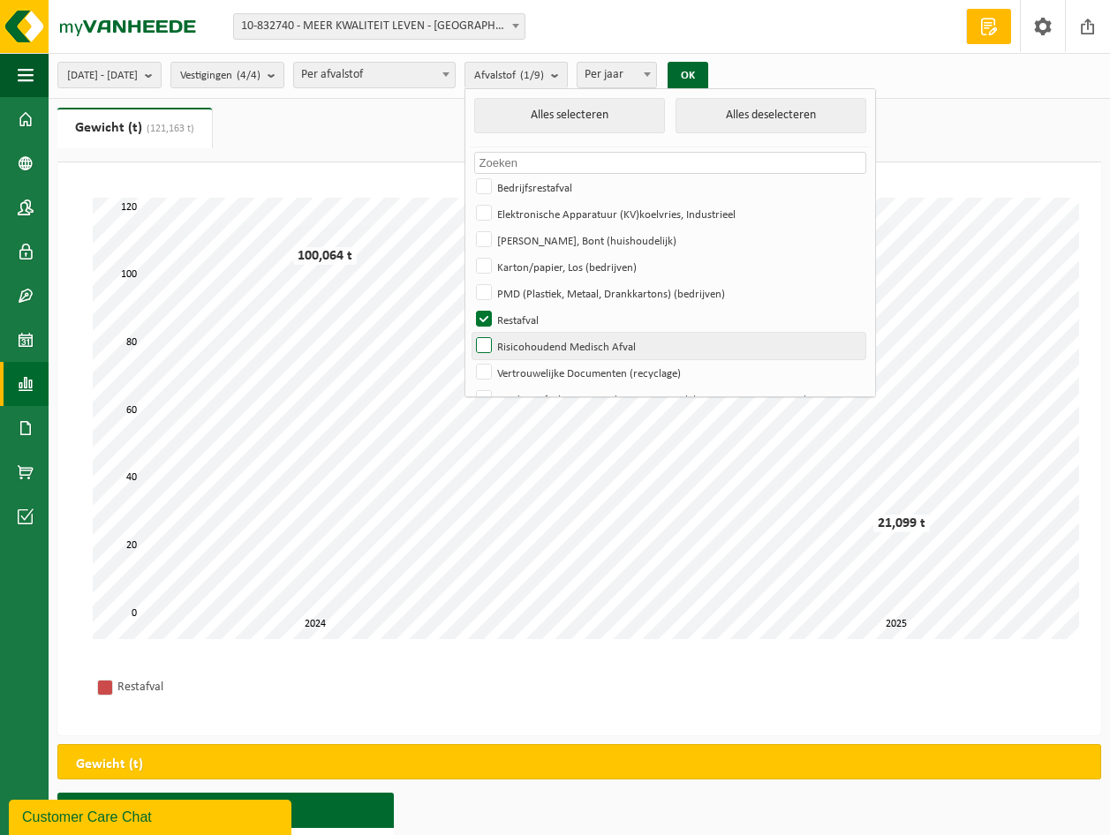
click at [535, 347] on label "Risicohoudend Medisch Afval" at bounding box center [668, 346] width 393 height 26
click at [470, 333] on input "Risicohoudend Medisch Afval" at bounding box center [469, 332] width 1 height 1
checkbox input "true"
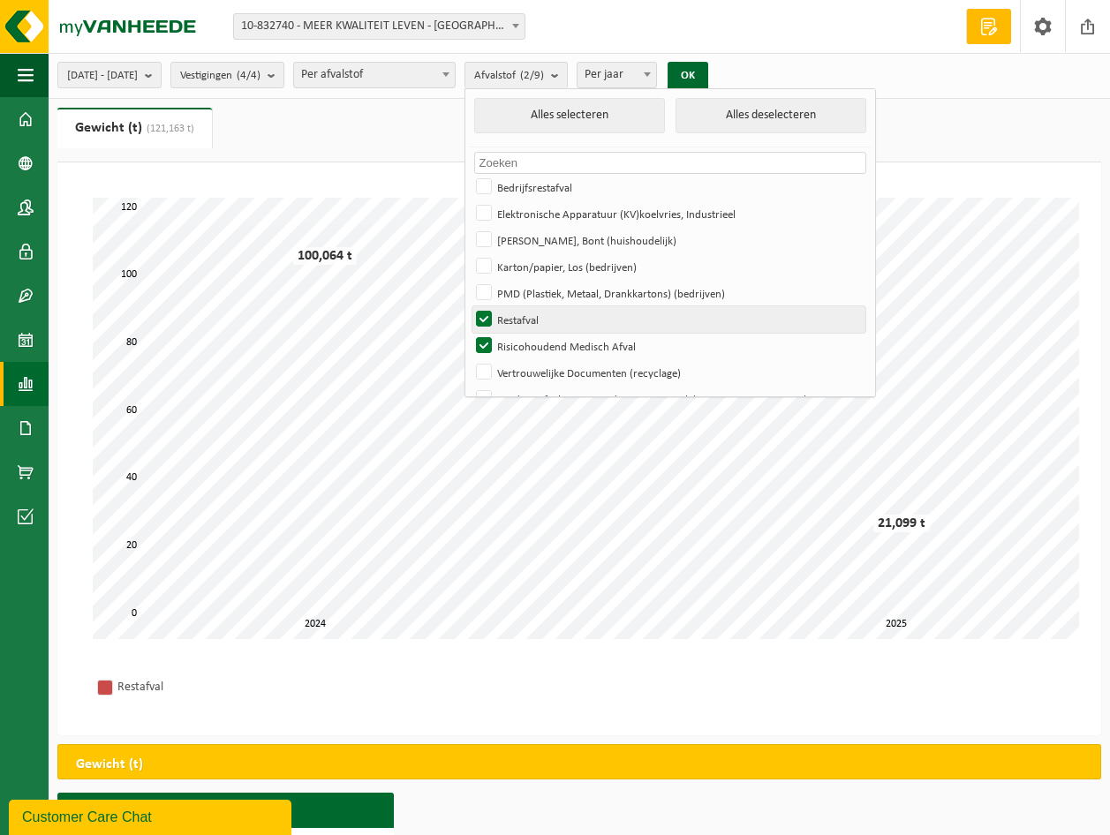
click at [534, 313] on label "Restafval" at bounding box center [668, 319] width 393 height 26
click at [470, 306] on input "Restafval" at bounding box center [469, 306] width 1 height 1
checkbox input "false"
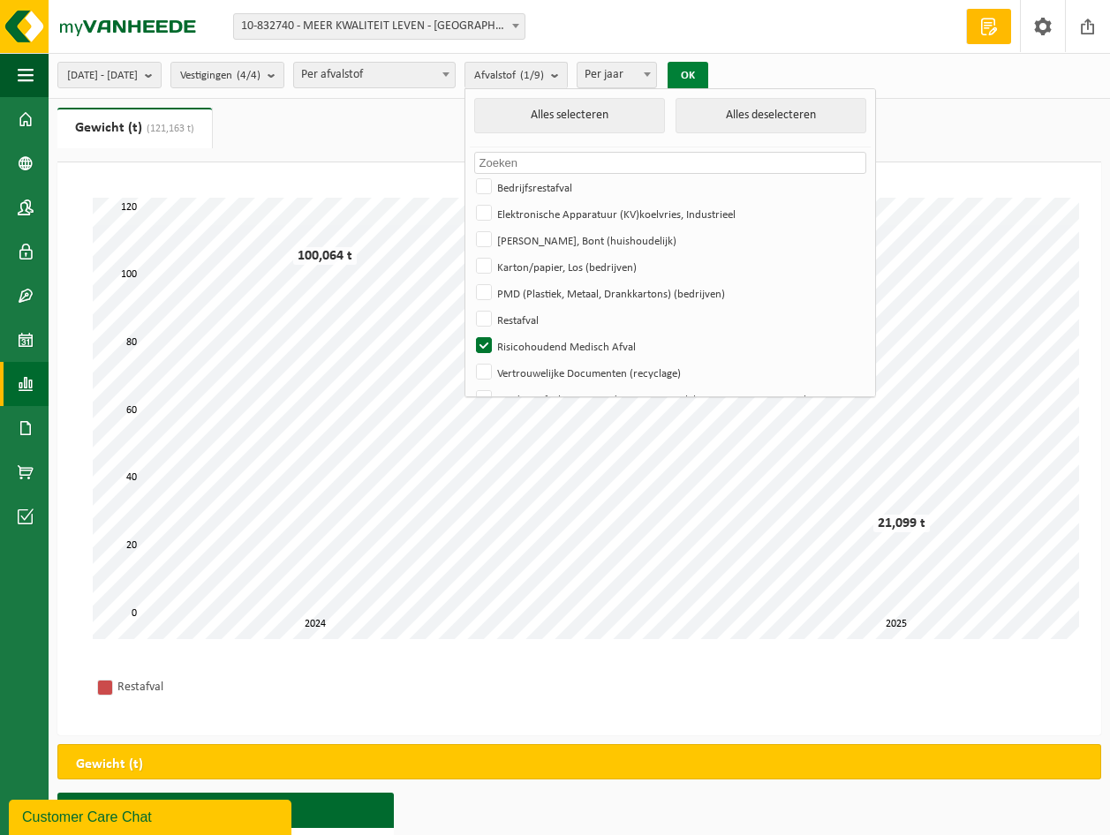
click at [708, 68] on button "OK" at bounding box center [688, 76] width 41 height 28
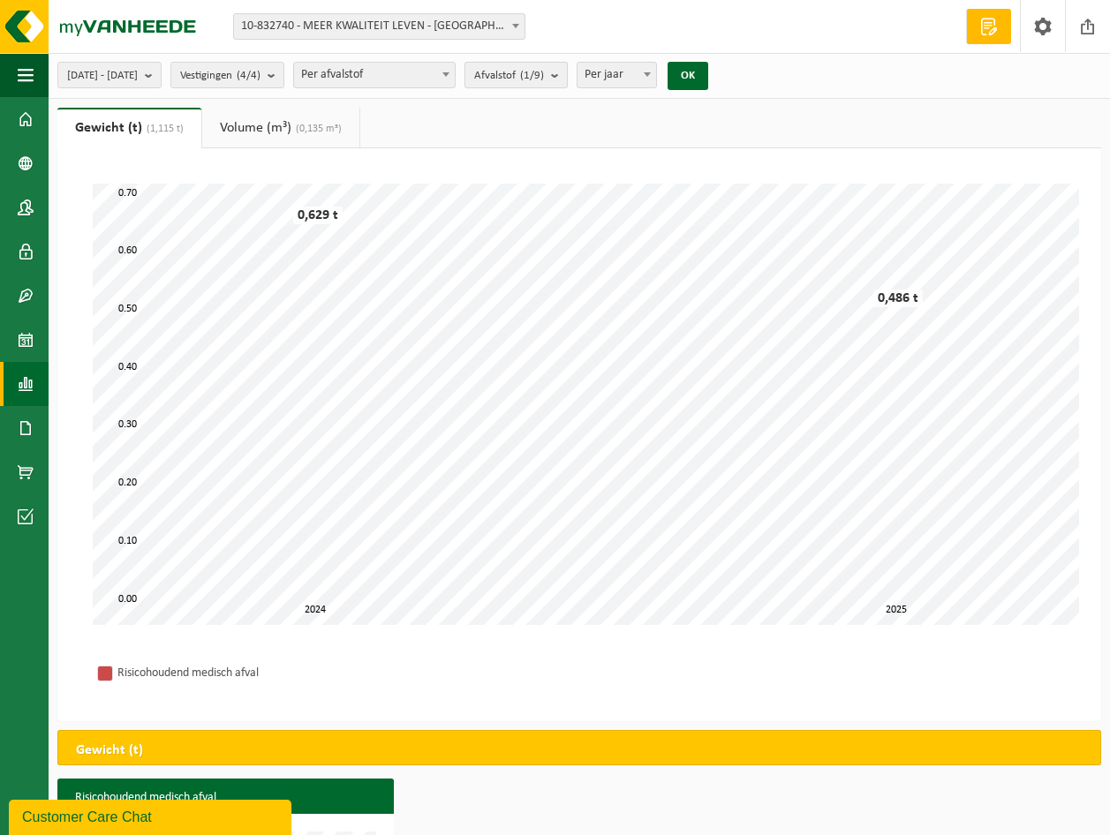
click at [567, 69] on b "submit" at bounding box center [559, 75] width 16 height 25
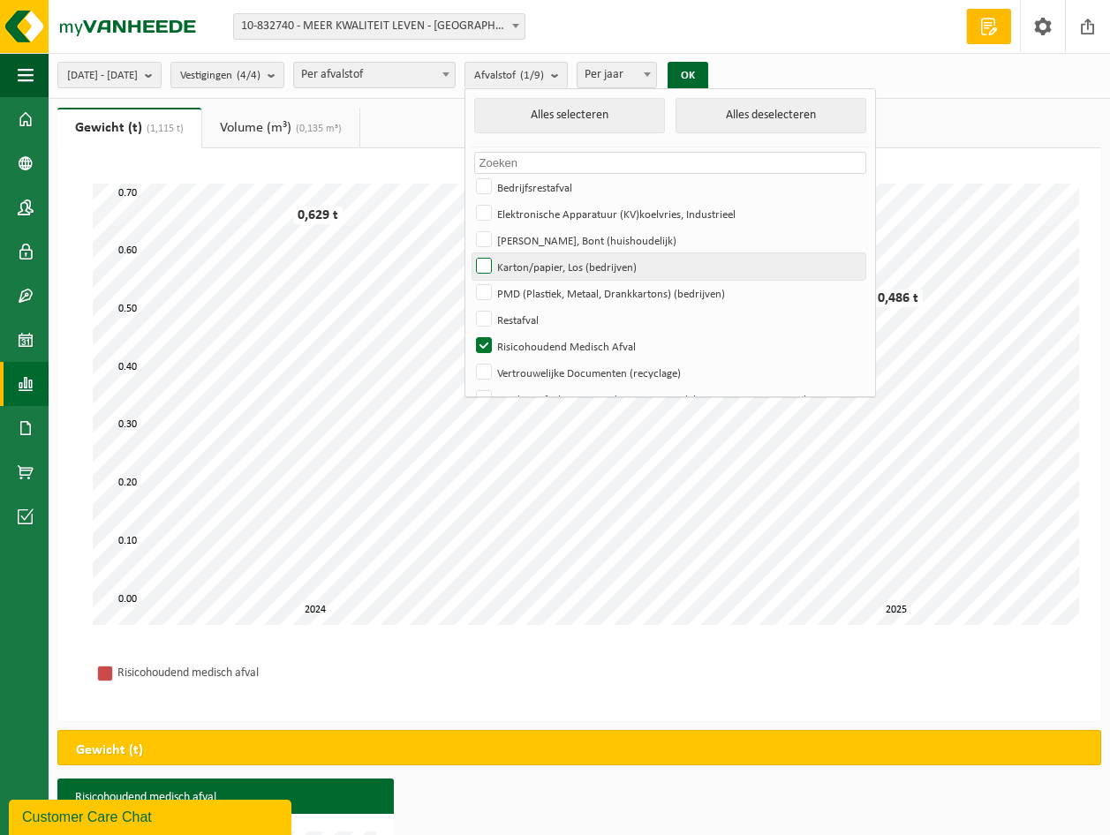
click at [538, 268] on label "Karton/papier, Los (bedrijven)" at bounding box center [668, 266] width 393 height 26
click at [470, 253] on input "Karton/papier, Los (bedrijven)" at bounding box center [469, 253] width 1 height 1
checkbox input "true"
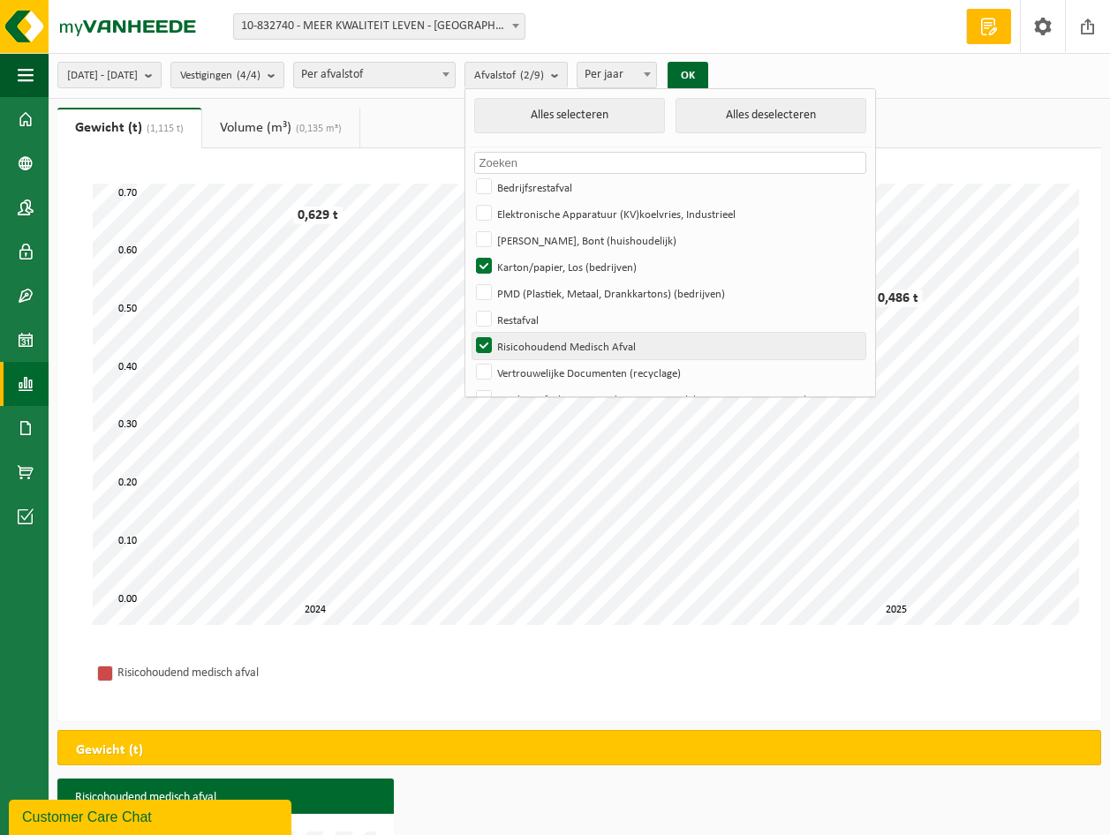
click at [532, 340] on label "Risicohoudend Medisch Afval" at bounding box center [668, 346] width 393 height 26
click at [470, 333] on input "Risicohoudend Medisch Afval" at bounding box center [469, 332] width 1 height 1
checkbox input "false"
click at [708, 69] on button "OK" at bounding box center [688, 76] width 41 height 28
